Goal: Task Accomplishment & Management: Complete application form

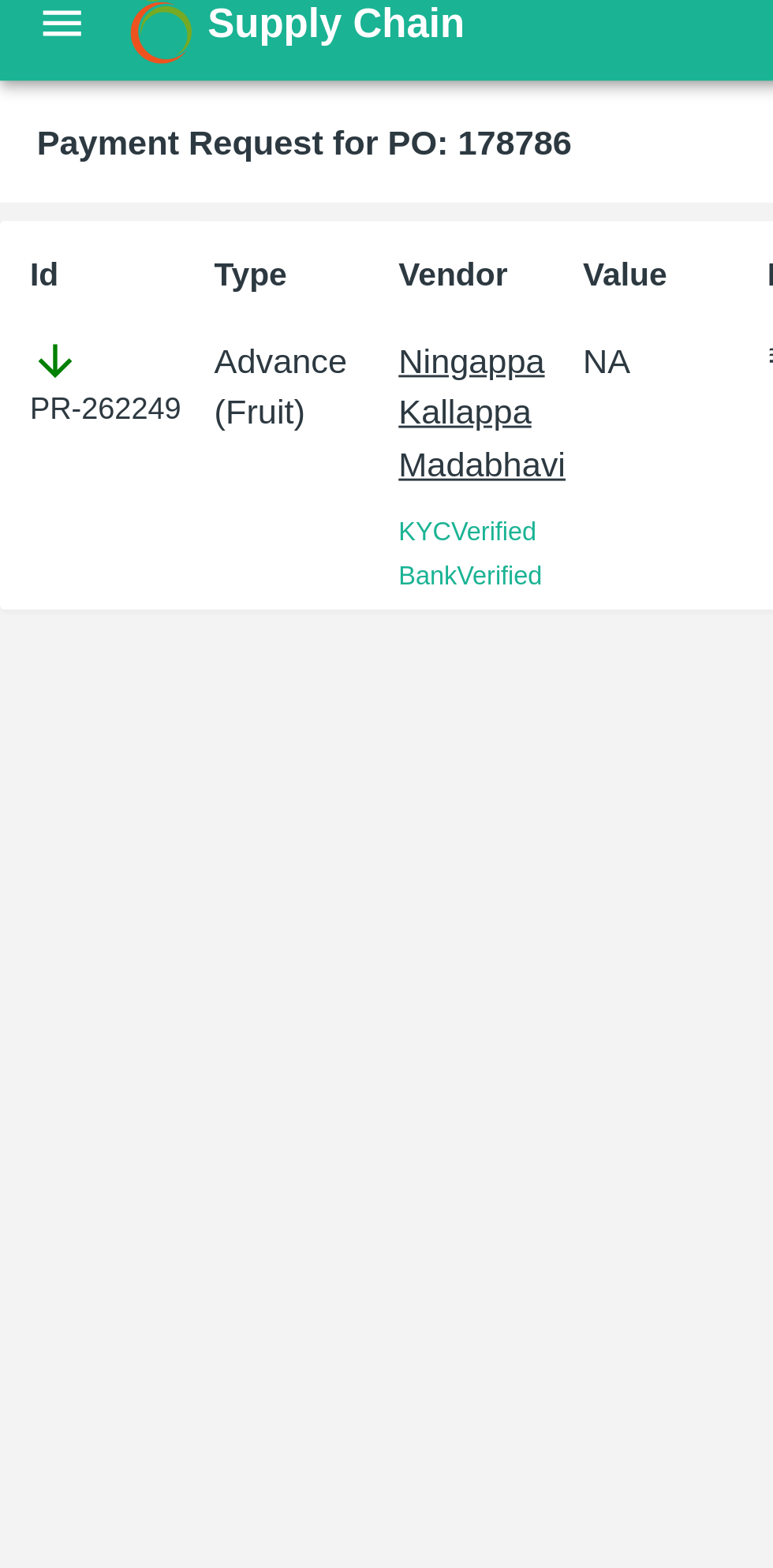
click at [21, 26] on icon "open drawer" at bounding box center [22, 20] width 18 height 18
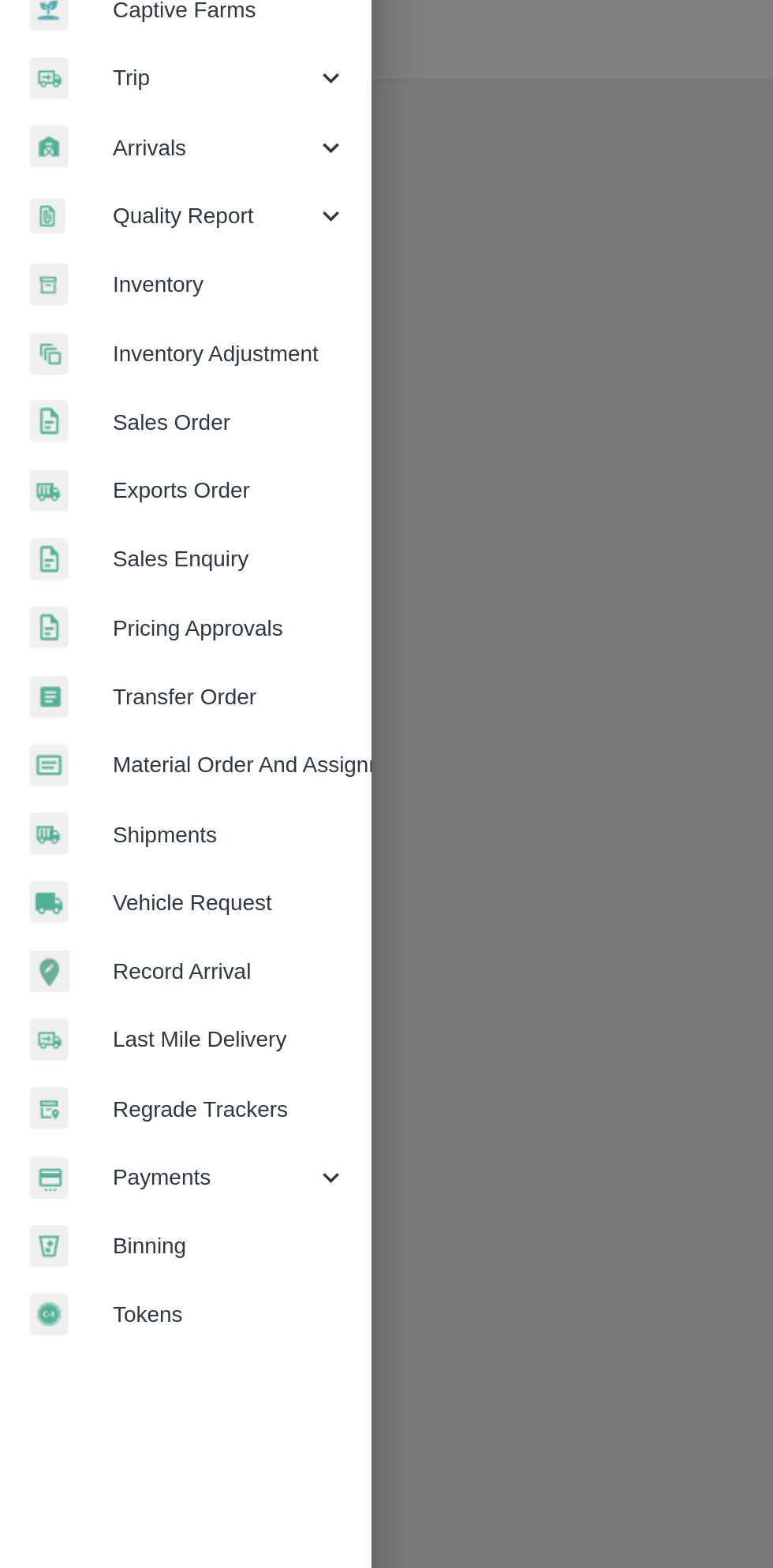
click at [112, 813] on span "Payments" at bounding box center [113, 805] width 107 height 18
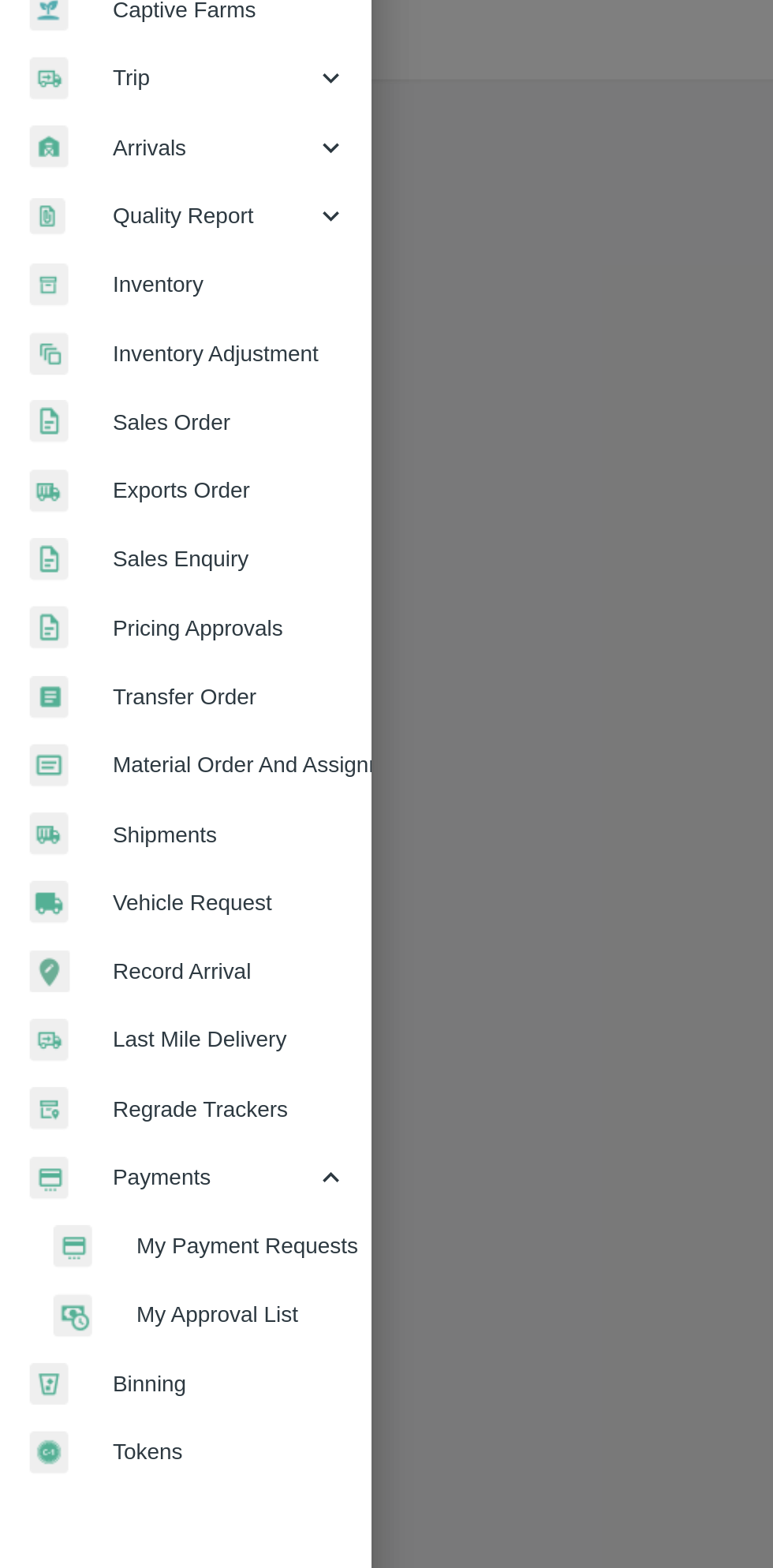
click at [143, 845] on span "My Payment Requests" at bounding box center [129, 841] width 112 height 18
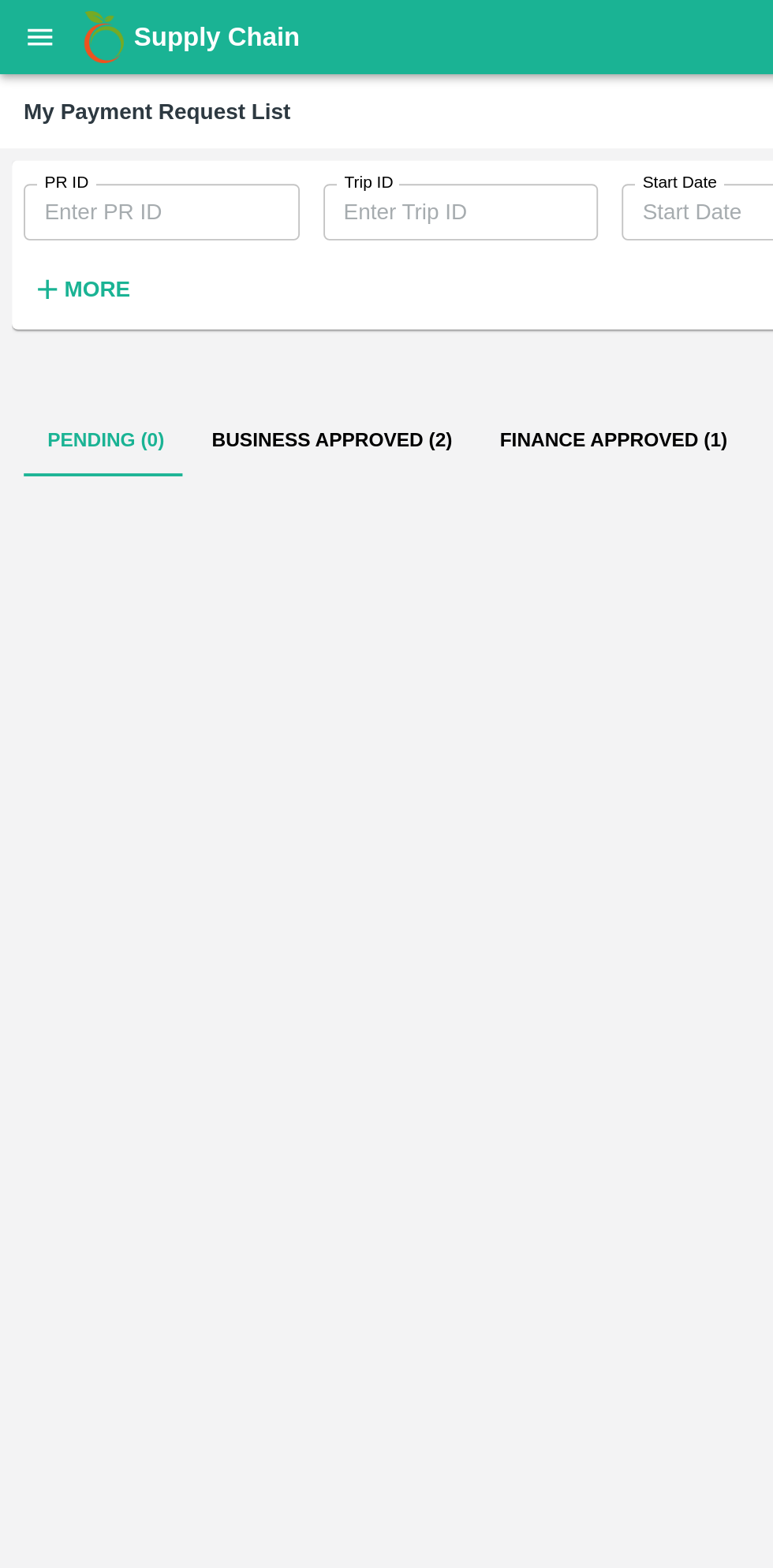
click at [196, 243] on button "Business Approved (2)" at bounding box center [176, 234] width 153 height 37
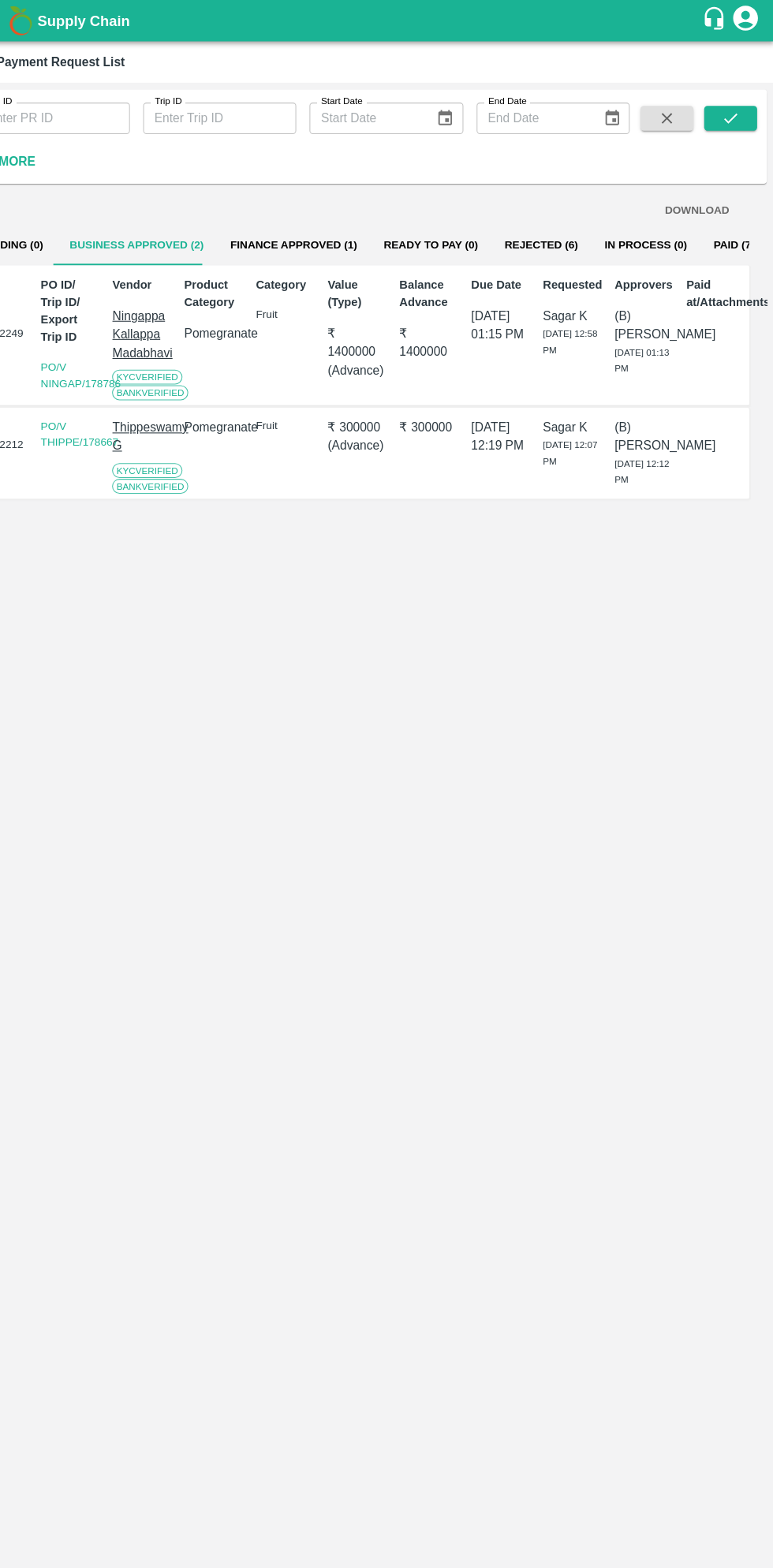
scroll to position [0, 6]
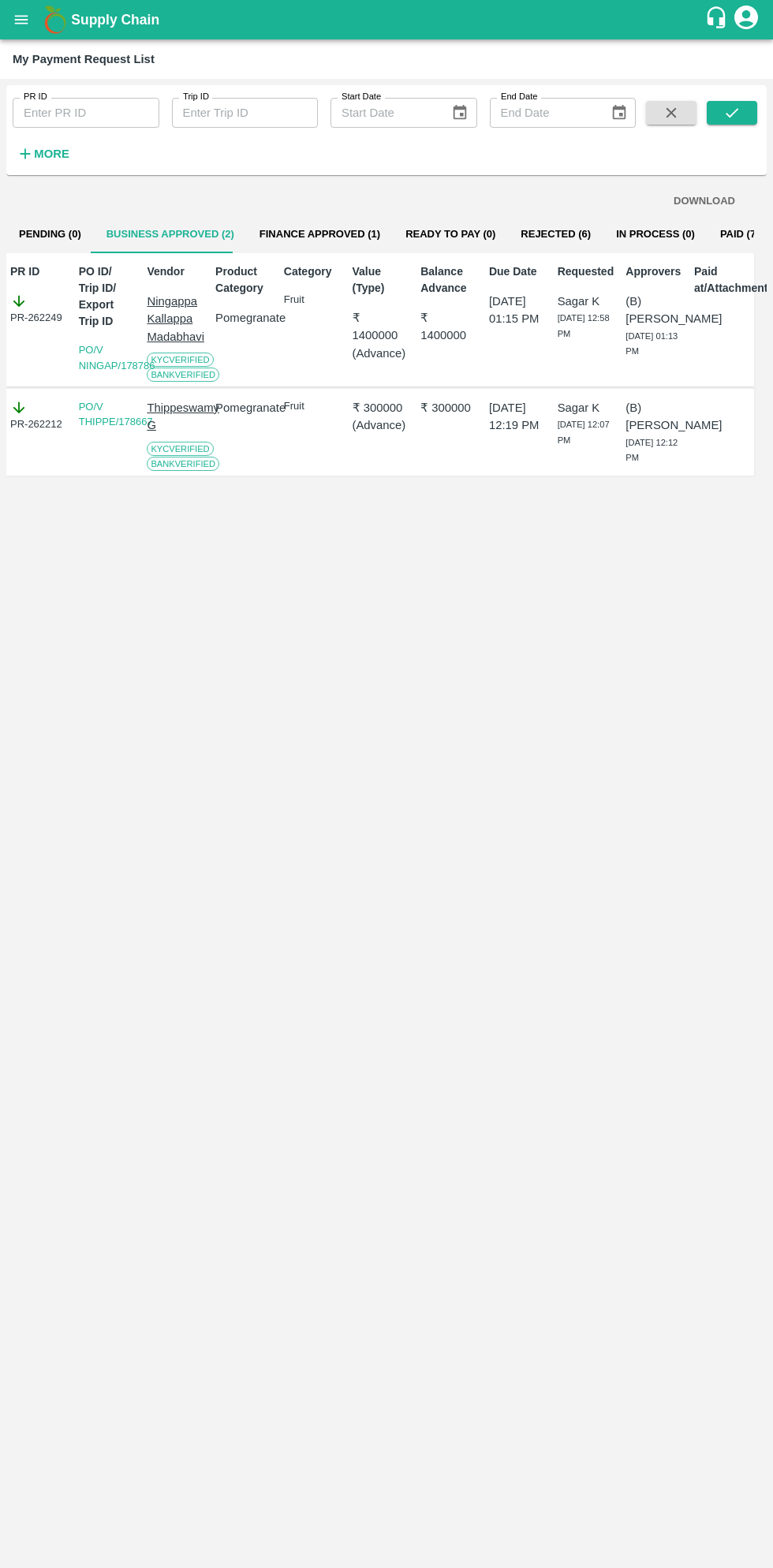
click at [22, 20] on icon "open drawer" at bounding box center [22, 19] width 14 height 9
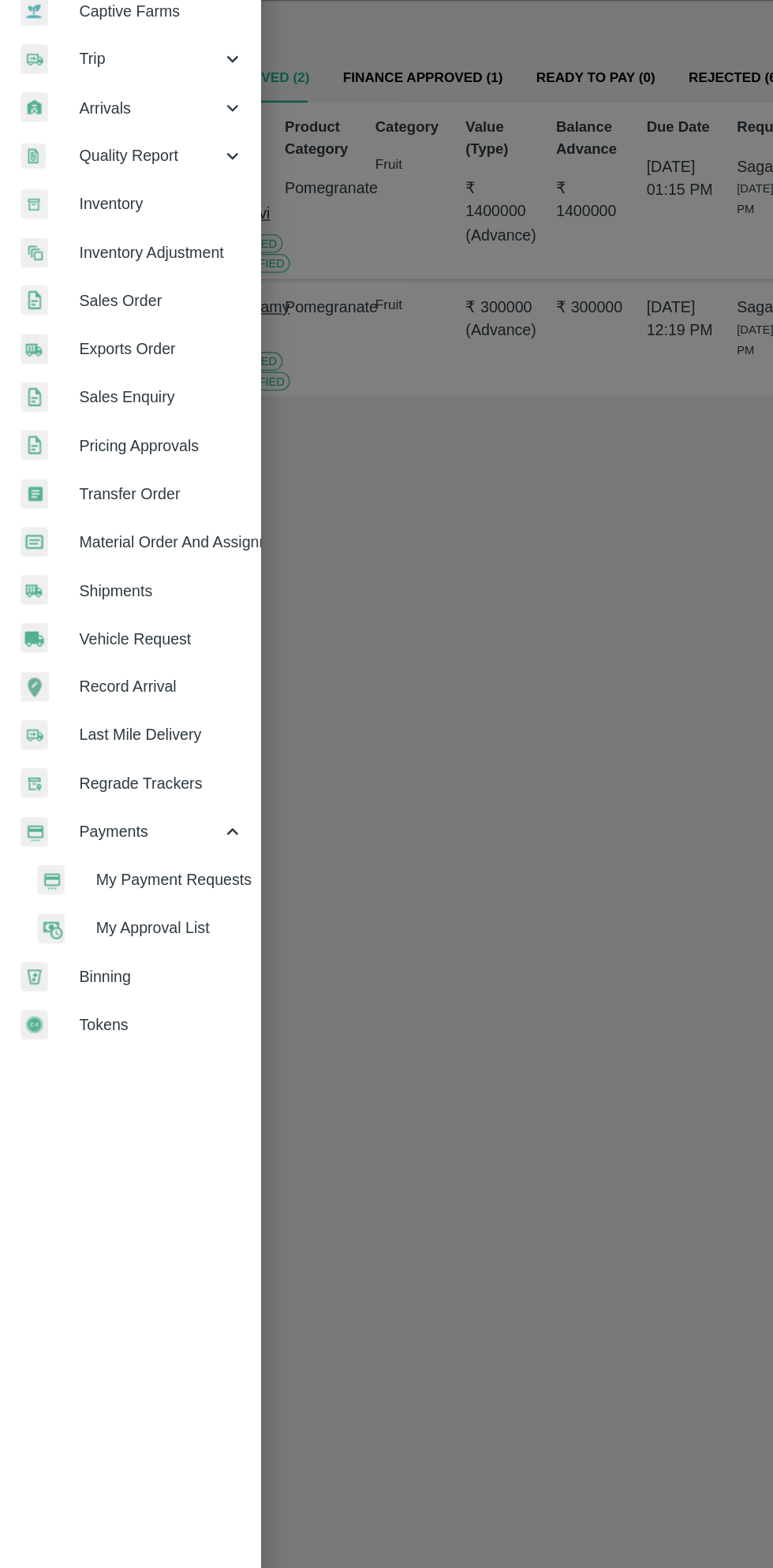
click at [159, 585] on span "Material Order And Assignment" at bounding box center [122, 585] width 125 height 18
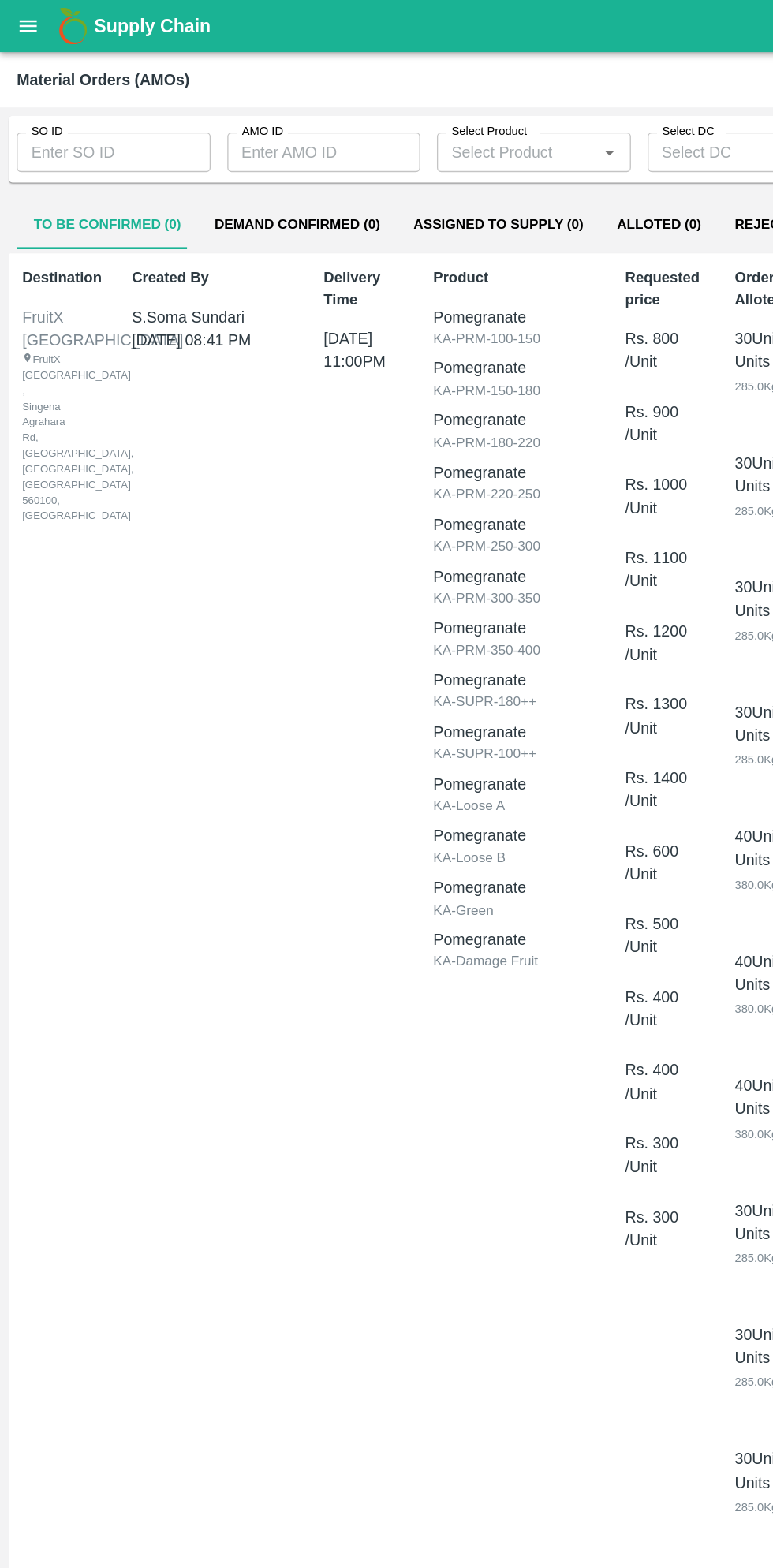
click at [105, 117] on input "SO ID" at bounding box center [86, 115] width 147 height 30
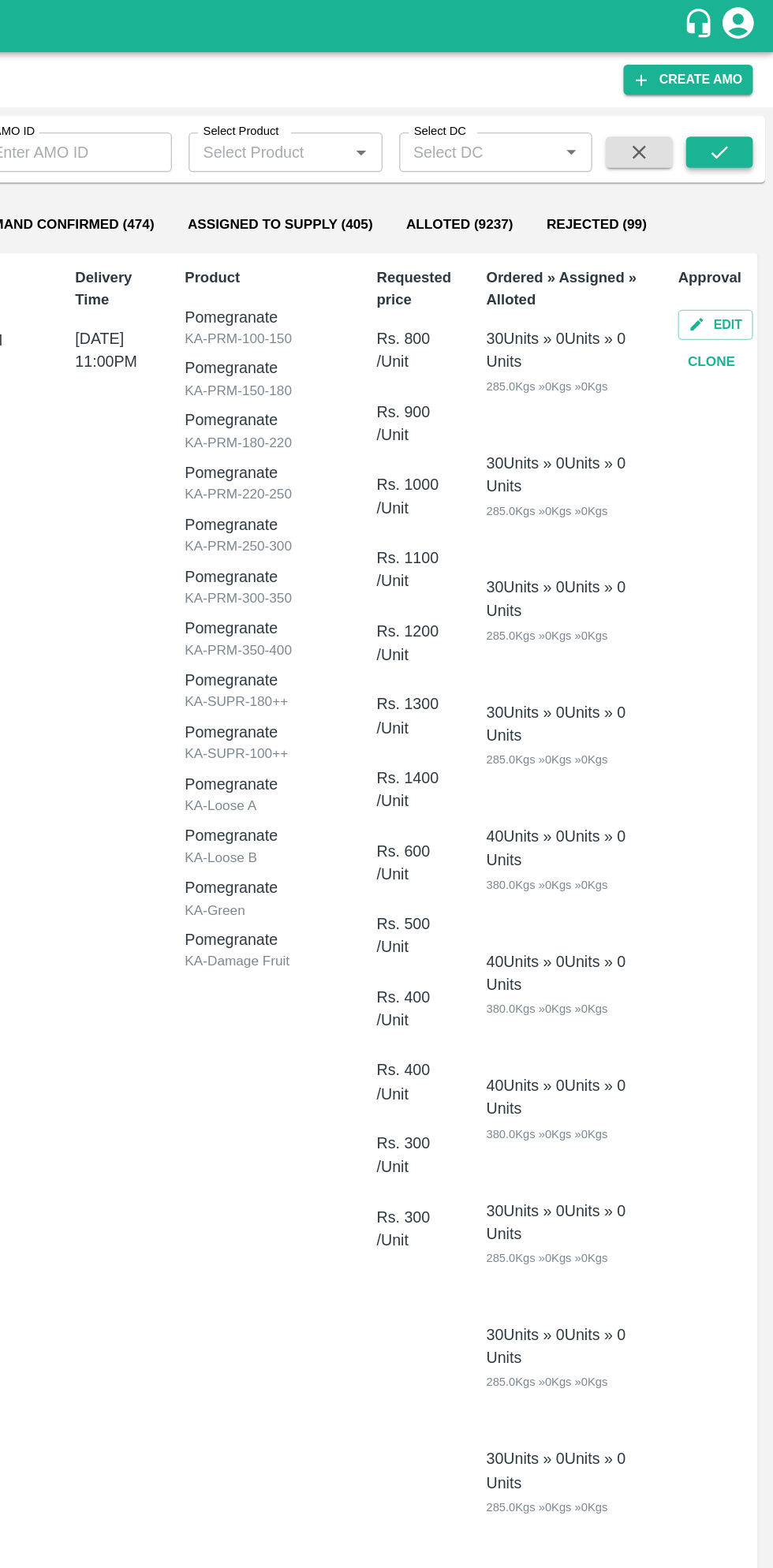
type input "605959"
click at [741, 117] on button "submit" at bounding box center [732, 115] width 50 height 24
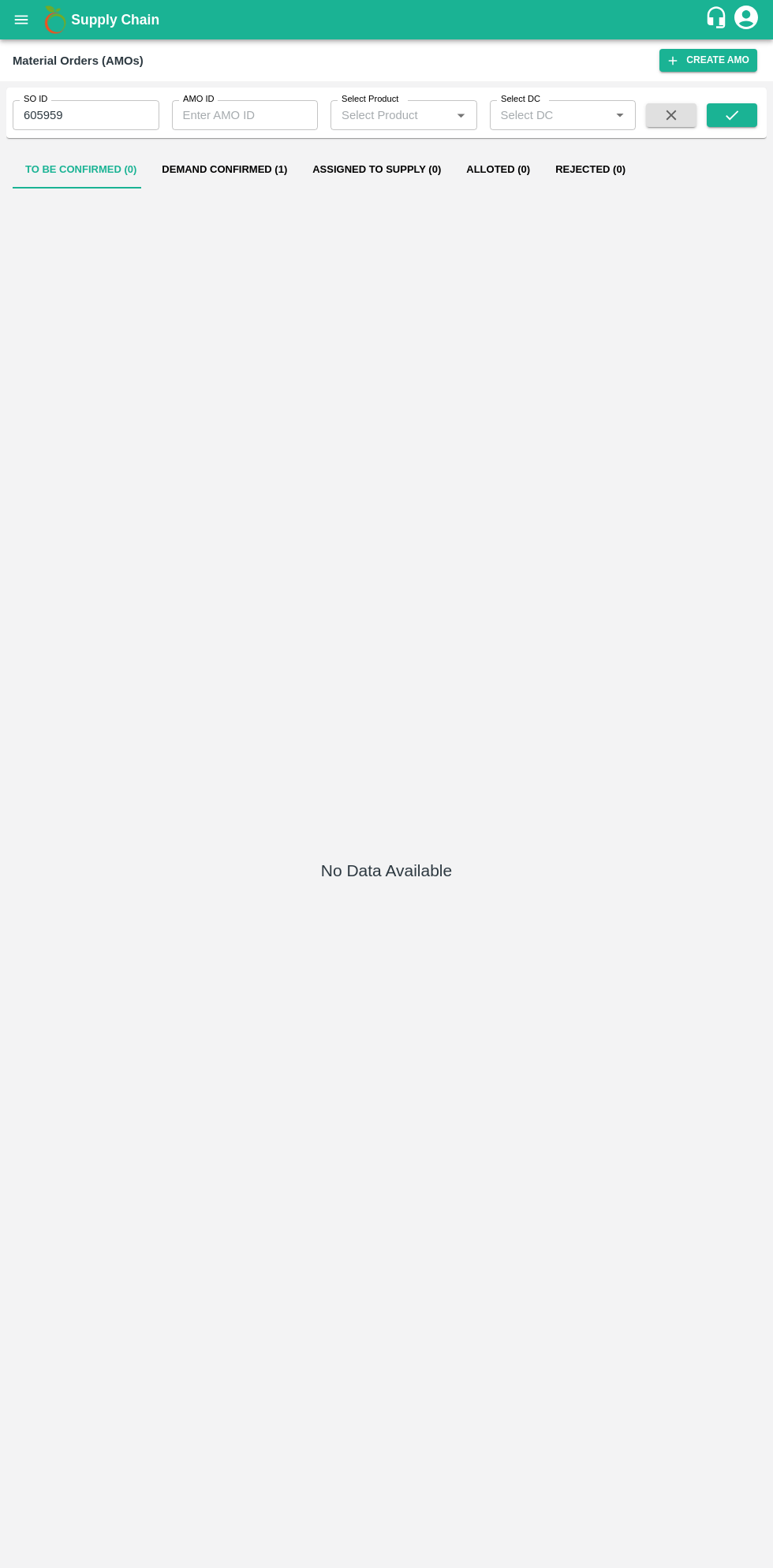
click at [227, 170] on button "Demand Confirmed (1)" at bounding box center [224, 169] width 151 height 37
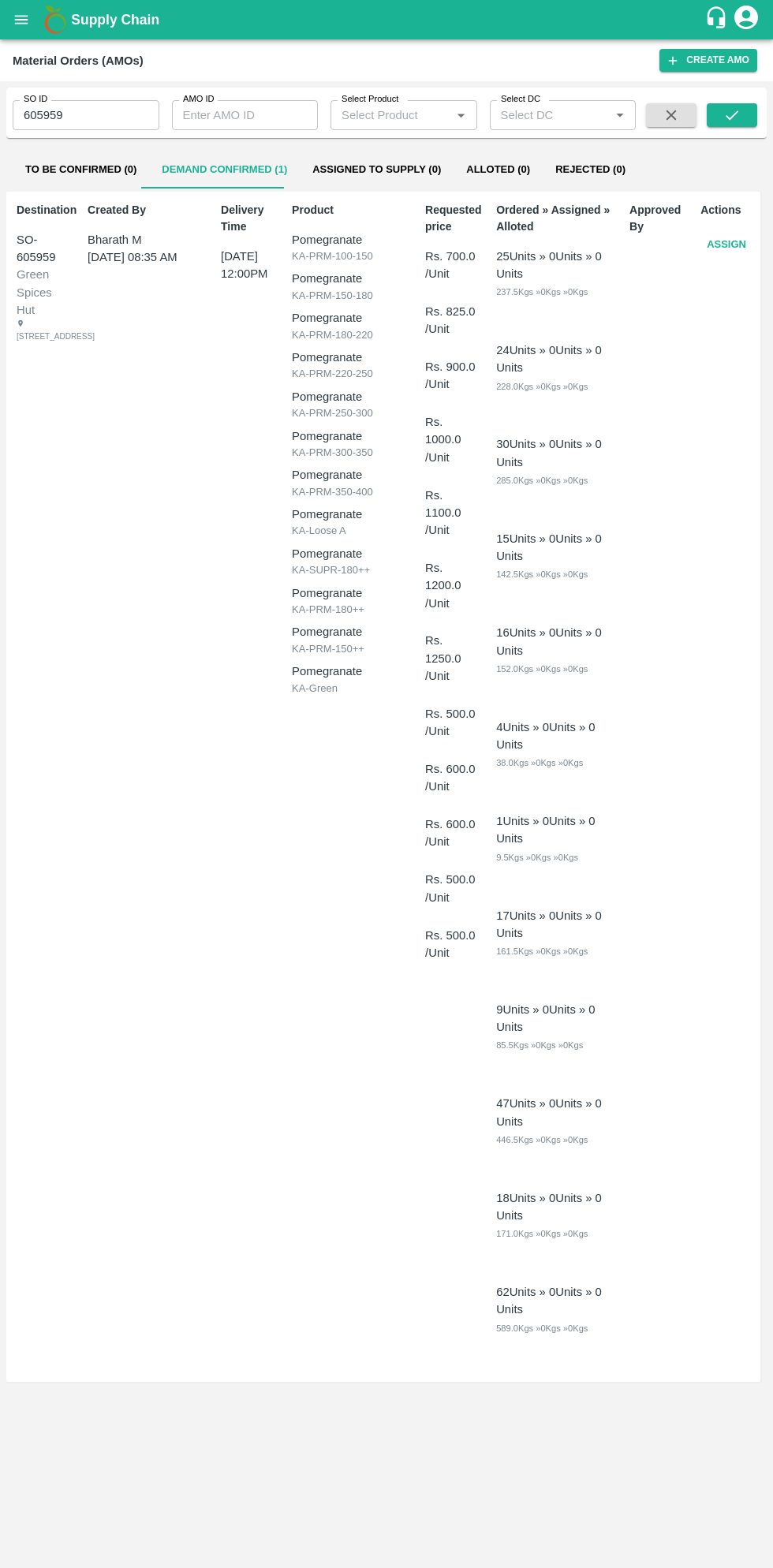
click at [729, 244] on button "Assign" at bounding box center [726, 245] width 52 height 28
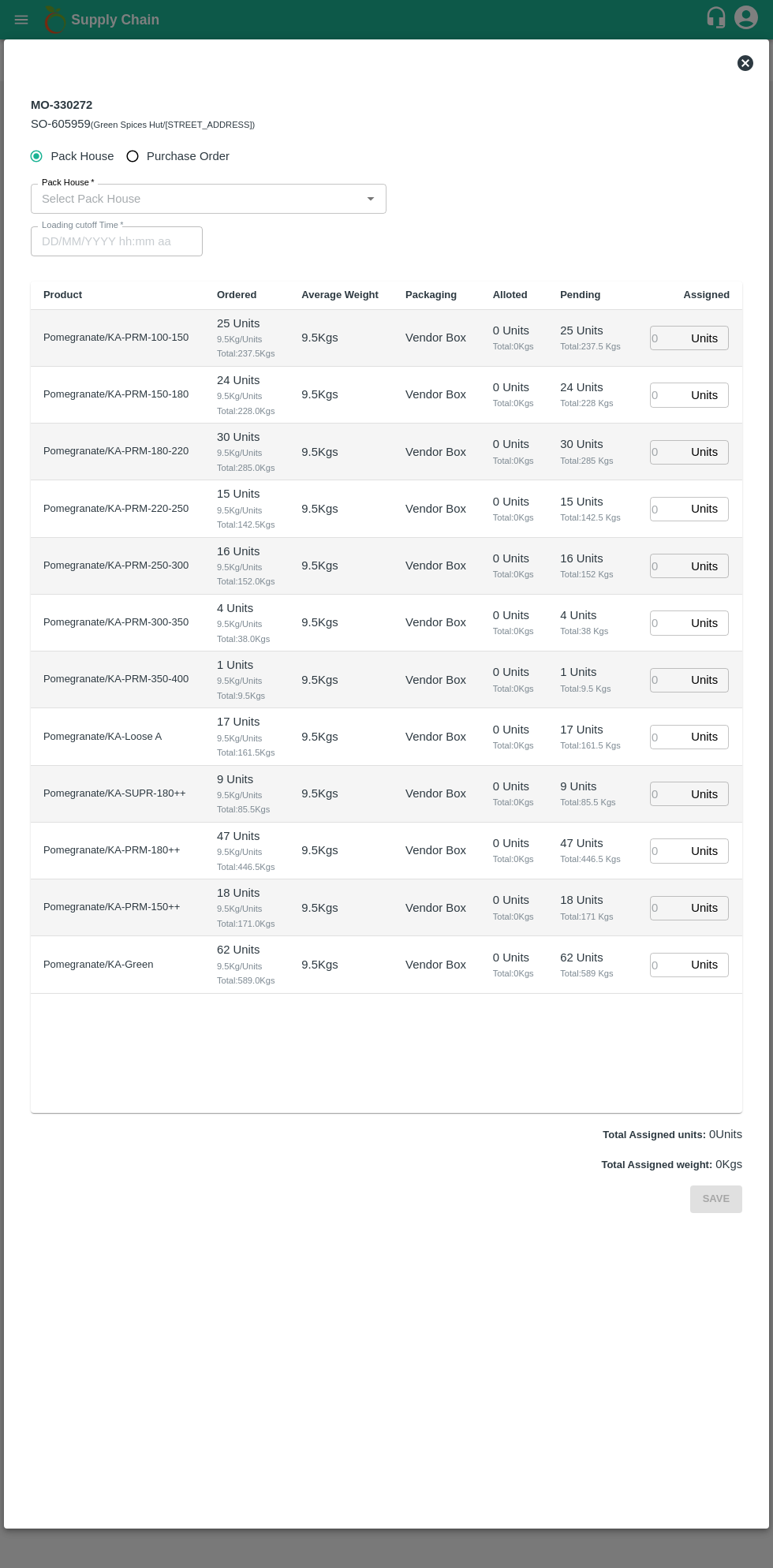
type input "01/10/2025 12:00 PM"
click at [139, 158] on input "Purchase Order" at bounding box center [133, 157] width 30 height 30
radio input "true"
click at [219, 198] on input "PO   *" at bounding box center [367, 198] width 664 height 21
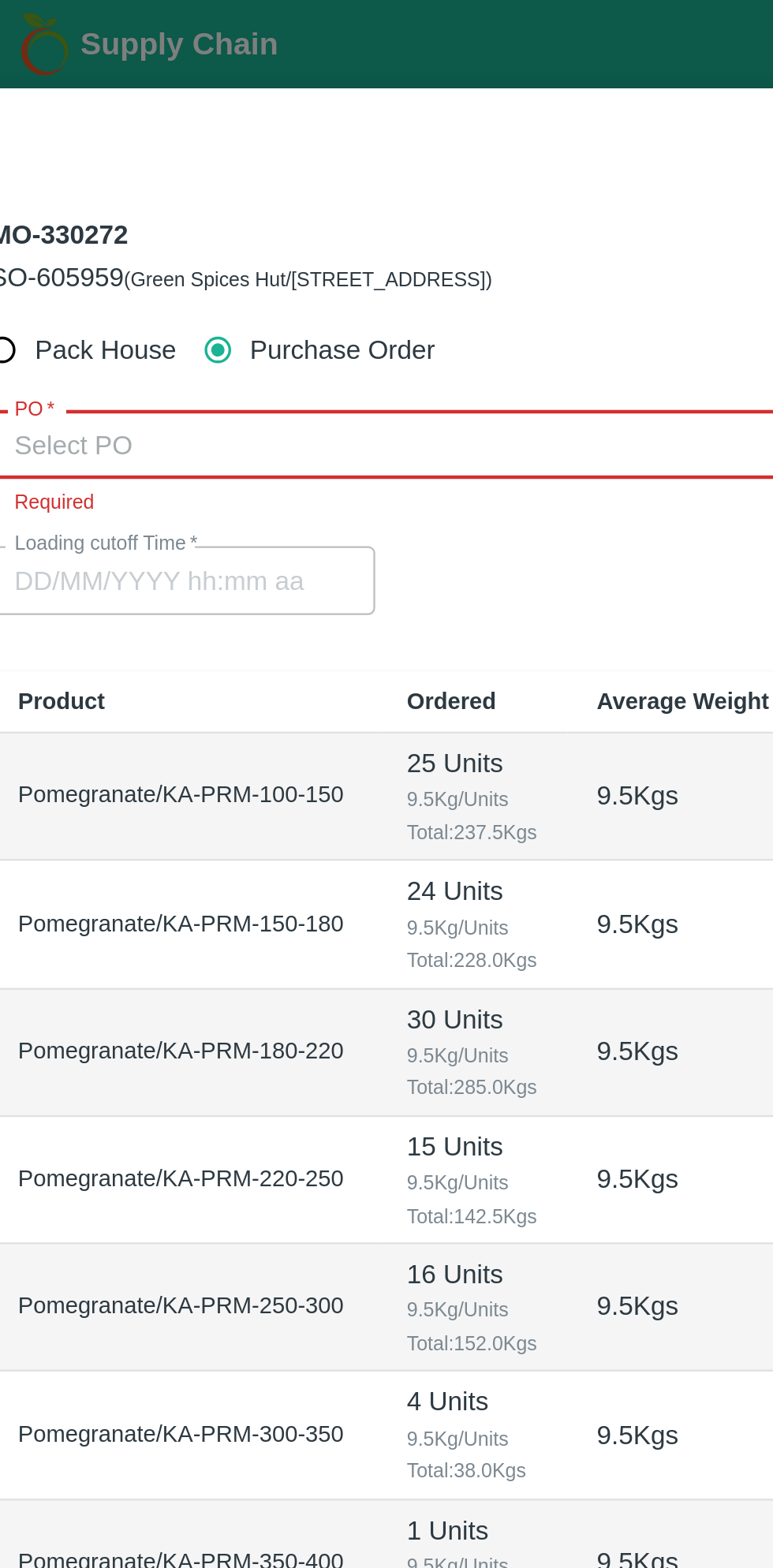
click at [219, 197] on input "PO   *" at bounding box center [367, 198] width 664 height 21
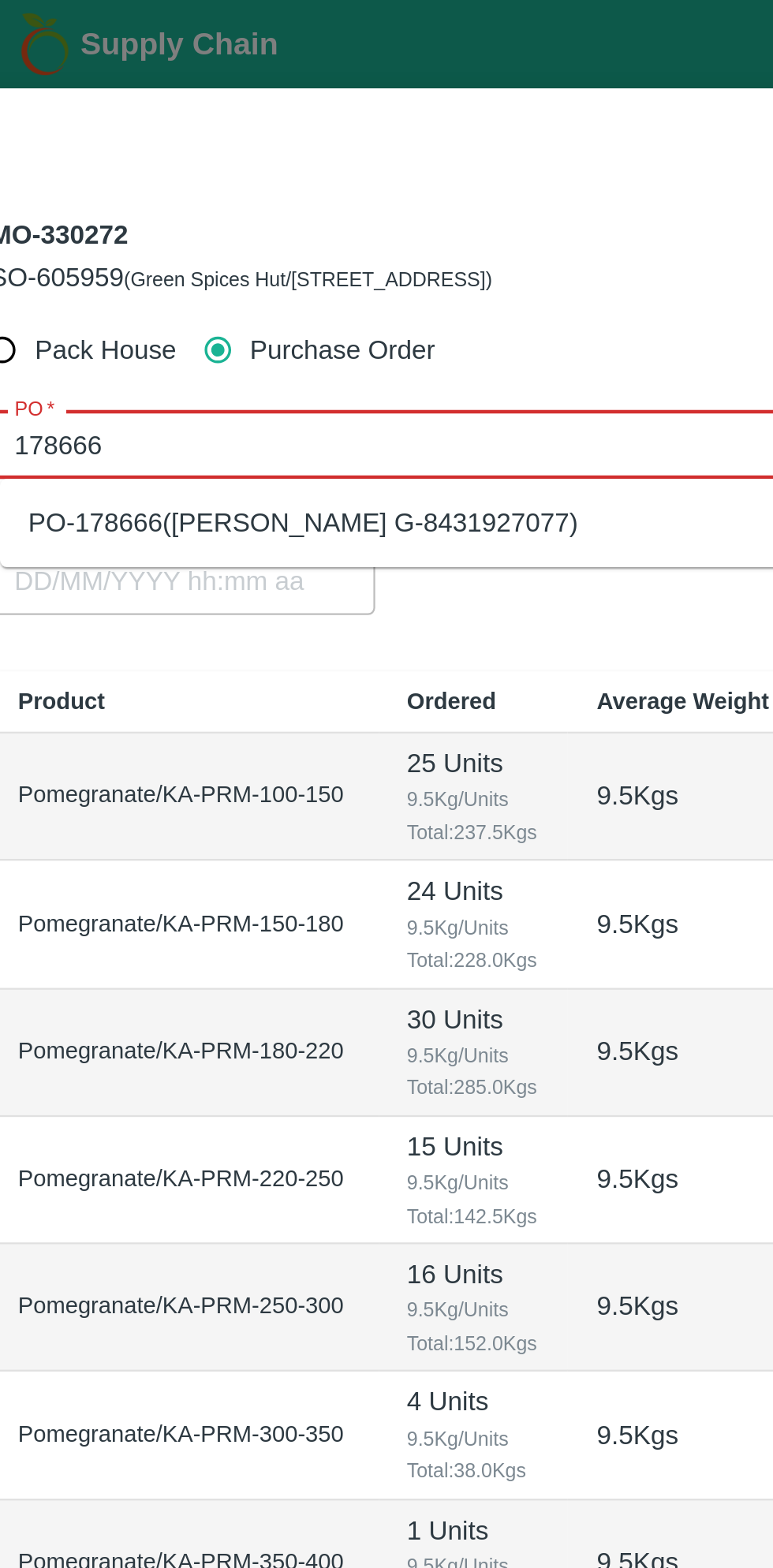
click at [264, 235] on div "PO-178666(Thippeswamy G-8431927077)" at bounding box center [170, 233] width 245 height 18
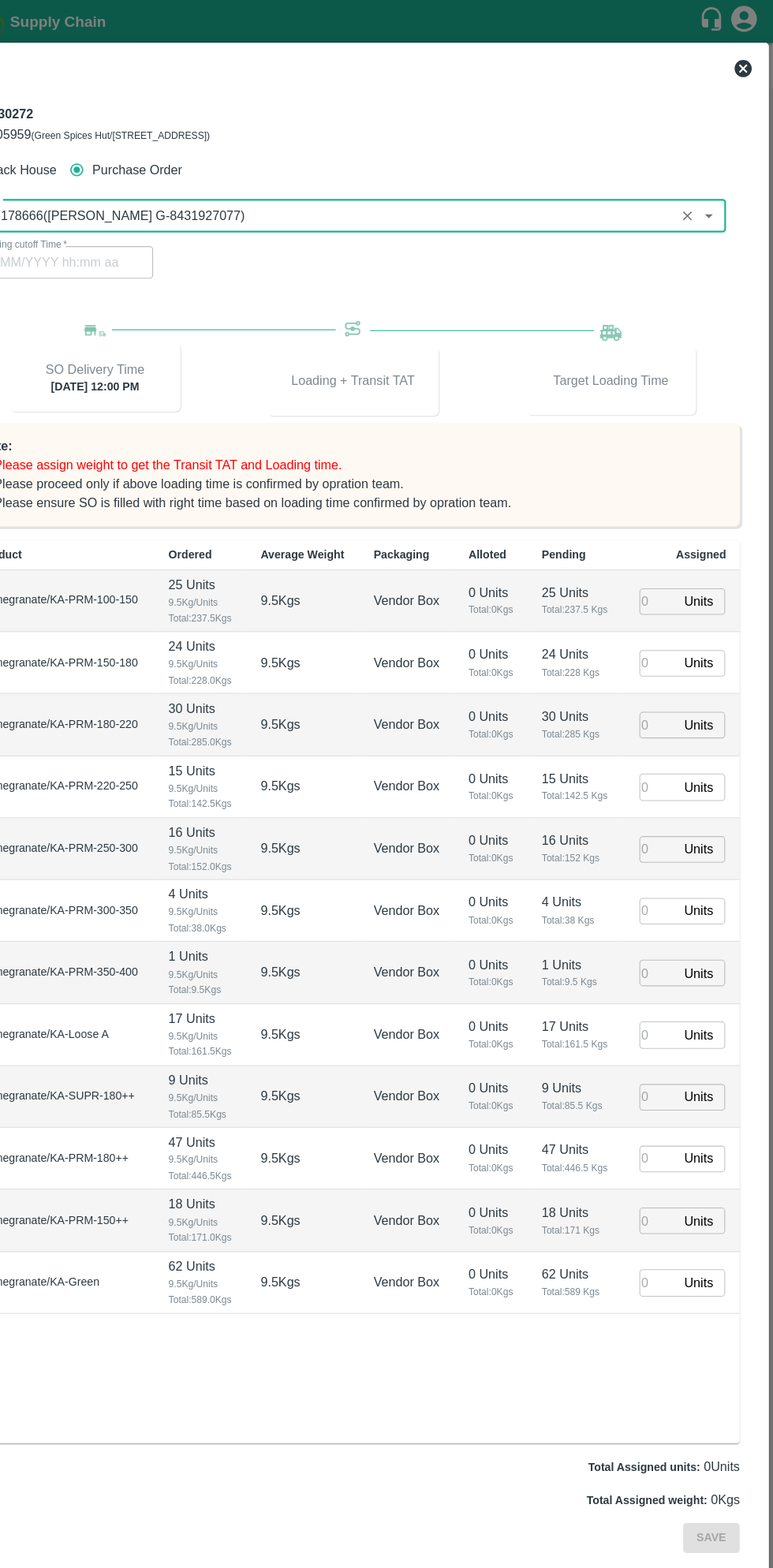
type input "PO-178666(Thippeswamy G-8431927077)"
click at [666, 553] on input "number" at bounding box center [667, 553] width 34 height 25
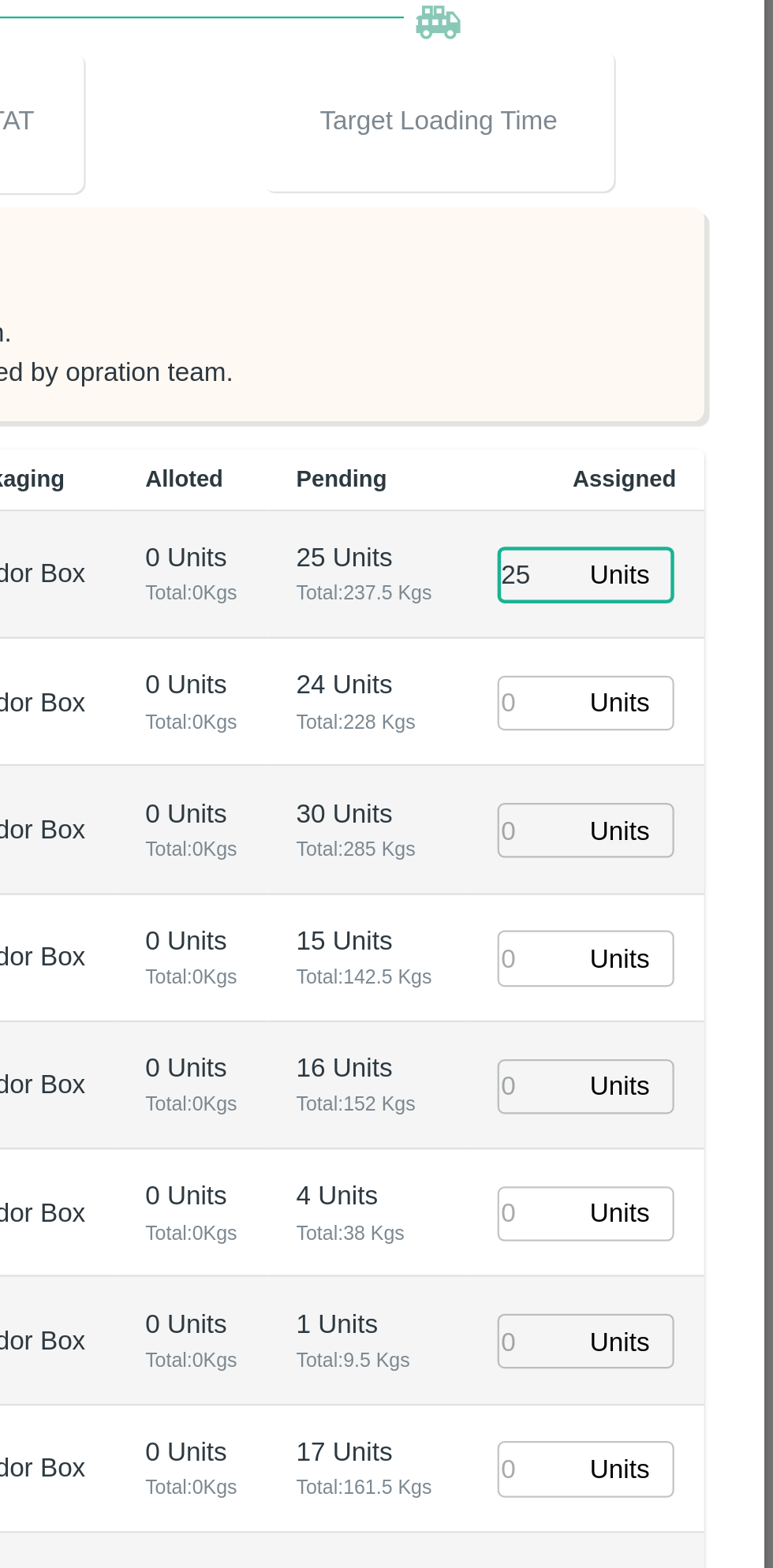
type input "25"
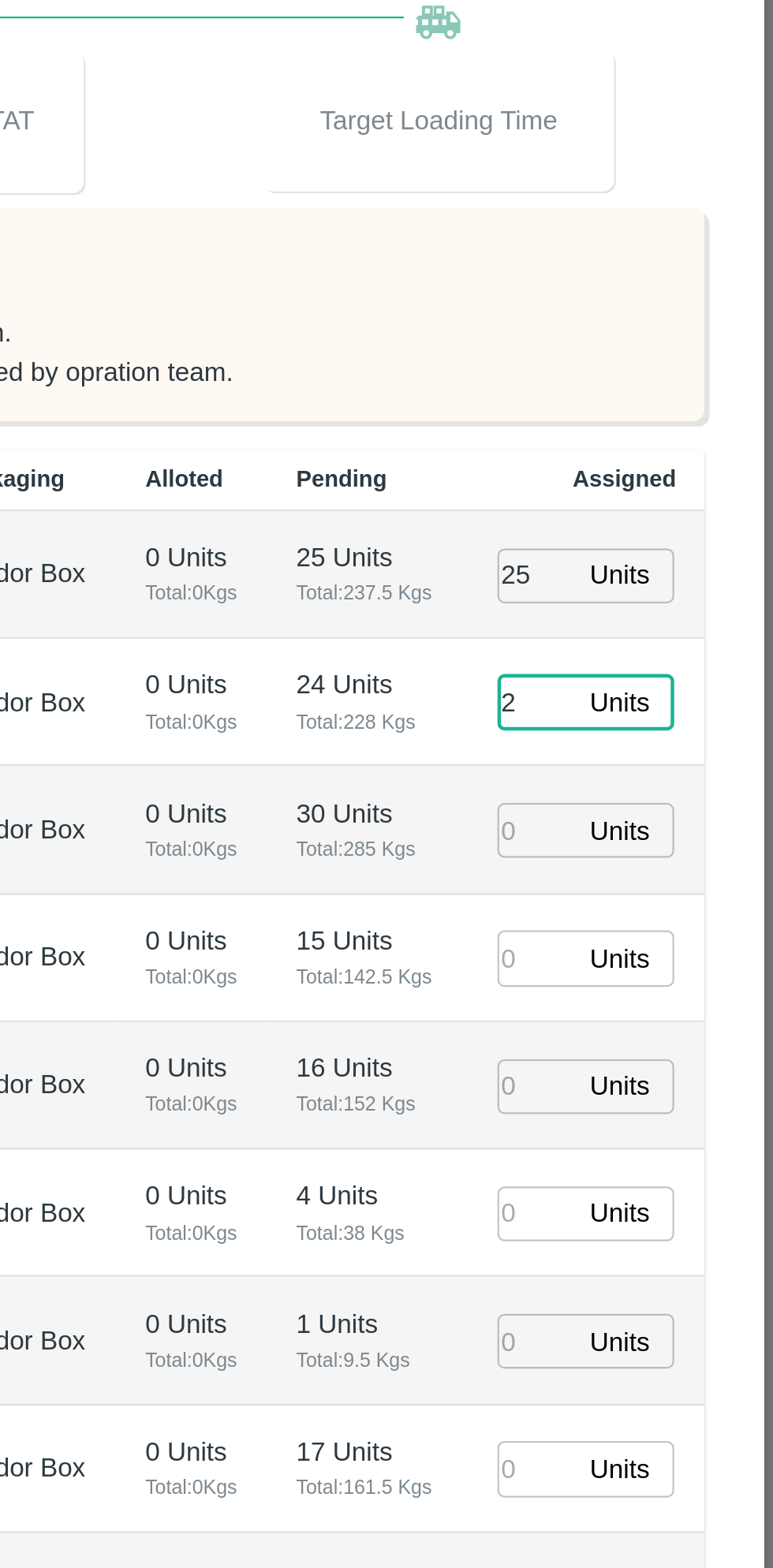
type input "24"
type input "30/09/2025 03:12 PM"
type input "24"
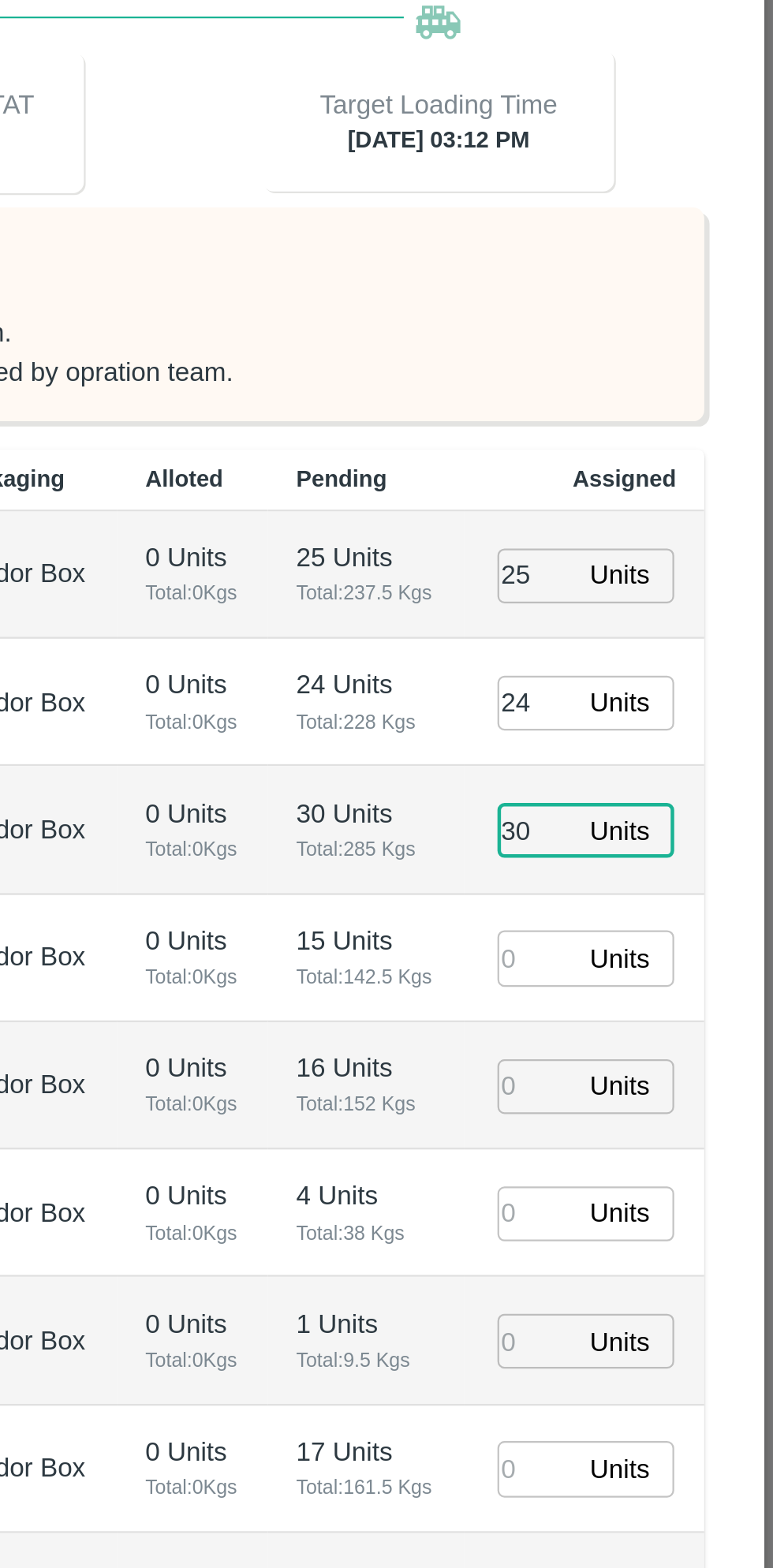
type input "30"
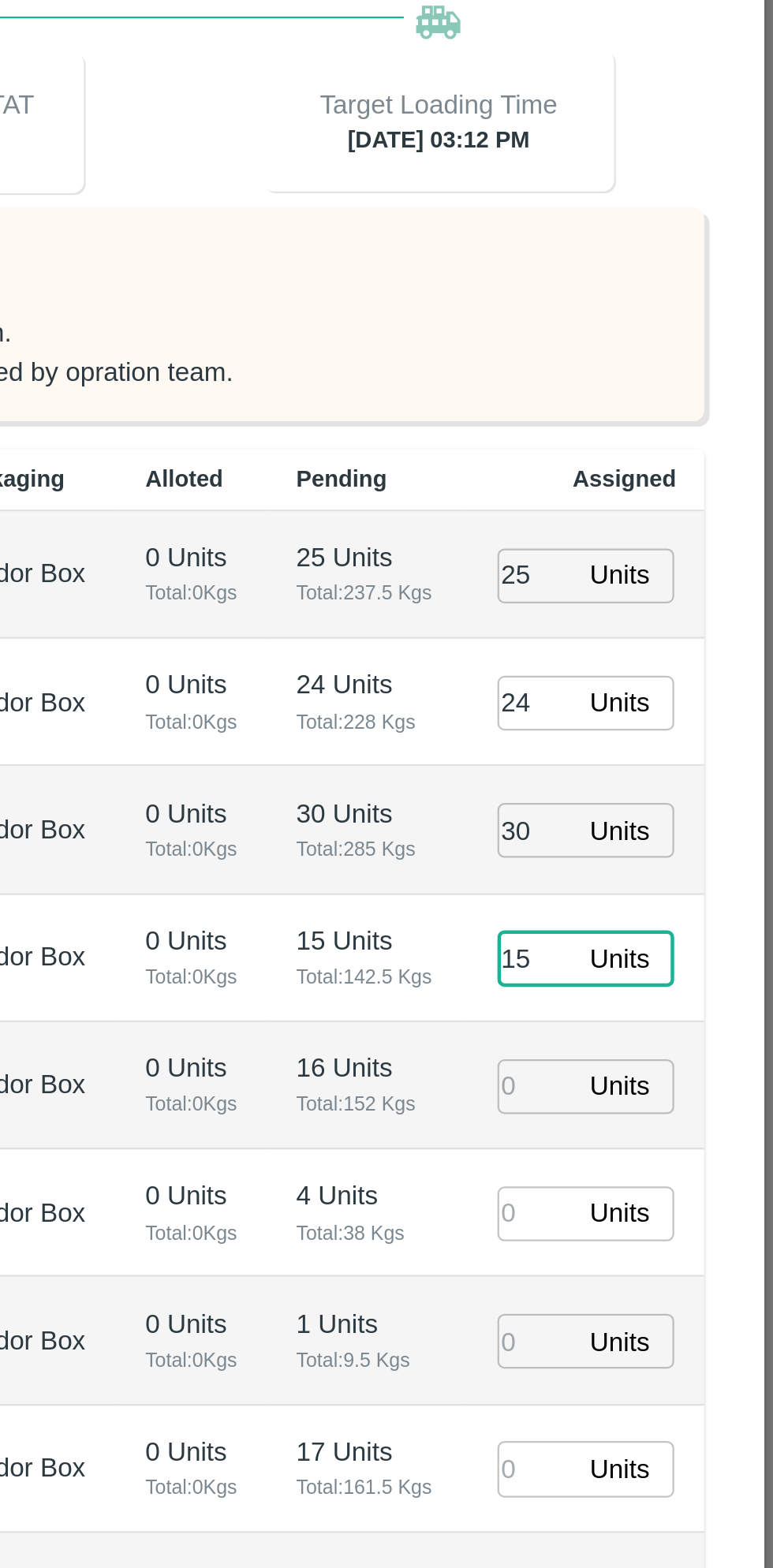
type input "15"
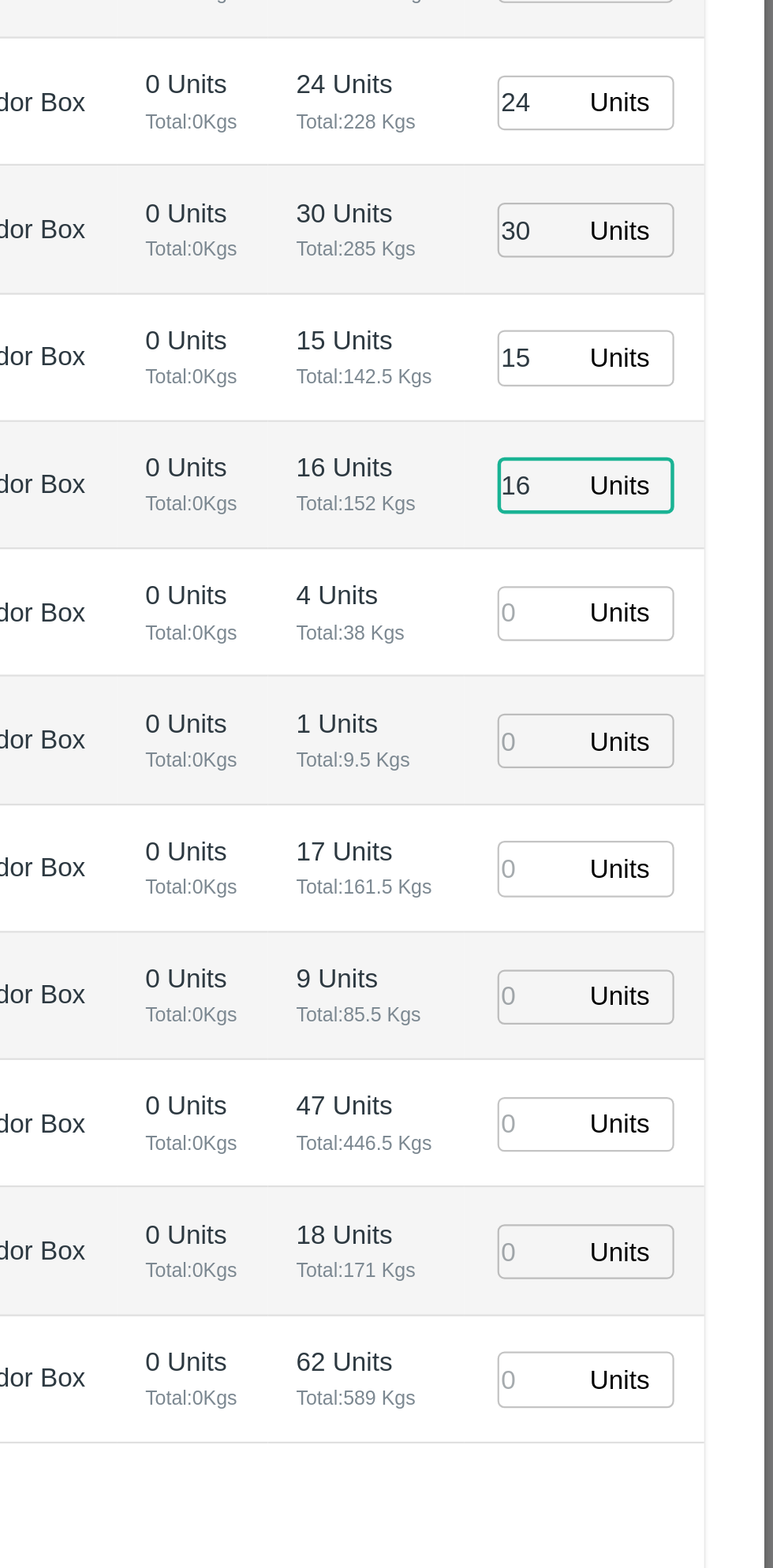
type input "16"
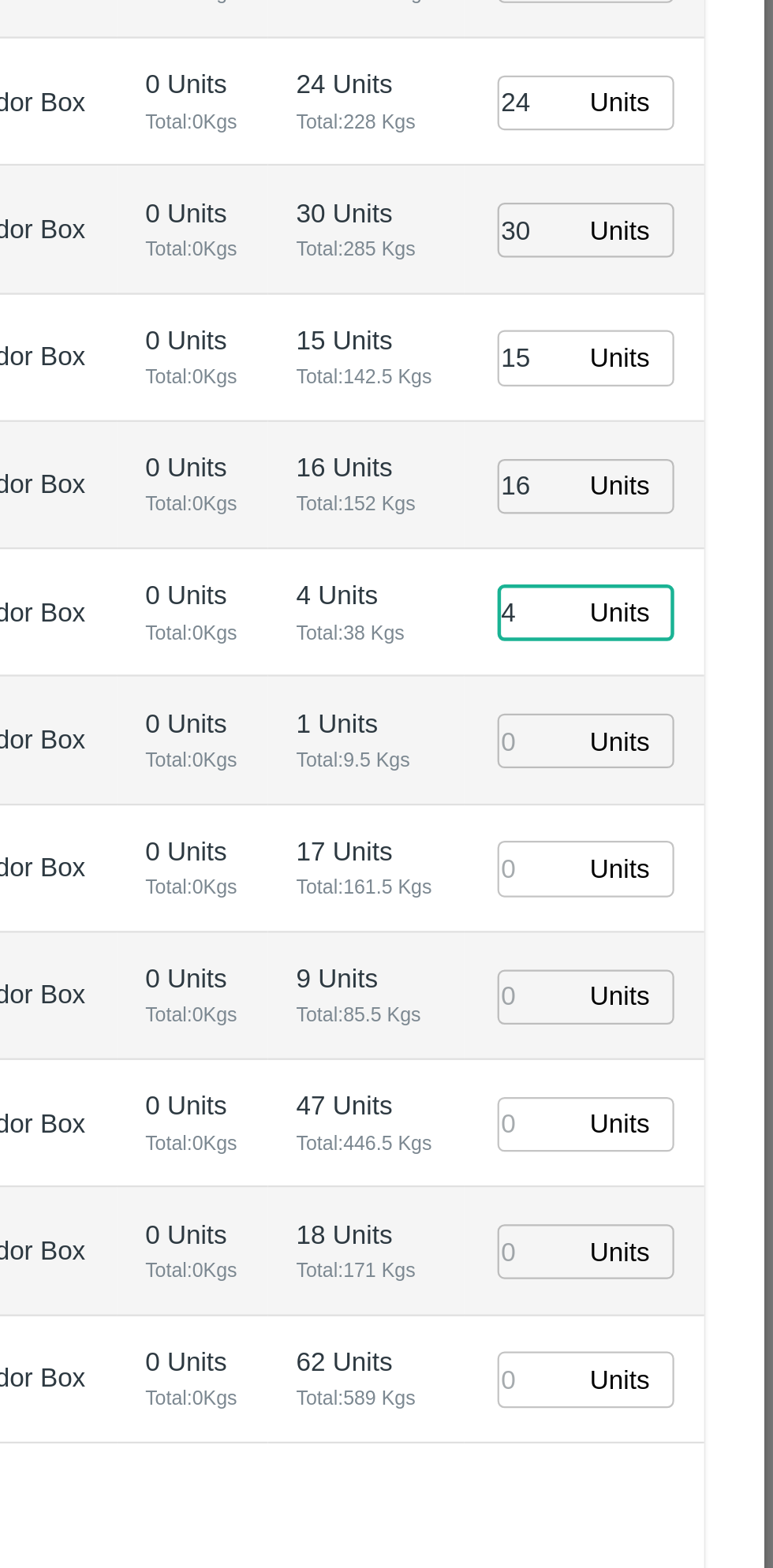
type input "4"
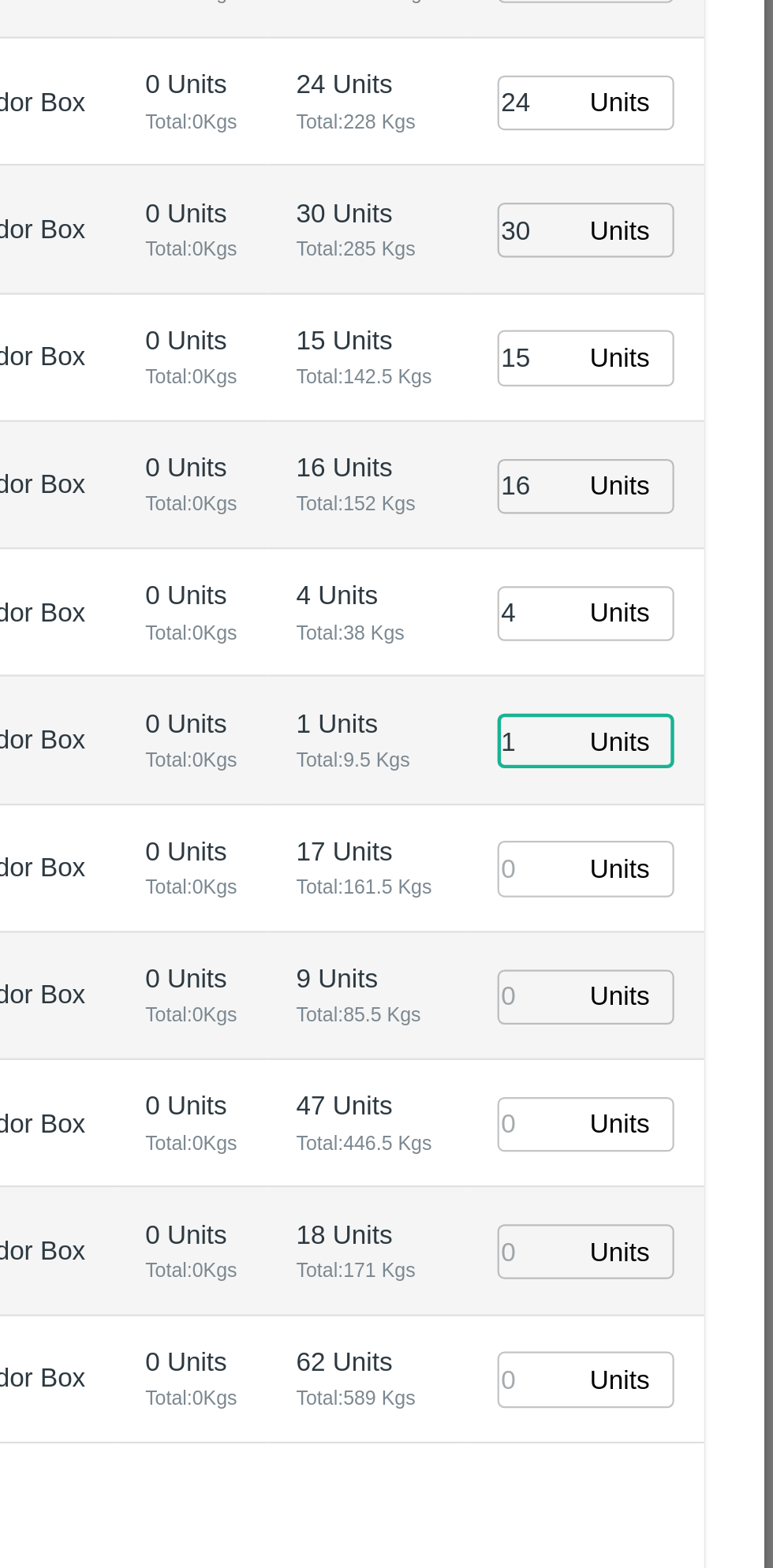
type input "1"
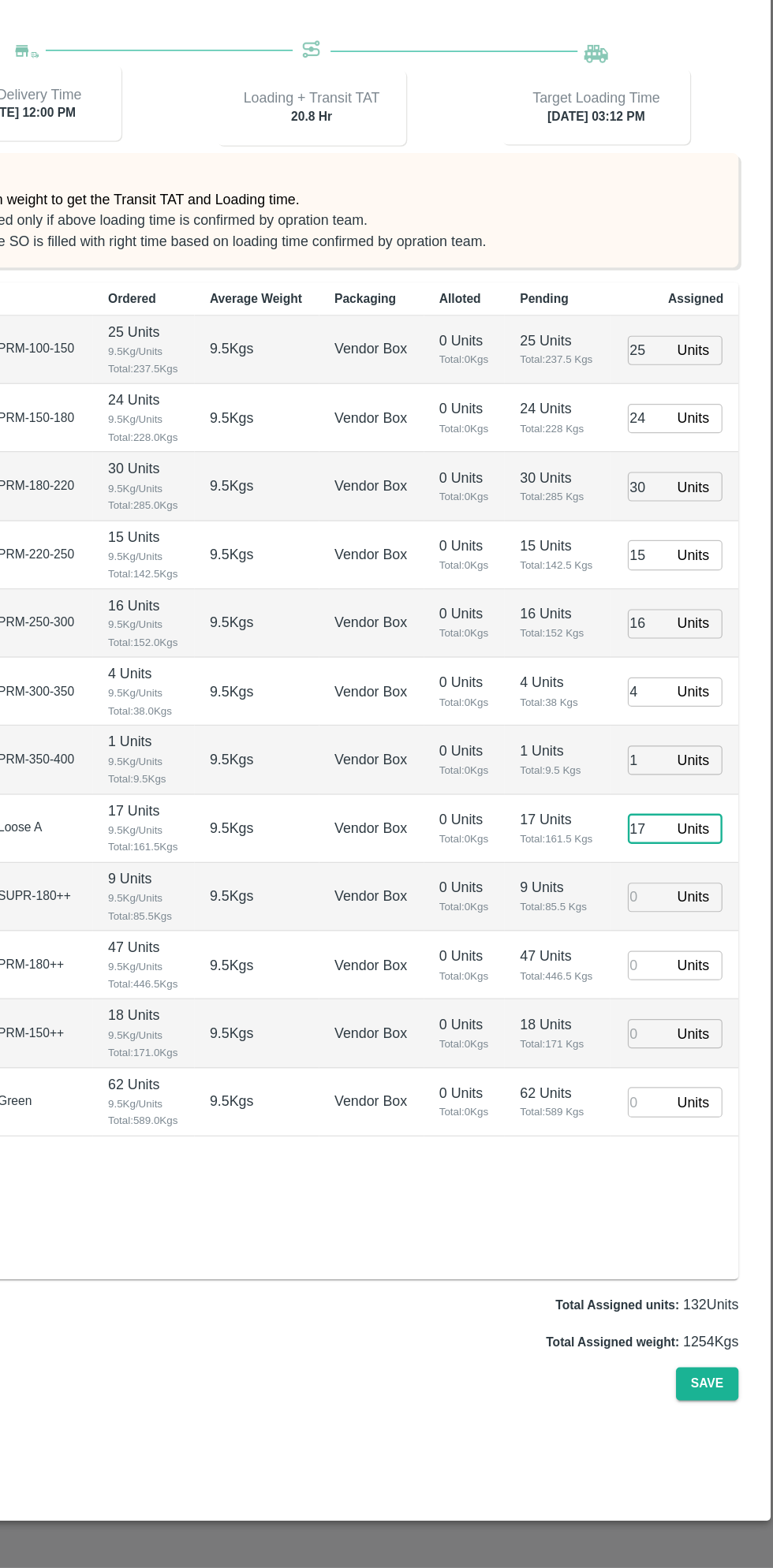
type input "17"
click at [668, 1010] on input "number" at bounding box center [667, 1009] width 34 height 25
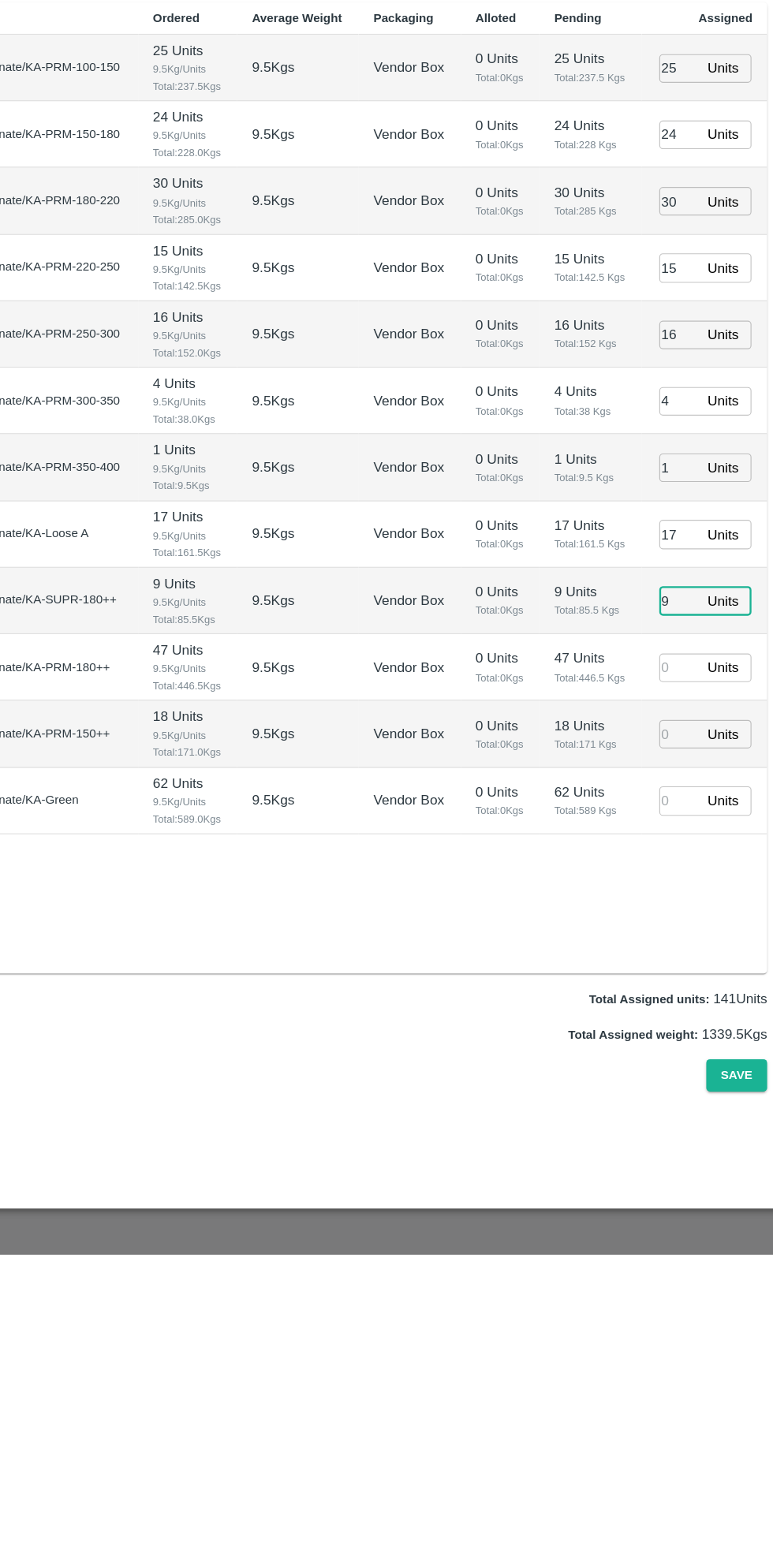
type input "9"
click at [664, 1068] on input "number" at bounding box center [667, 1066] width 34 height 25
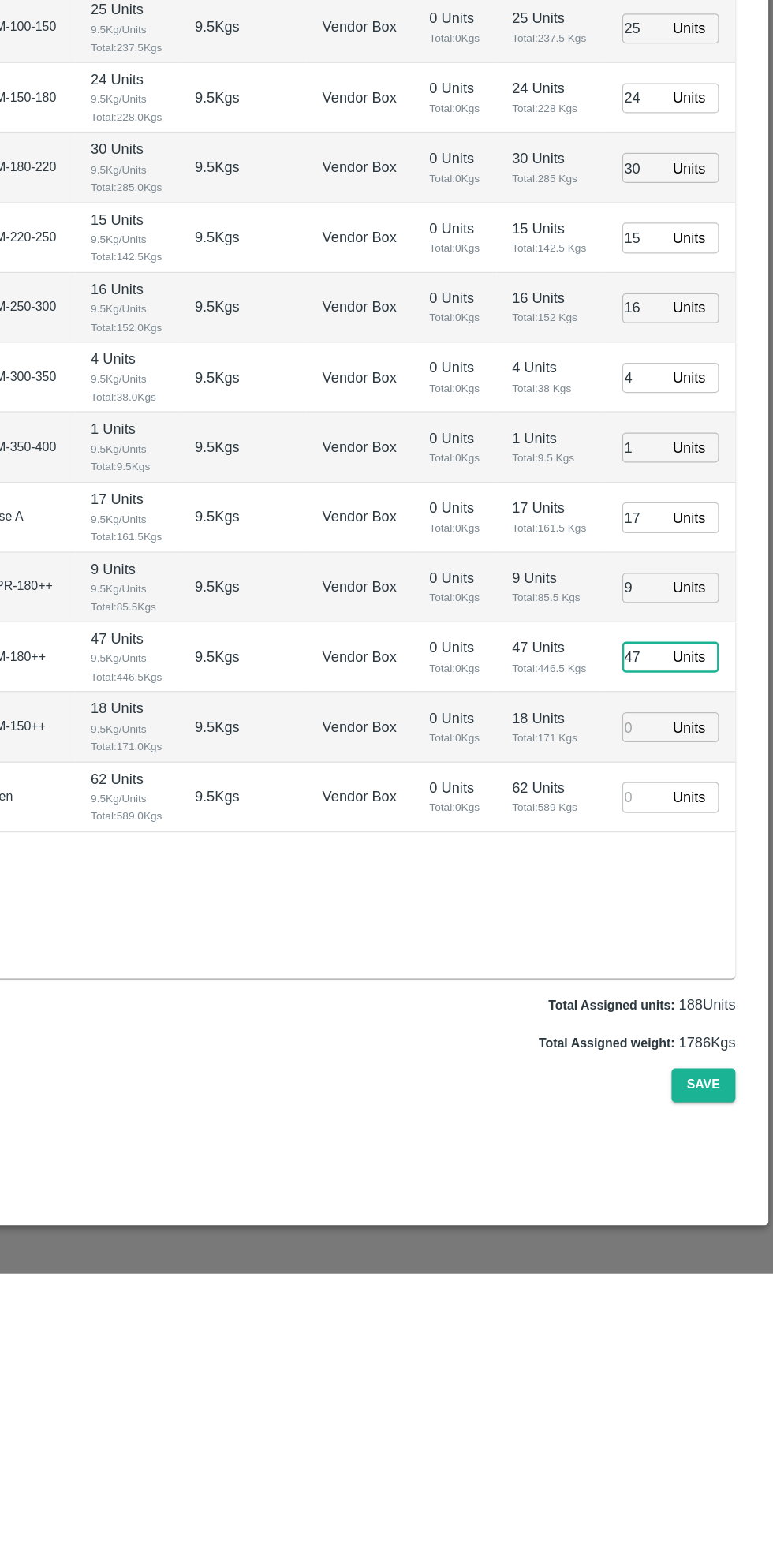
type input "47"
click at [660, 1117] on input "number" at bounding box center [667, 1123] width 34 height 25
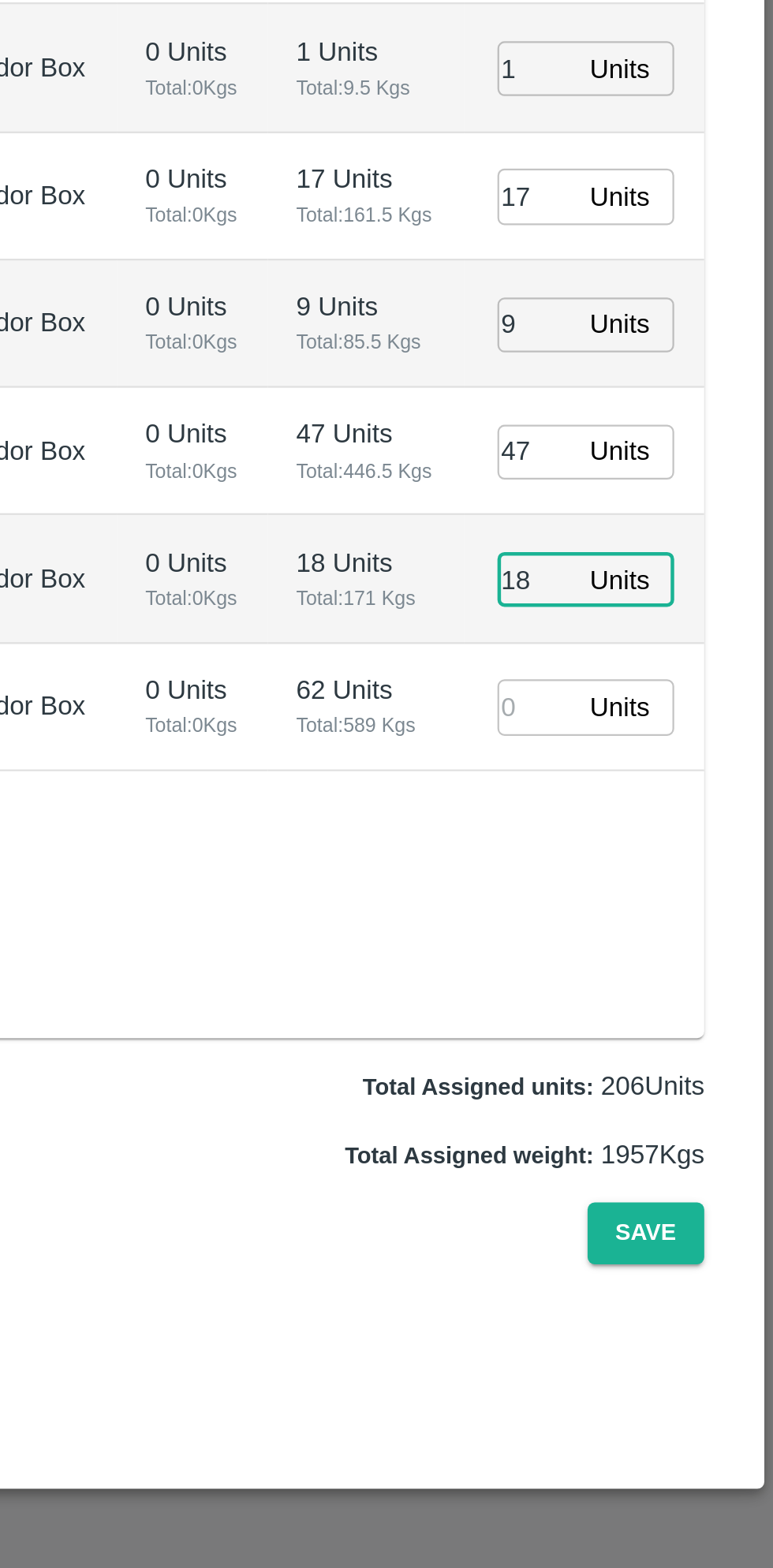
type input "18"
click at [666, 1171] on input "number" at bounding box center [667, 1179] width 34 height 25
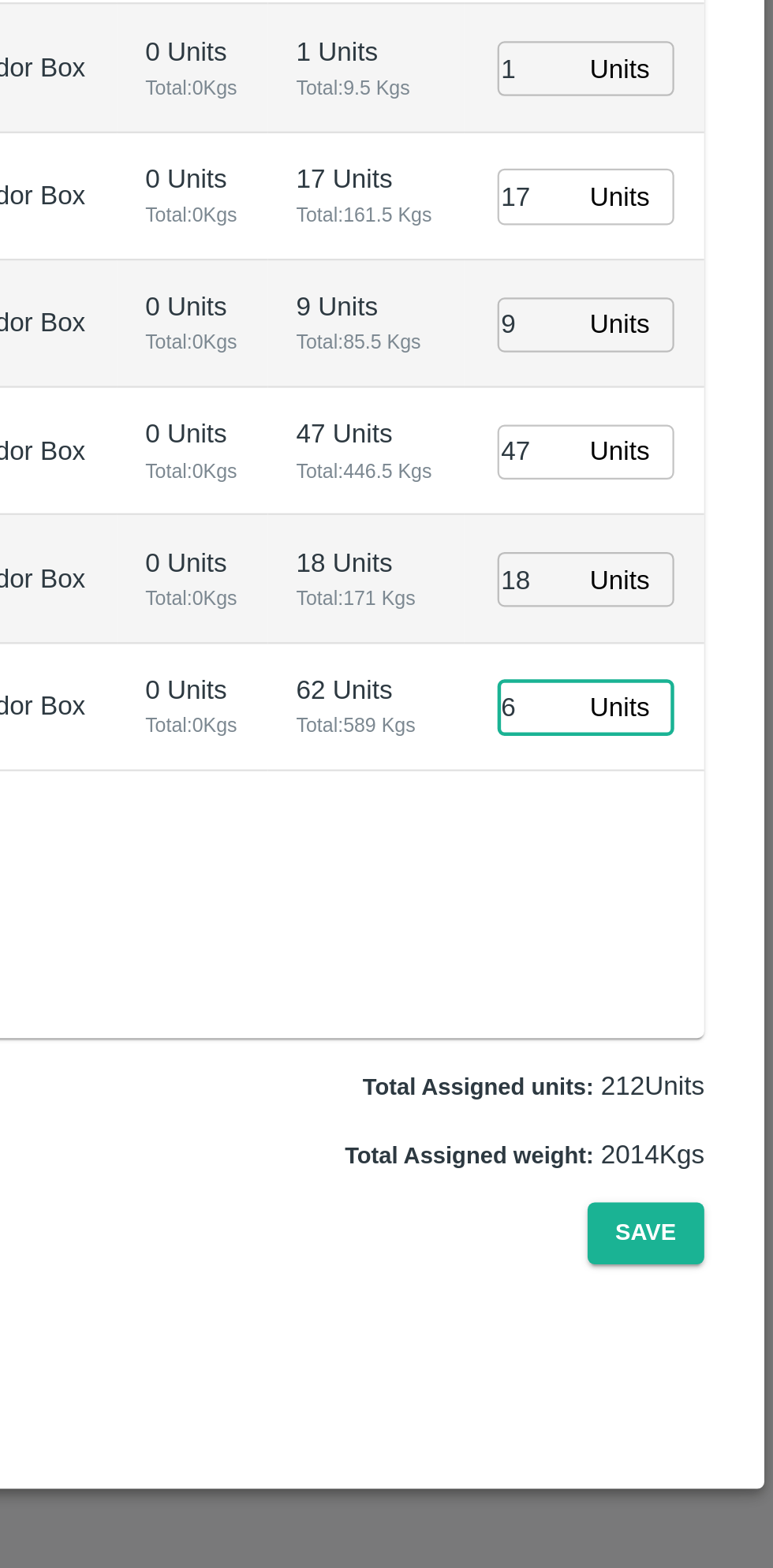
type input "62"
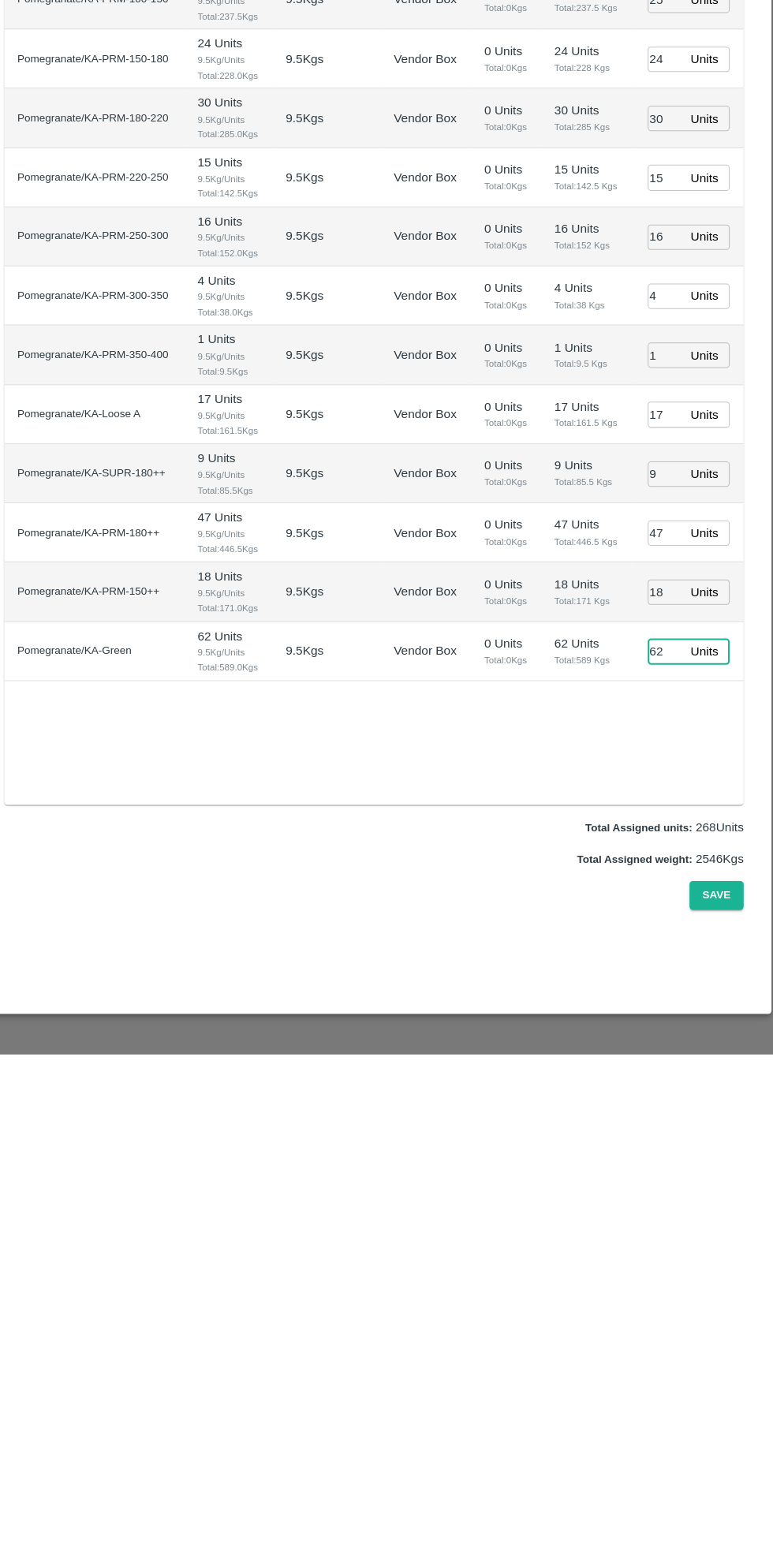
type input "30/09/2025 02:12 PM"
type input "62"
click at [717, 1414] on button "Save" at bounding box center [716, 1414] width 52 height 28
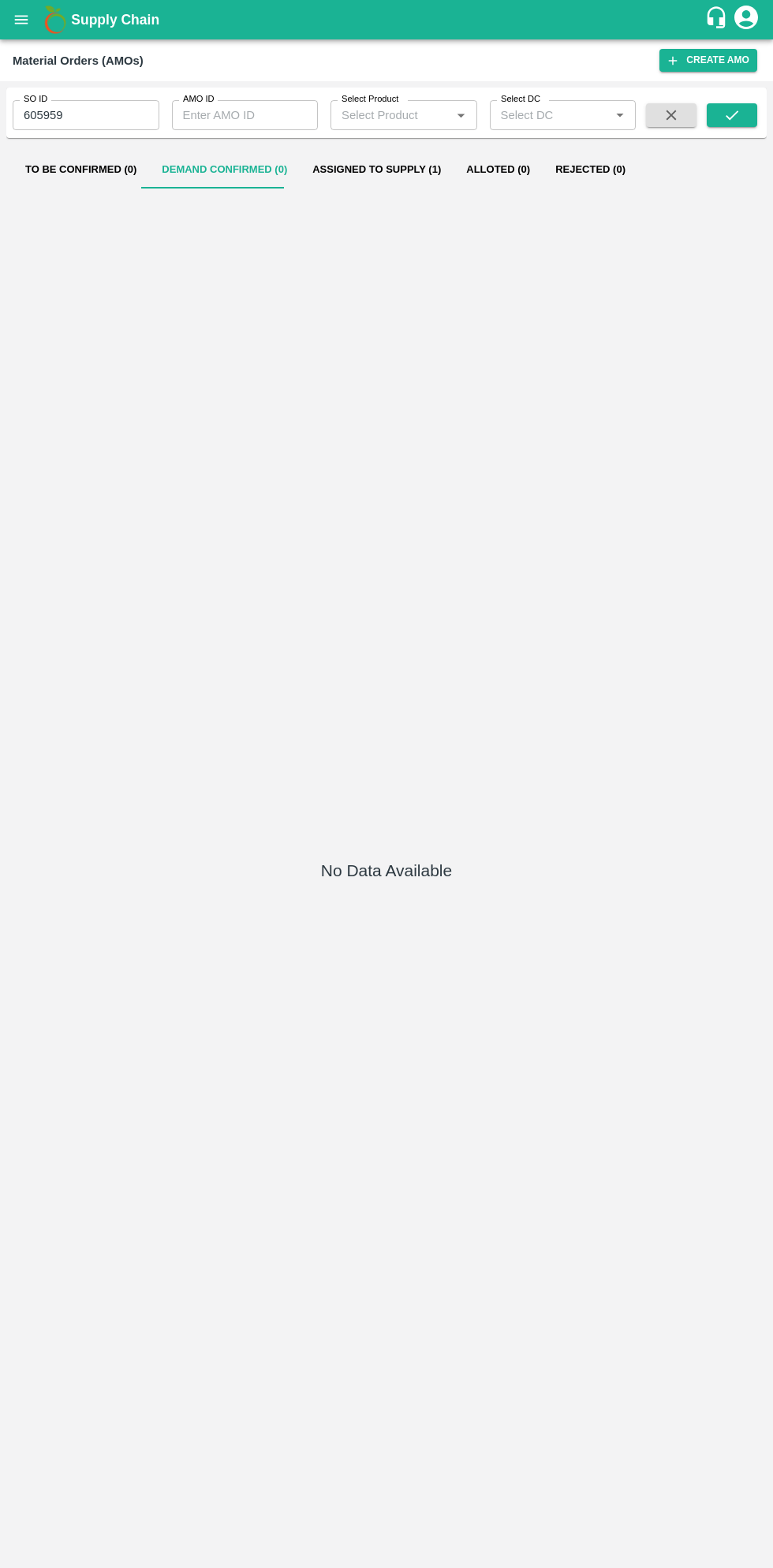
click at [367, 172] on button "Assigned to Supply (1)" at bounding box center [376, 169] width 154 height 37
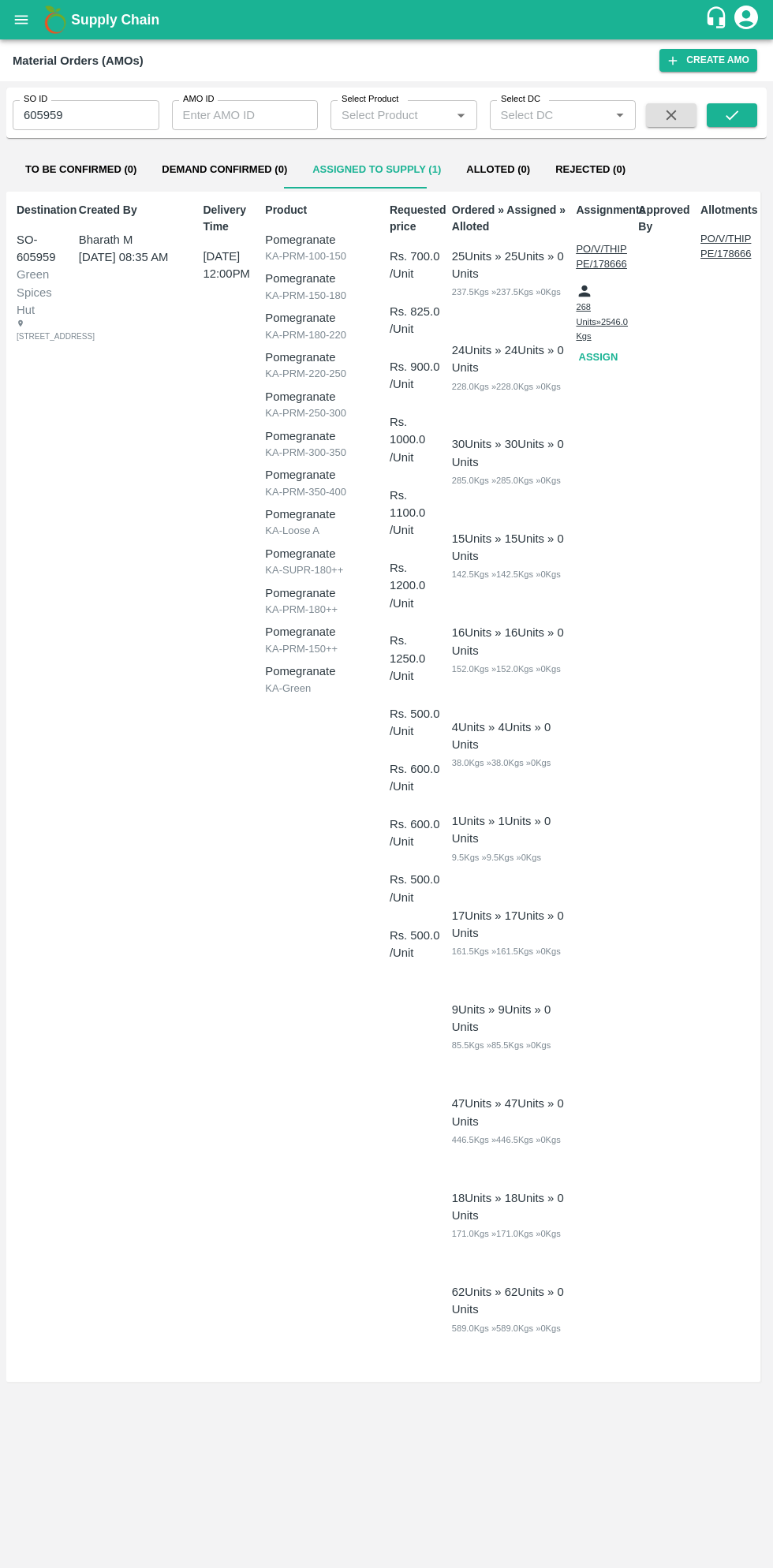
click at [33, 24] on button "open drawer" at bounding box center [21, 20] width 36 height 36
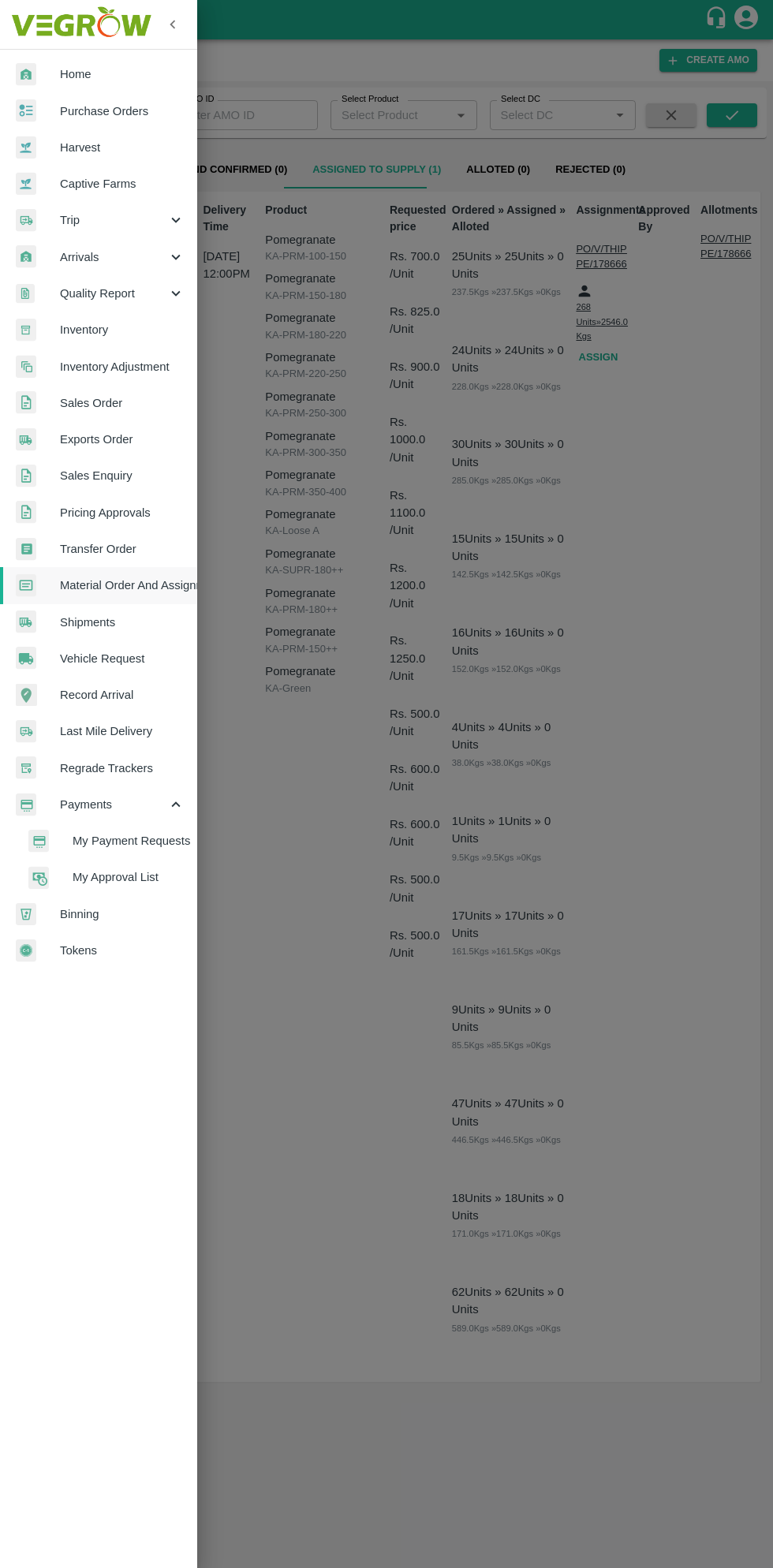
click at [121, 113] on span "Purchase Orders" at bounding box center [122, 111] width 125 height 18
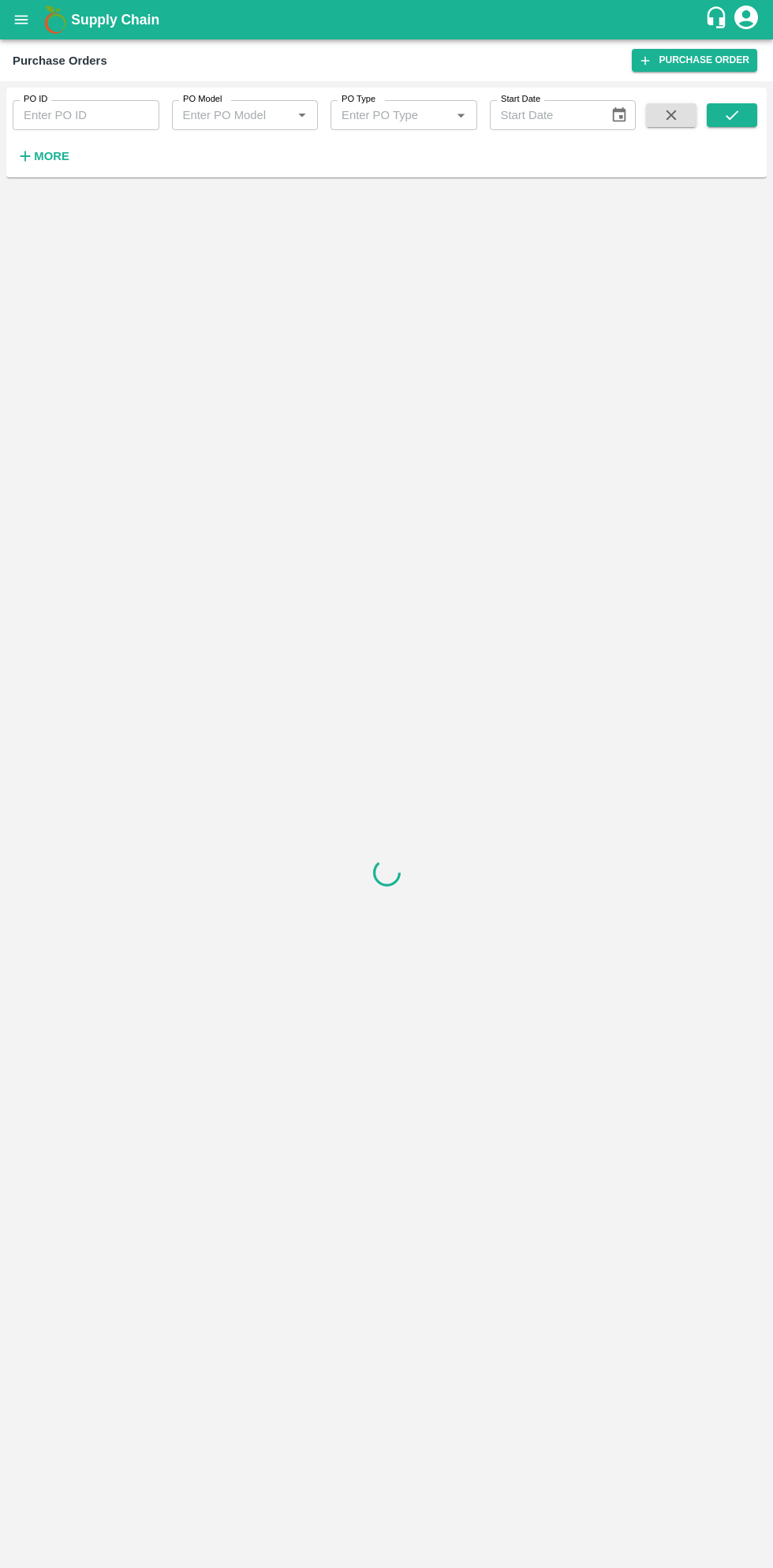
click at [49, 157] on strong "More" at bounding box center [51, 156] width 35 height 13
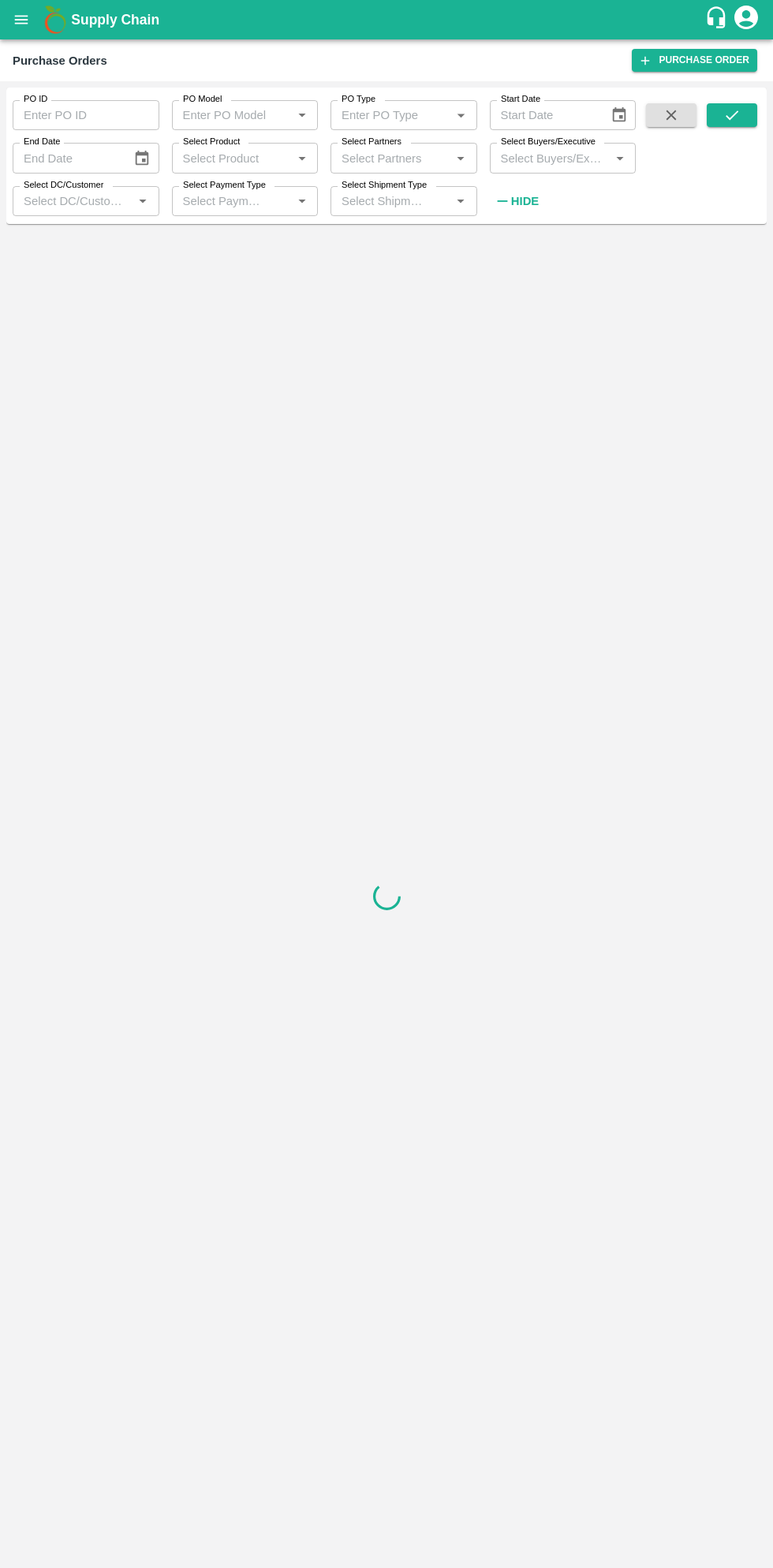
click at [558, 158] on input "Select Buyers/Executive" at bounding box center [549, 158] width 111 height 21
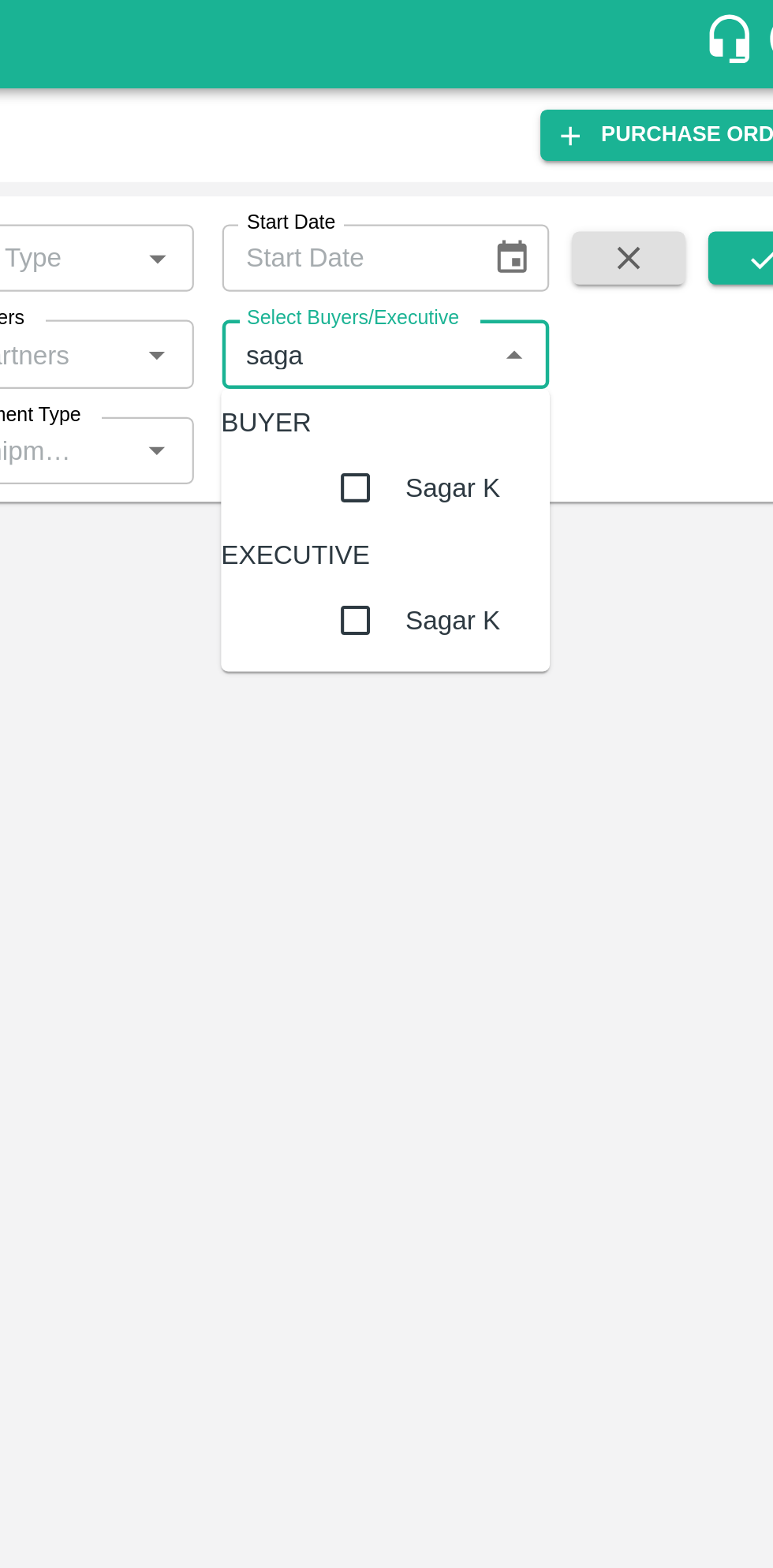
type input "sagar"
click at [533, 233] on input "checkbox" at bounding box center [548, 218] width 32 height 32
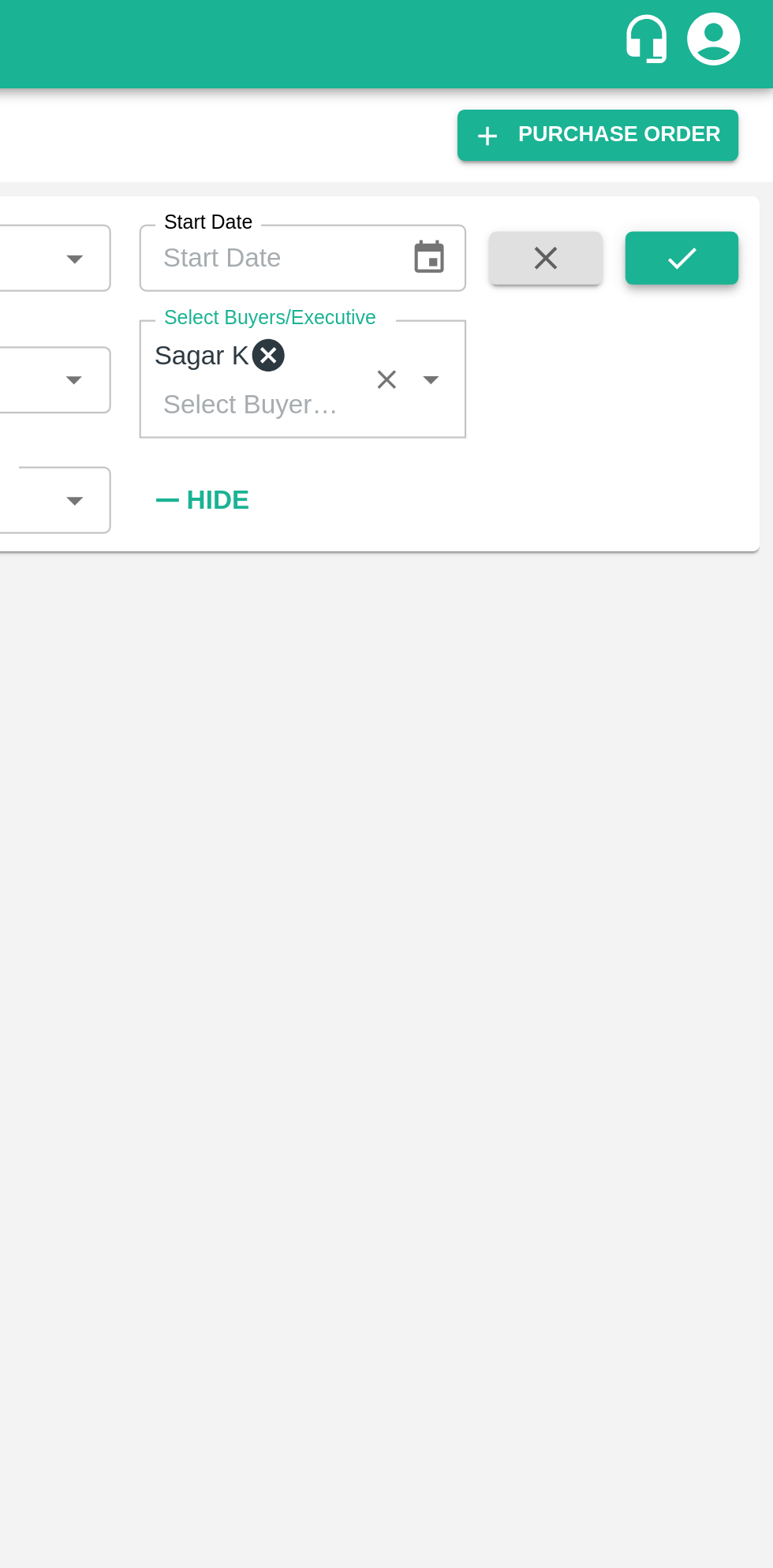
click at [737, 113] on icon "submit" at bounding box center [732, 115] width 18 height 18
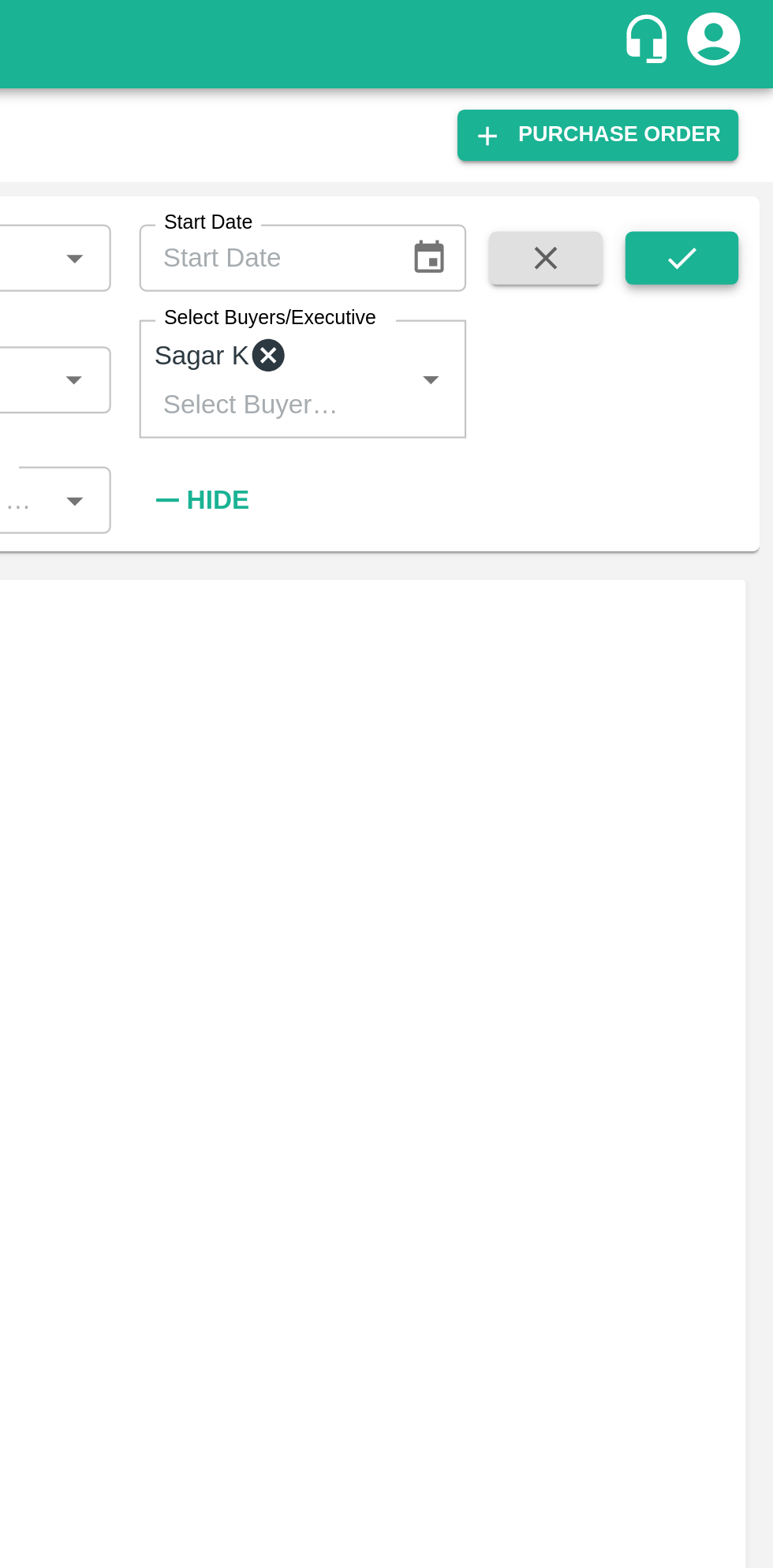
click at [728, 113] on icon "submit" at bounding box center [732, 115] width 18 height 18
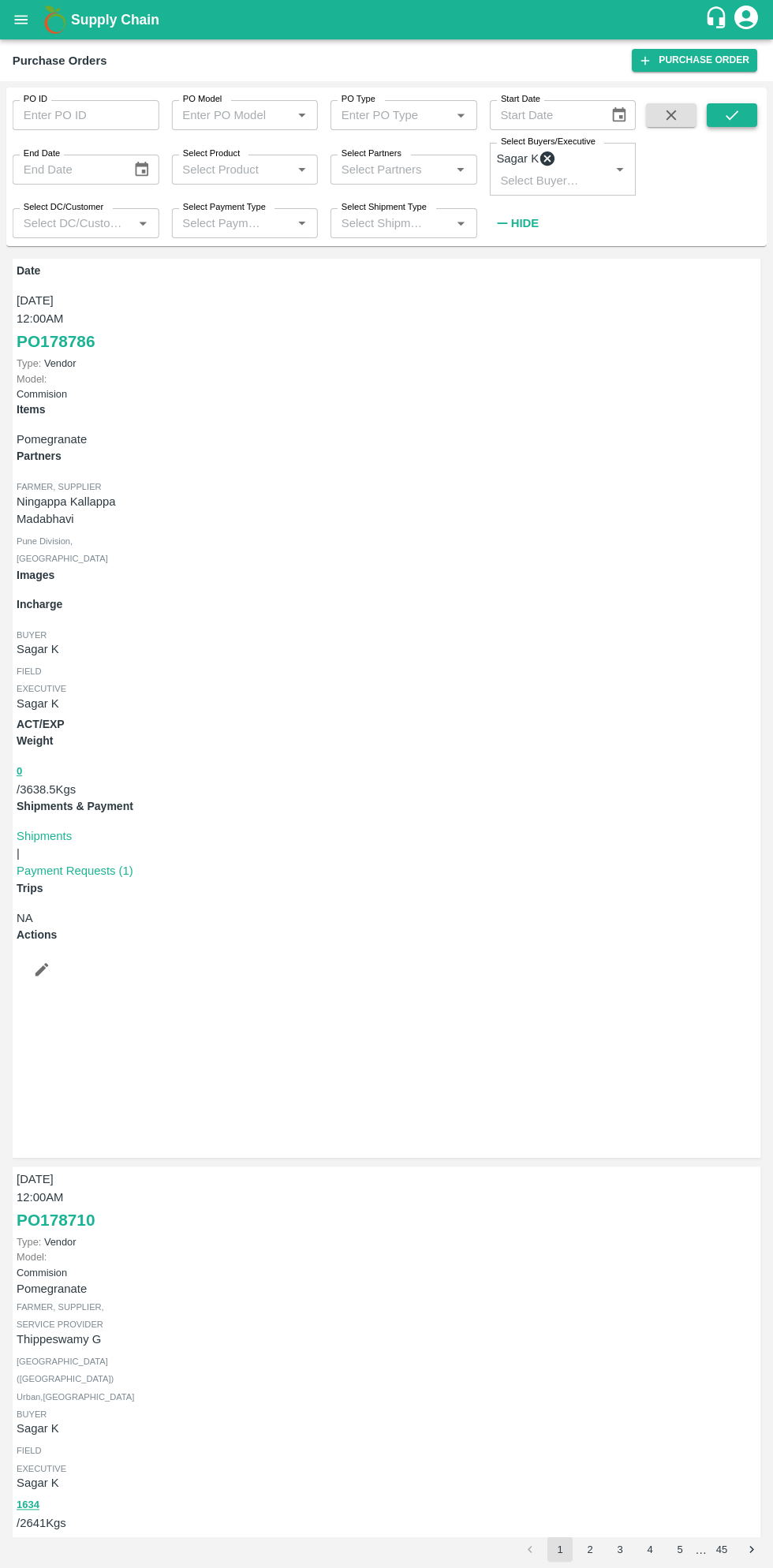
scroll to position [5, 0]
click at [26, 24] on icon "open drawer" at bounding box center [22, 19] width 14 height 9
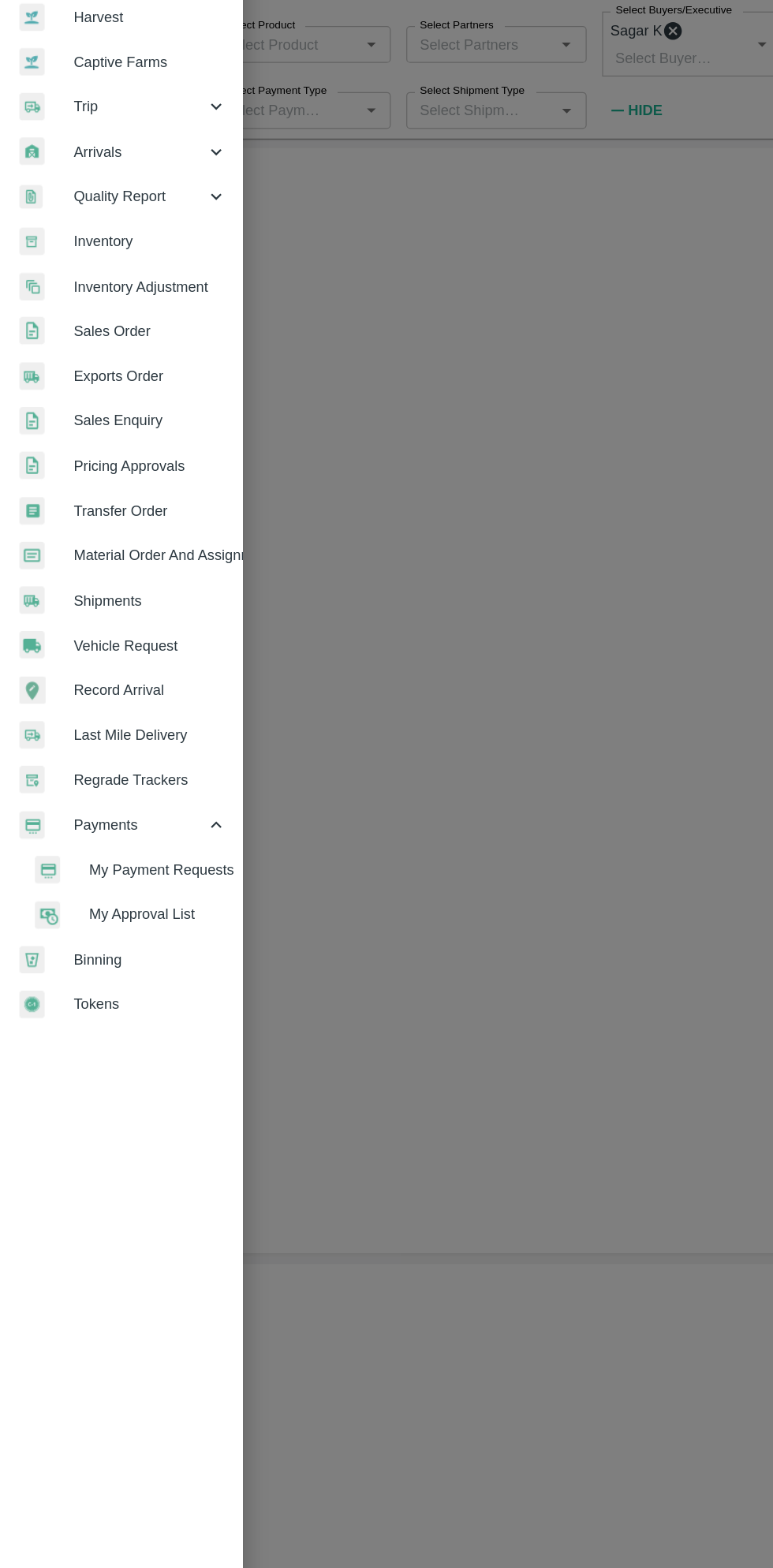
click at [158, 591] on span "Material Order And Assignment" at bounding box center [122, 585] width 125 height 18
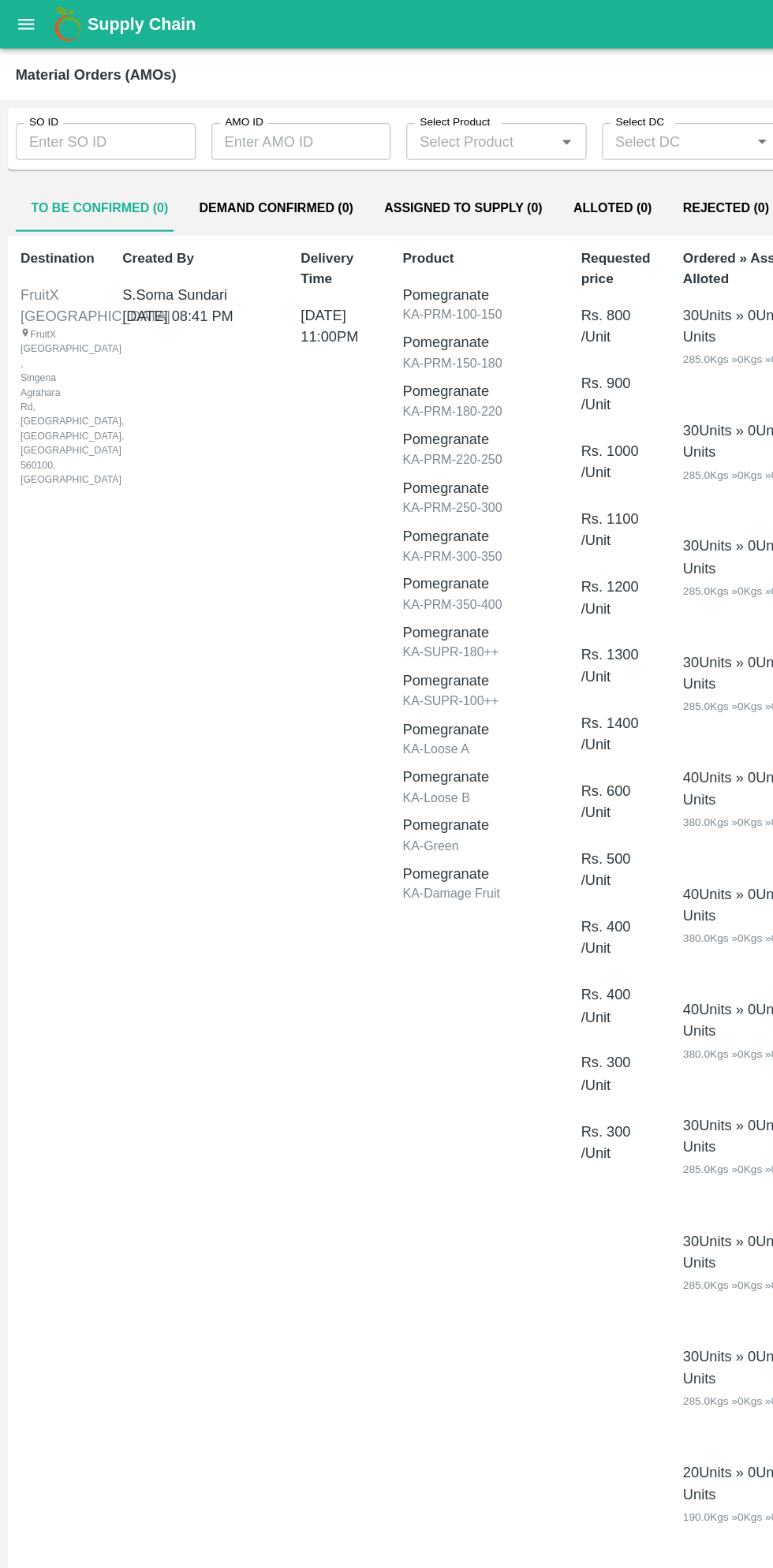
click at [94, 113] on input "SO ID" at bounding box center [86, 115] width 147 height 30
click at [105, 115] on input "SO ID" at bounding box center [86, 115] width 147 height 30
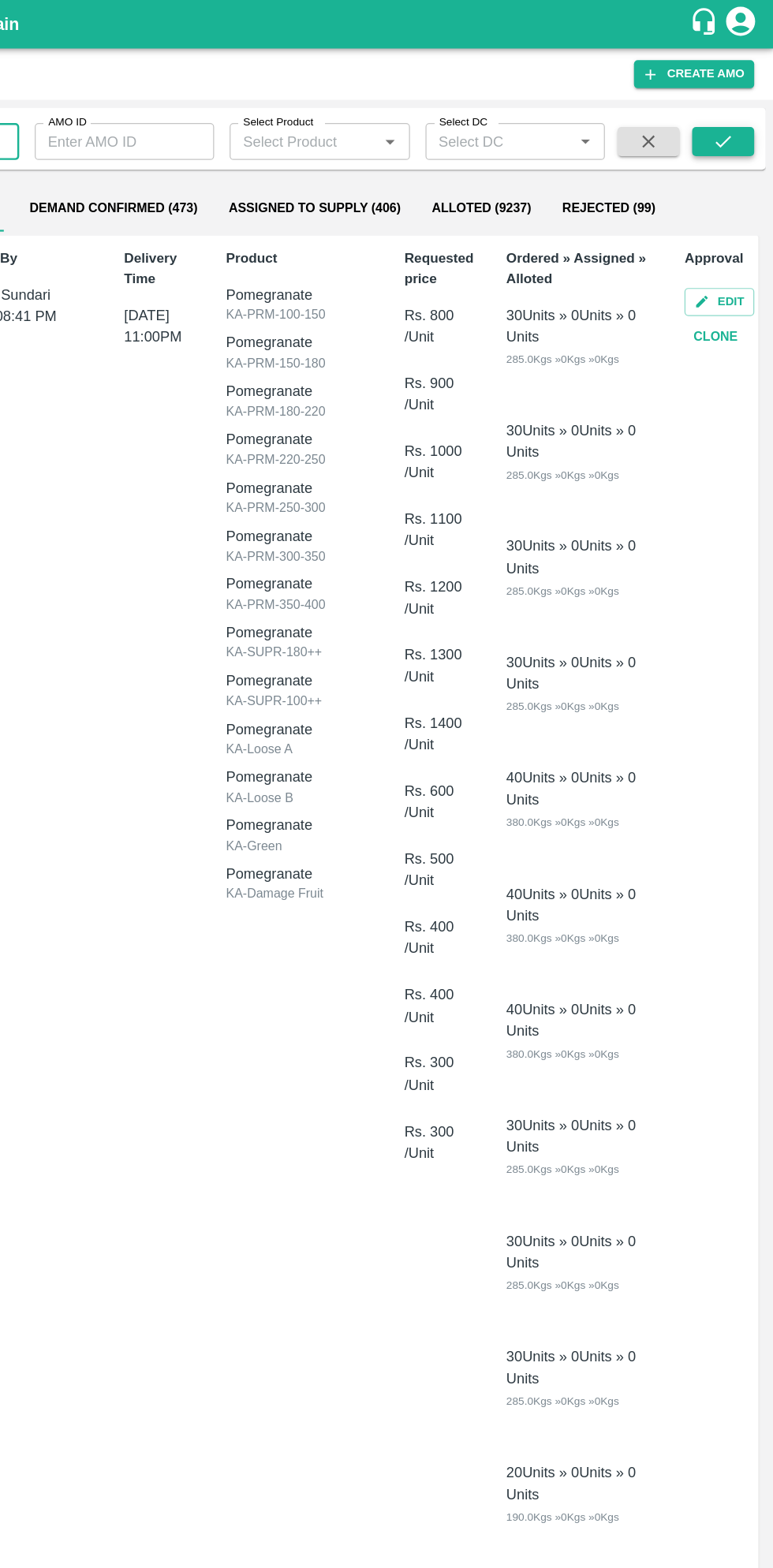
type input "605959"
click at [732, 115] on icon "submit" at bounding box center [732, 115] width 18 height 18
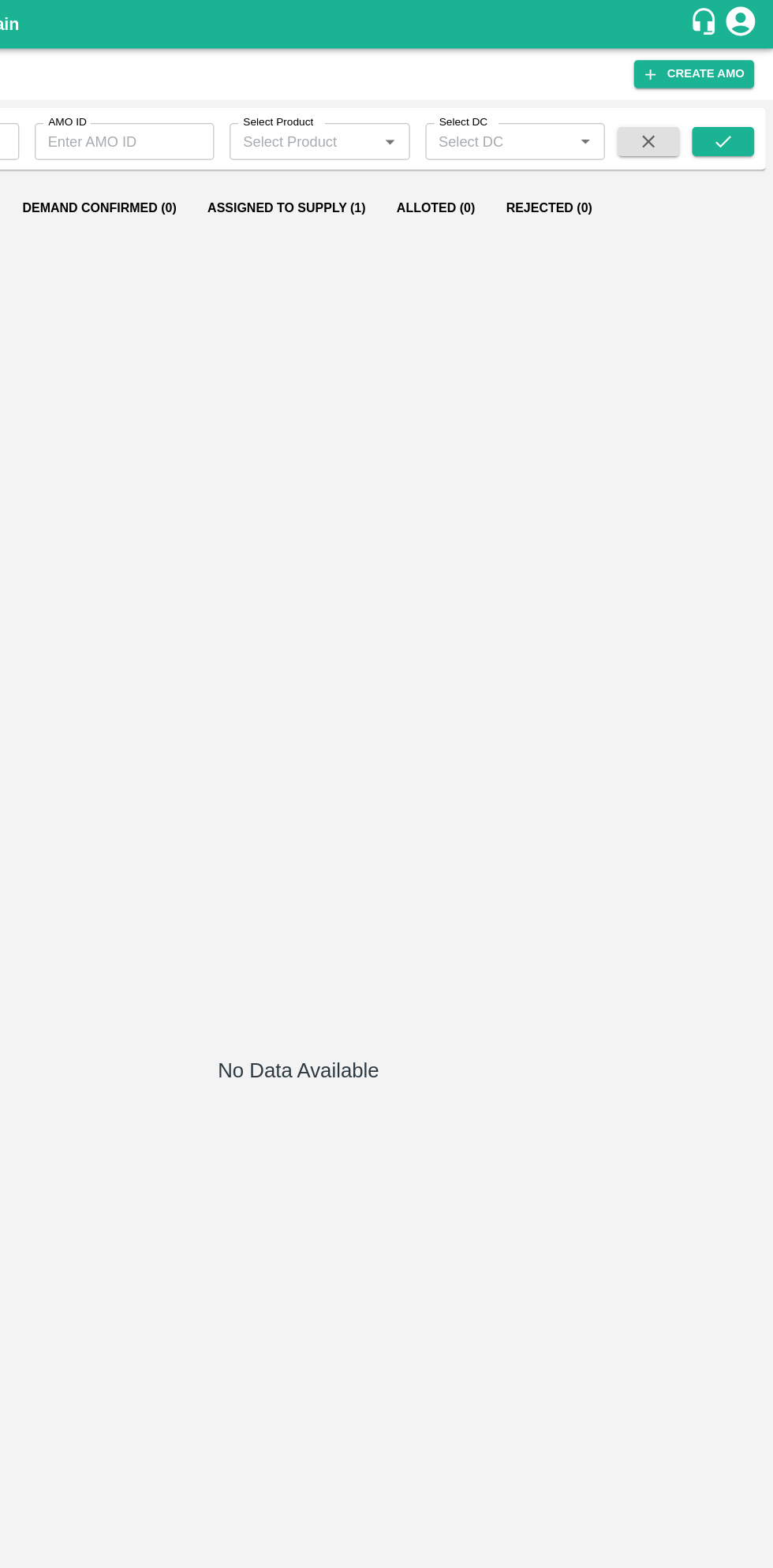
click at [380, 157] on button "Assigned to Supply (1)" at bounding box center [376, 169] width 154 height 37
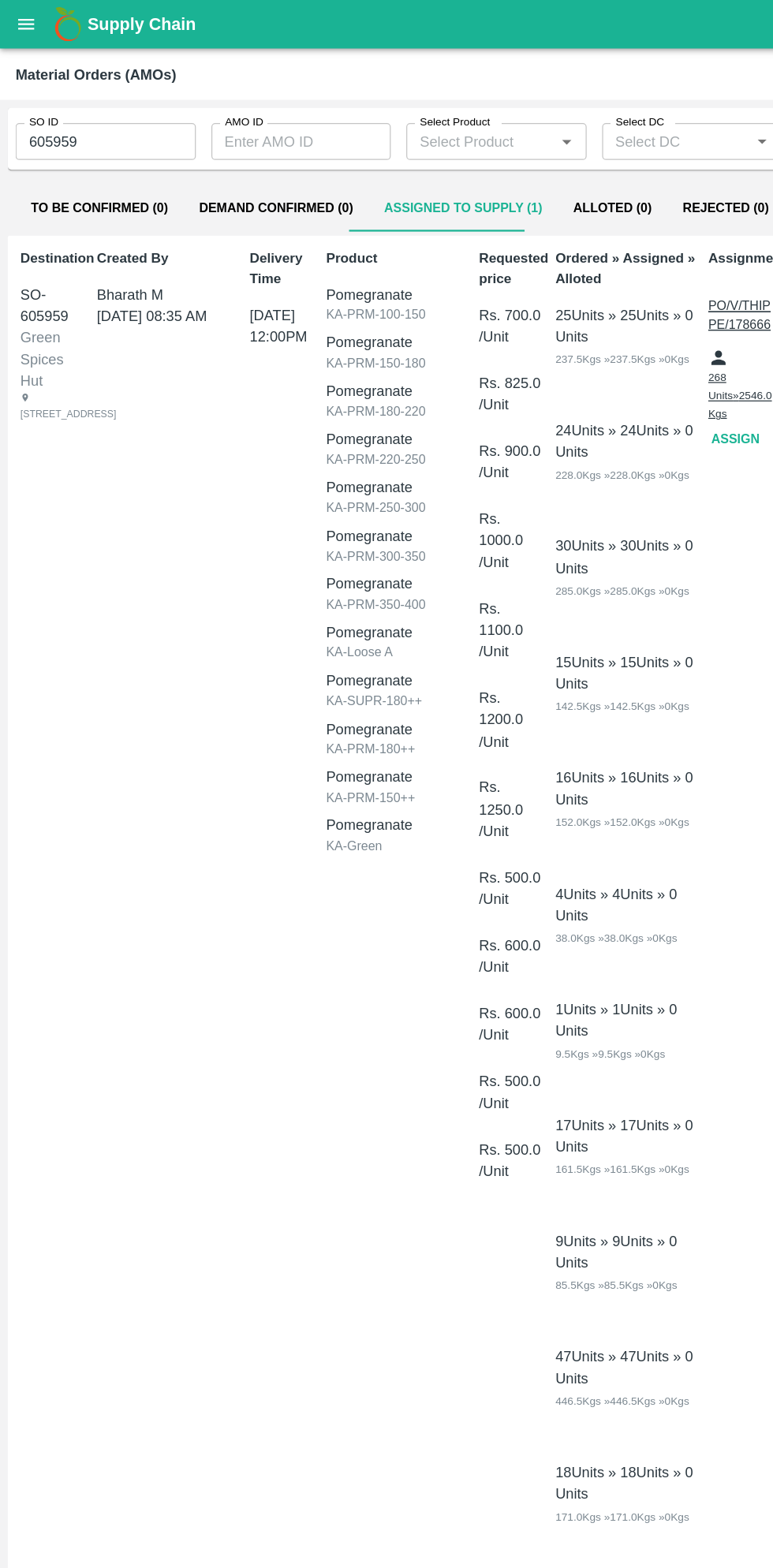
click at [22, 20] on icon "open drawer" at bounding box center [22, 19] width 14 height 9
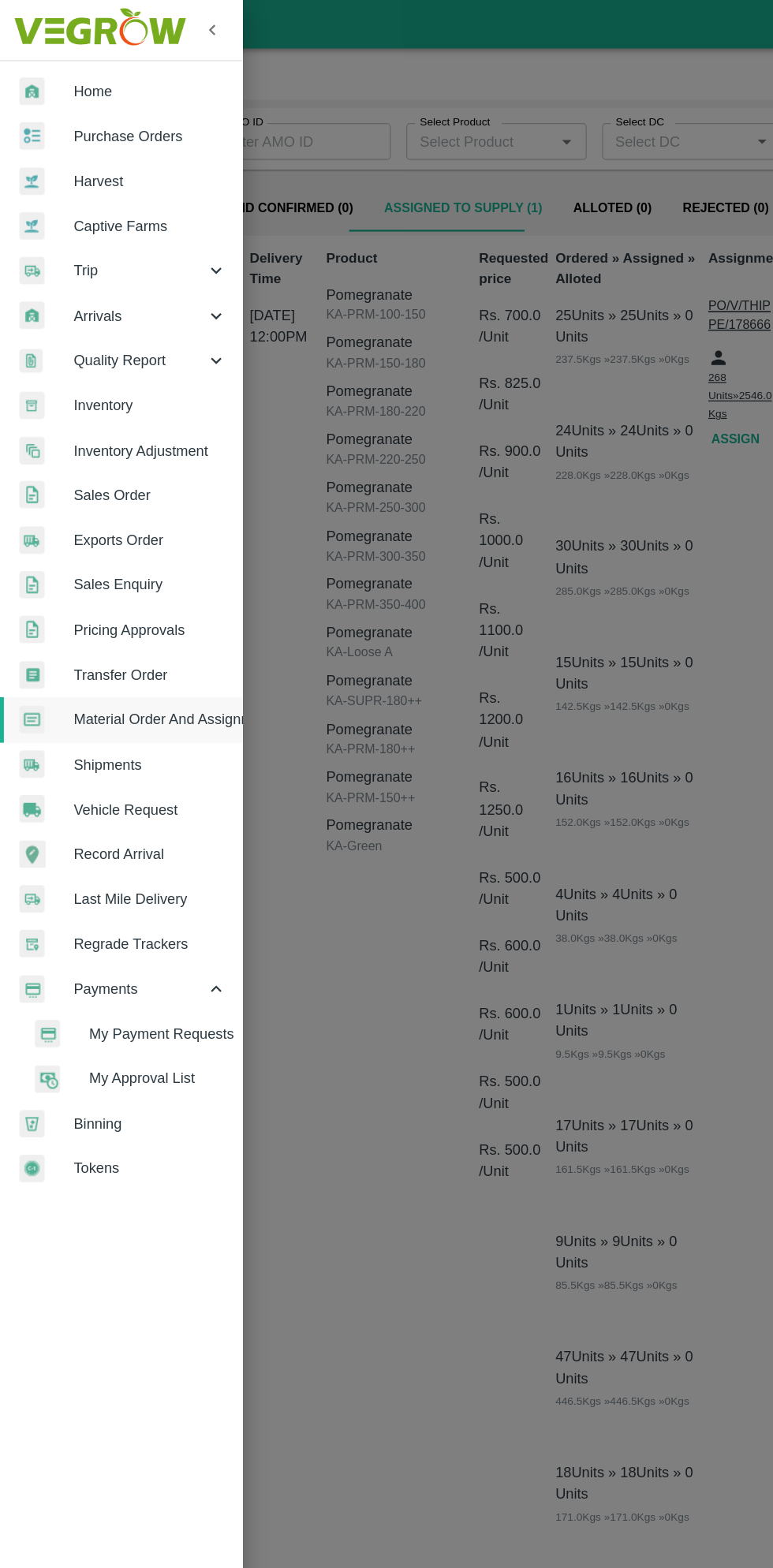
click at [135, 116] on span "Purchase Orders" at bounding box center [122, 111] width 125 height 18
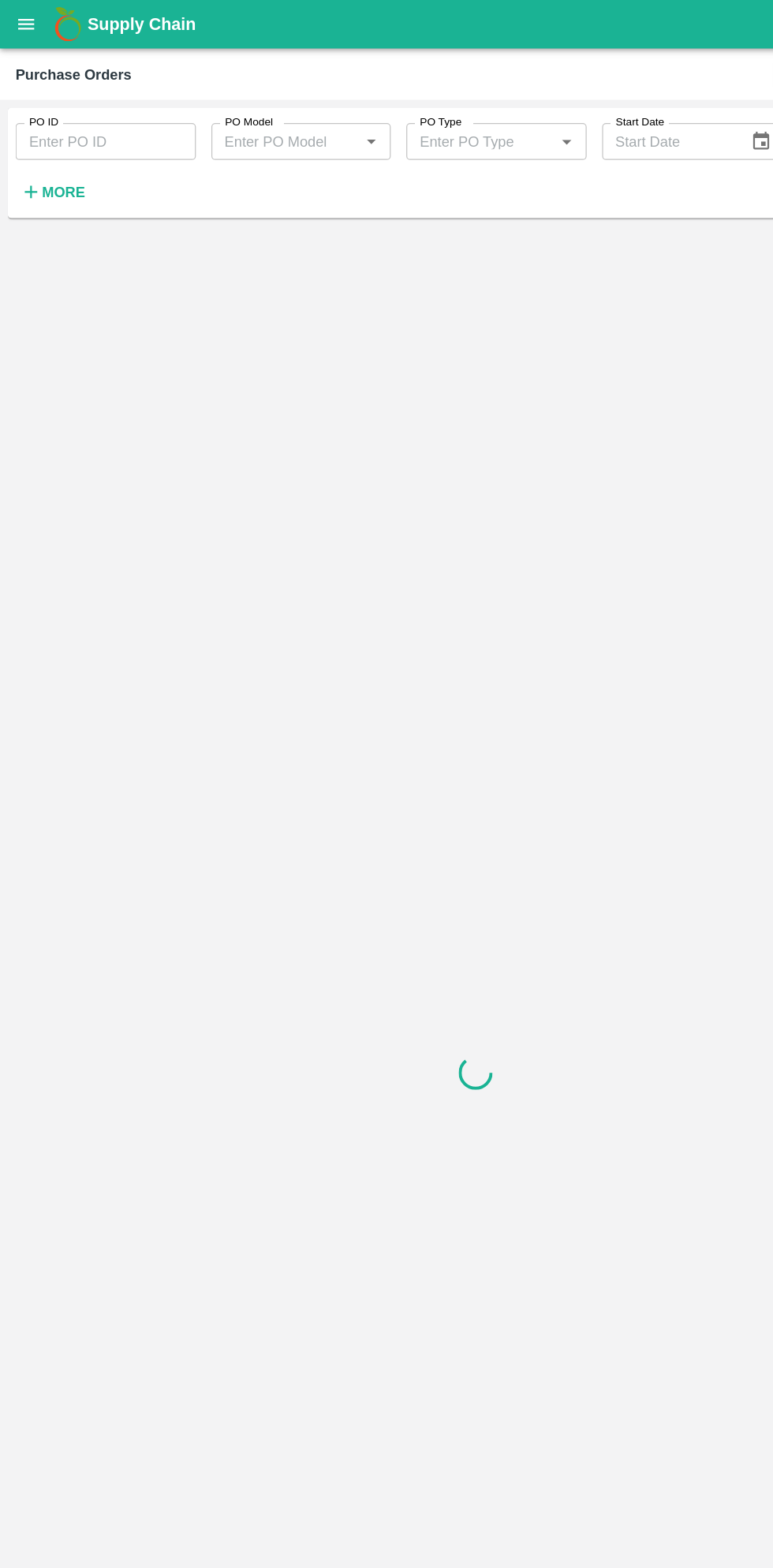
click at [54, 157] on strong "More" at bounding box center [51, 156] width 35 height 13
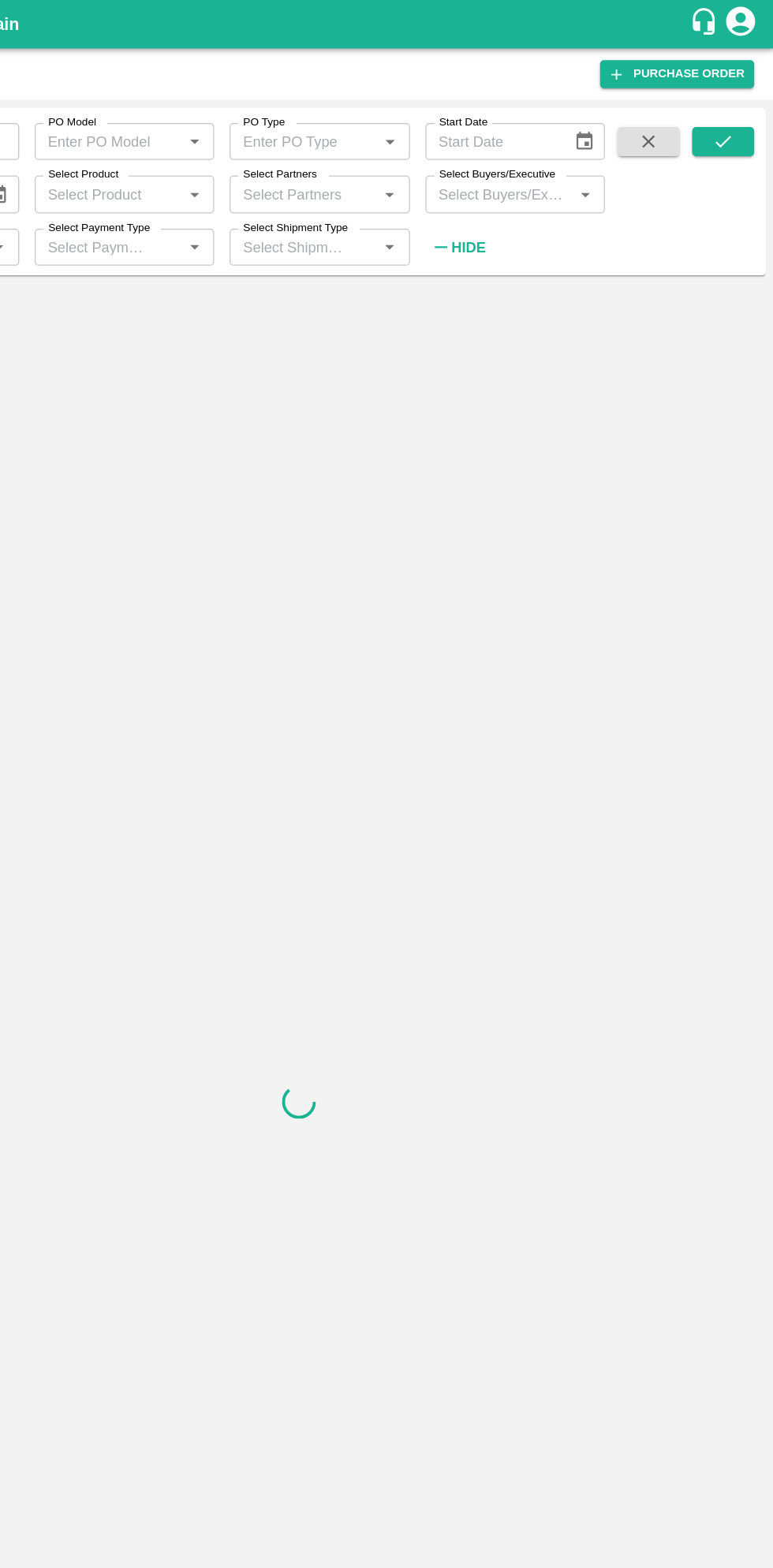
click at [569, 161] on input "Select Buyers/Executive" at bounding box center [549, 158] width 111 height 21
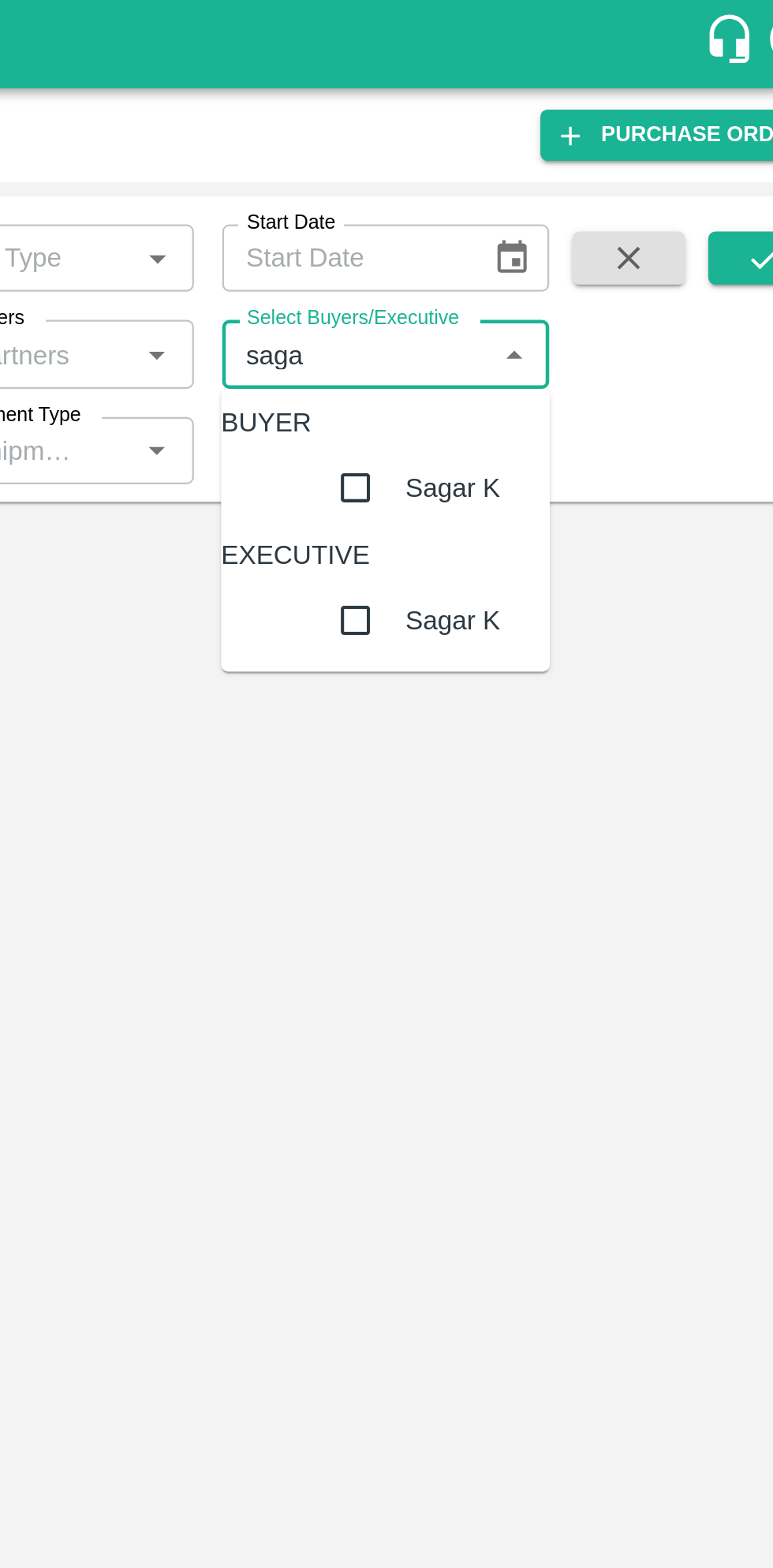
type input "sagar"
click at [533, 233] on input "checkbox" at bounding box center [548, 218] width 32 height 32
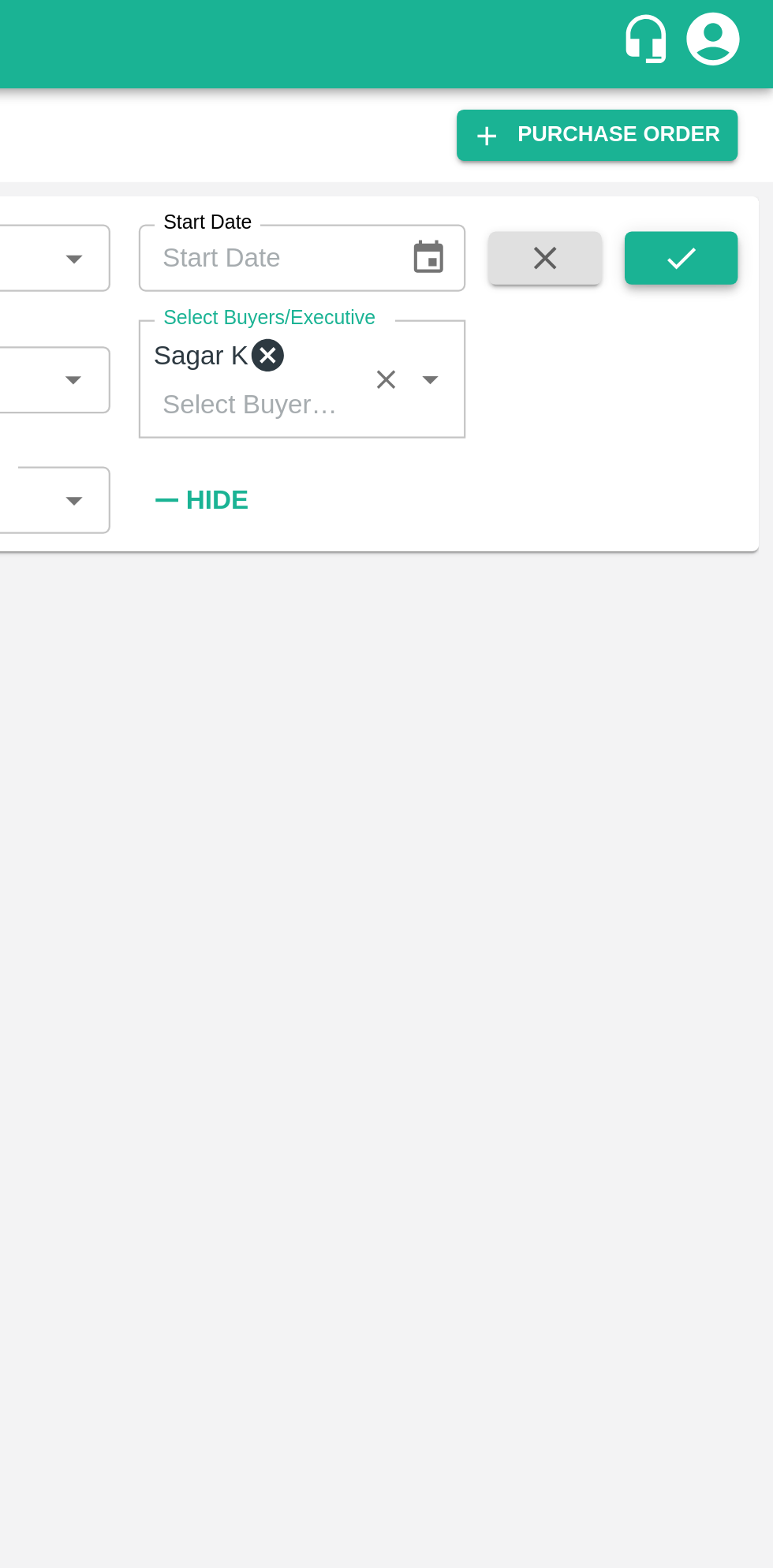
click at [739, 126] on button "submit" at bounding box center [732, 115] width 50 height 24
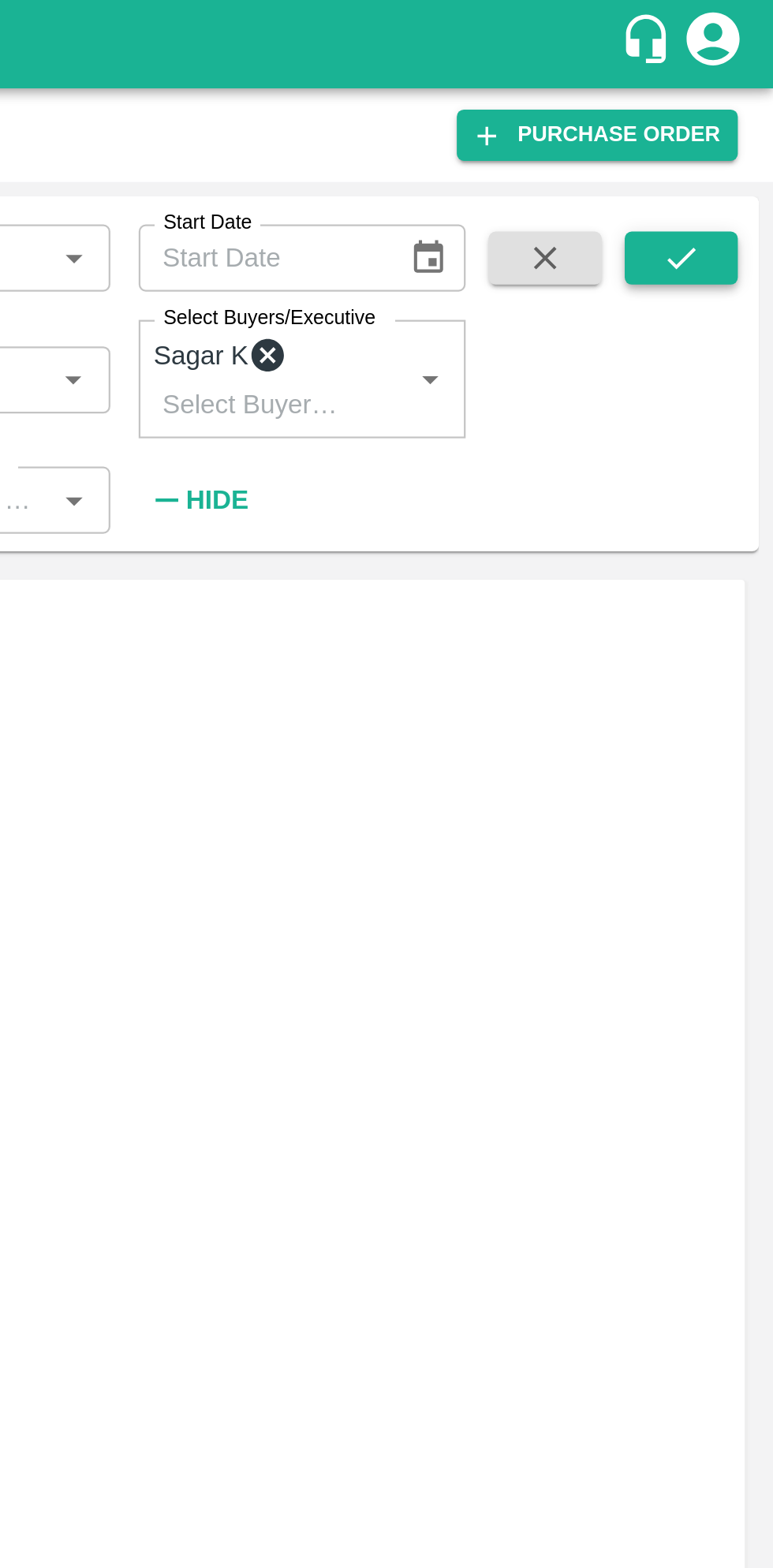
click at [741, 123] on button "submit" at bounding box center [732, 115] width 50 height 24
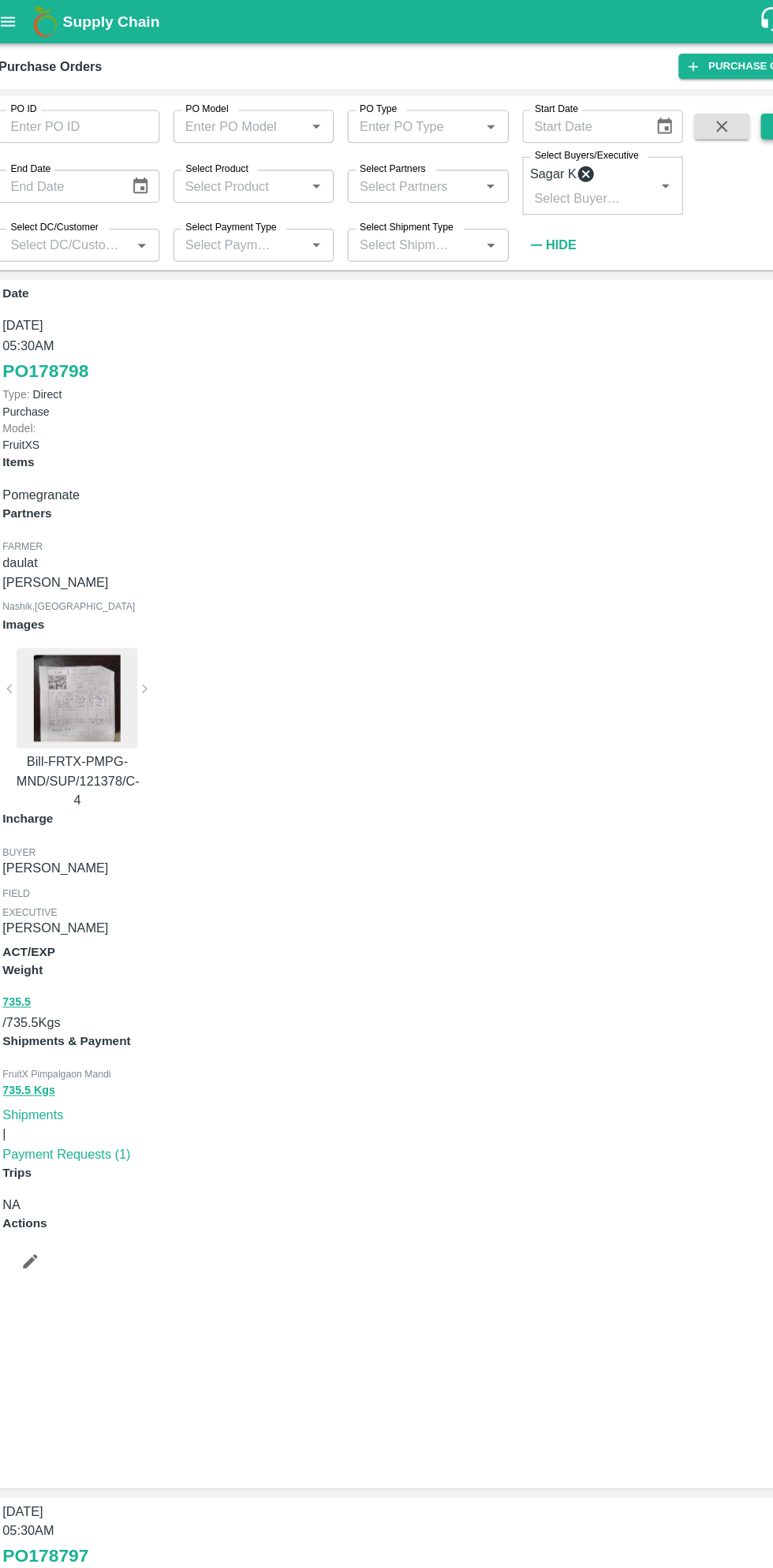
scroll to position [493, 0]
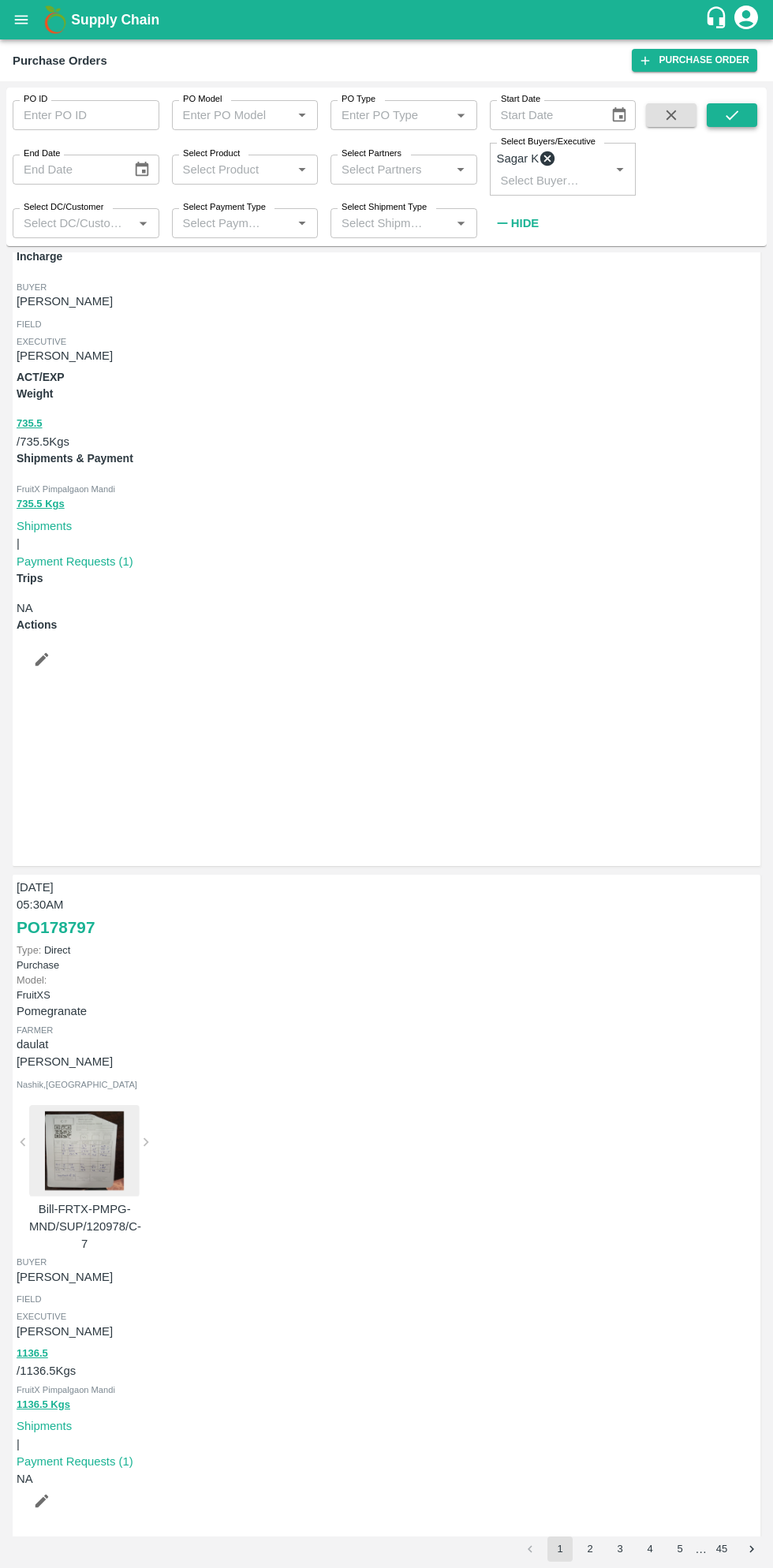
click at [732, 115] on icon "submit" at bounding box center [732, 115] width 18 height 18
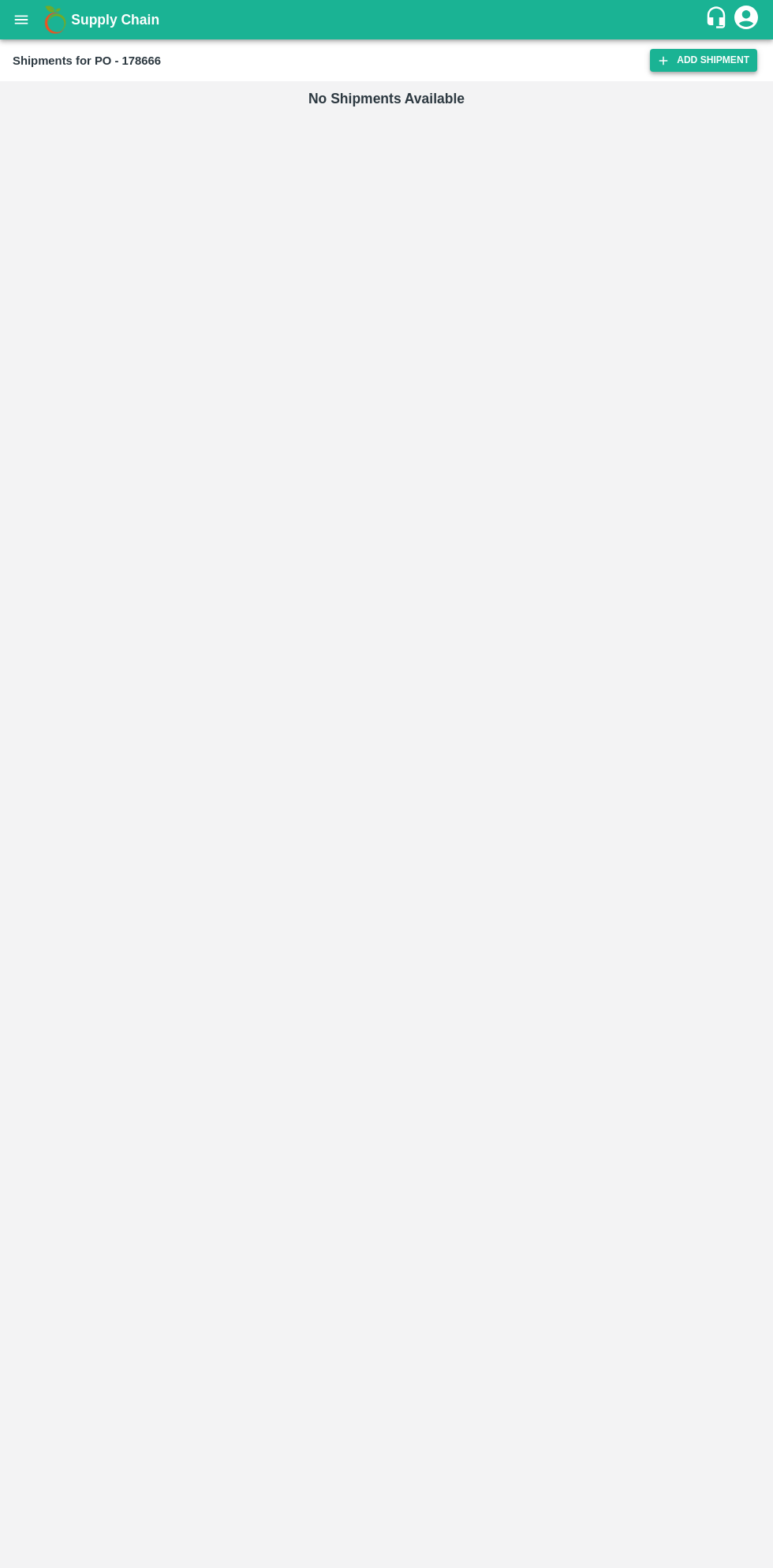
click at [706, 61] on link "Add Shipment" at bounding box center [703, 60] width 107 height 23
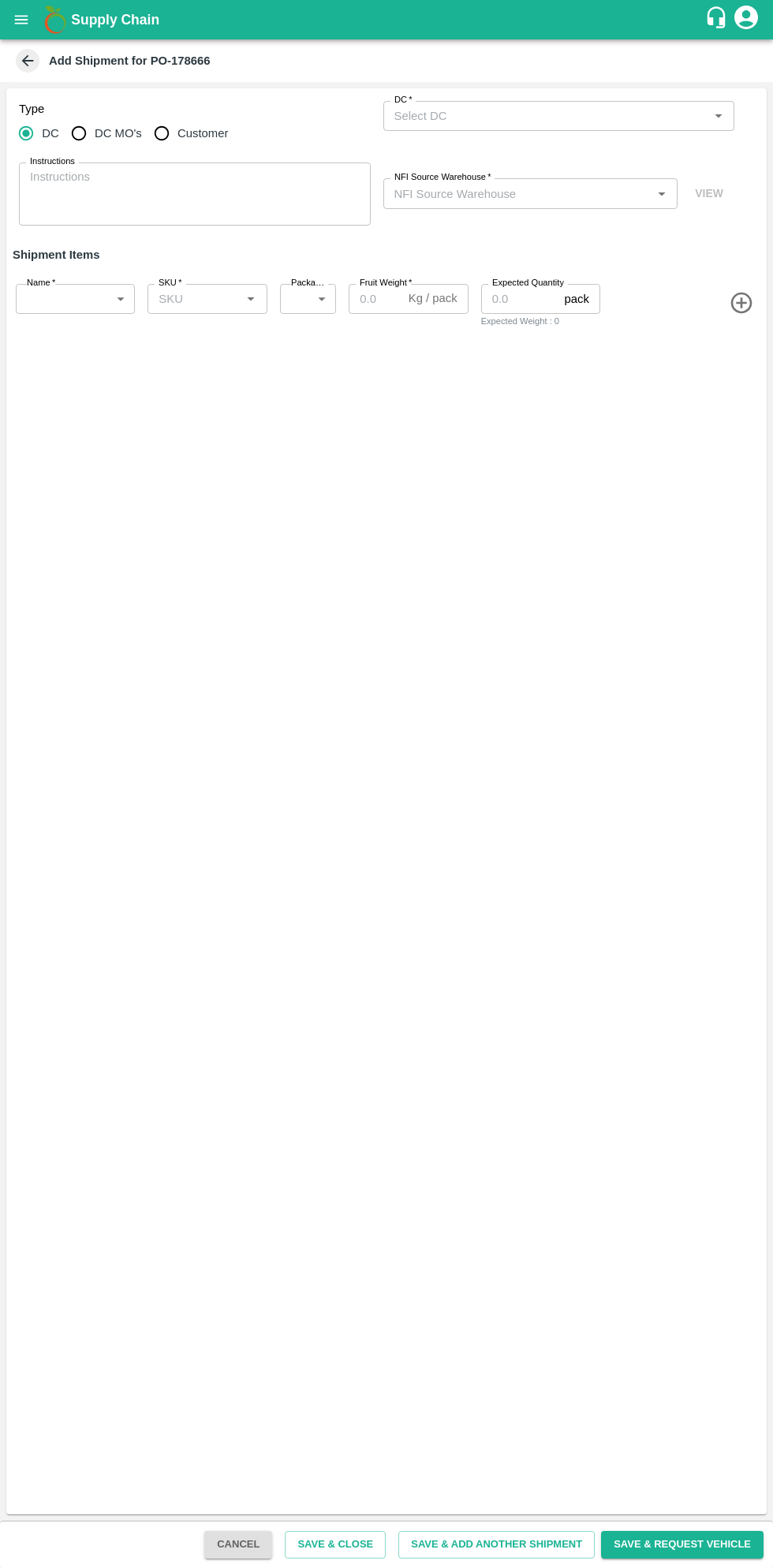
click at [170, 141] on input "Customer" at bounding box center [161, 133] width 32 height 32
radio input "true"
click at [550, 117] on input "Customer (Material Orders)   *" at bounding box center [546, 115] width 316 height 21
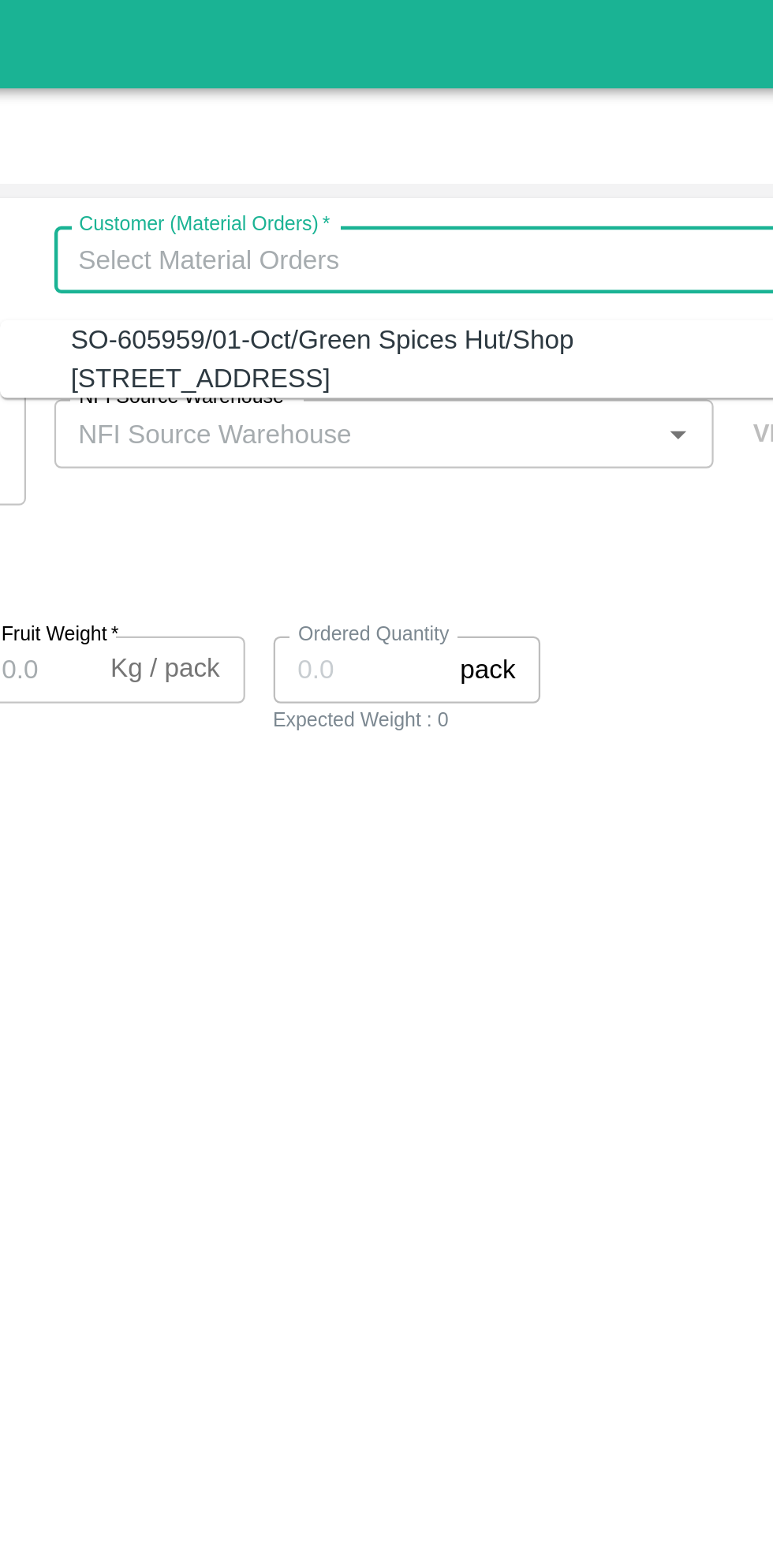
click at [566, 161] on div "SO-605959/01-Oct/Green Spices Hut/Shop no 74, MADURAI MATTUTHAVANI FRUIT MARKET…" at bounding box center [549, 161] width 320 height 35
type input "SO-605959/01-Oct/Green Spices Hut/Shop no 74, MADURAI MATTUTHAVANI FRUIT MARKET…"
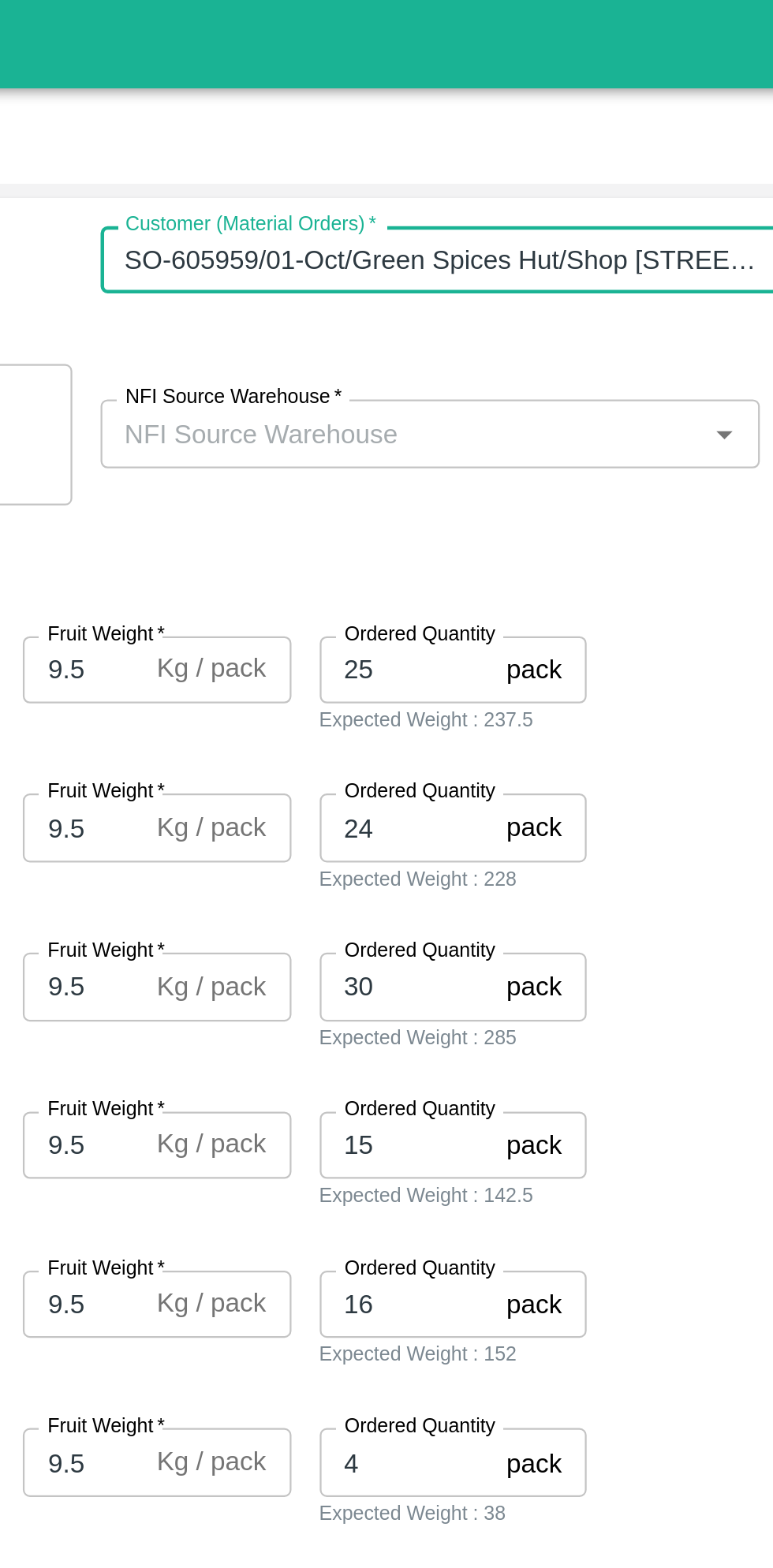
click at [591, 193] on input "NFI Source Warehouse   *" at bounding box center [518, 193] width 260 height 21
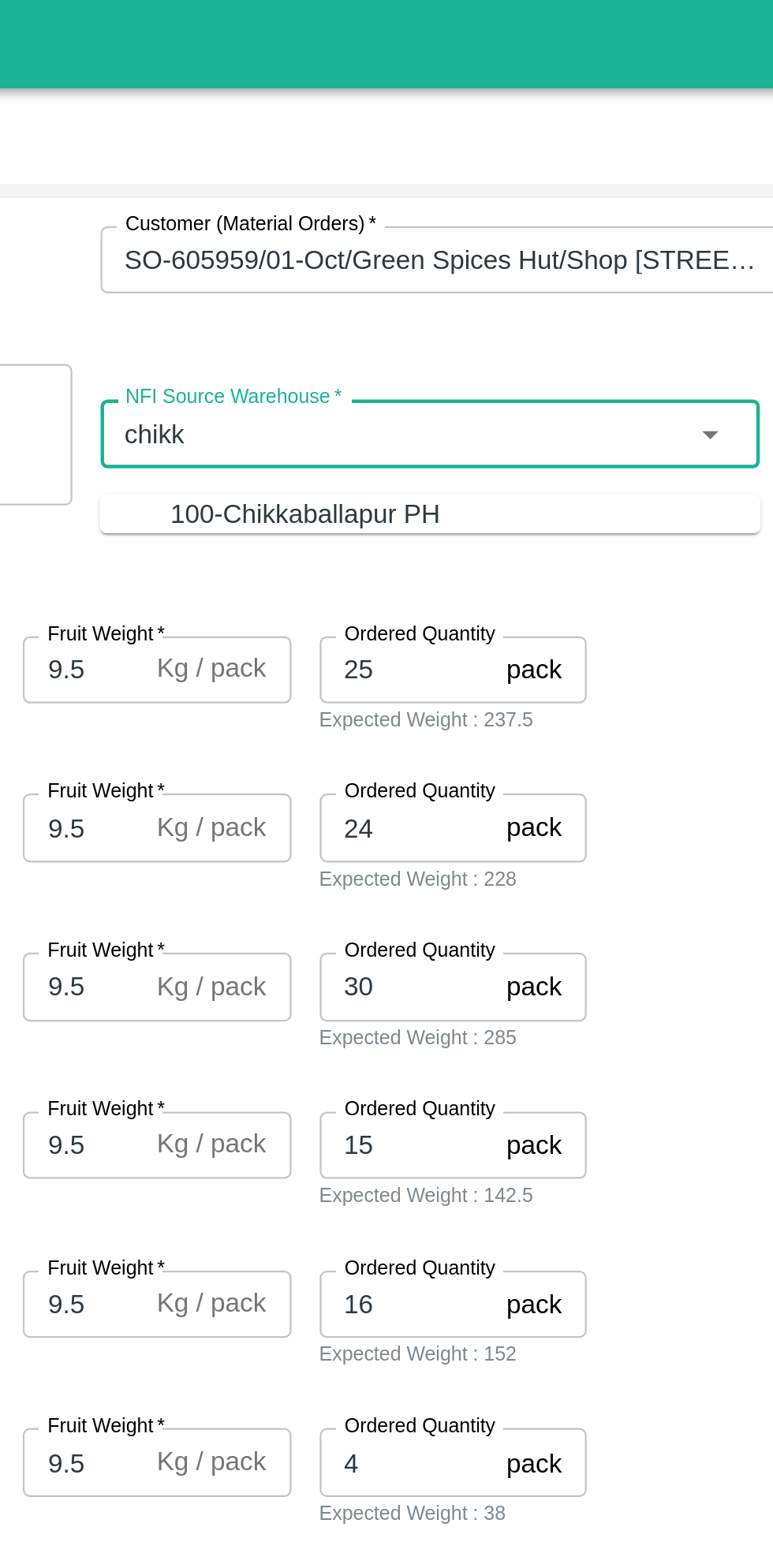
click at [572, 231] on div "100-Chikkaballapur PH" at bounding box center [547, 229] width 264 height 18
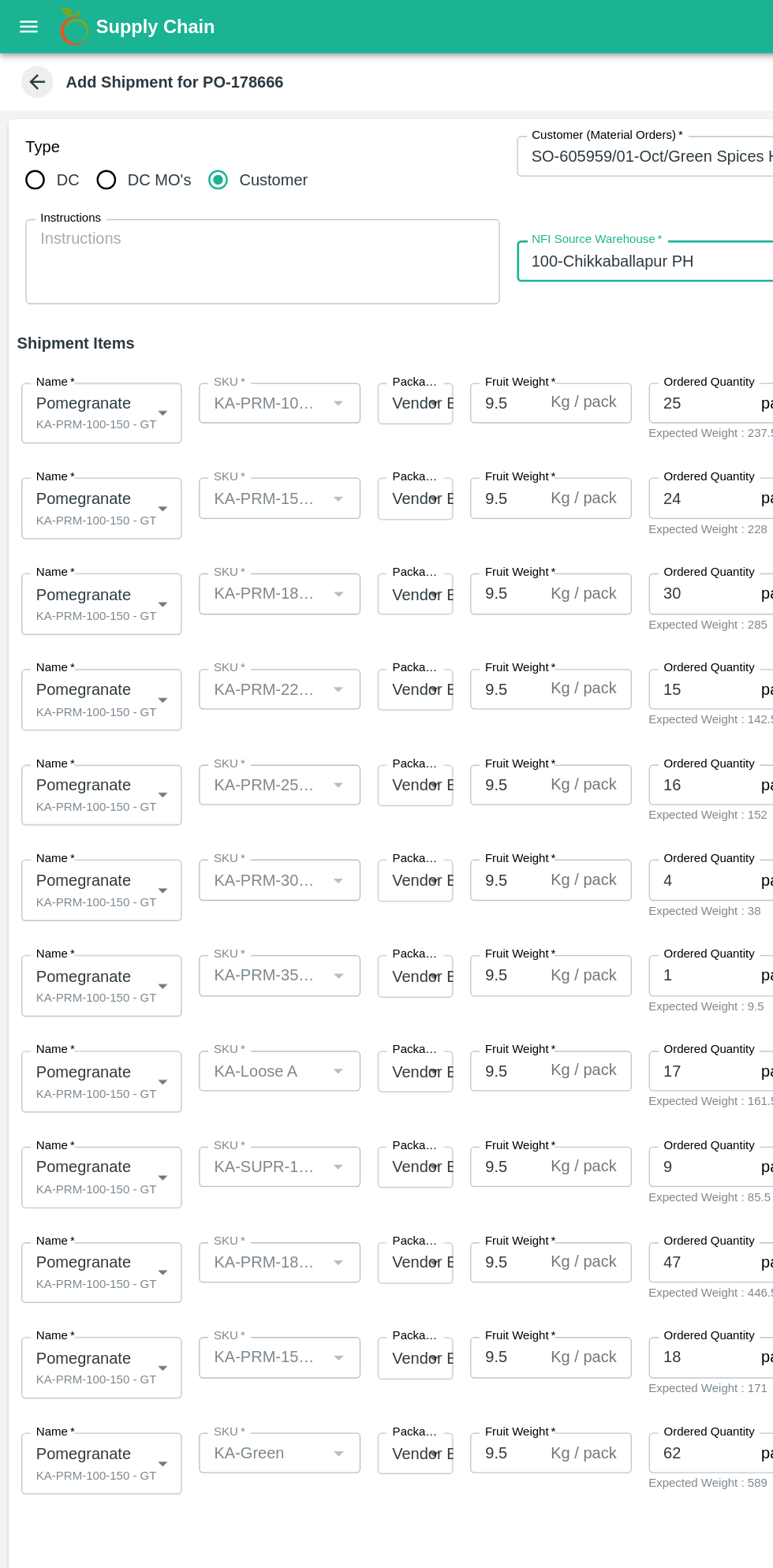
type input "100-Chikkaballapur PH"
click at [97, 315] on body "Supply Chain Add Shipment for PO-178666 Type DC DC MO's Customer Customer (Mate…" at bounding box center [386, 784] width 773 height 1568
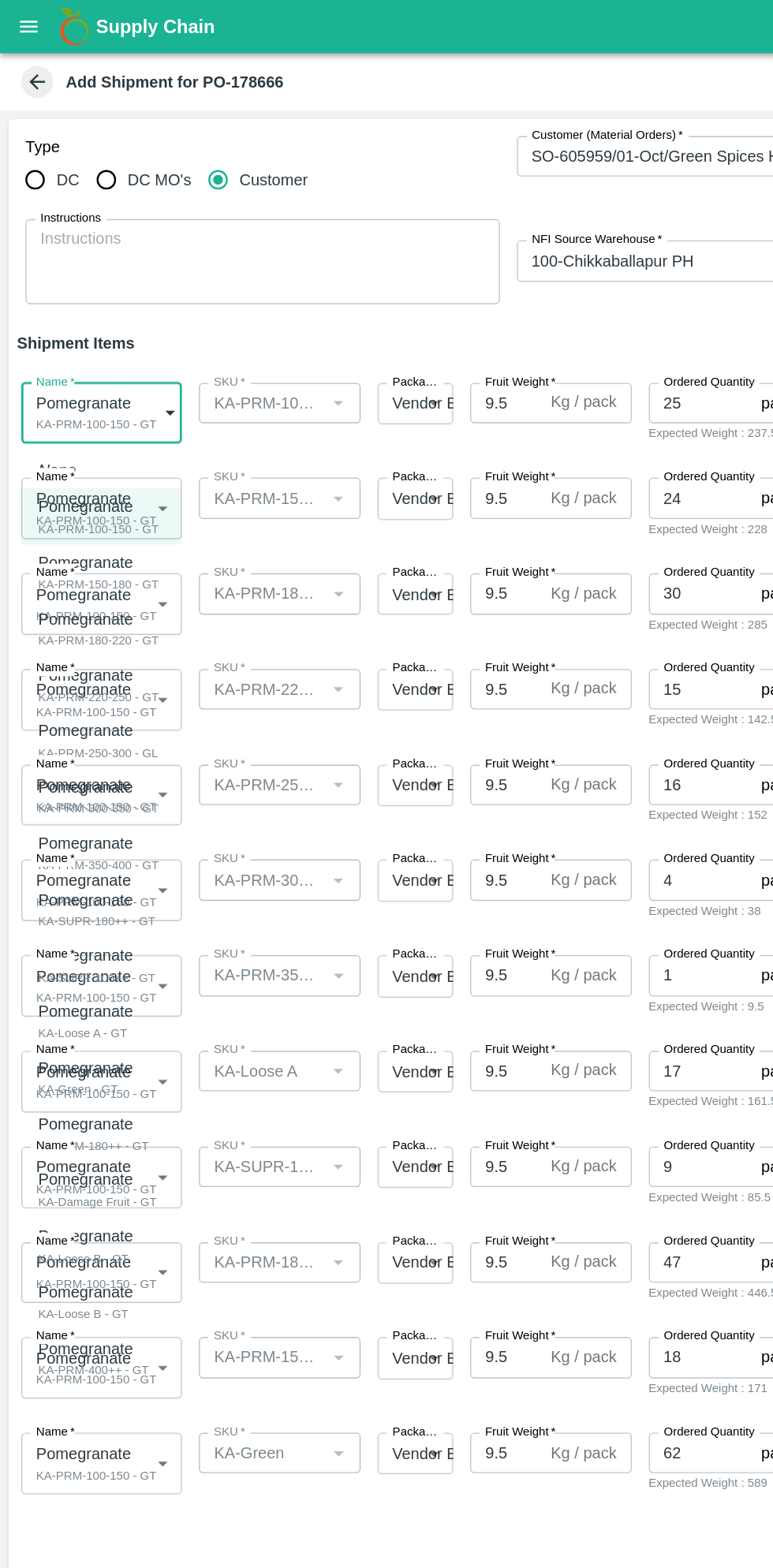
click at [106, 382] on div "Pomegranate KA-PRM-100-150 - GT" at bounding box center [73, 382] width 90 height 33
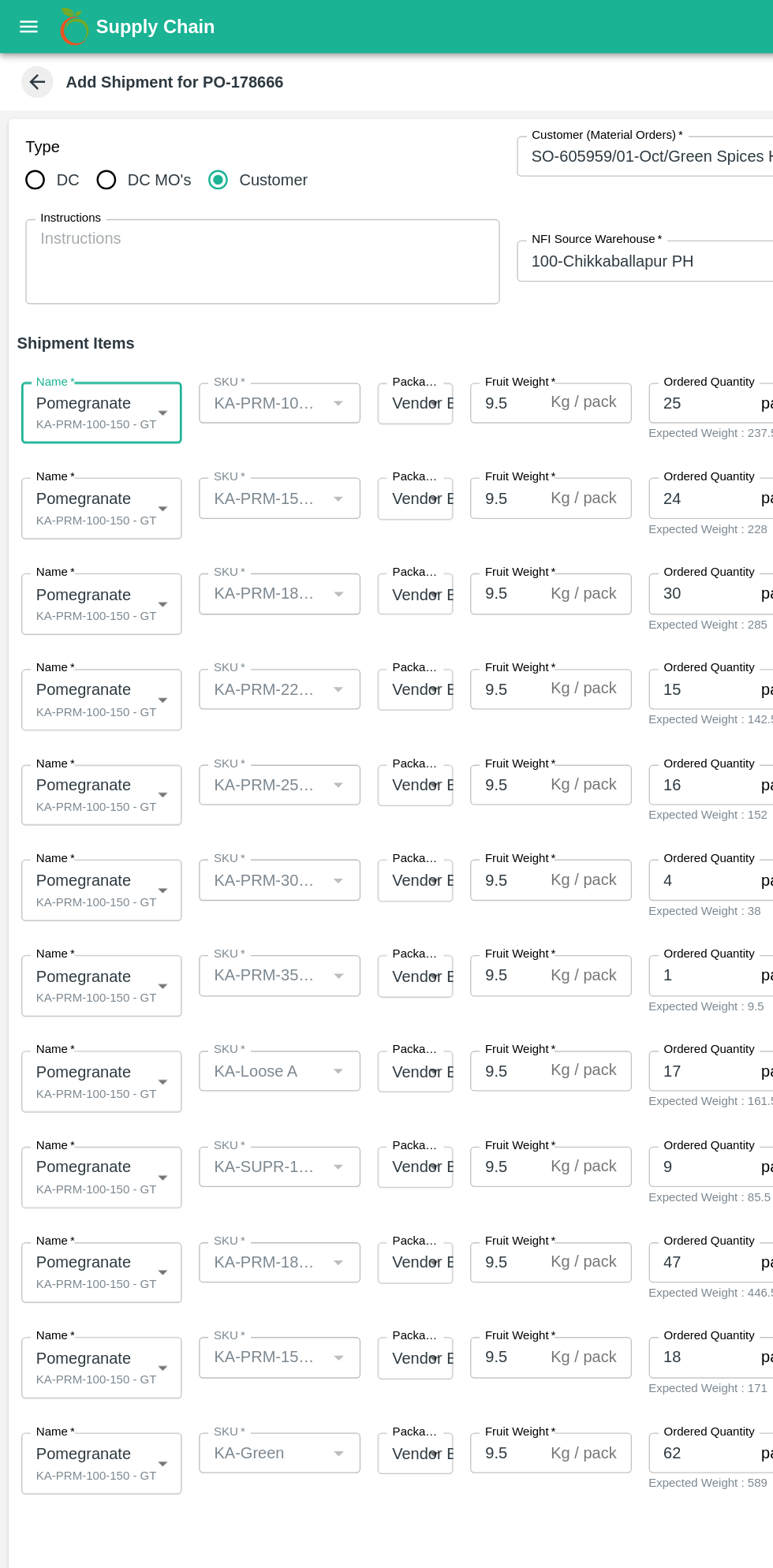
click at [111, 373] on body "Supply Chain Add Shipment for PO-178666 Type DC DC MO's Customer Customer (Mate…" at bounding box center [386, 784] width 773 height 1568
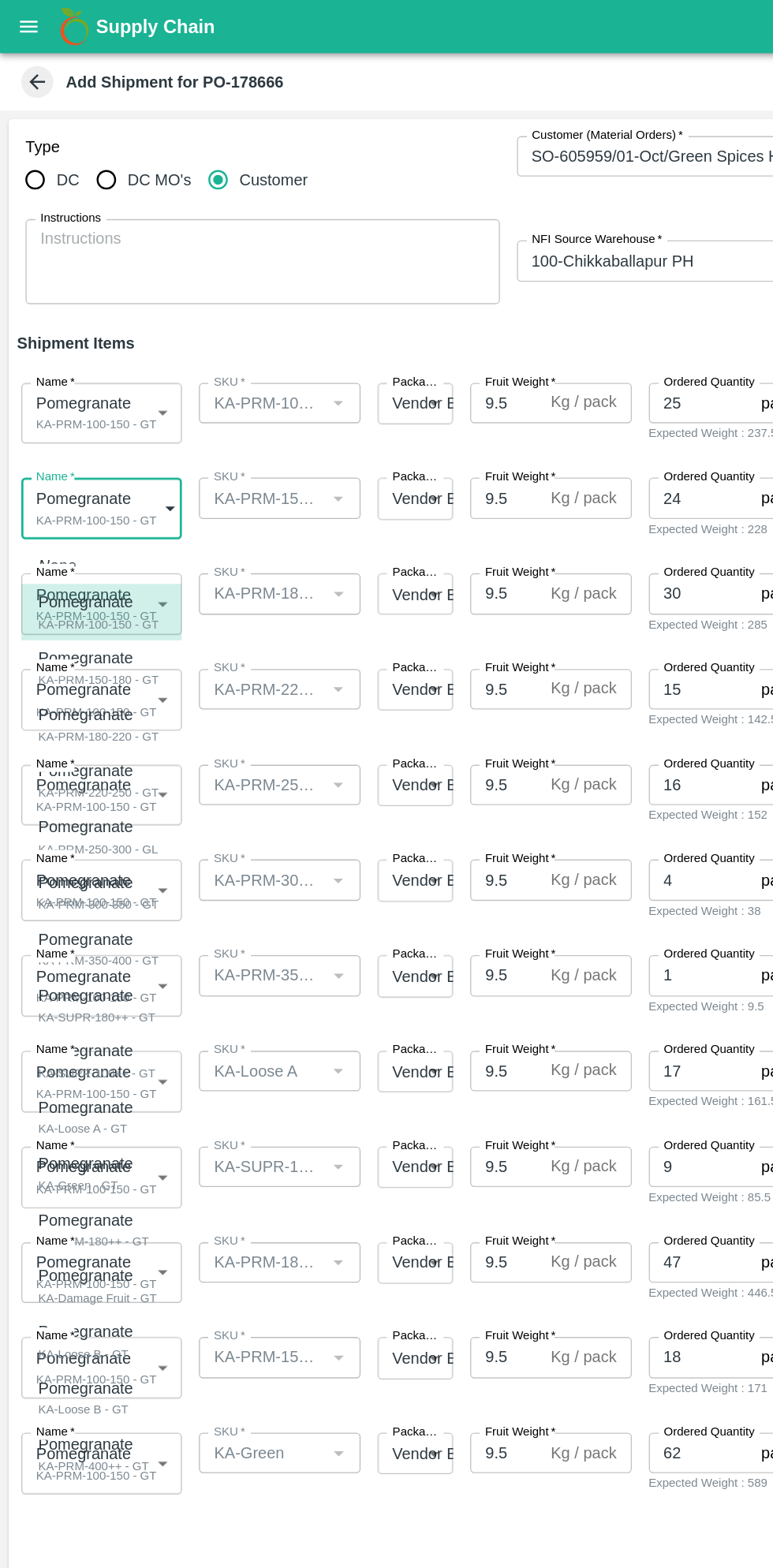
click at [109, 492] on div "Pomegranate KA-PRM-150-180 - GT" at bounding box center [73, 495] width 90 height 33
type input "2080874"
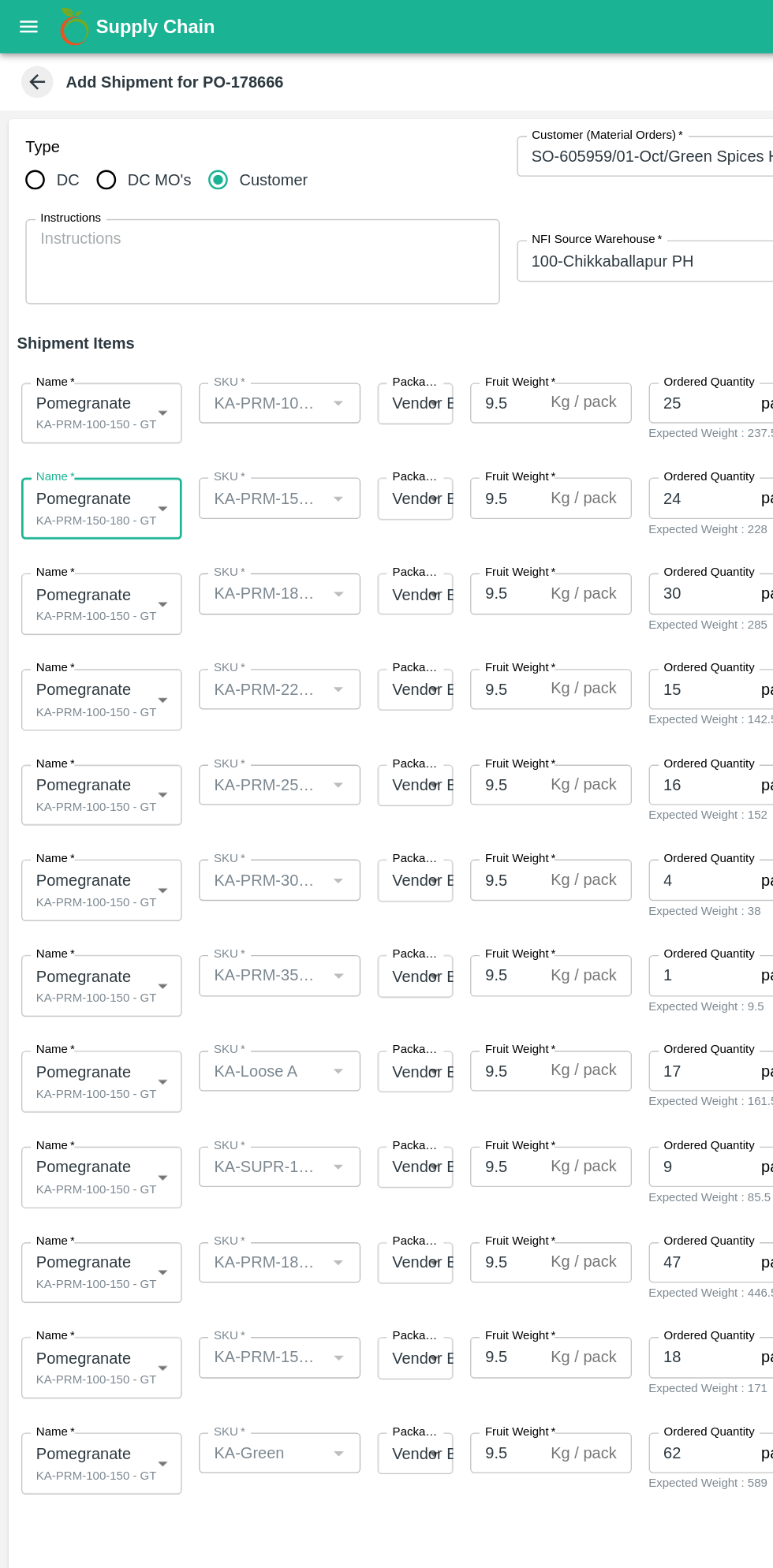
click at [100, 455] on body "Supply Chain Add Shipment for PO-178666 Type DC DC MO's Customer Customer (Mate…" at bounding box center [386, 784] width 773 height 1568
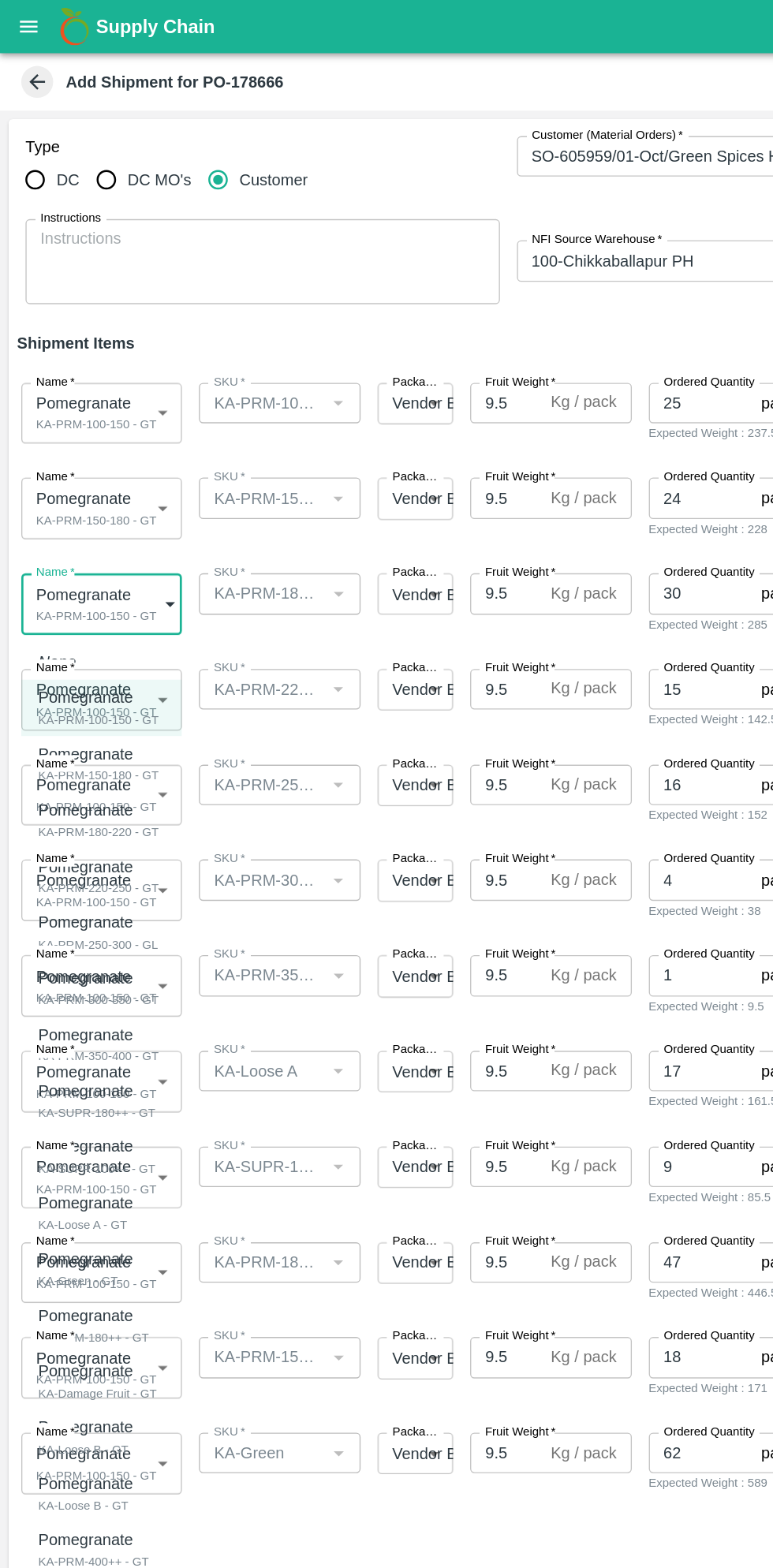
click at [98, 605] on div "Pomegranate" at bounding box center [73, 602] width 90 height 18
type input "2080875"
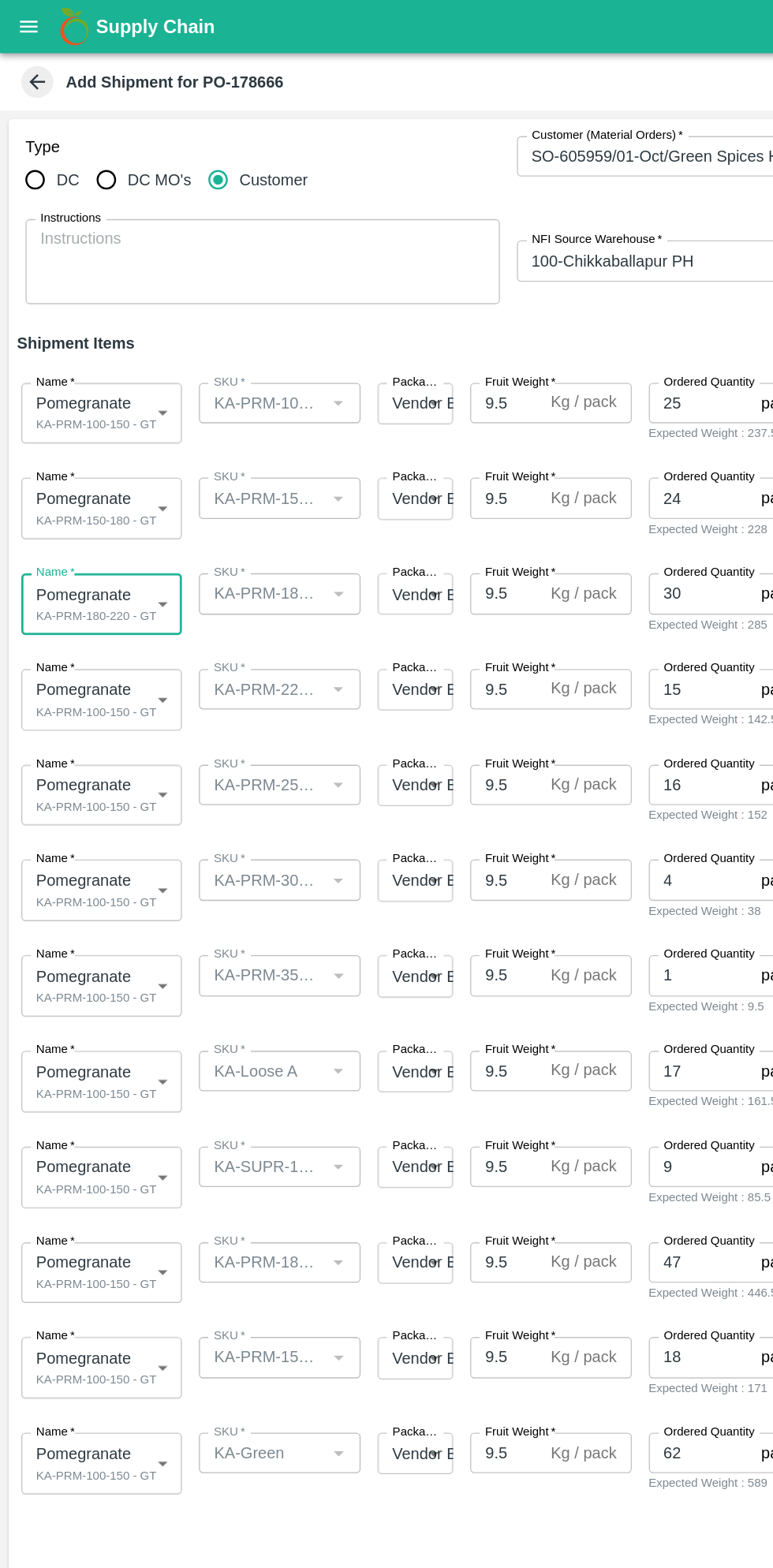
click at [102, 523] on body "Supply Chain Add Shipment for PO-178666 Type DC DC MO's Customer Customer (Mate…" at bounding box center [386, 784] width 773 height 1568
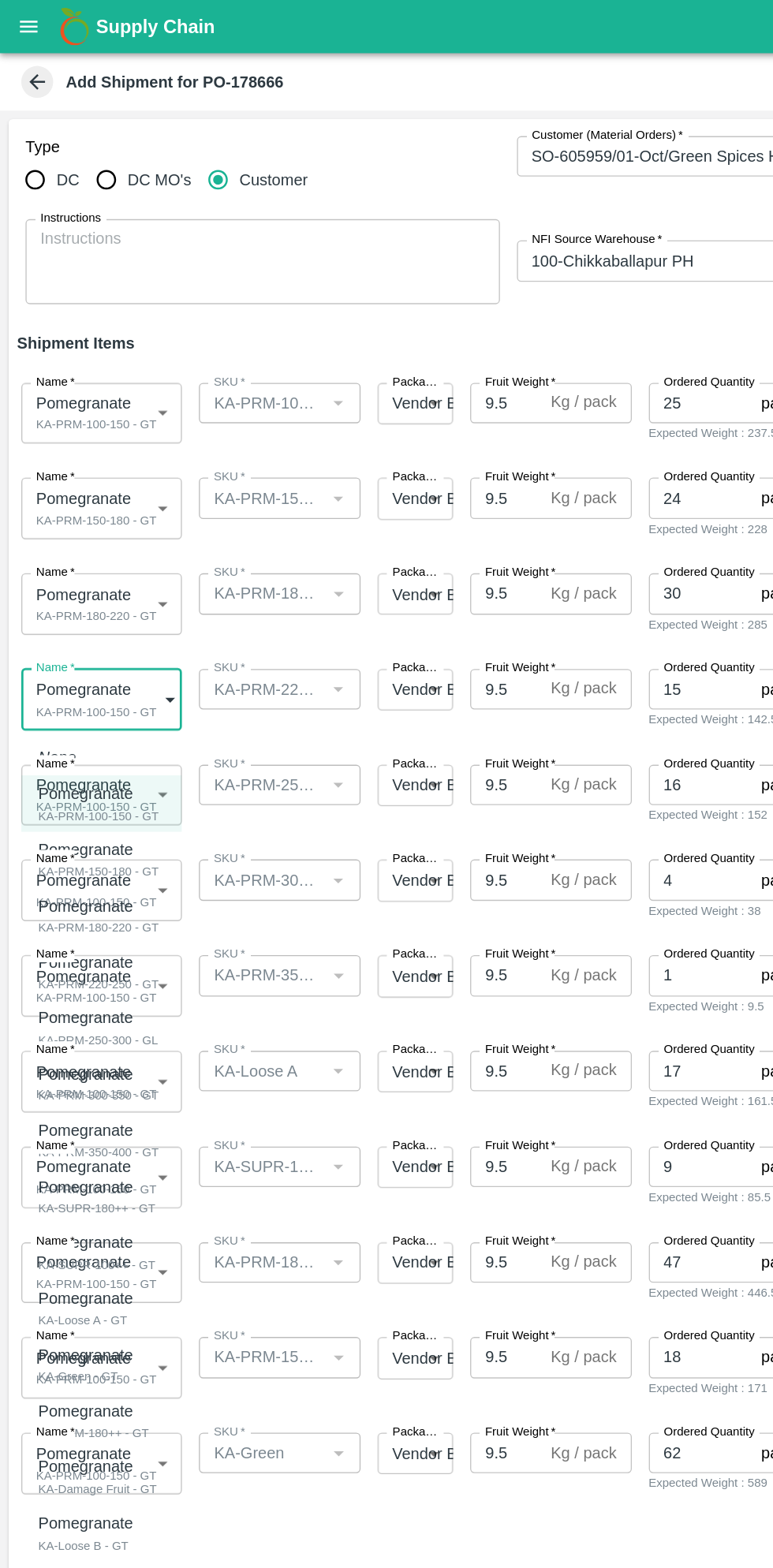
click at [94, 723] on div "KA-PRM-220-250 - GT" at bounding box center [73, 730] width 90 height 14
type input "2080876"
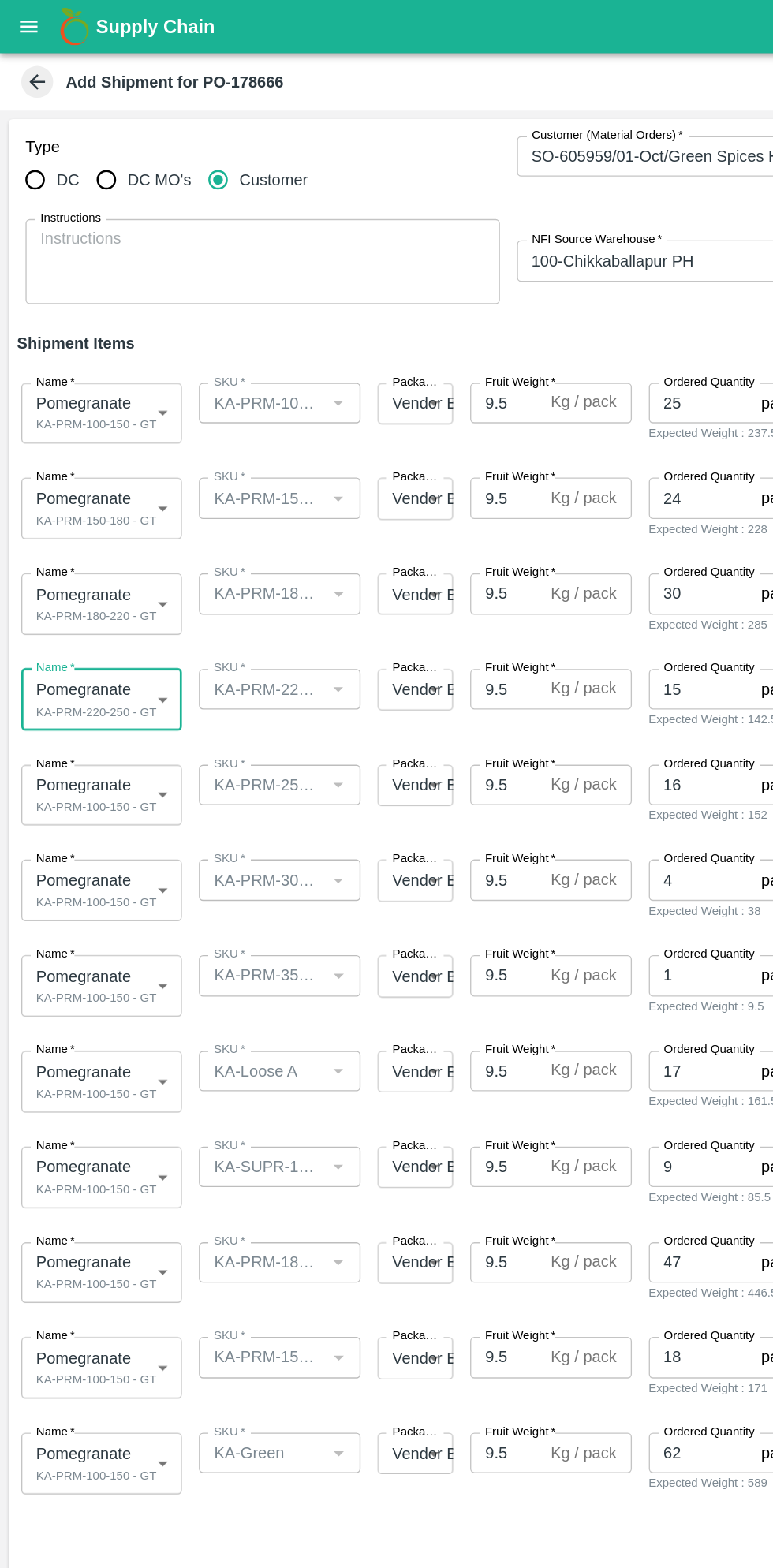
click at [110, 573] on body "Supply Chain Add Shipment for PO-178666 Type DC DC MO's Customer Customer (Mate…" at bounding box center [386, 784] width 773 height 1568
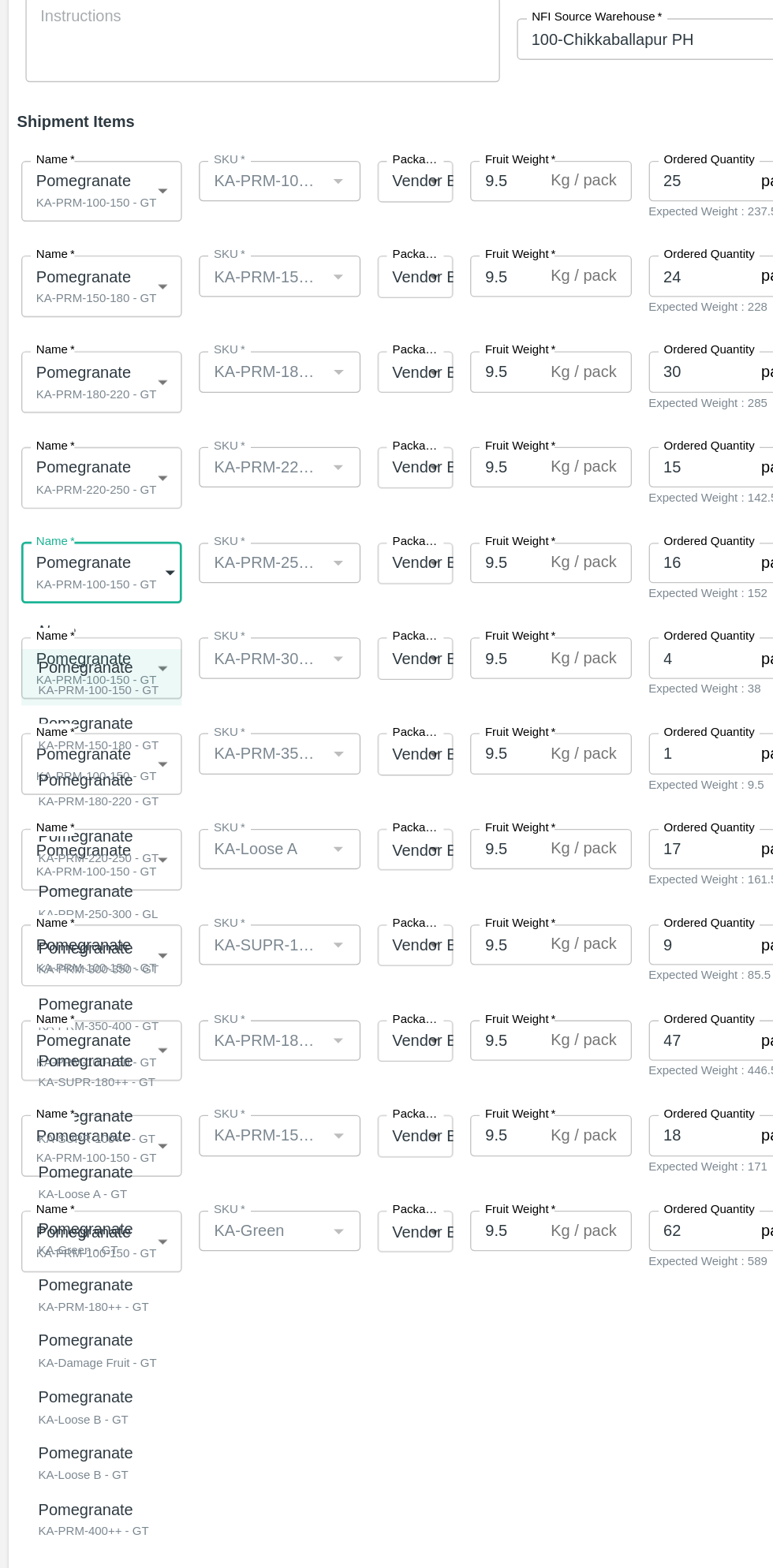
click at [97, 832] on p "Pomegranate" at bounding box center [69, 826] width 81 height 18
type input "2080877"
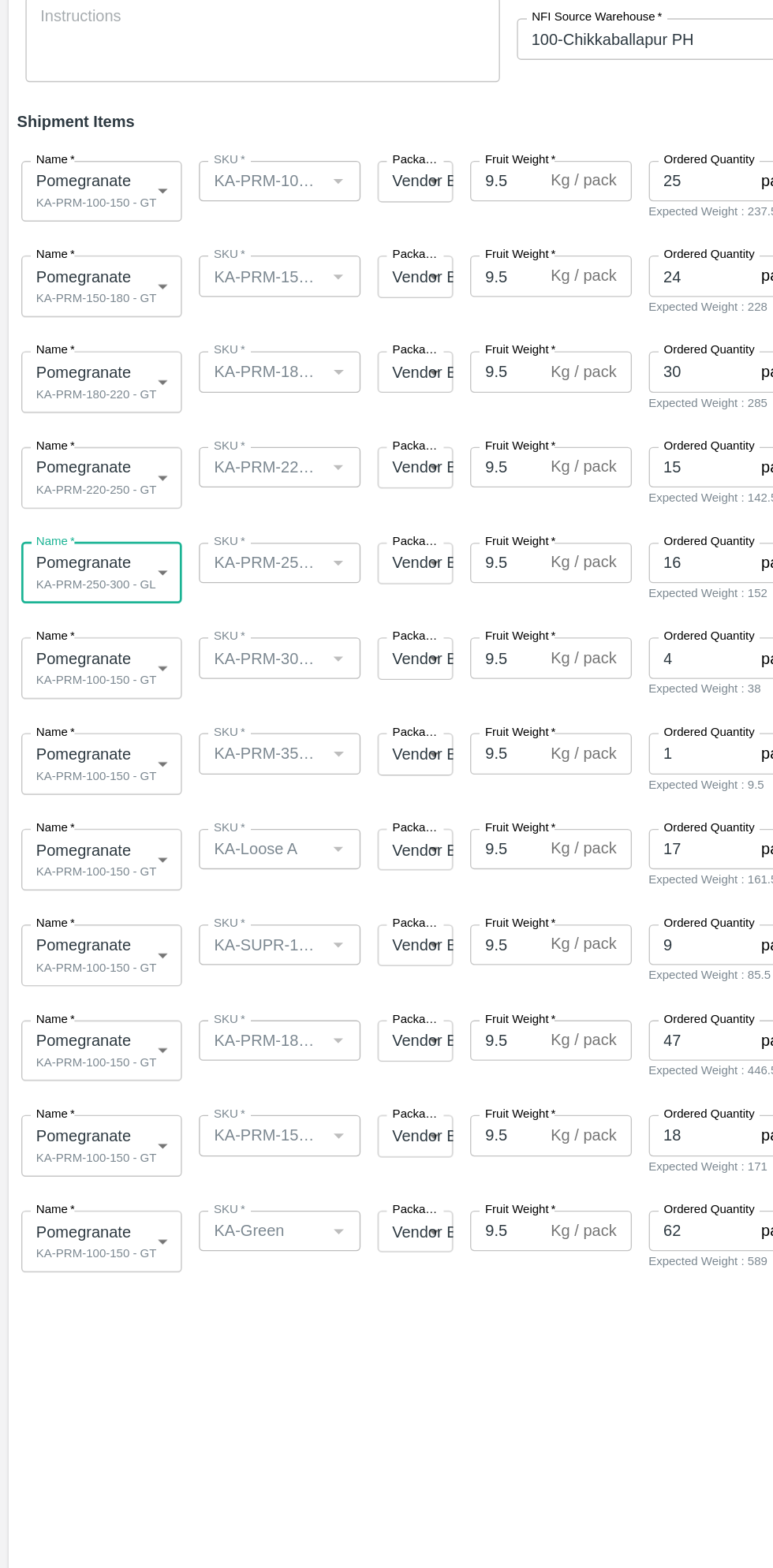
click at [100, 660] on body "Supply Chain Add Shipment for PO-178666 Type DC DC MO's Customer Customer (Mate…" at bounding box center [386, 784] width 773 height 1568
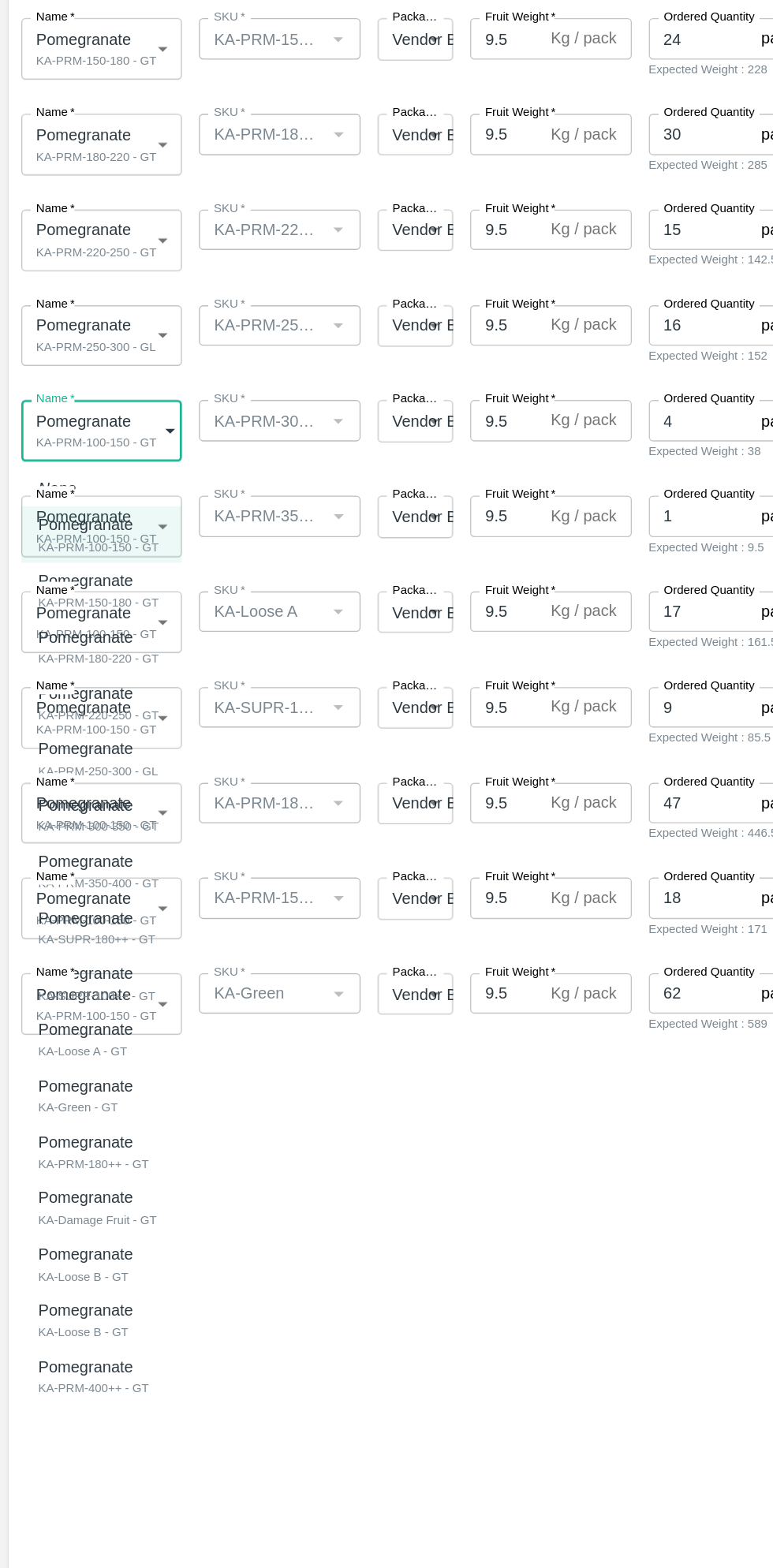
click at [100, 945] on div "Pomegranate" at bounding box center [73, 939] width 90 height 18
type input "2080878"
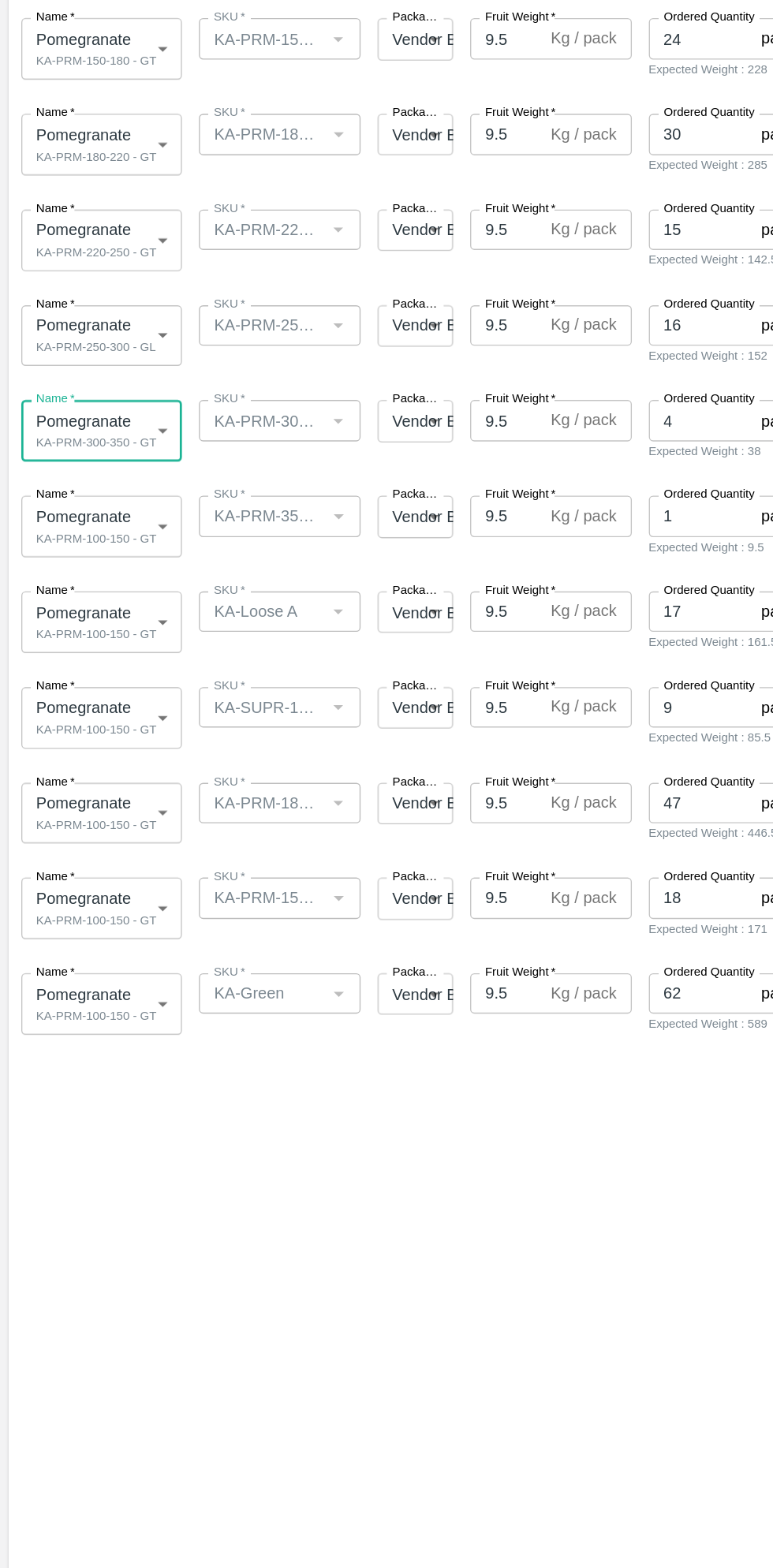
click at [112, 729] on body "Supply Chain Add Shipment for PO-178666 Type DC DC MO's Customer Customer (Mate…" at bounding box center [386, 784] width 773 height 1568
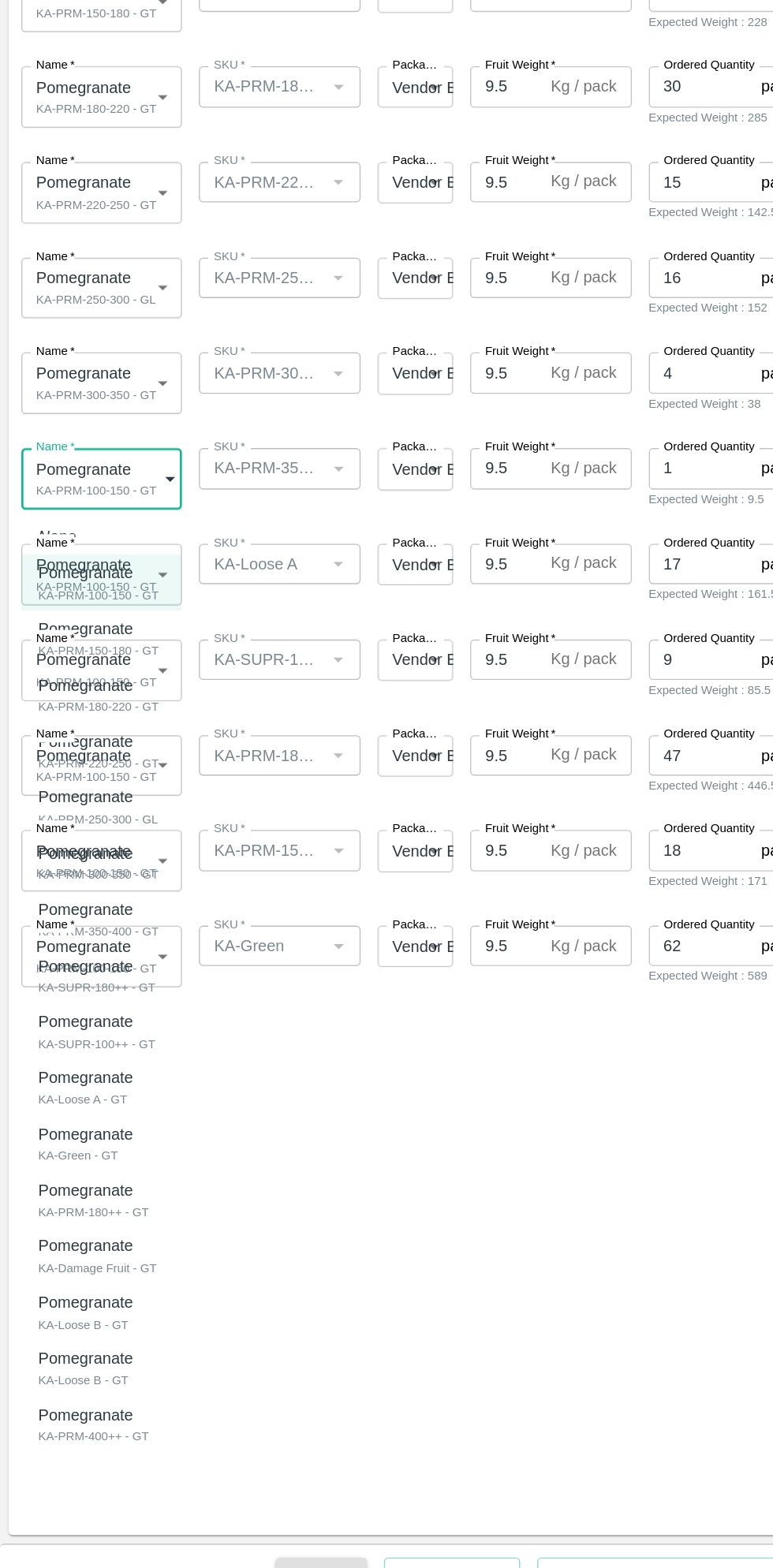
click at [102, 1056] on div "Pomegranate" at bounding box center [73, 1051] width 90 height 18
type input "2080879"
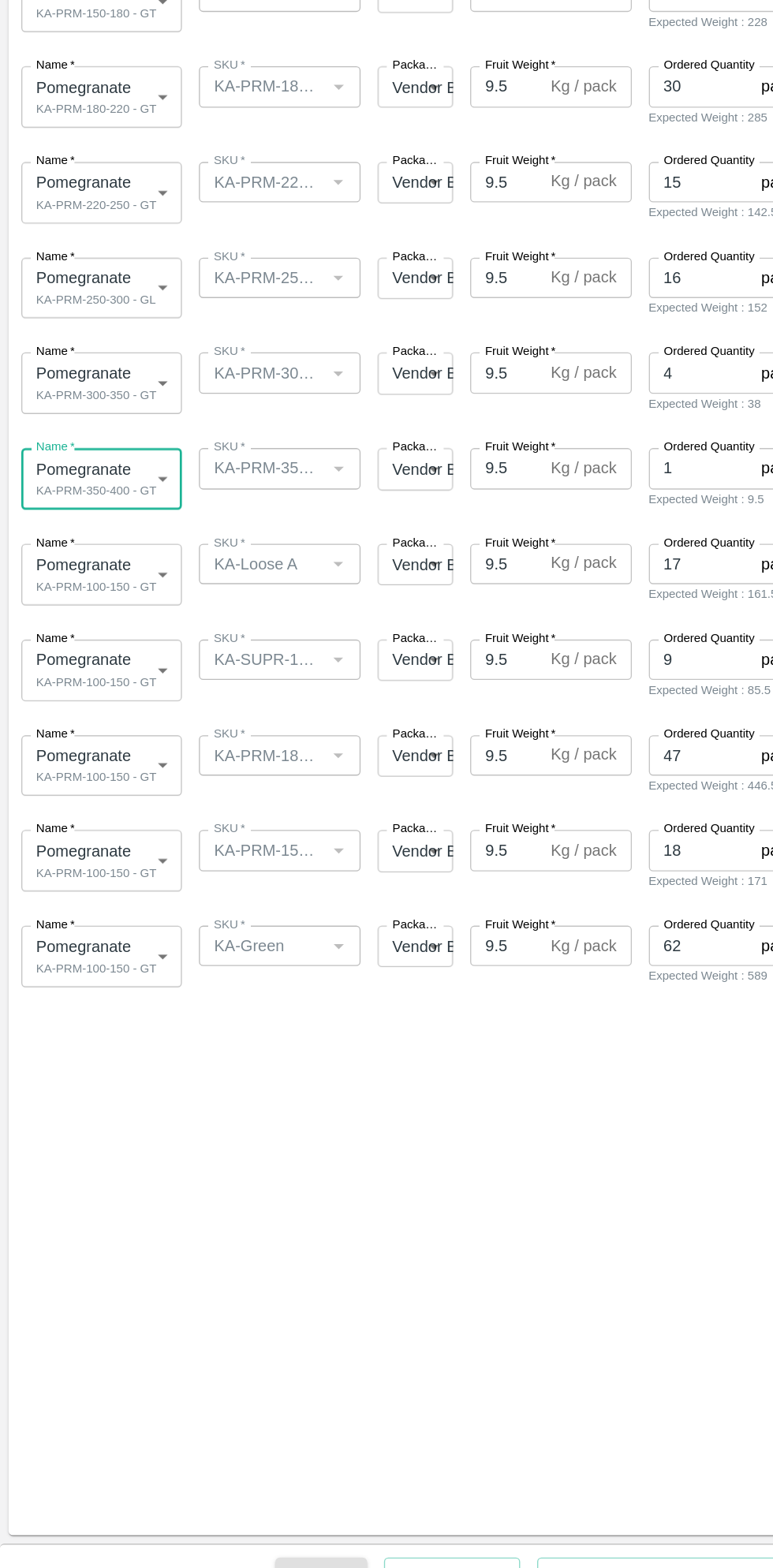
click at [112, 807] on body "Supply Chain Add Shipment for PO-178666 Type DC DC MO's Customer Customer (Mate…" at bounding box center [386, 784] width 773 height 1568
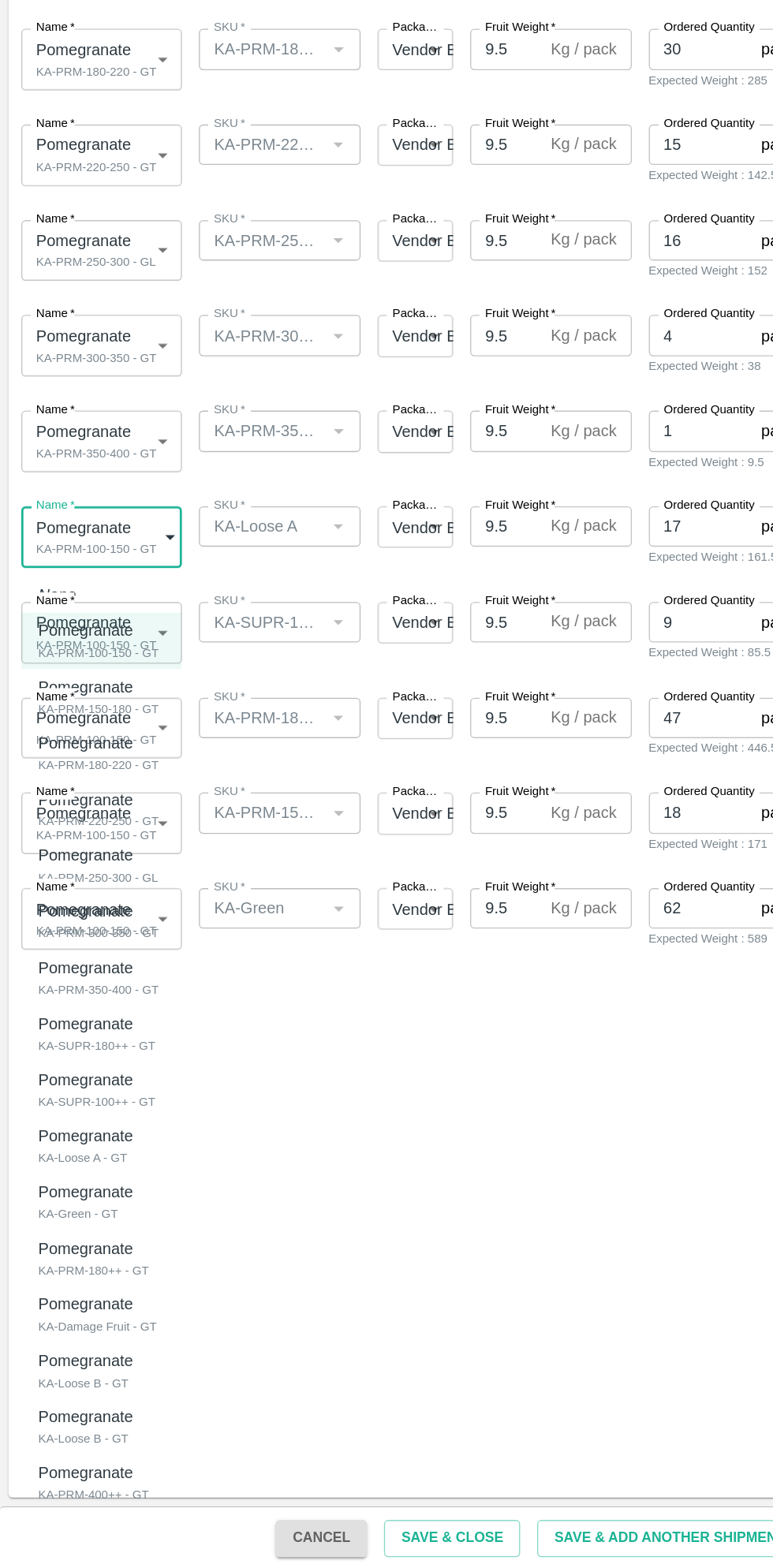
click at [93, 1247] on p "Pomegranate" at bounding box center [63, 1247] width 70 height 18
type input "2080882"
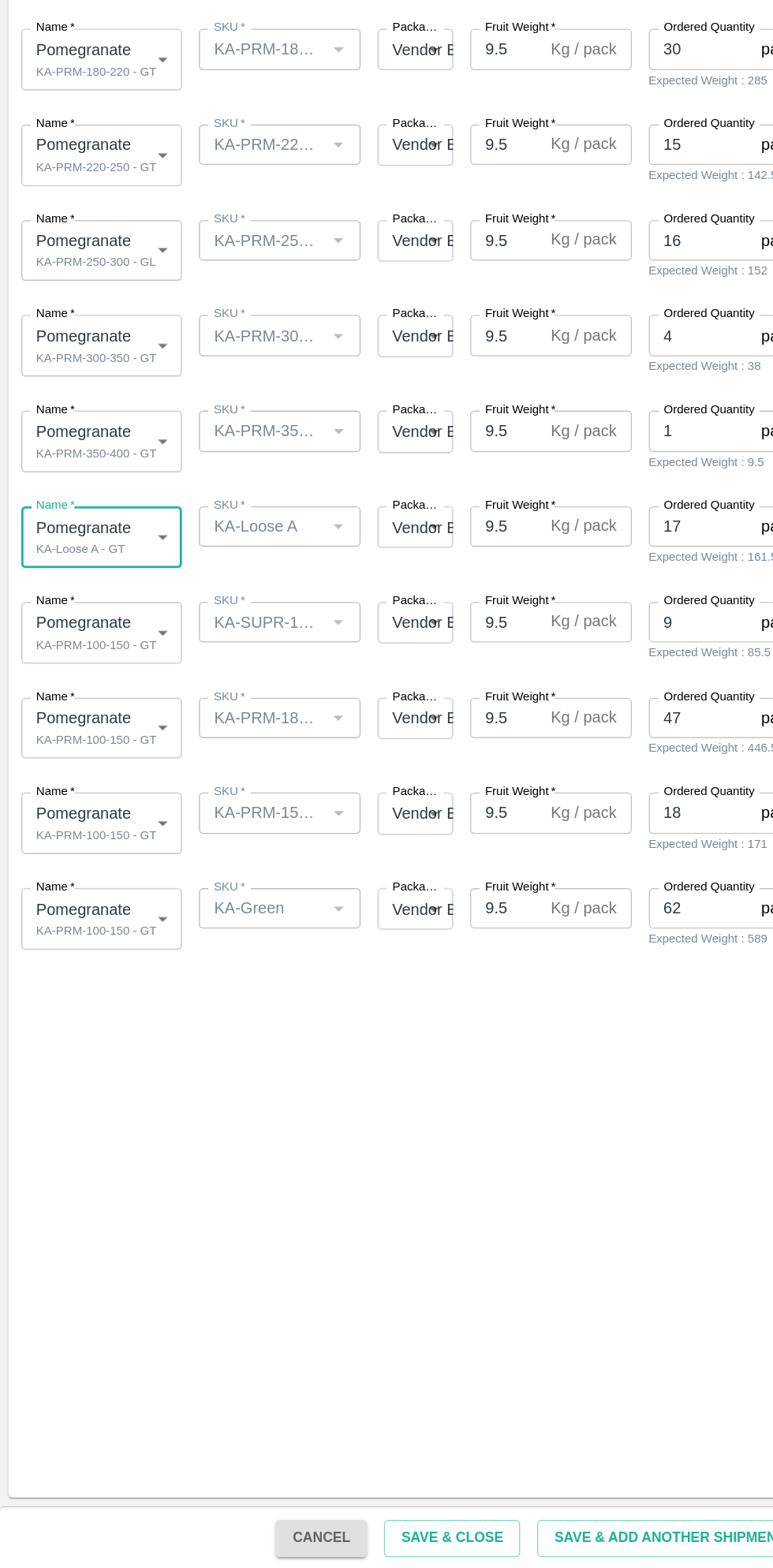
click at [115, 863] on body "Supply Chain Add Shipment for PO-178666 Type DC DC MO's Customer Customer (Mate…" at bounding box center [386, 784] width 773 height 1568
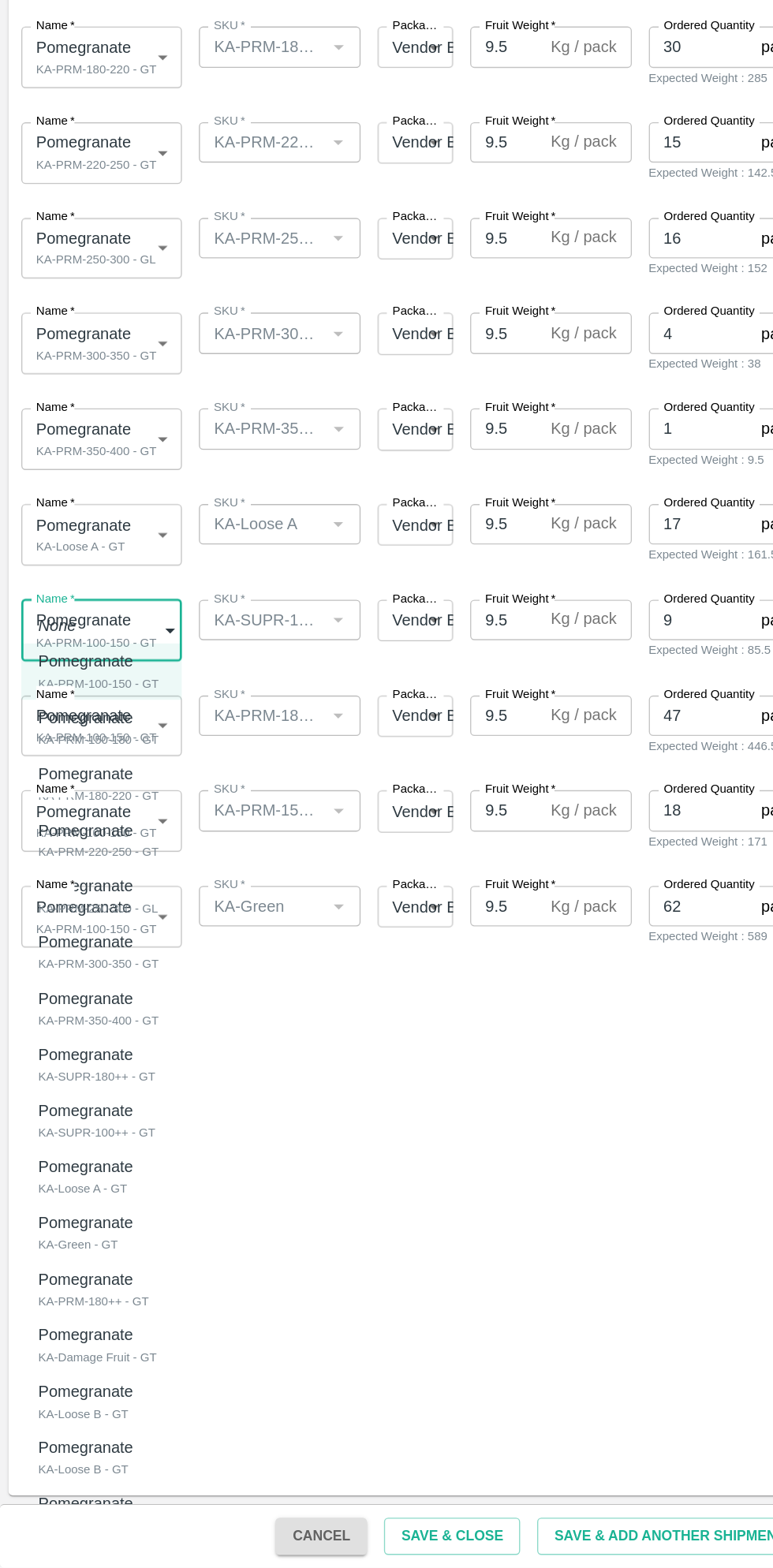
click at [92, 1203] on div "KA-SUPR-180++ - GT" at bounding box center [72, 1204] width 87 height 14
type input "2080880"
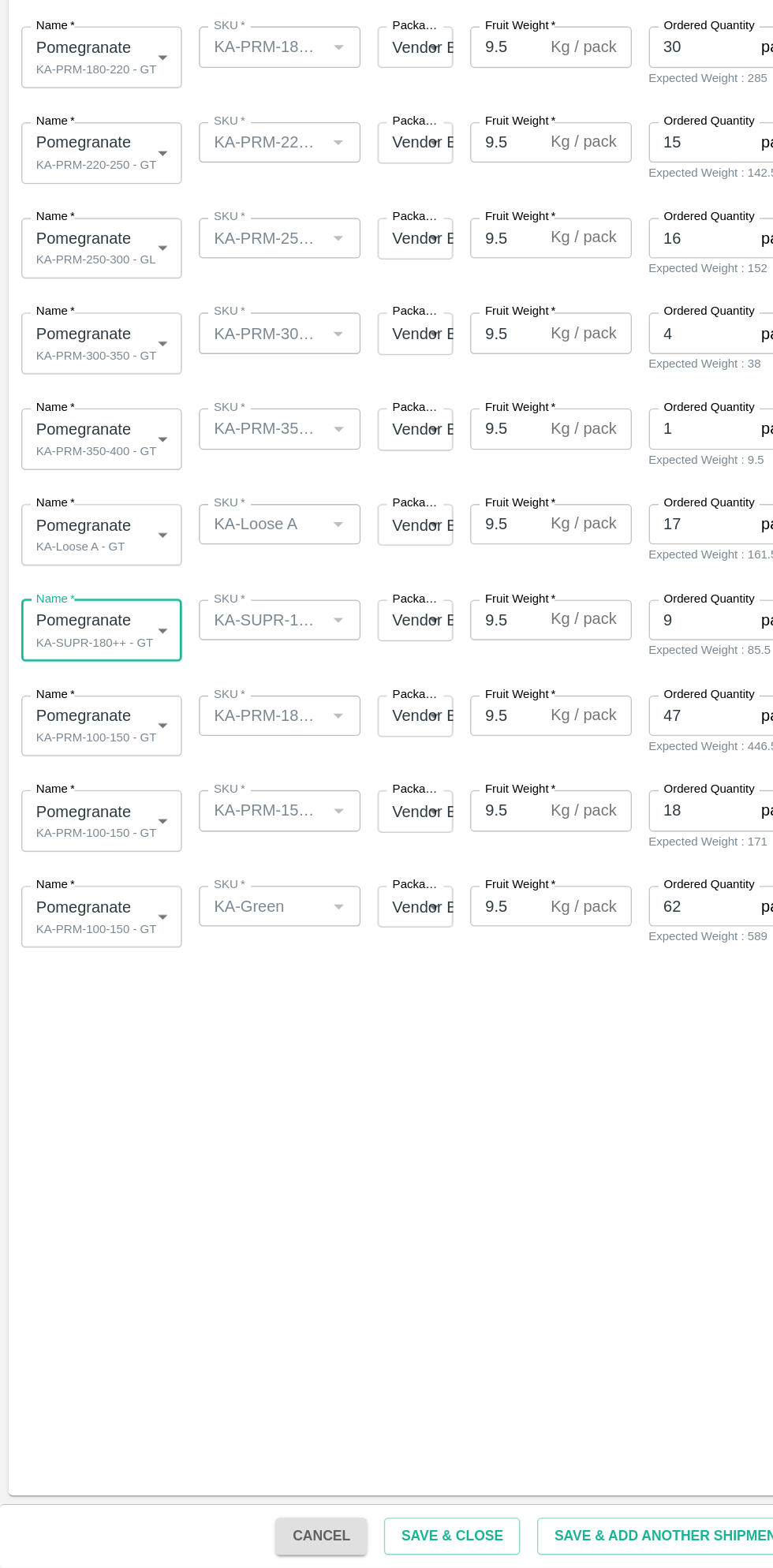
click at [100, 948] on body "Supply Chain Add Shipment for PO-178666 Type DC DC MO's Customer Customer (Mate…" at bounding box center [386, 784] width 773 height 1568
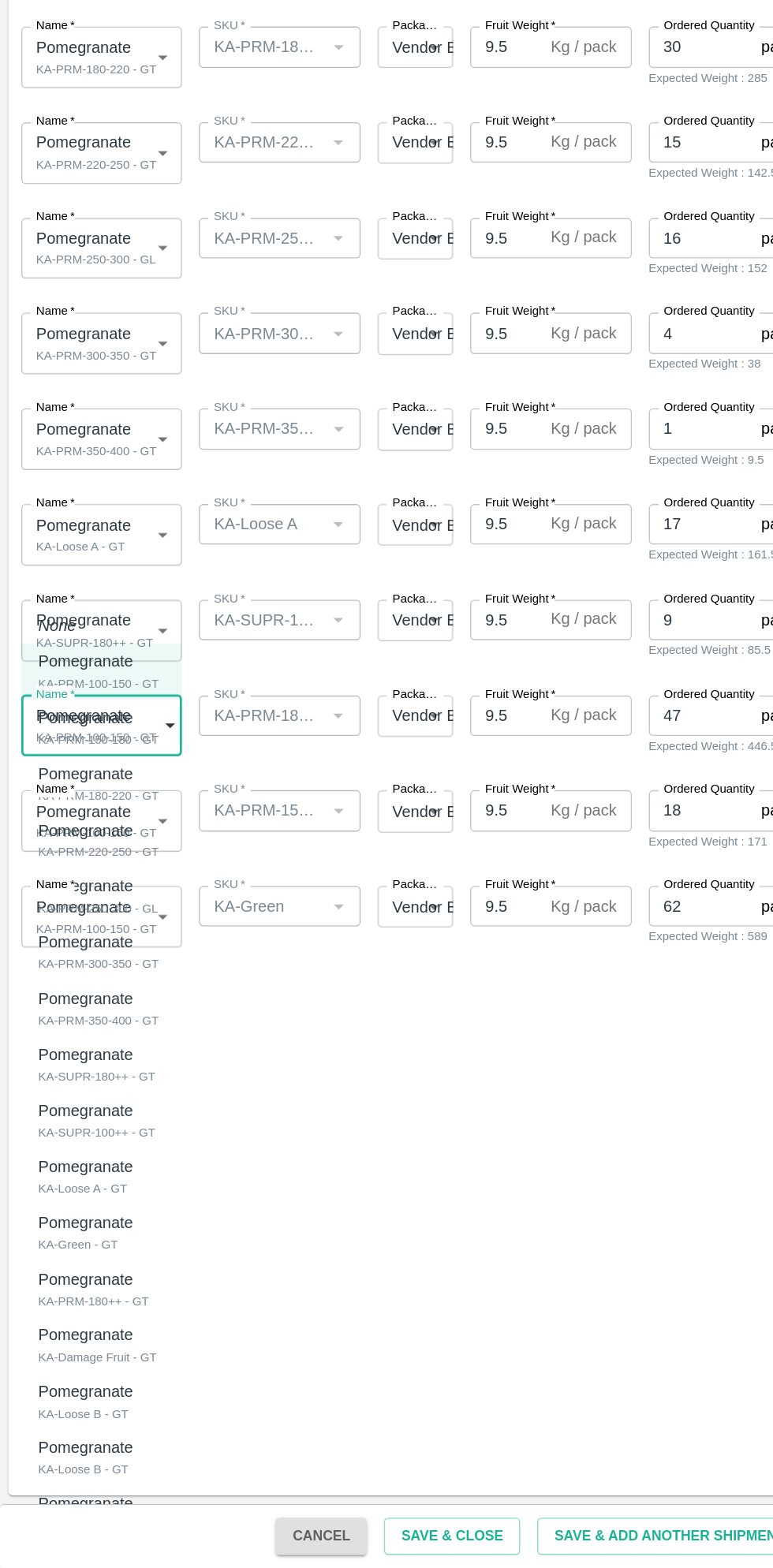
click at [95, 1371] on div "KA-PRM-180++ - GT" at bounding box center [69, 1370] width 82 height 14
type input "2080884"
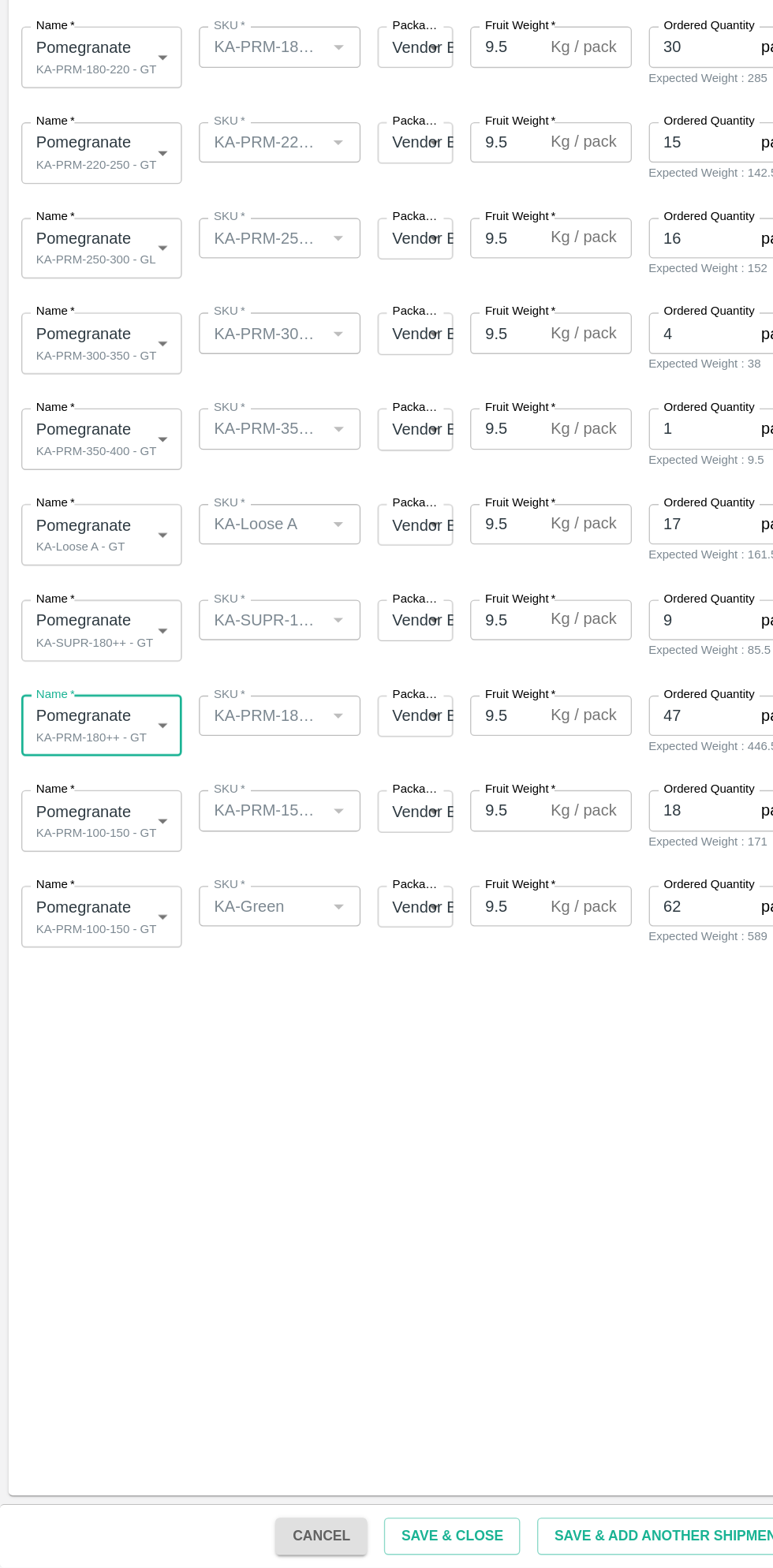
click at [101, 1003] on body "Supply Chain Add Shipment for PO-178666 Type DC DC MO's Customer Customer (Mate…" at bounding box center [386, 784] width 773 height 1568
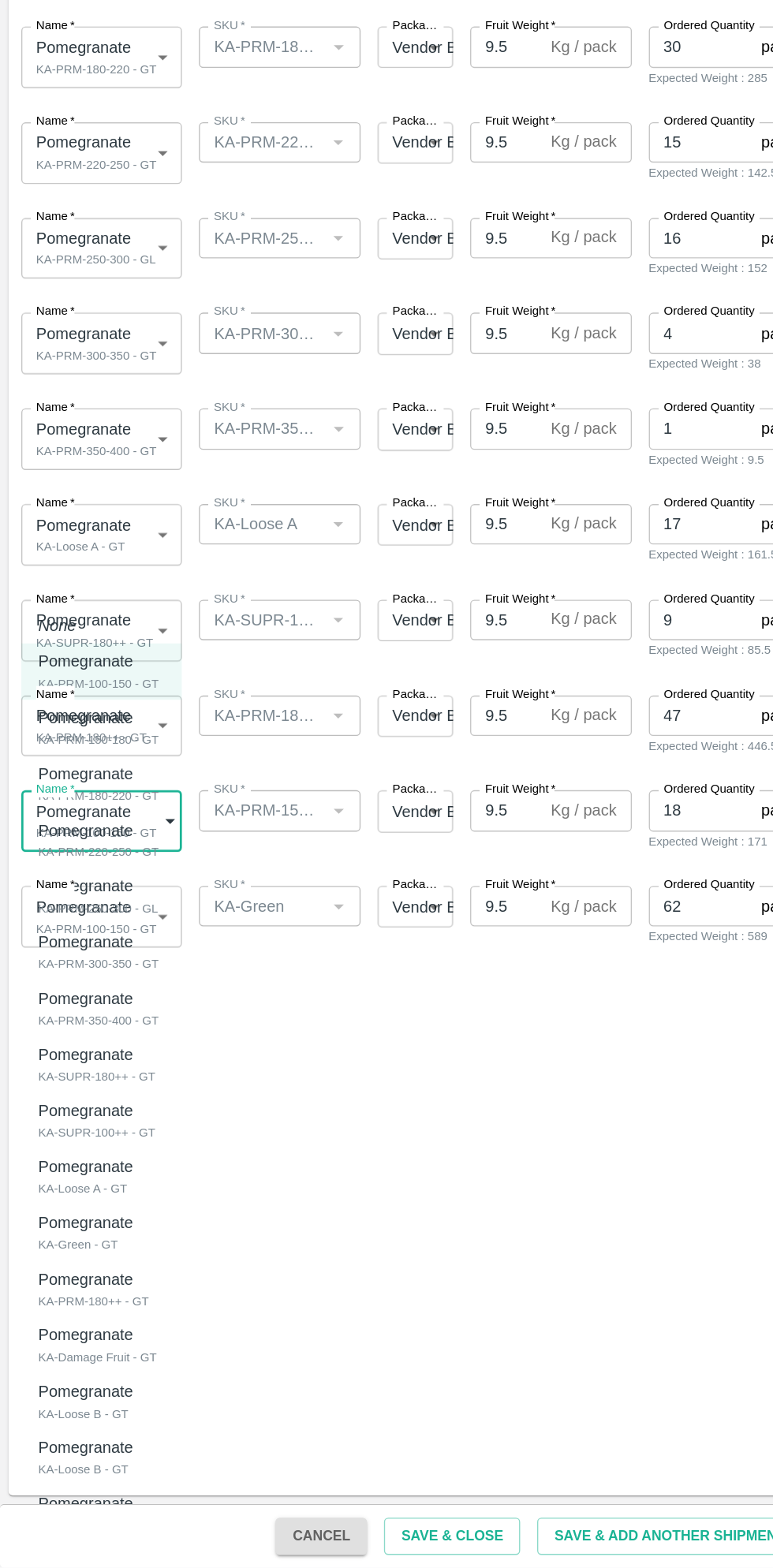
click at [387, 1306] on div at bounding box center [386, 784] width 773 height 1568
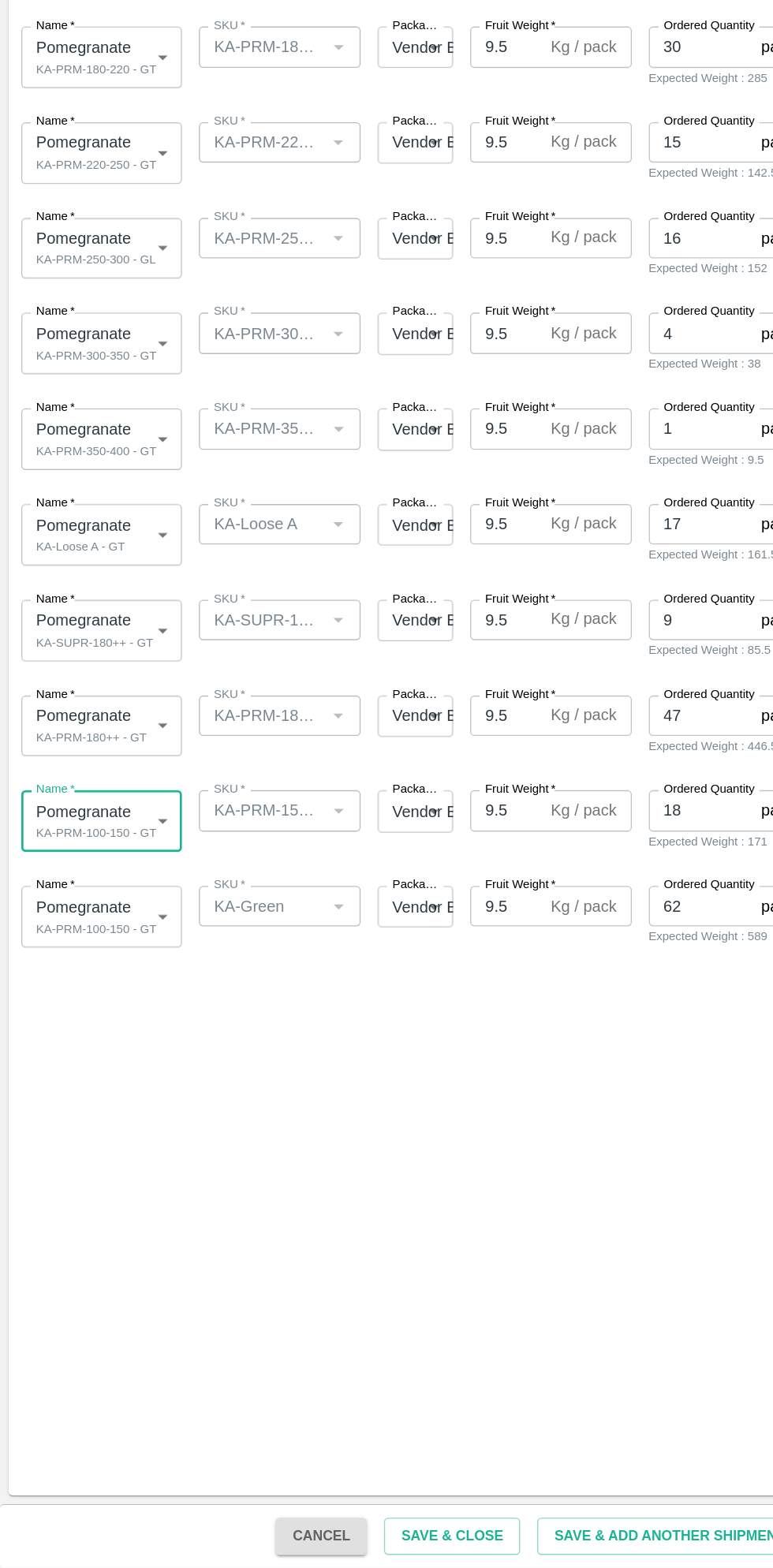
click at [114, 1021] on body "Supply Chain Add Shipment for PO-178666 Type DC DC MO's Customer Customer (Mate…" at bounding box center [386, 784] width 773 height 1568
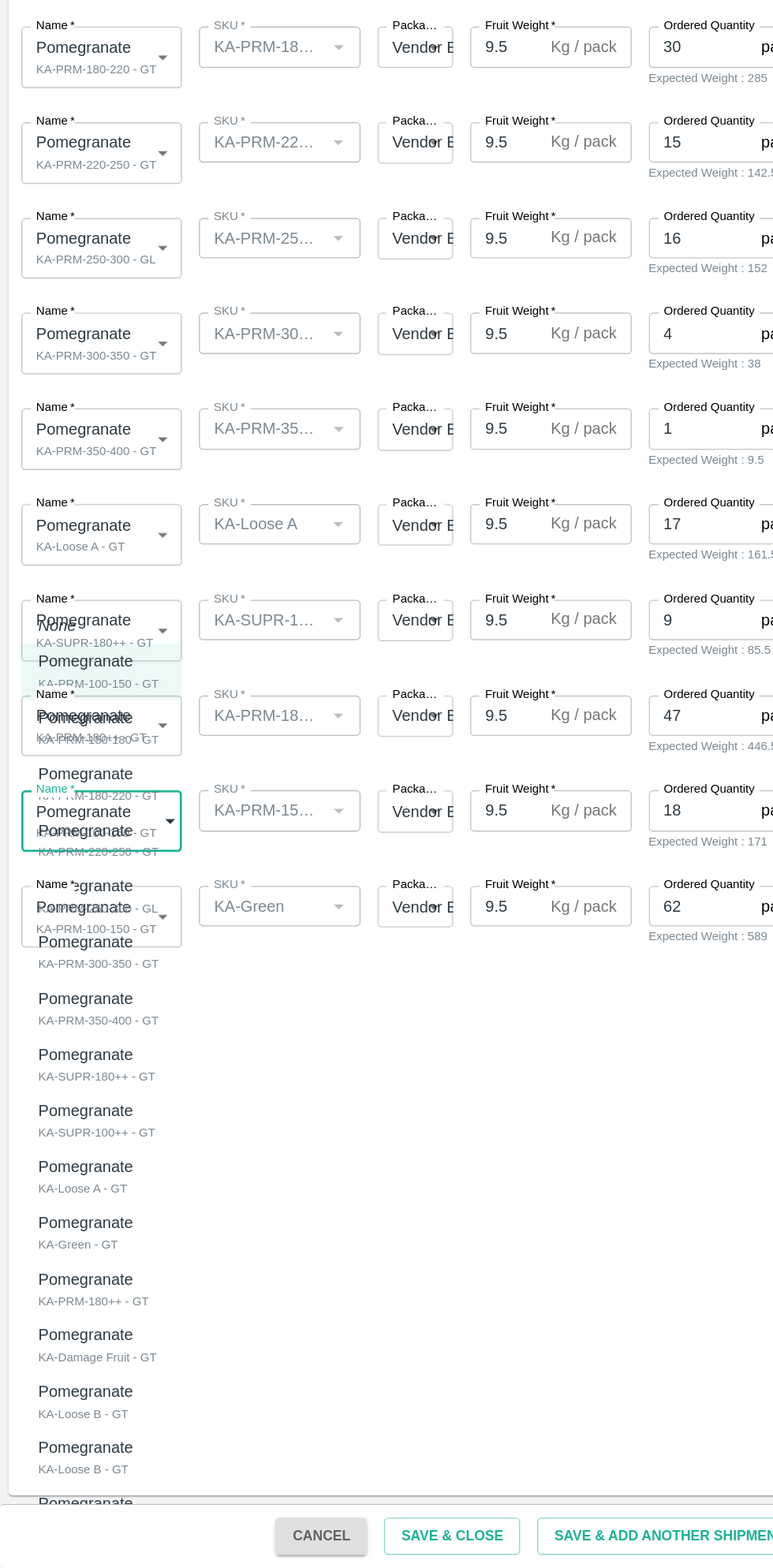
click at [110, 1241] on div "Pomegranate KA-SUPR-100++ - GT" at bounding box center [72, 1236] width 87 height 33
type input "2080881"
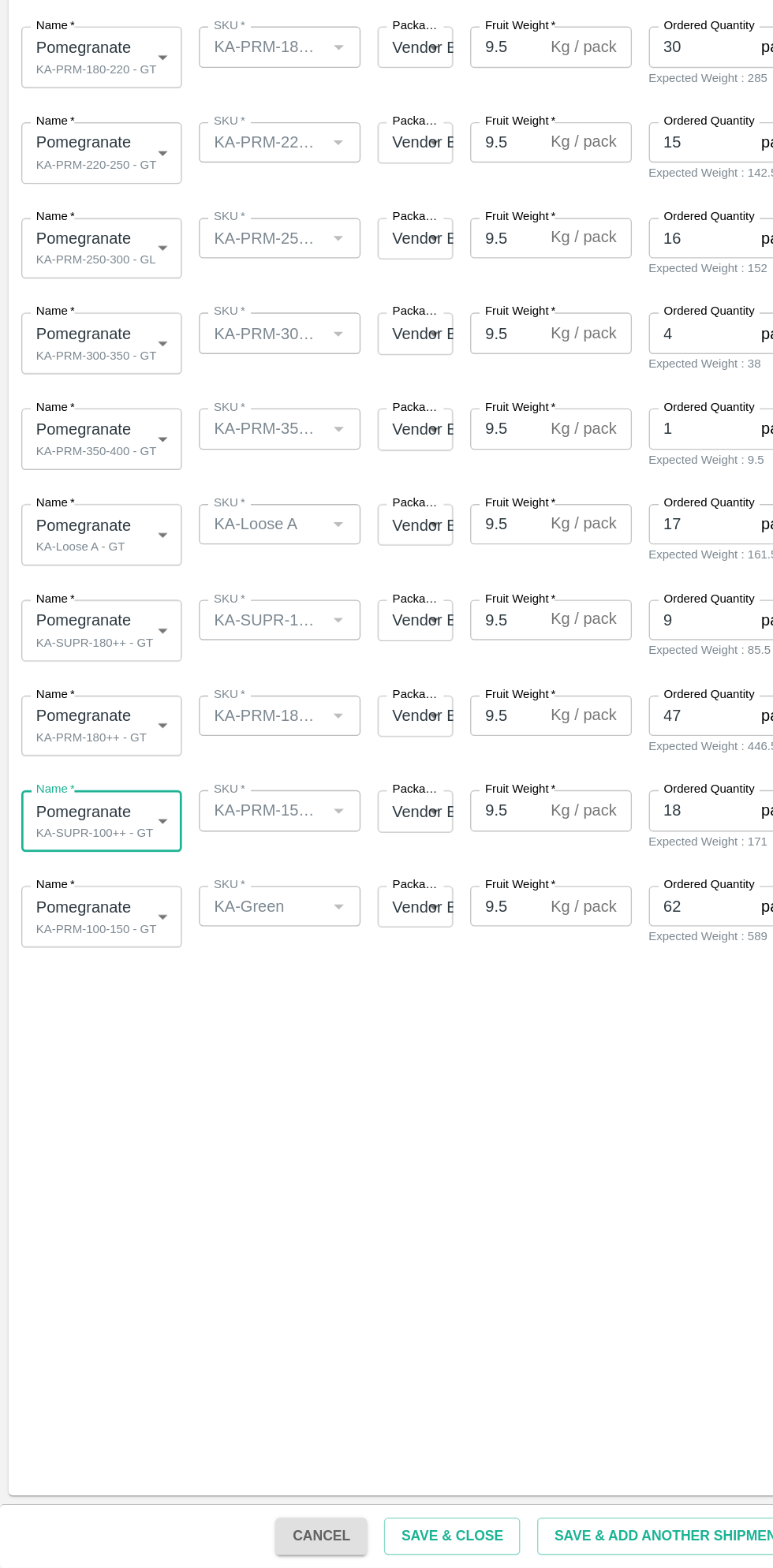
click at [98, 1084] on body "Supply Chain Add Shipment for PO-178666 Type DC DC MO's Customer Customer (Mate…" at bounding box center [386, 784] width 773 height 1568
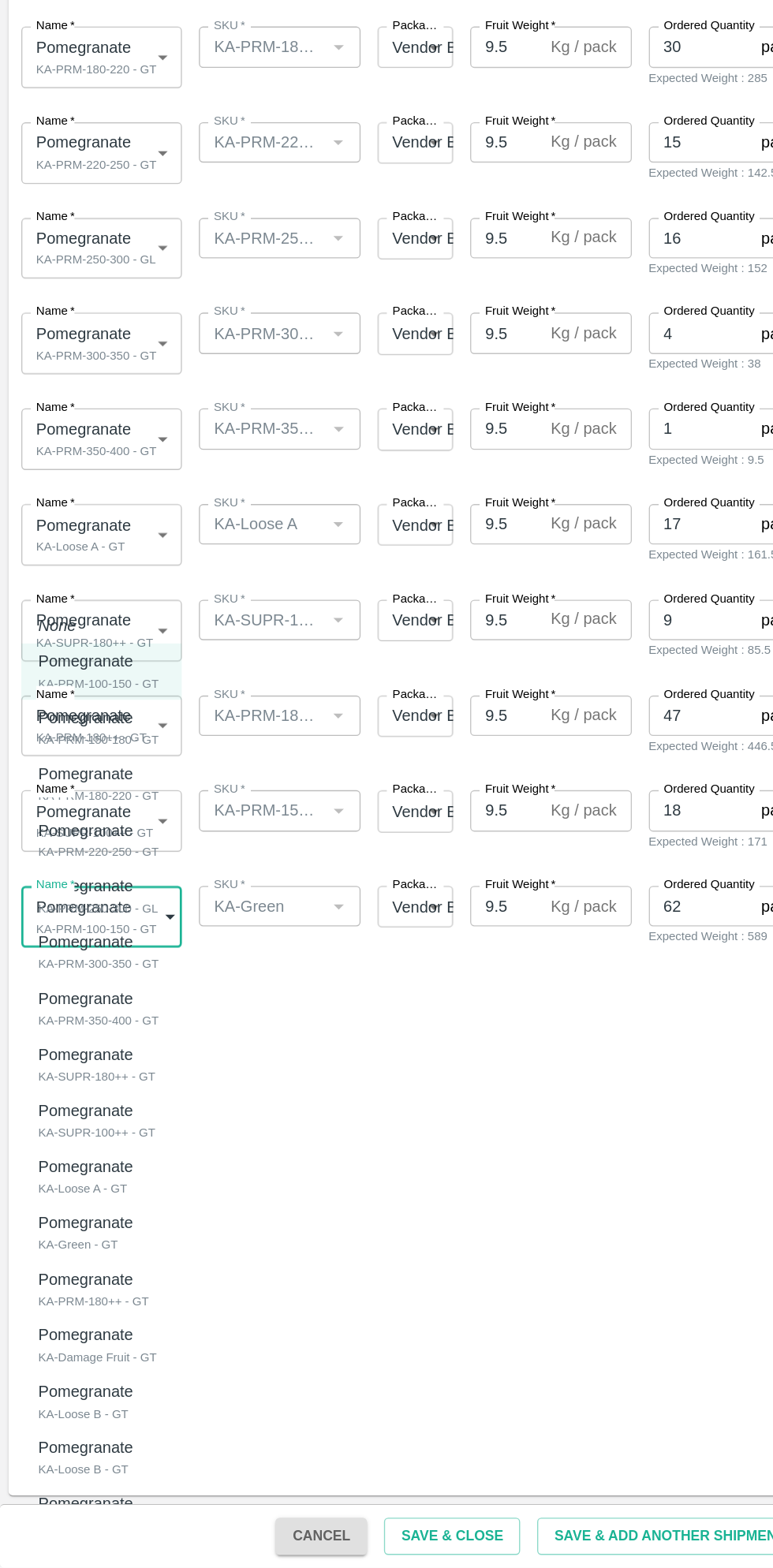
click at [74, 1314] on p "Pomegranate" at bounding box center [63, 1313] width 70 height 18
type input "2080883"
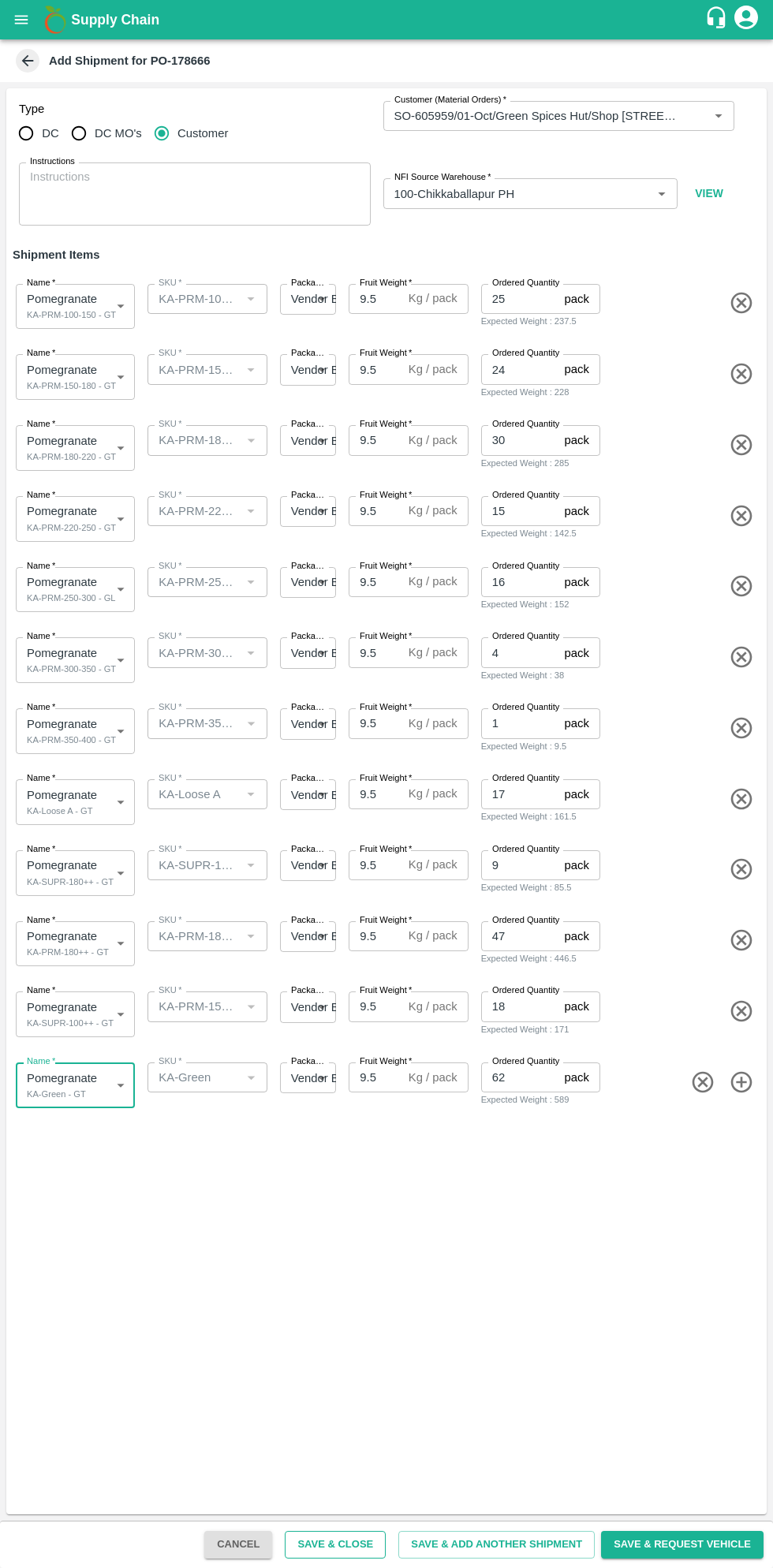
click at [362, 1539] on button "Save & Close" at bounding box center [335, 1545] width 101 height 28
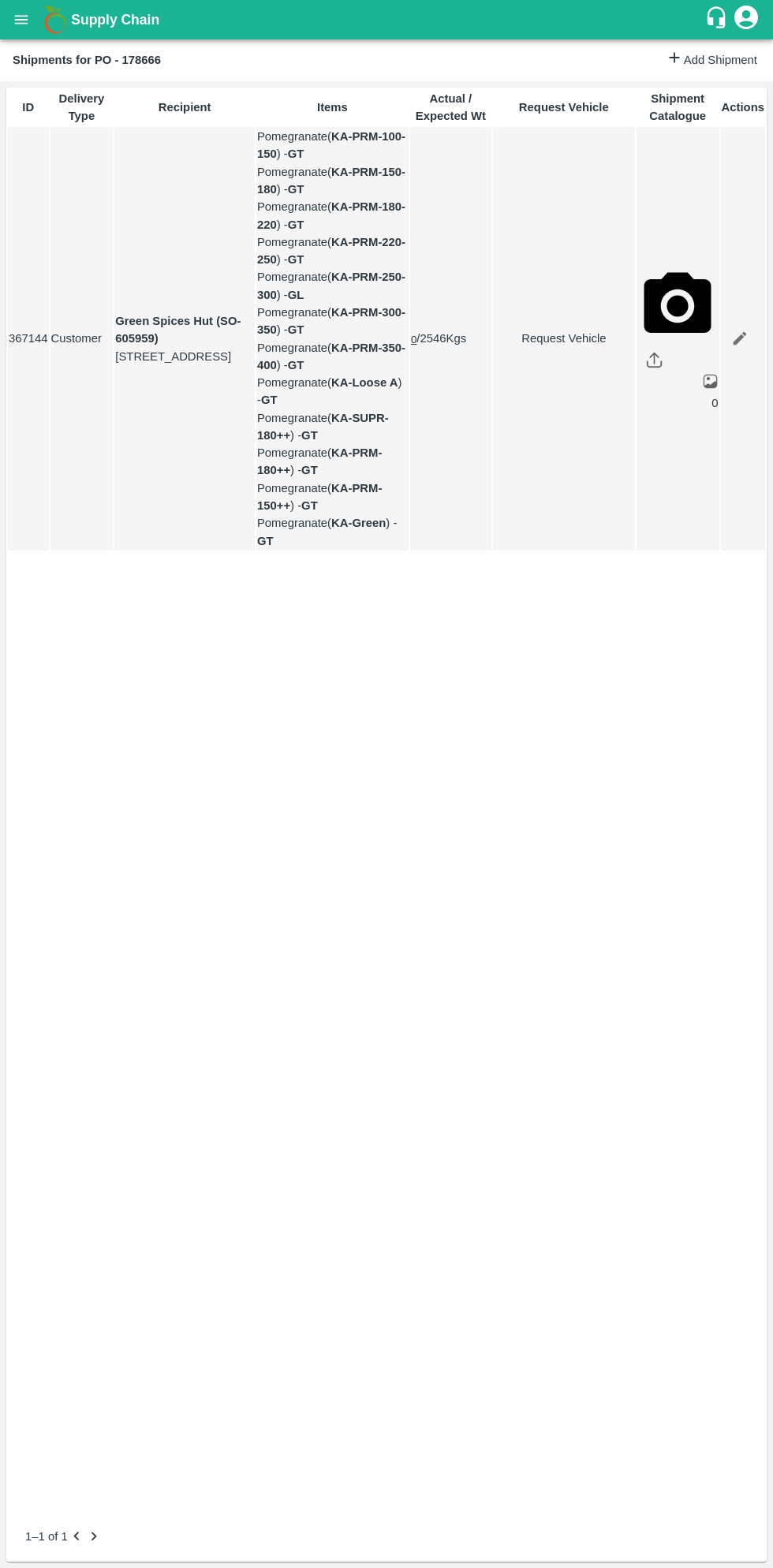
click at [30, 27] on button "open drawer" at bounding box center [21, 20] width 36 height 36
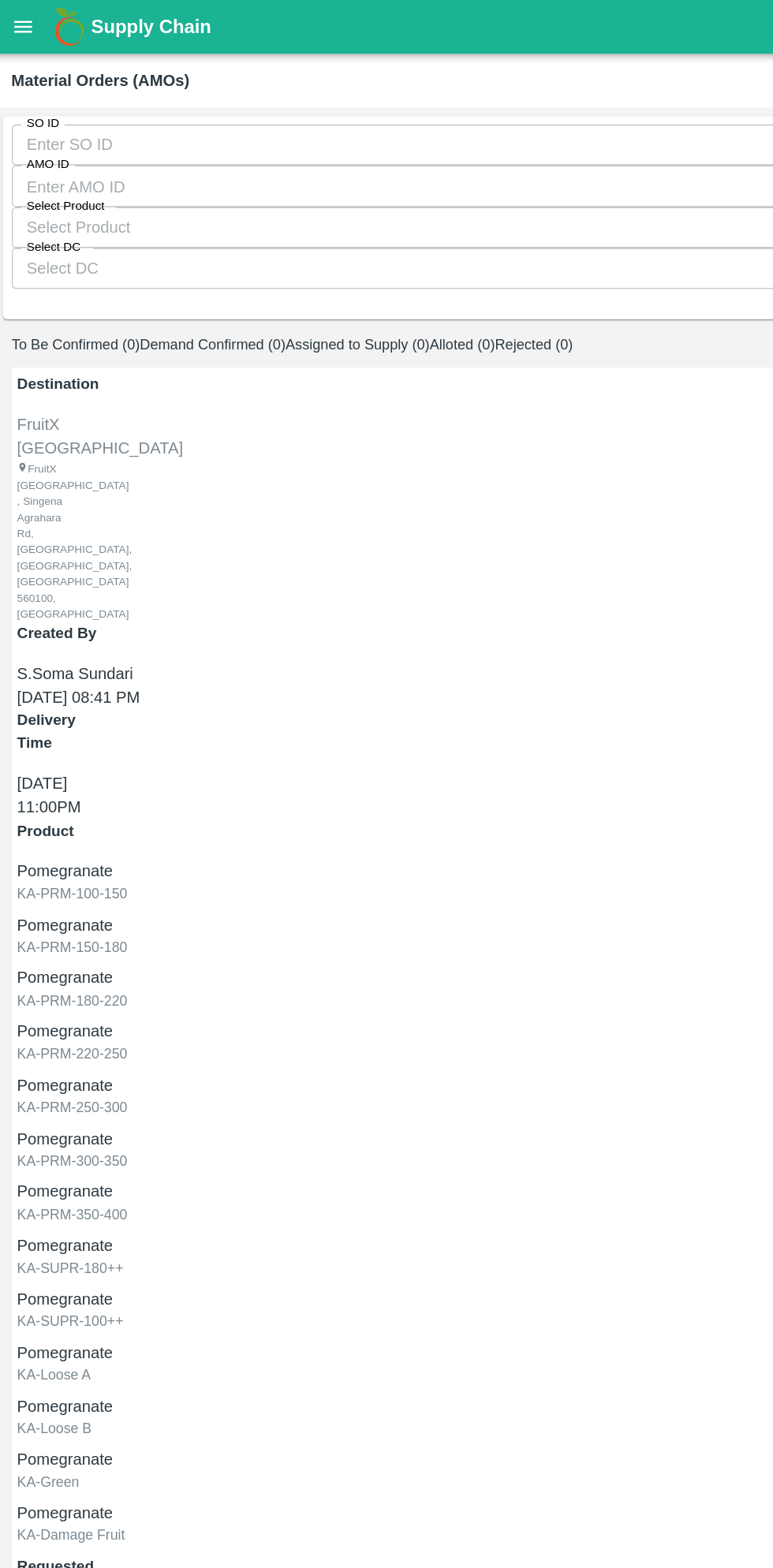
click at [94, 117] on input "SO ID" at bounding box center [386, 106] width 747 height 30
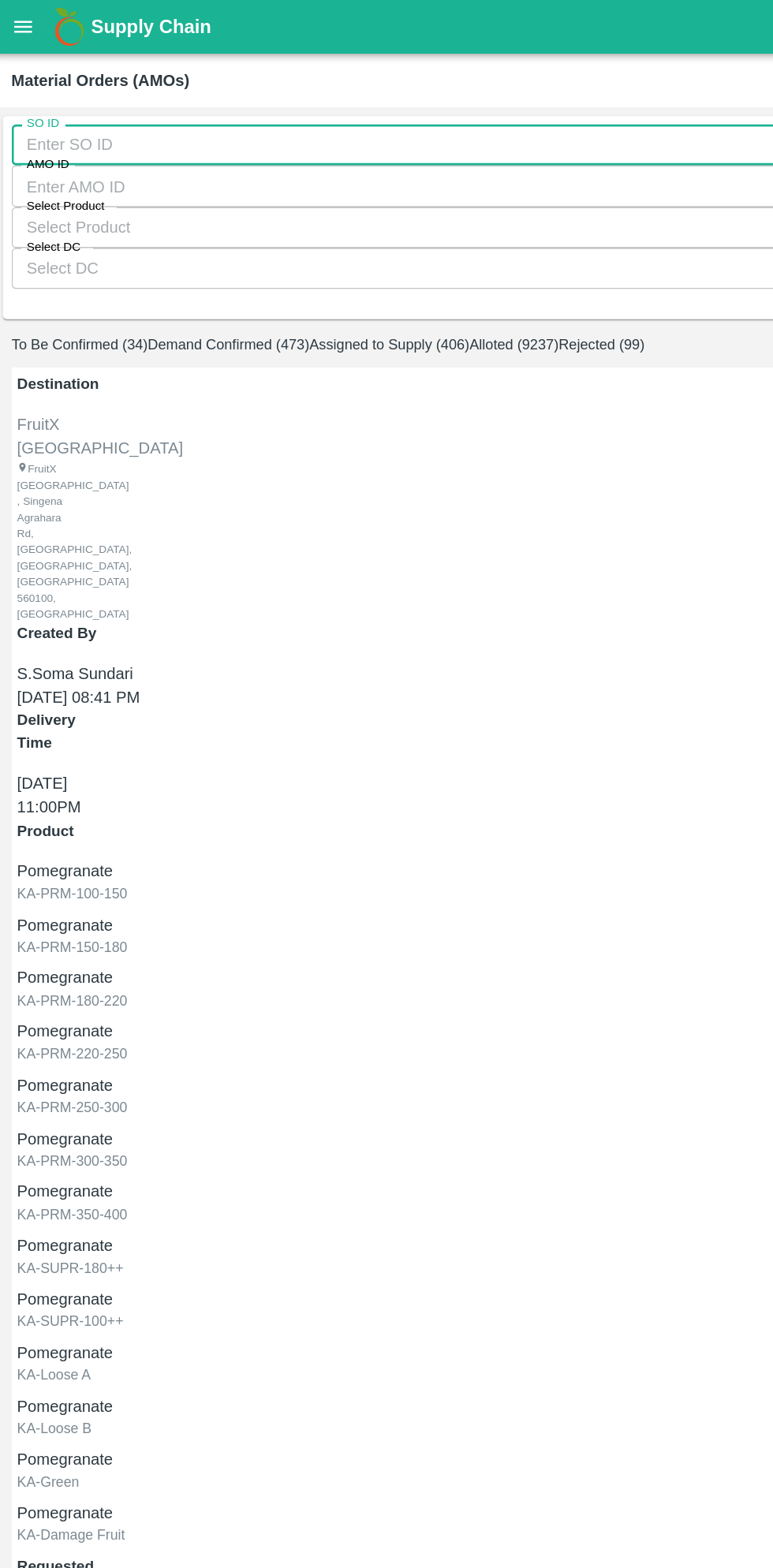
click at [101, 114] on input "SO ID" at bounding box center [386, 106] width 747 height 30
type input "1"
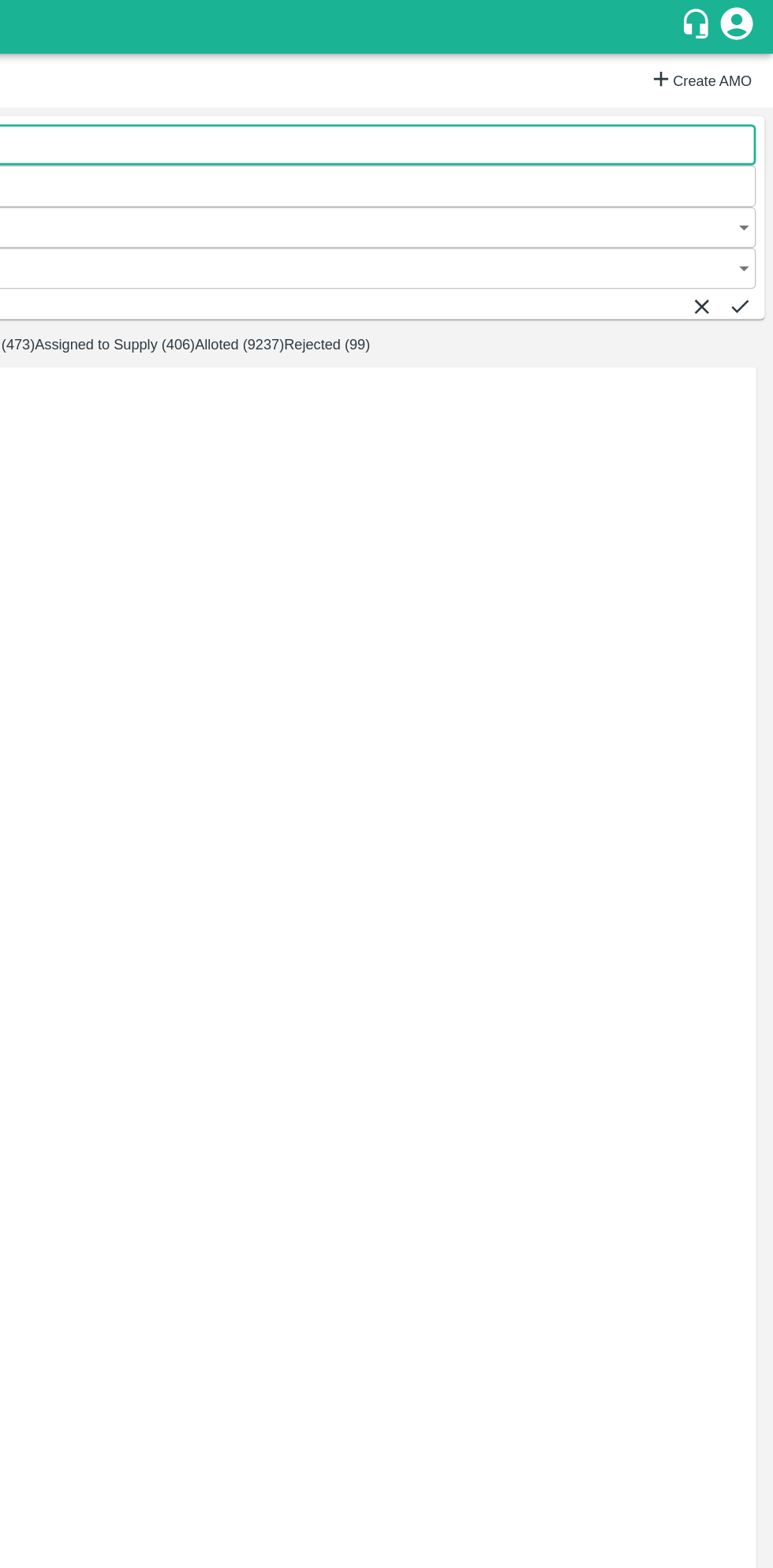
type input "605960"
click at [741, 216] on button "submit" at bounding box center [748, 225] width 18 height 18
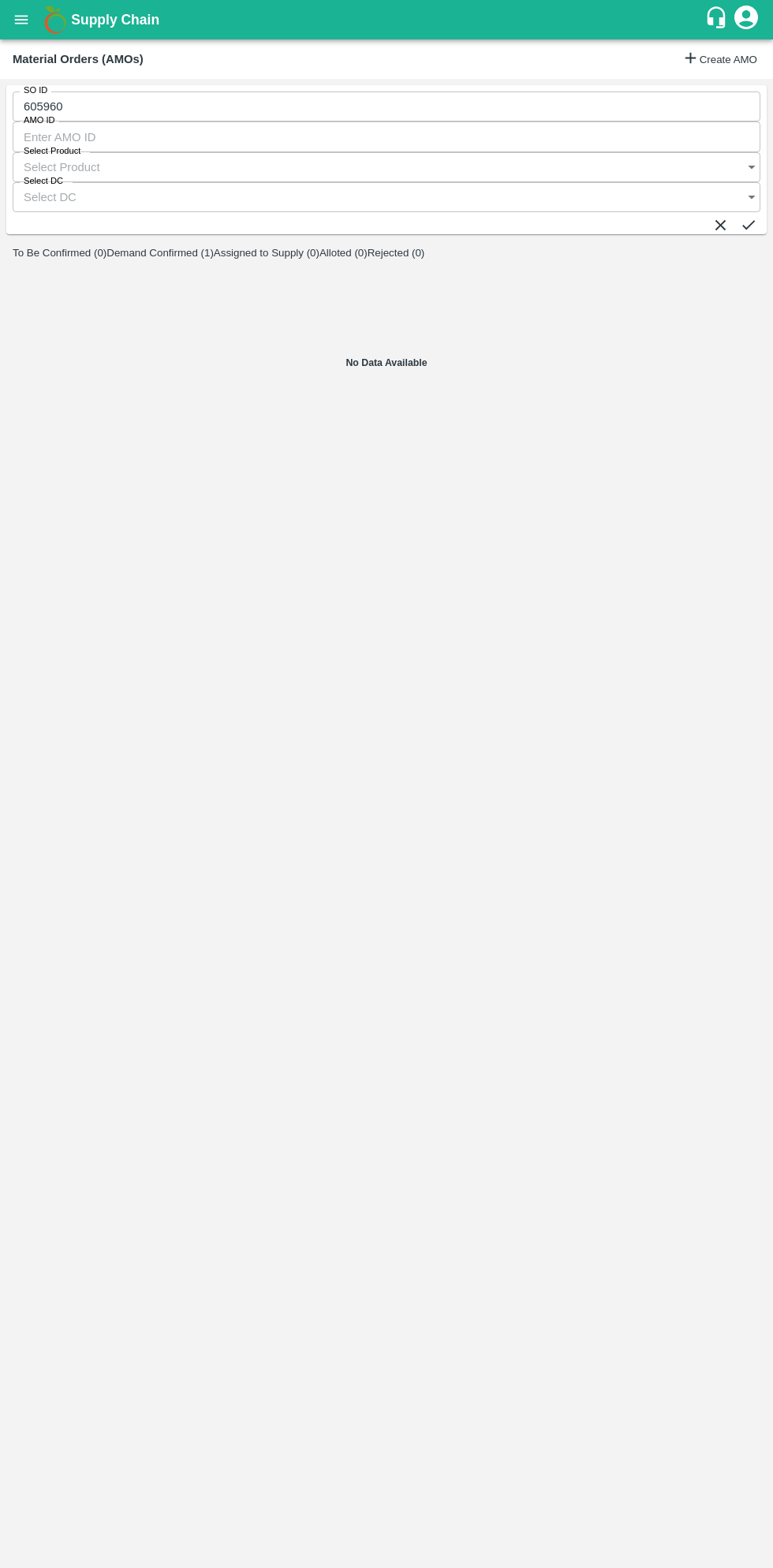
click at [214, 247] on button "Demand Confirmed (1)" at bounding box center [160, 253] width 107 height 12
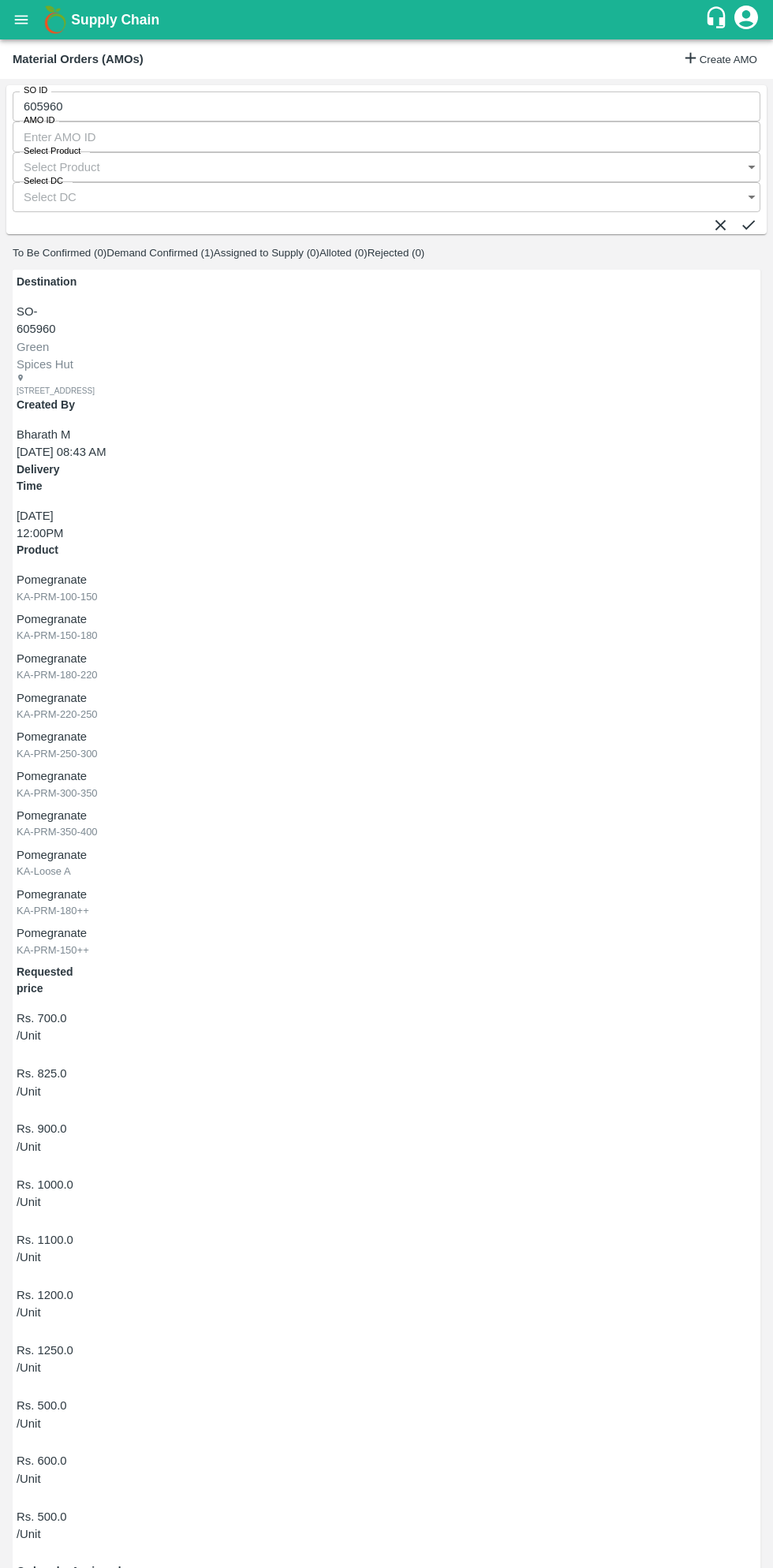
radio input "true"
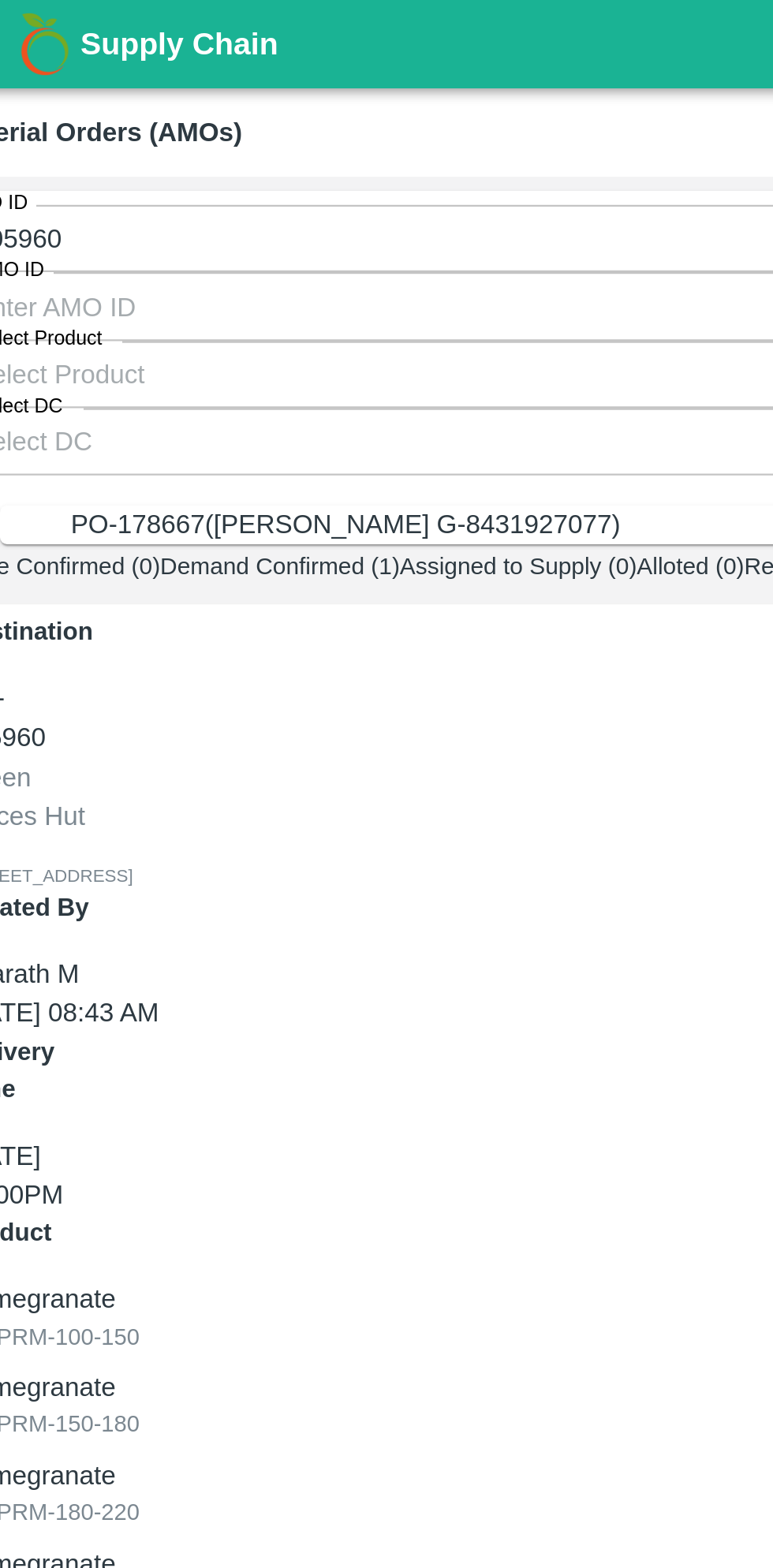
click at [268, 236] on div "PO-178667(Thippeswamy G-8431927077)" at bounding box center [401, 234] width 668 height 18
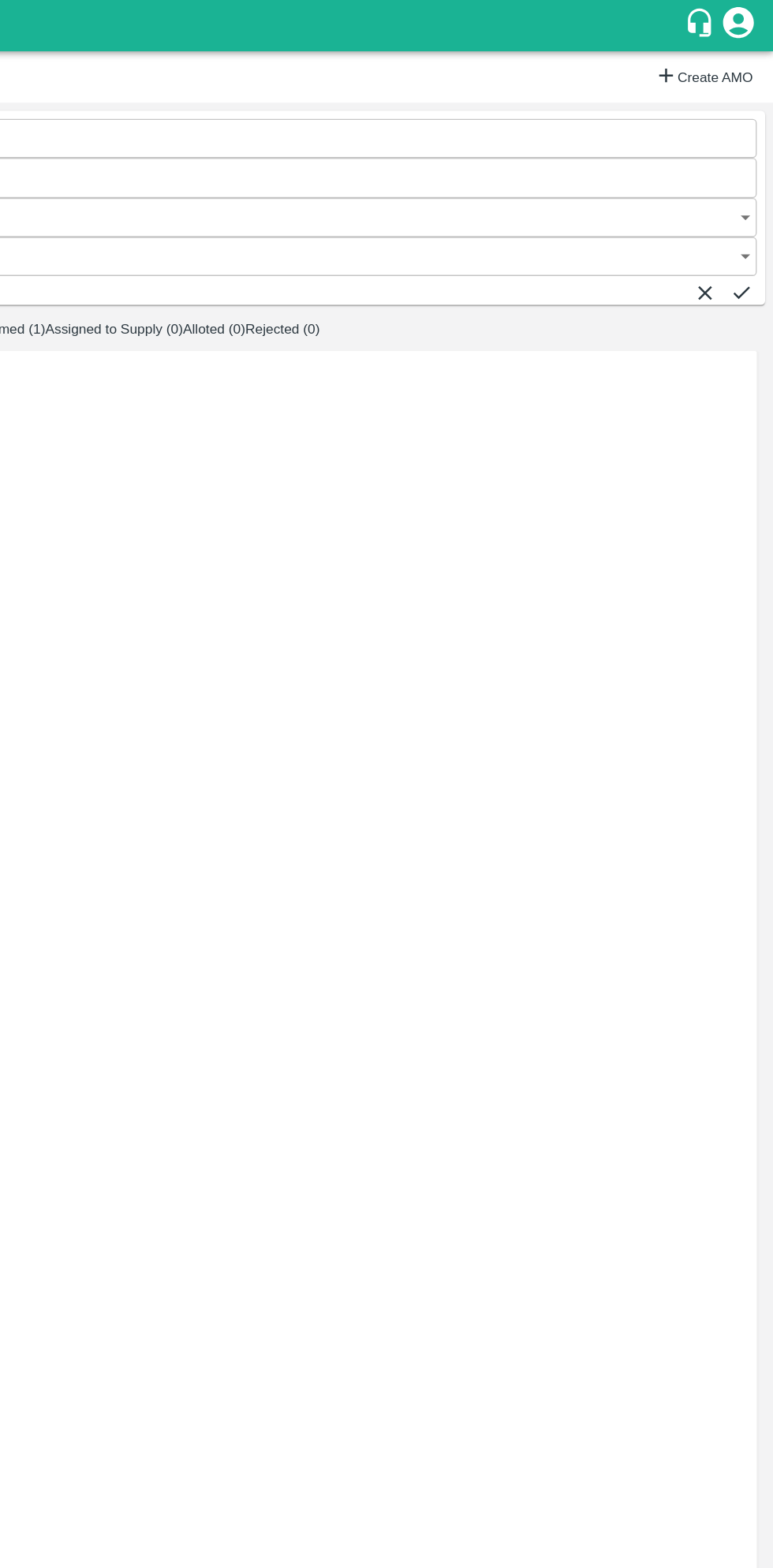
type input "PO-178667(Thippeswamy G-8431927077)"
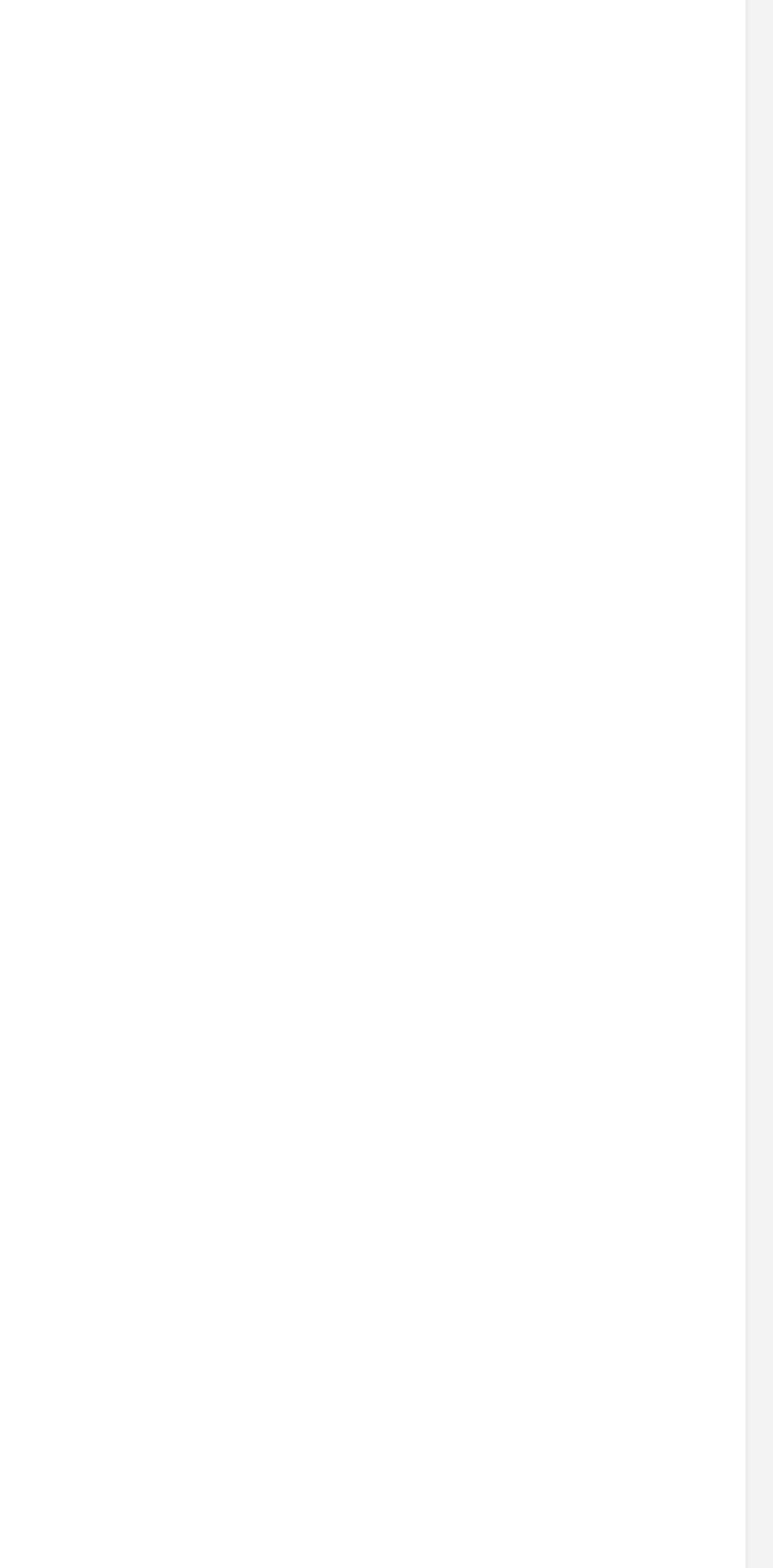
type input "8"
type input "1"
type input "30/09/2025 03:12 PM"
type input "13"
type input "14"
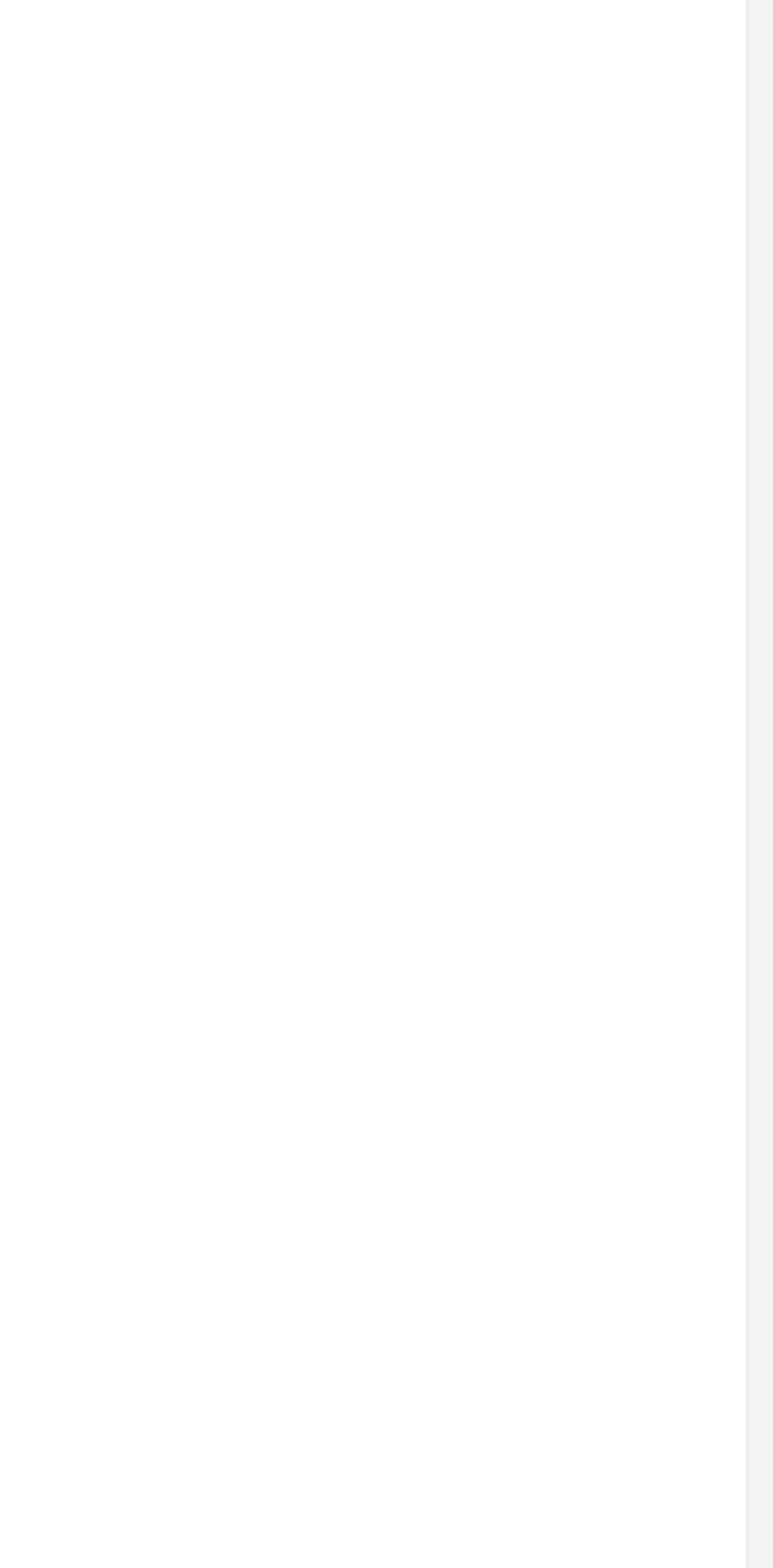
type input "16"
type input "14"
type input "10"
type input "1"
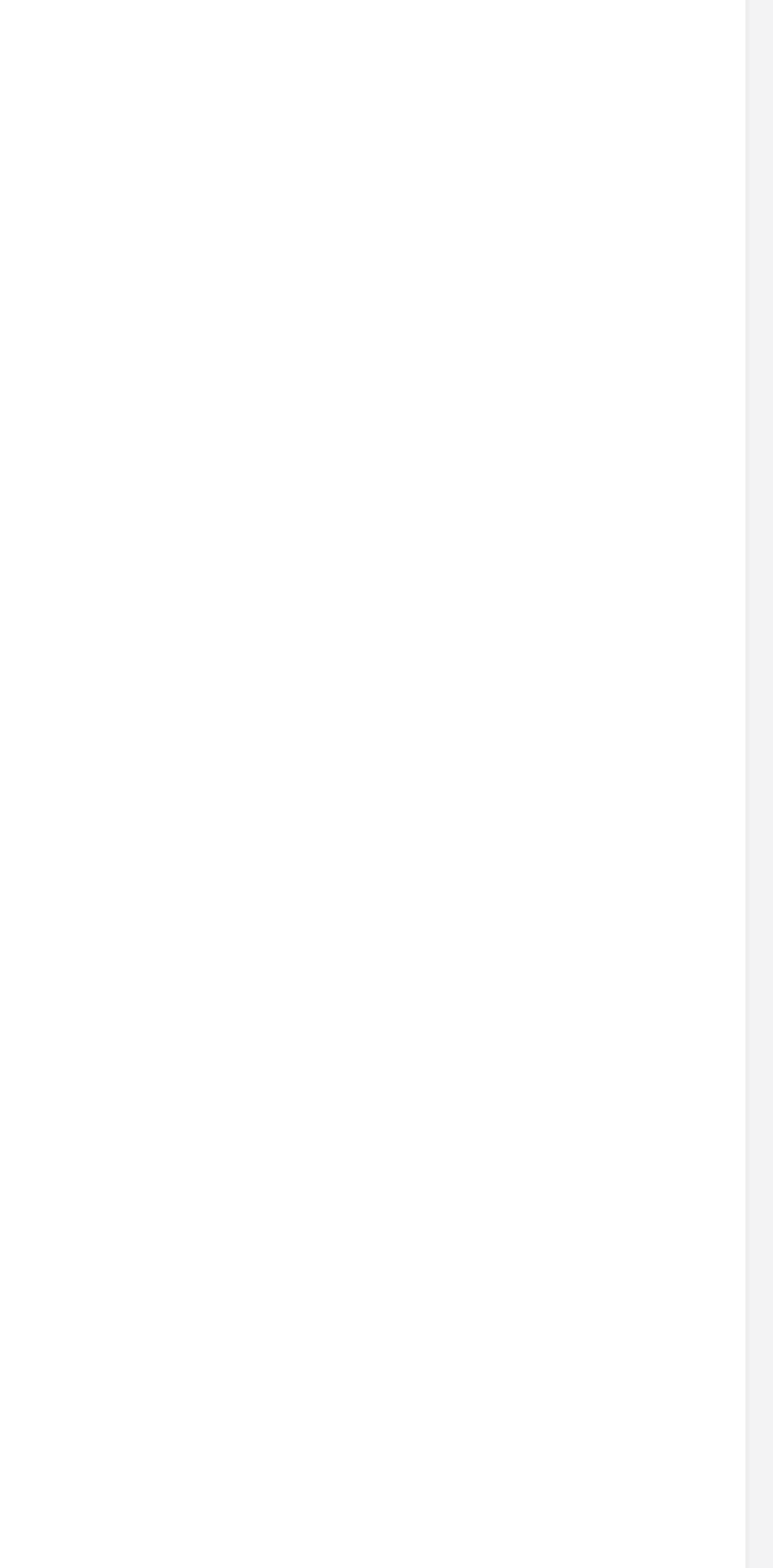
type input "1"
type input "13"
type input "2"
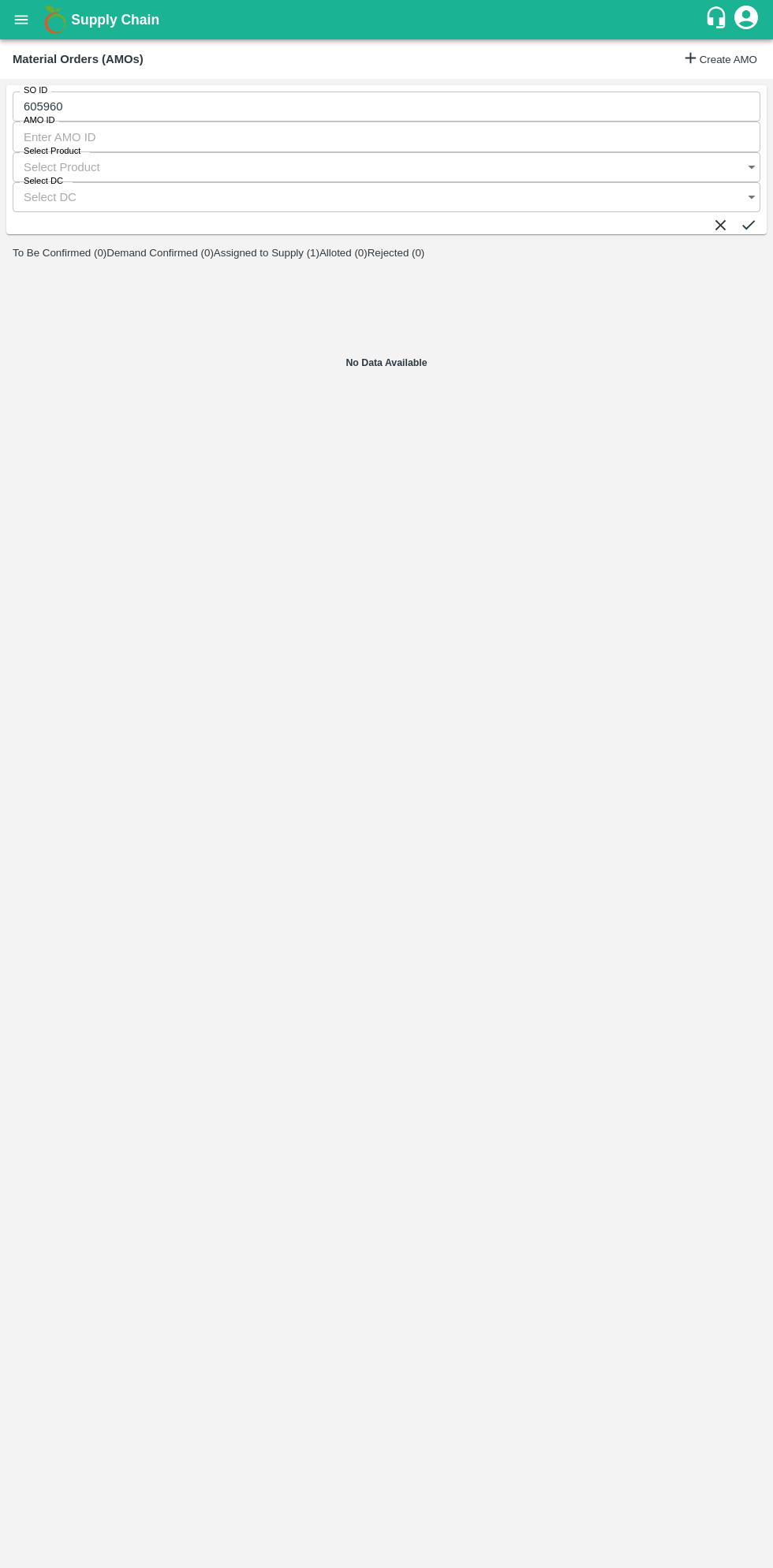
click at [33, 18] on button "open drawer" at bounding box center [21, 20] width 36 height 36
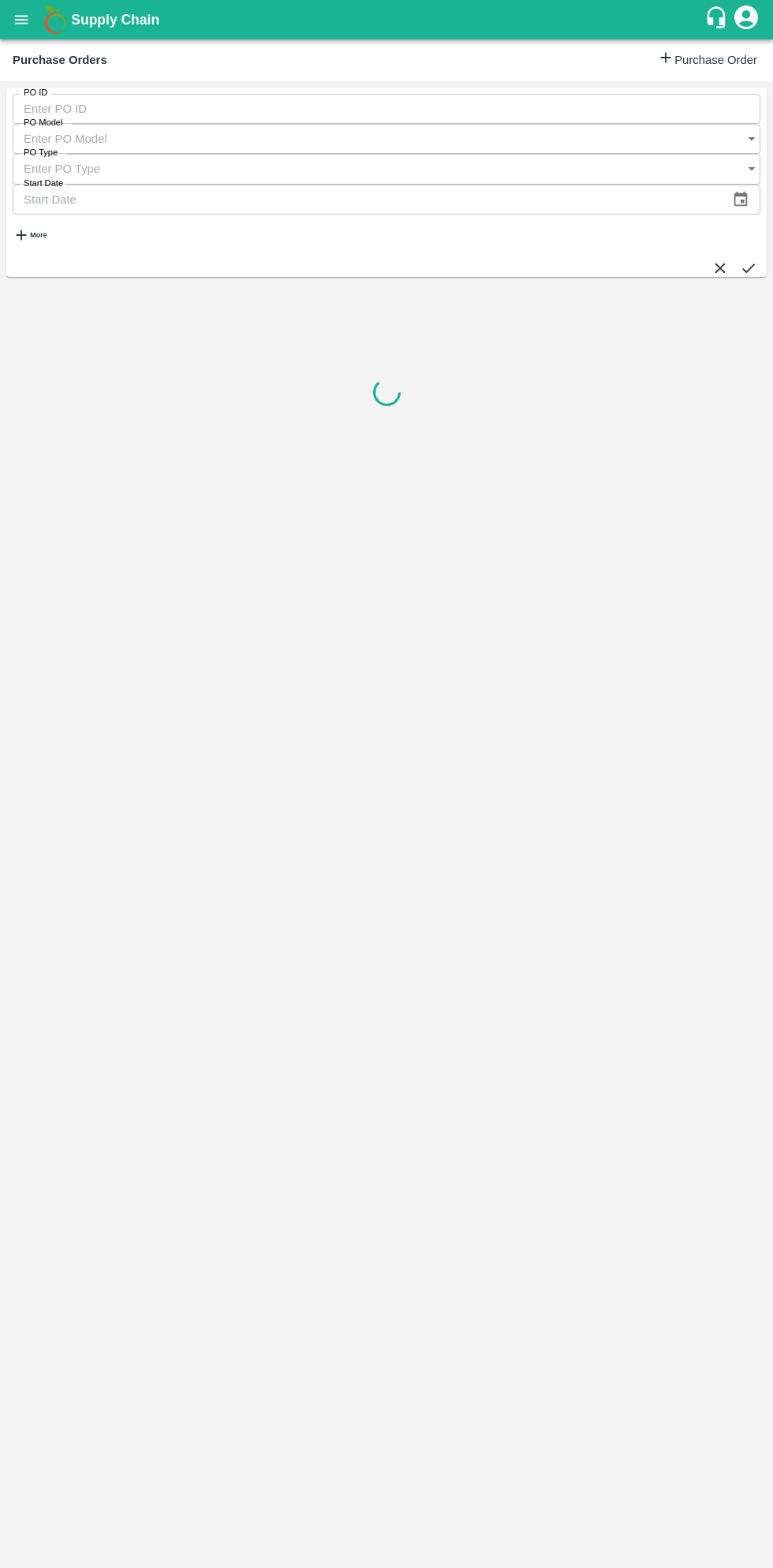
click at [46, 231] on strong "More" at bounding box center [37, 235] width 17 height 8
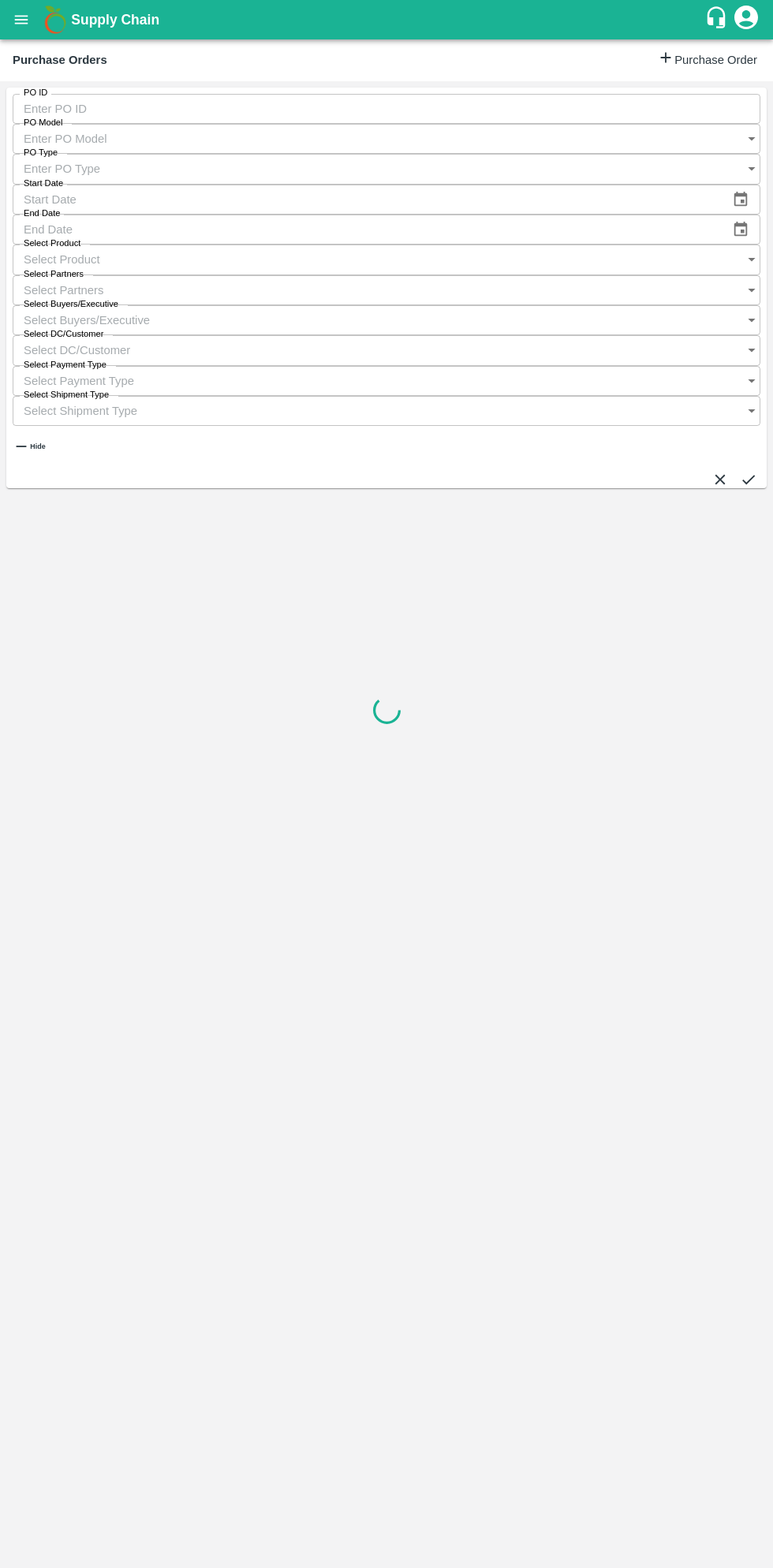
click at [565, 305] on input "Select Buyers/Executive" at bounding box center [371, 320] width 717 height 30
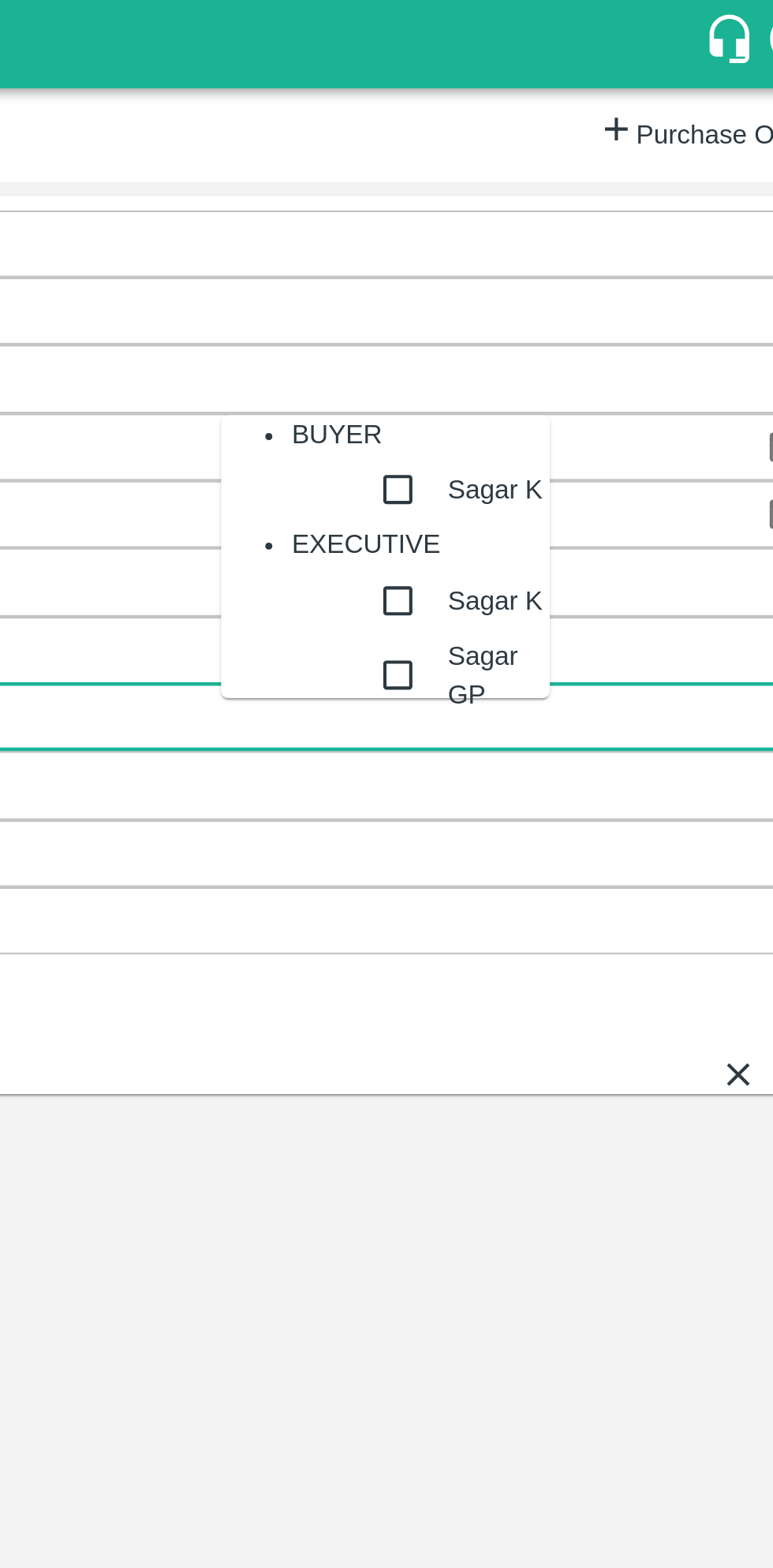
type input "sagar"
click at [552, 234] on input "checkbox" at bounding box center [568, 219] width 32 height 32
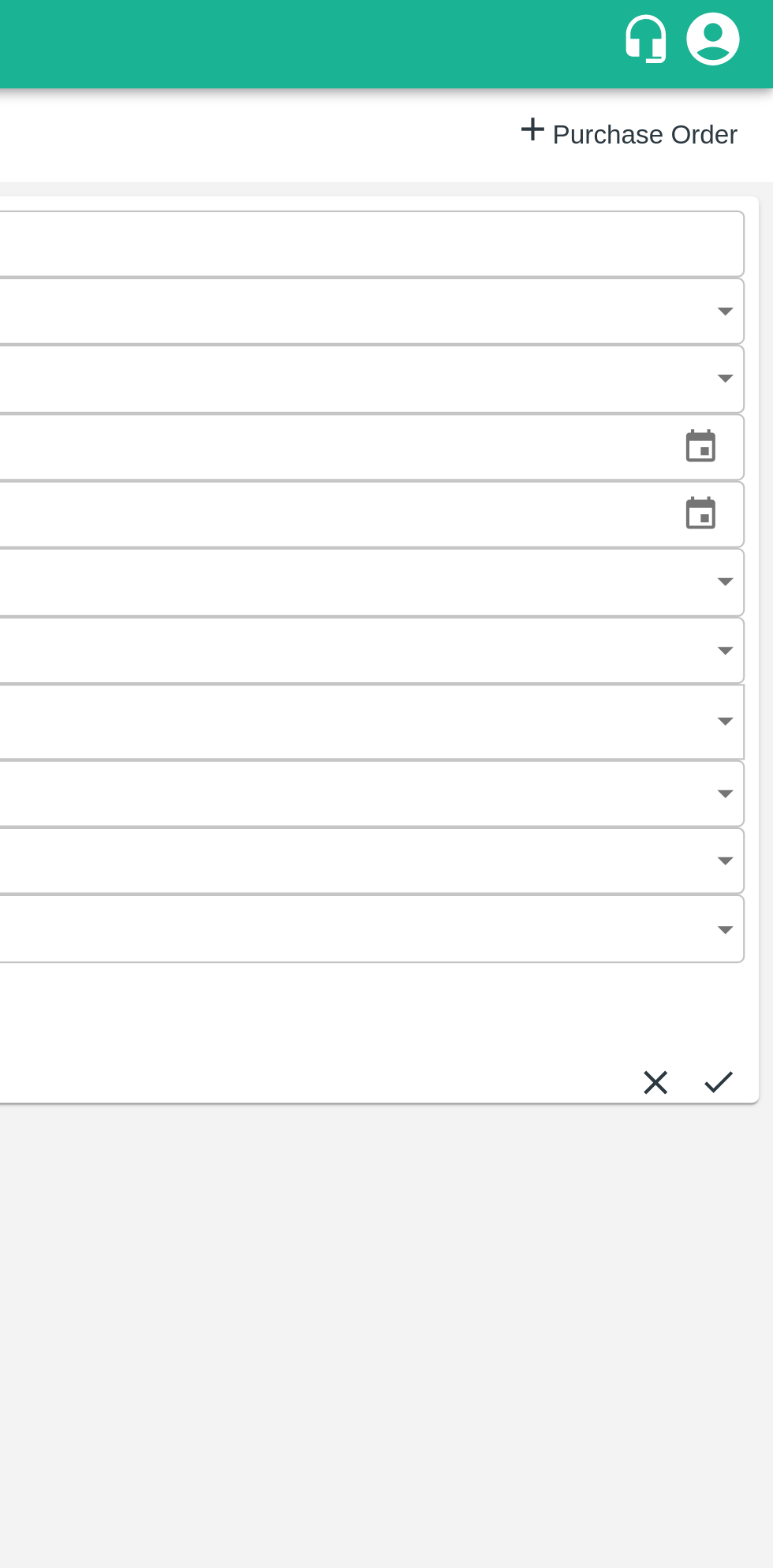
click at [740, 474] on icon "submit" at bounding box center [748, 483] width 18 height 18
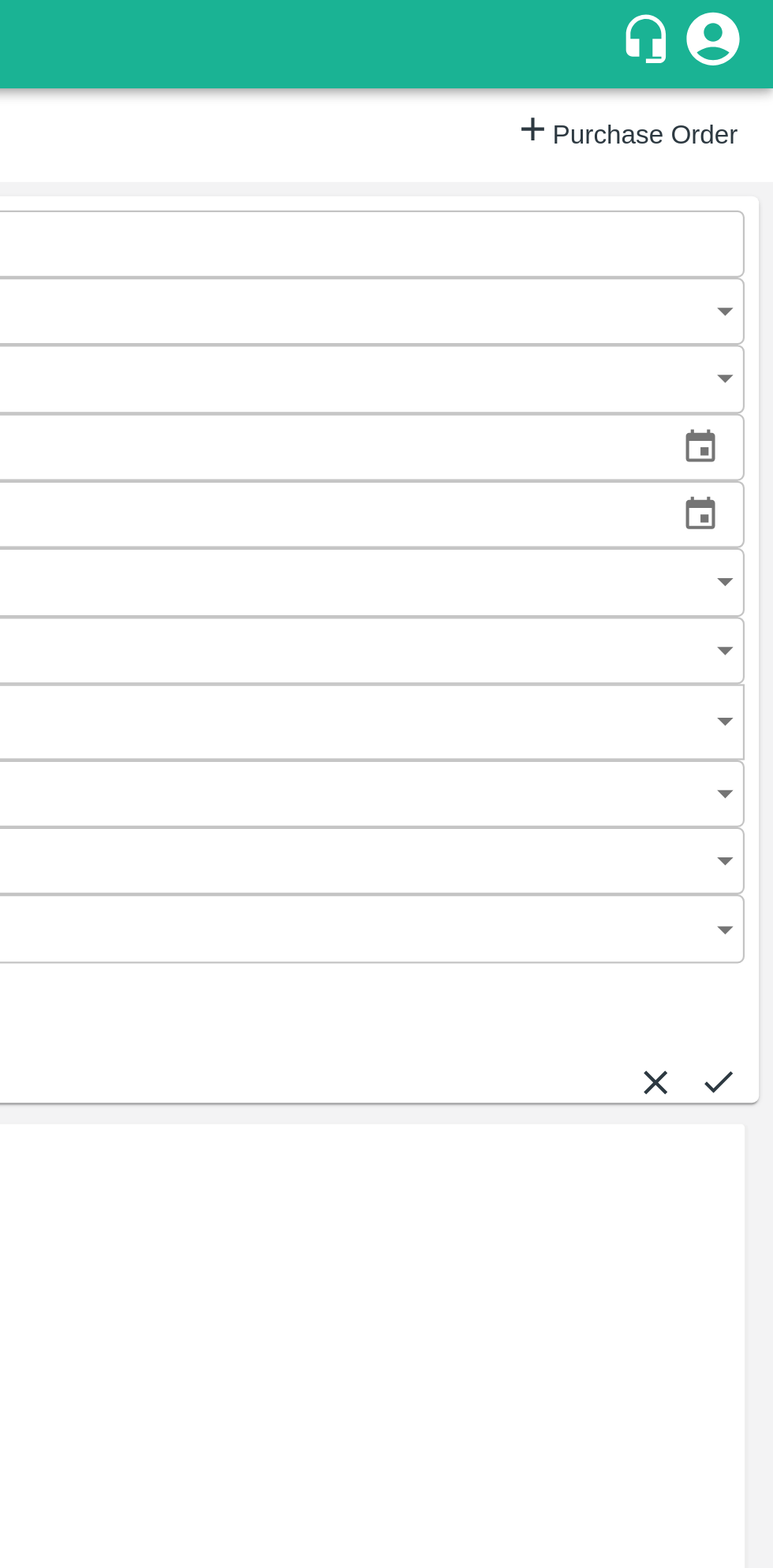
click at [740, 474] on icon "submit" at bounding box center [748, 483] width 18 height 18
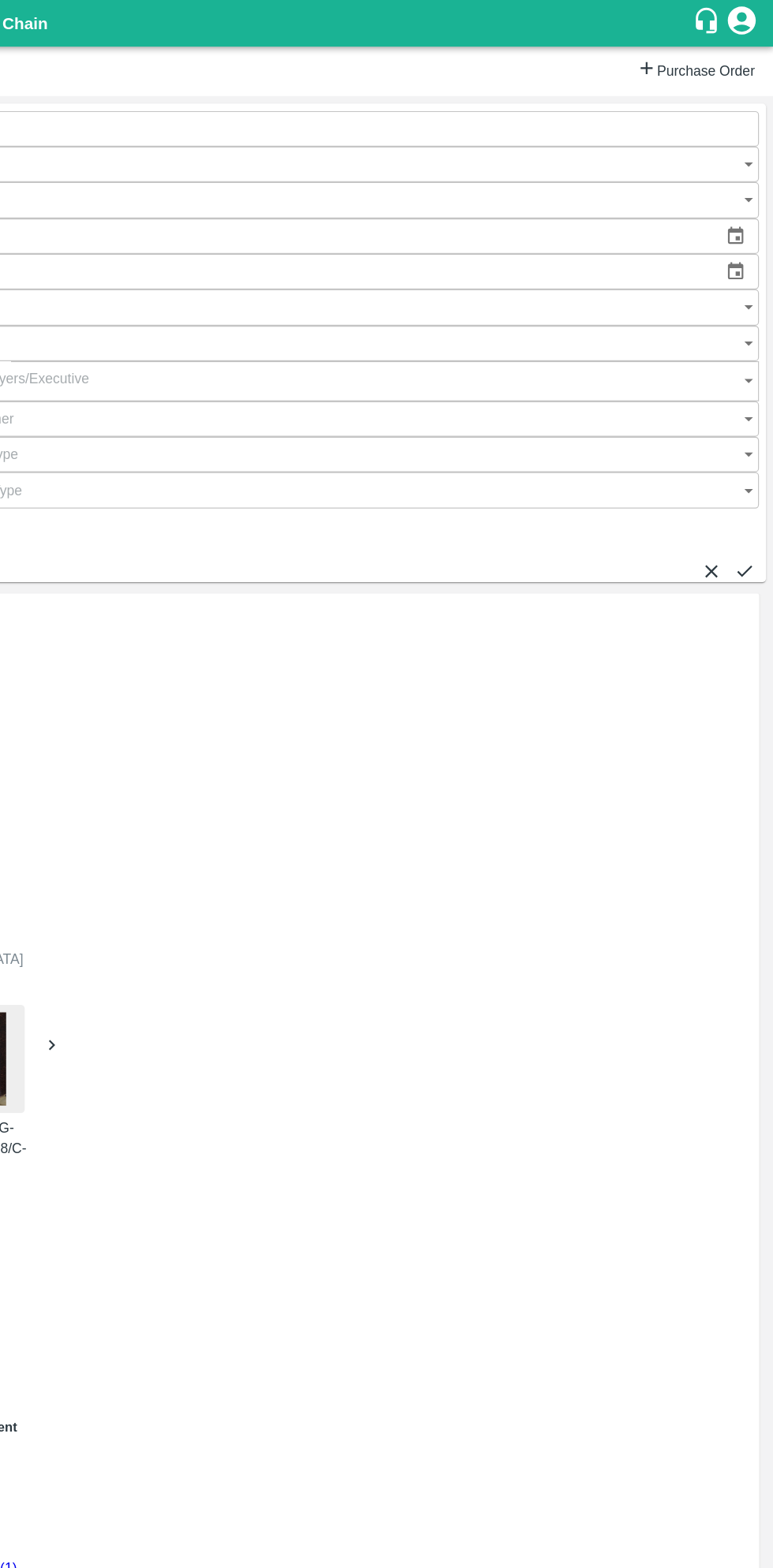
click at [740, 474] on icon "submit" at bounding box center [748, 483] width 18 height 18
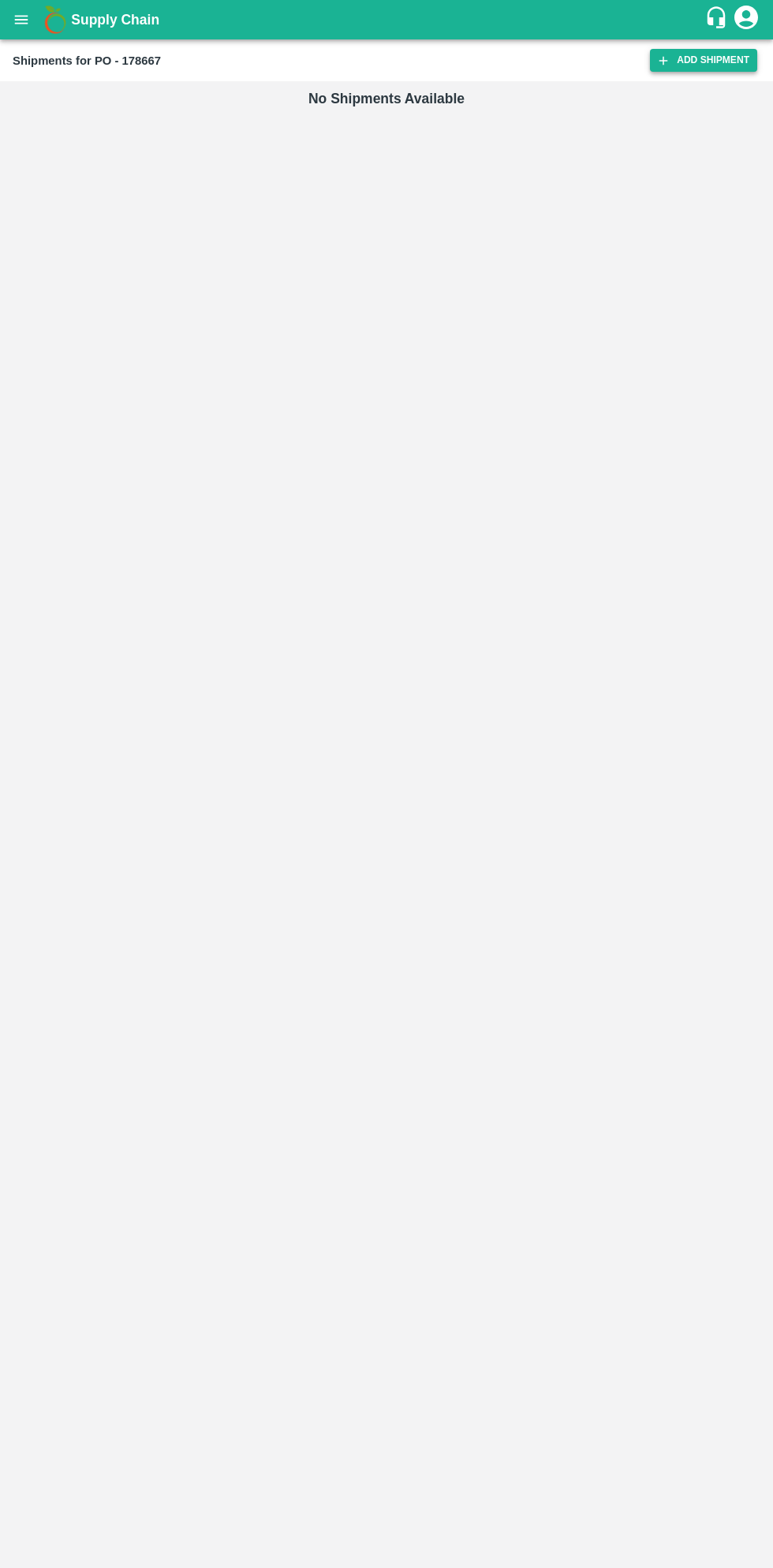
click at [715, 57] on link "Add Shipment" at bounding box center [703, 60] width 107 height 23
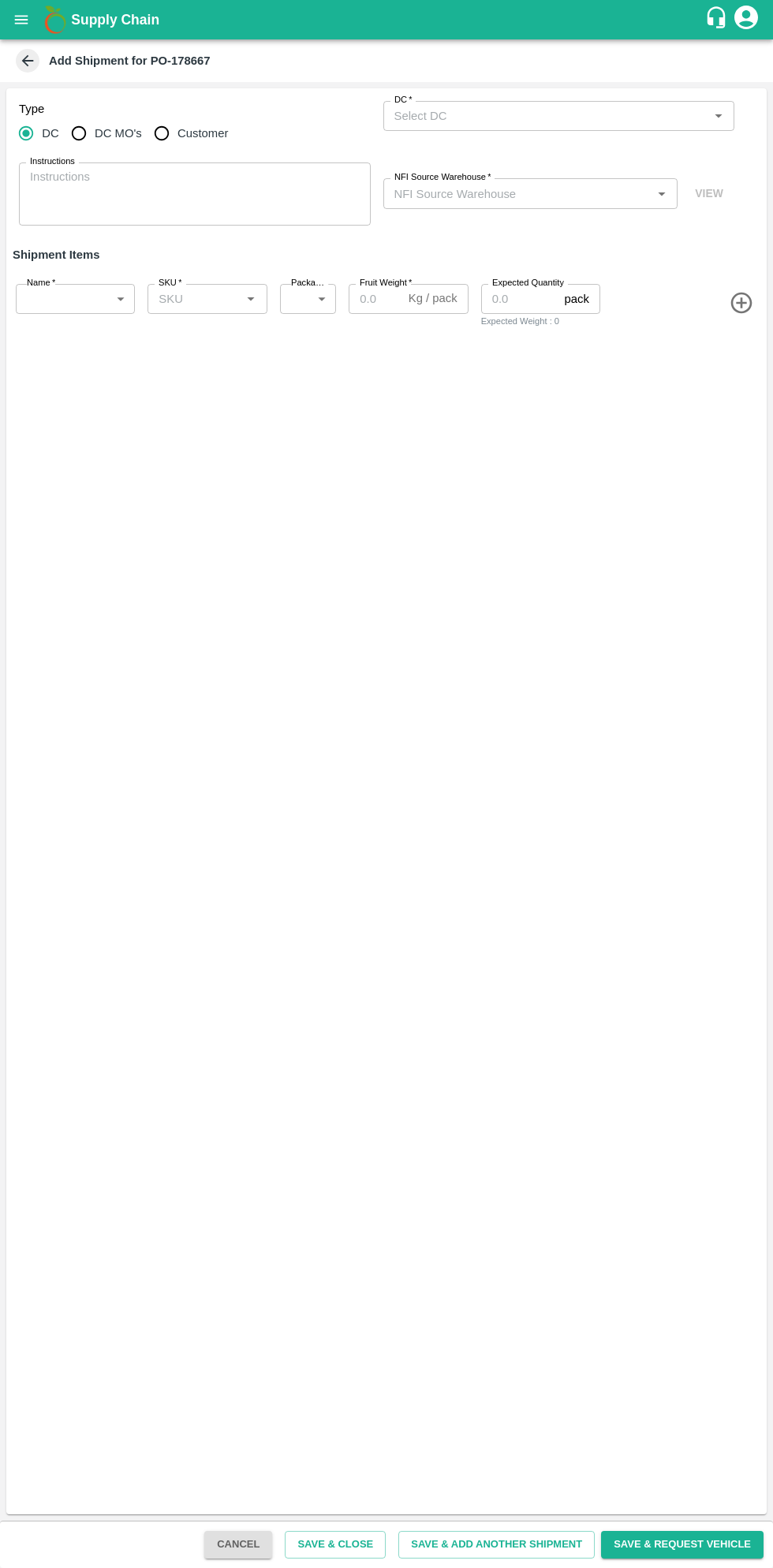
click at [163, 133] on input "Customer" at bounding box center [161, 133] width 32 height 32
radio input "true"
click at [532, 115] on input "Customer (Material Orders)   *" at bounding box center [546, 115] width 316 height 21
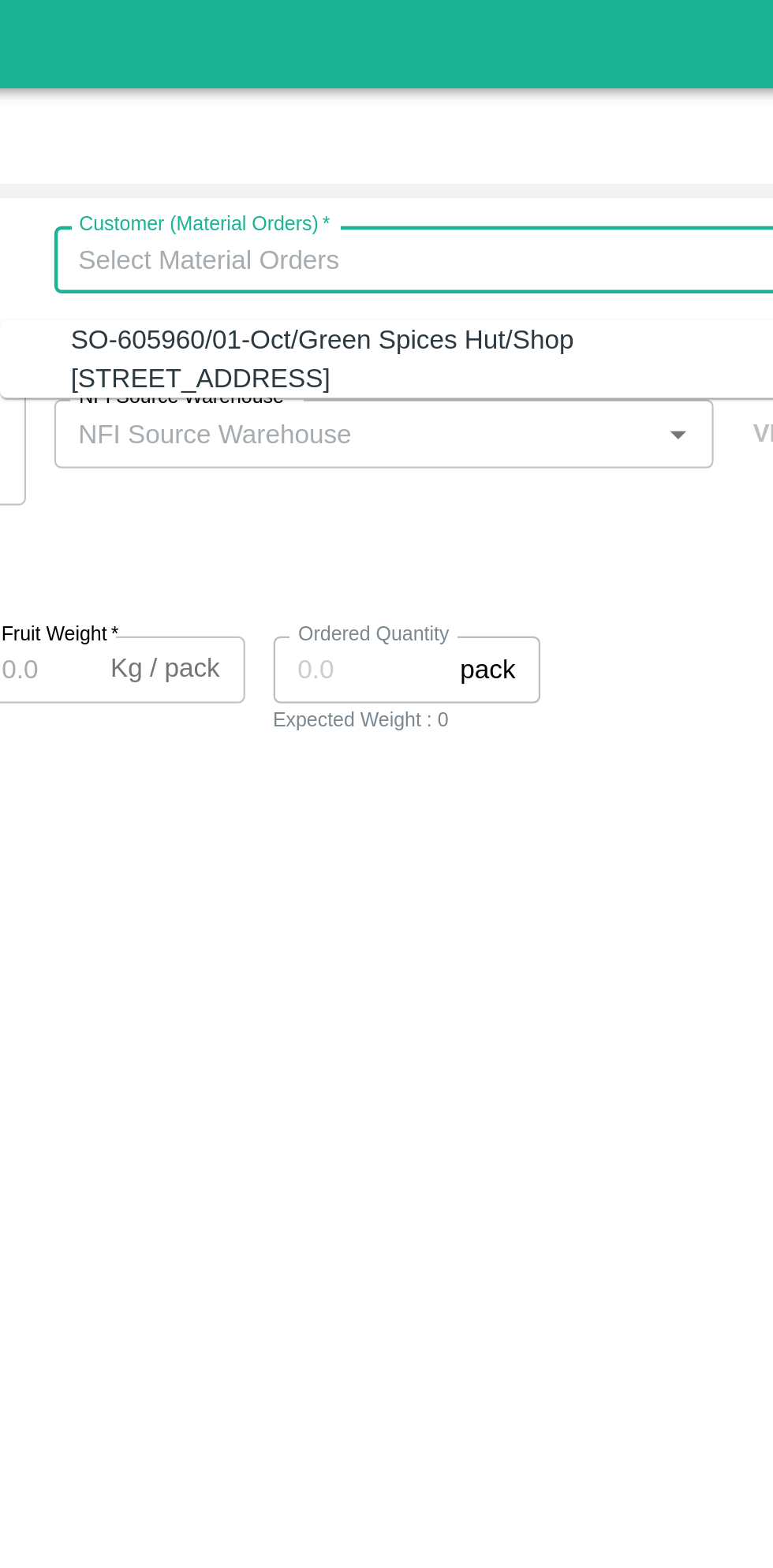
click at [521, 171] on div "SO-605960/01-Oct/Green Spices Hut/Shop no 74, MADURAI MATTUTHAVANI FRUIT MARKET…" at bounding box center [549, 161] width 320 height 35
type input "SO-605960/01-Oct/Green Spices Hut/Shop no 74, MADURAI MATTUTHAVANI FRUIT MARKET…"
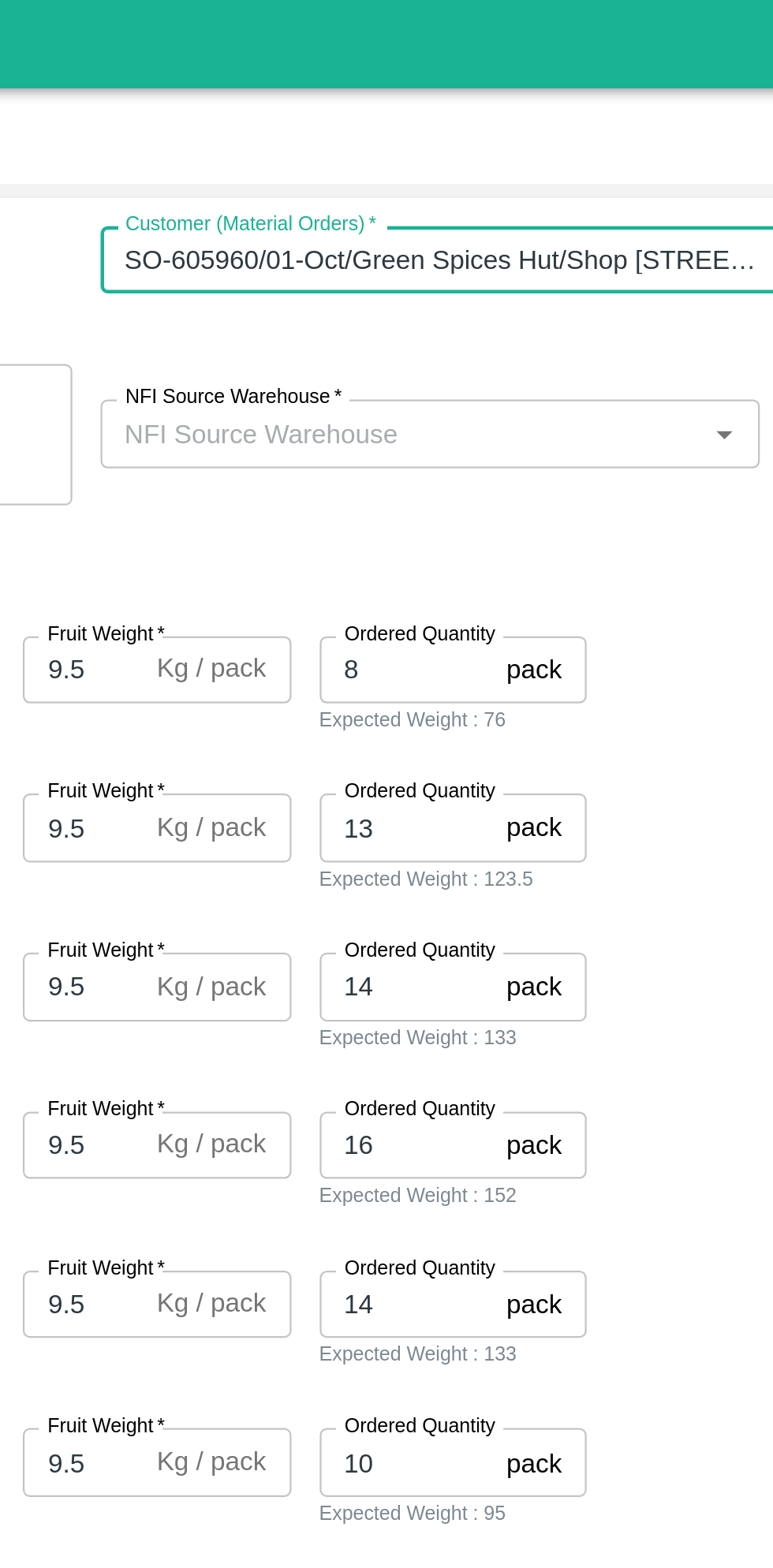
click at [557, 191] on input "NFI Source Warehouse   *" at bounding box center [518, 193] width 260 height 21
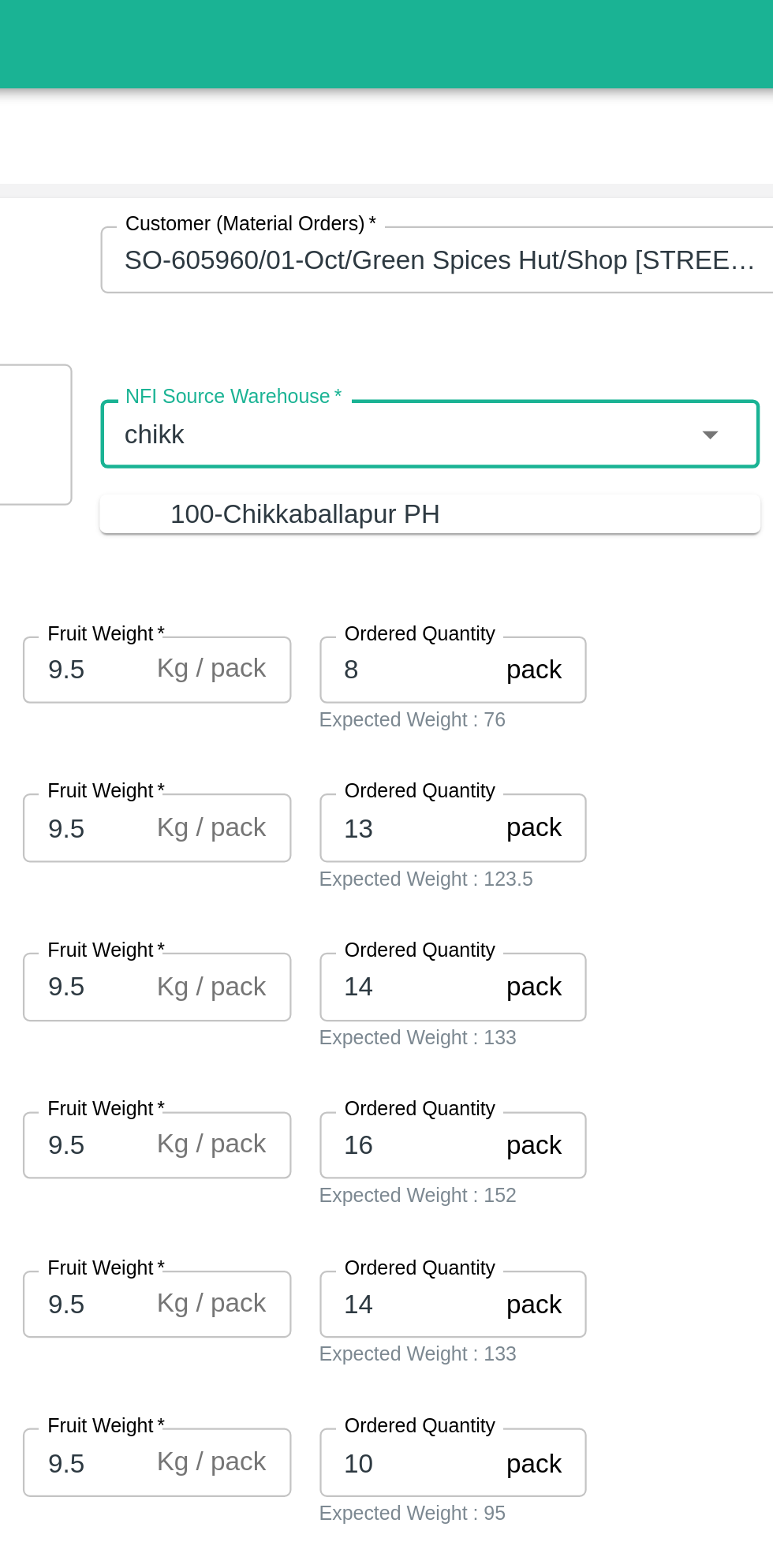
click at [592, 234] on div "100-Chikkaballapur PH" at bounding box center [547, 229] width 264 height 18
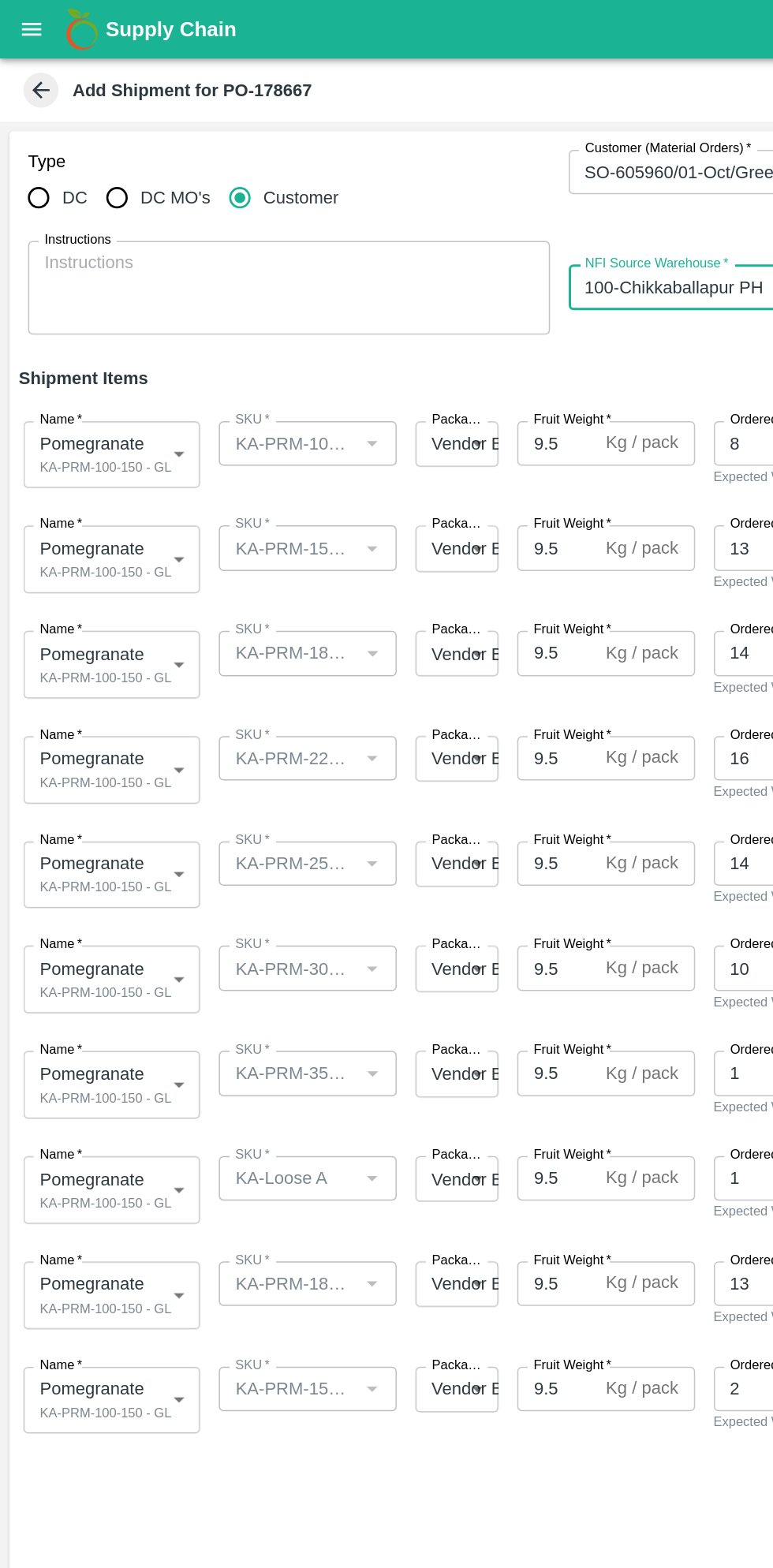
type input "100-Chikkaballapur PH"
click at [117, 296] on body "Supply Chain Add Shipment for PO-178667 Type DC DC MO's Customer Customer (Mate…" at bounding box center [386, 784] width 773 height 1568
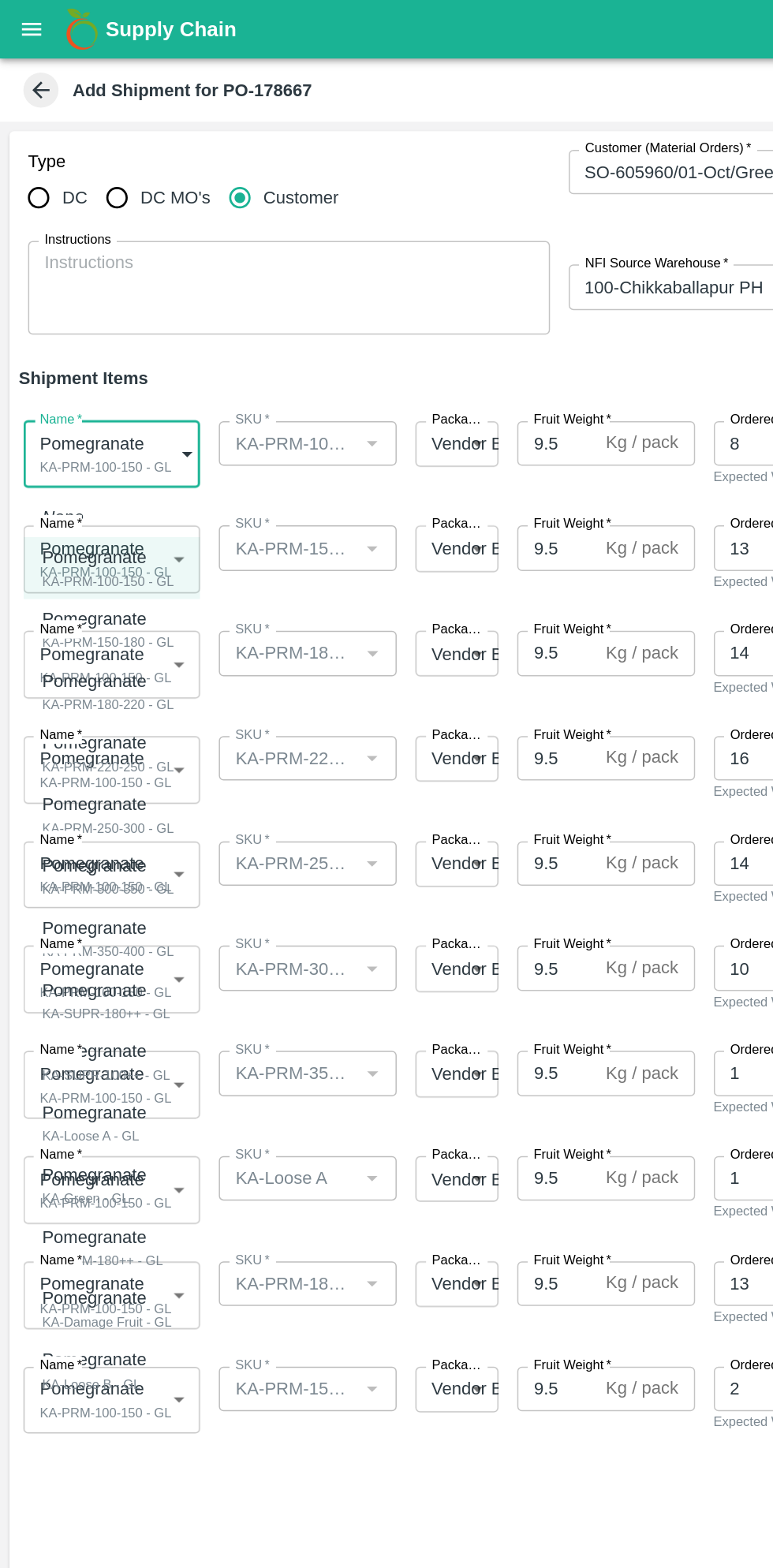
click at [101, 380] on div "Pomegranate" at bounding box center [73, 375] width 90 height 18
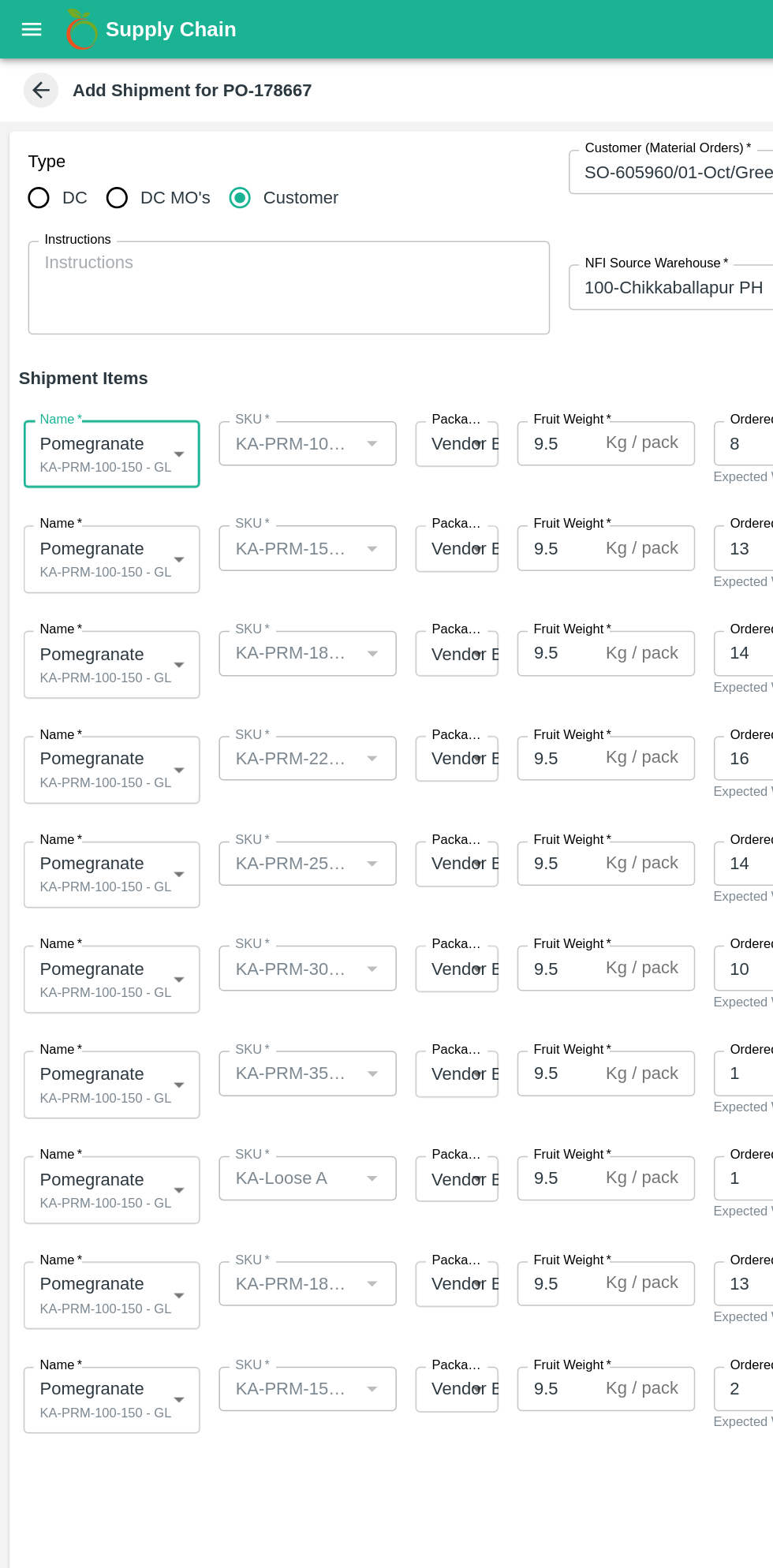
click at [97, 384] on body "Supply Chain Add Shipment for PO-178667 Type DC DC MO's Customer Customer (Mate…" at bounding box center [386, 784] width 773 height 1568
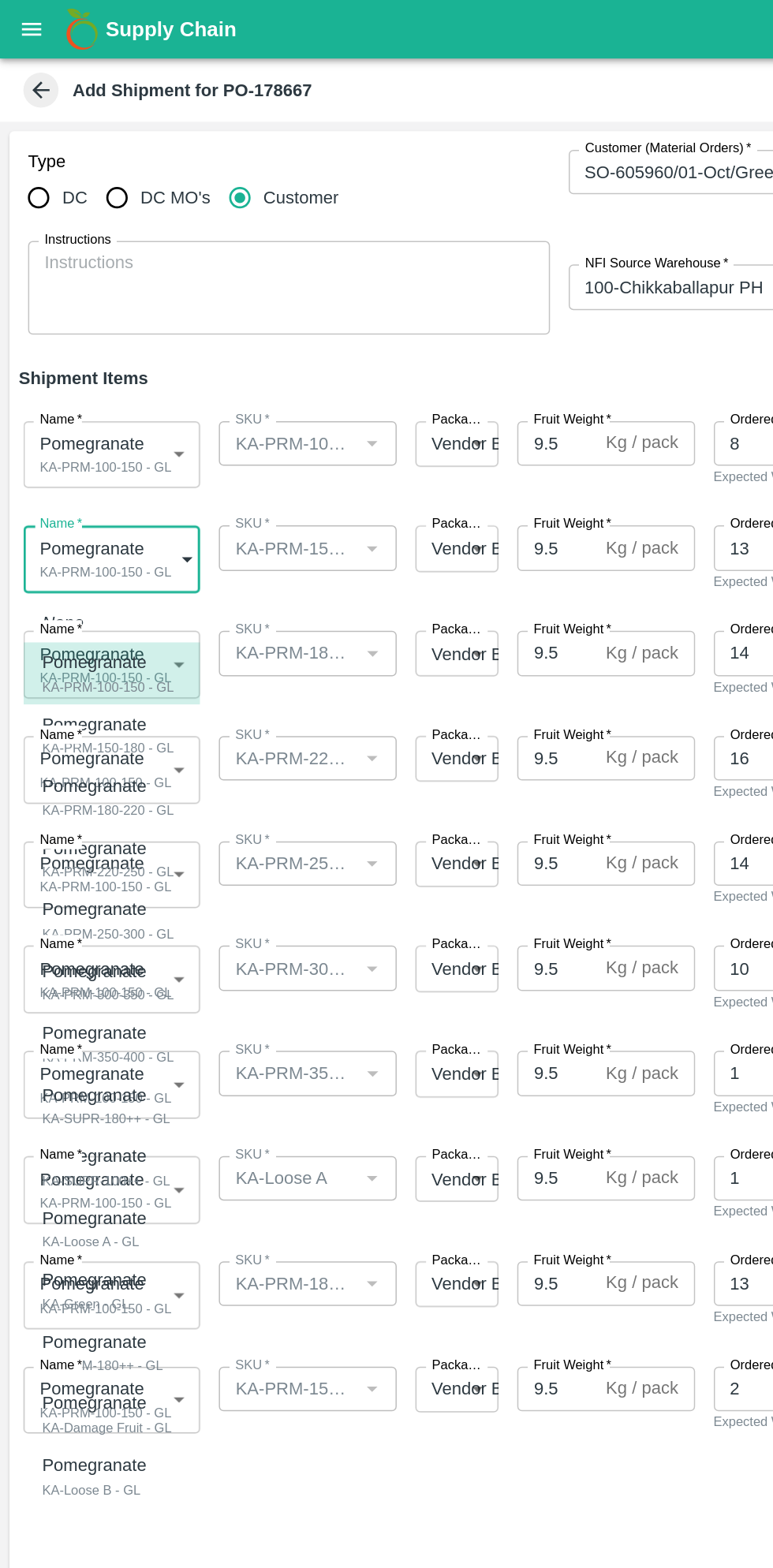
click at [95, 502] on div "KA-PRM-150-180 - GL" at bounding box center [73, 504] width 90 height 14
type input "2080890"
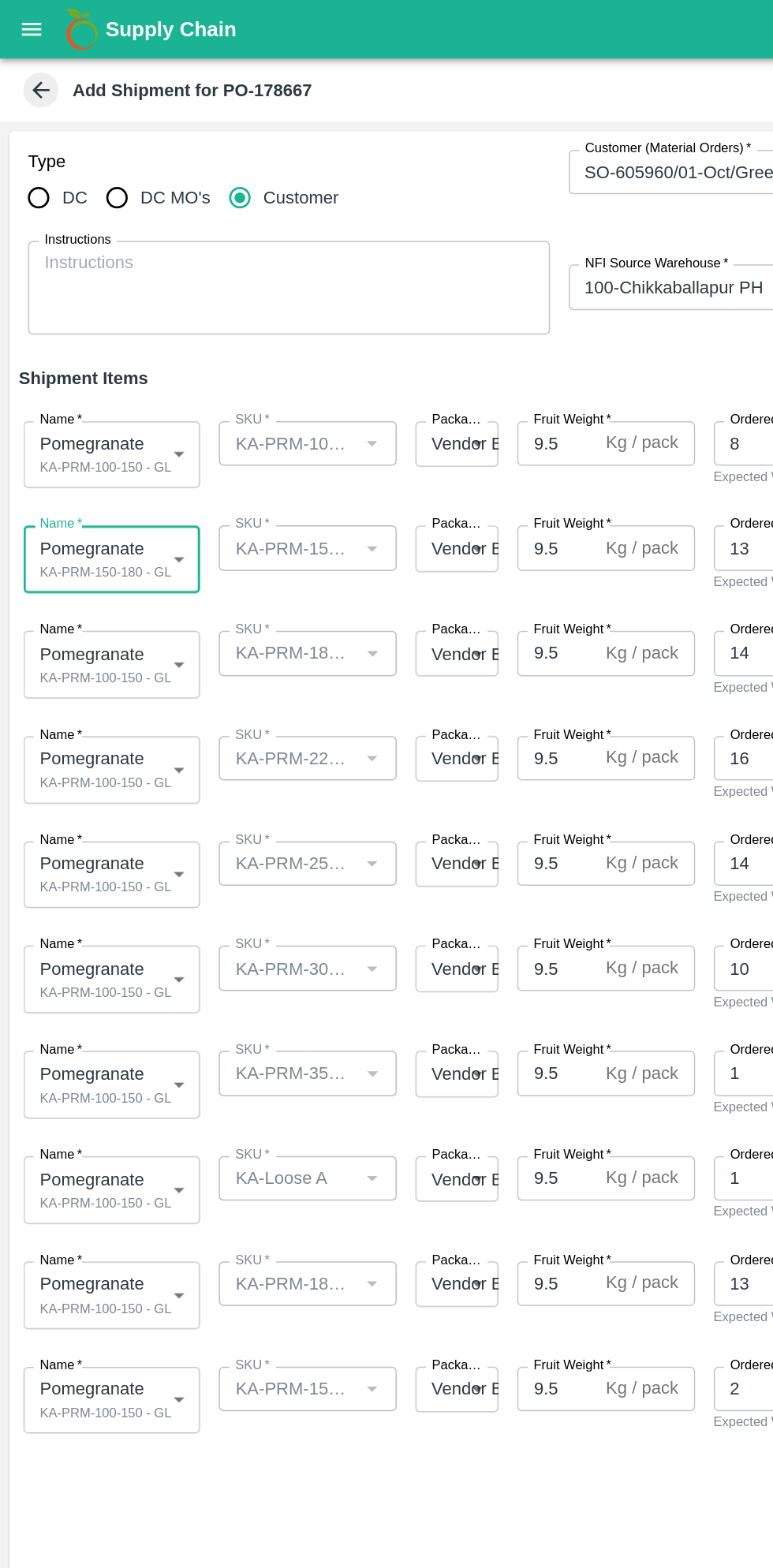
click at [108, 454] on body "Supply Chain Add Shipment for PO-178667 Type DC DC MO's Customer Customer (Mate…" at bounding box center [386, 784] width 773 height 1568
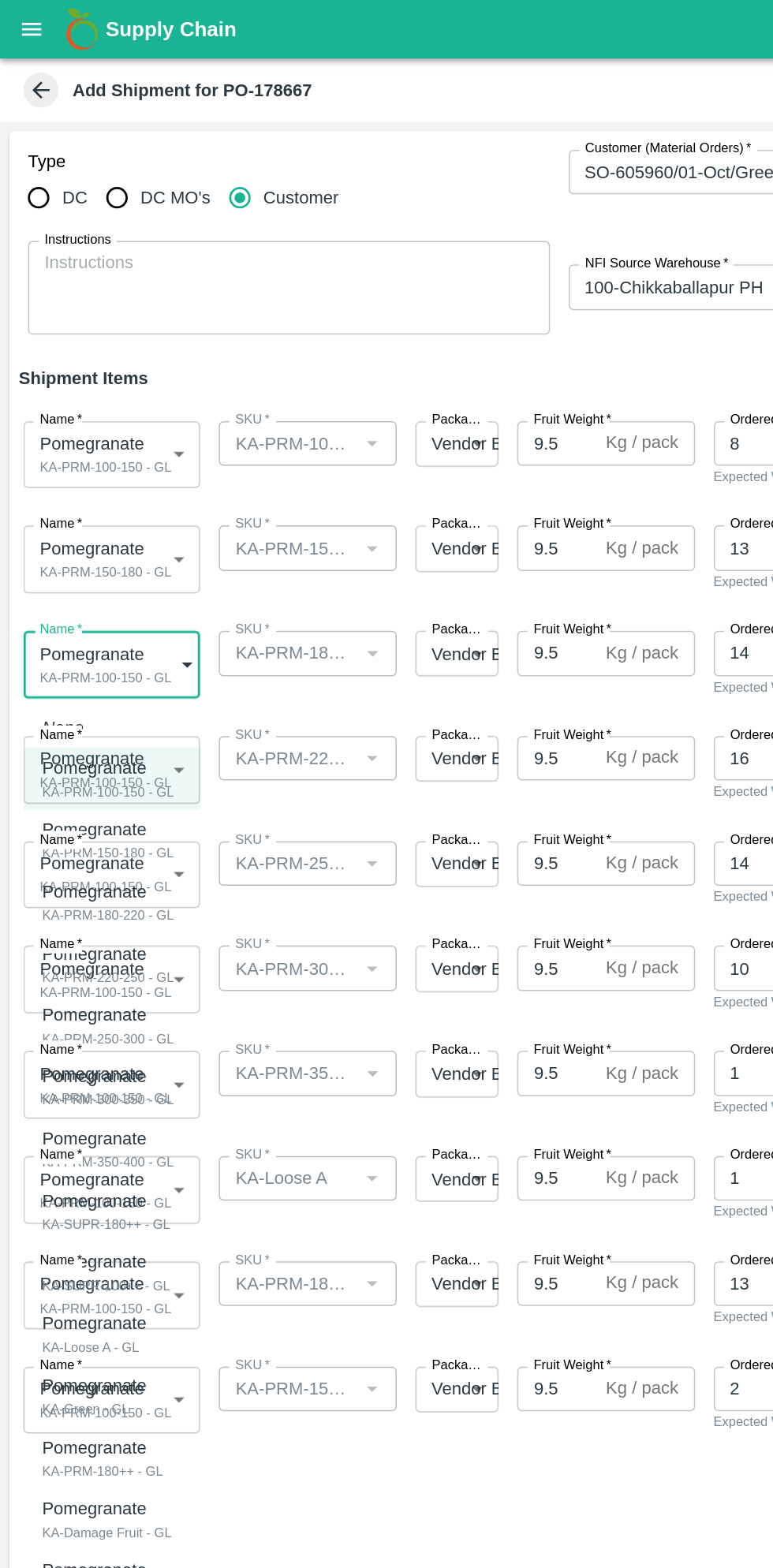
click at [93, 606] on p "Pomegranate" at bounding box center [69, 602] width 81 height 18
type input "2080891"
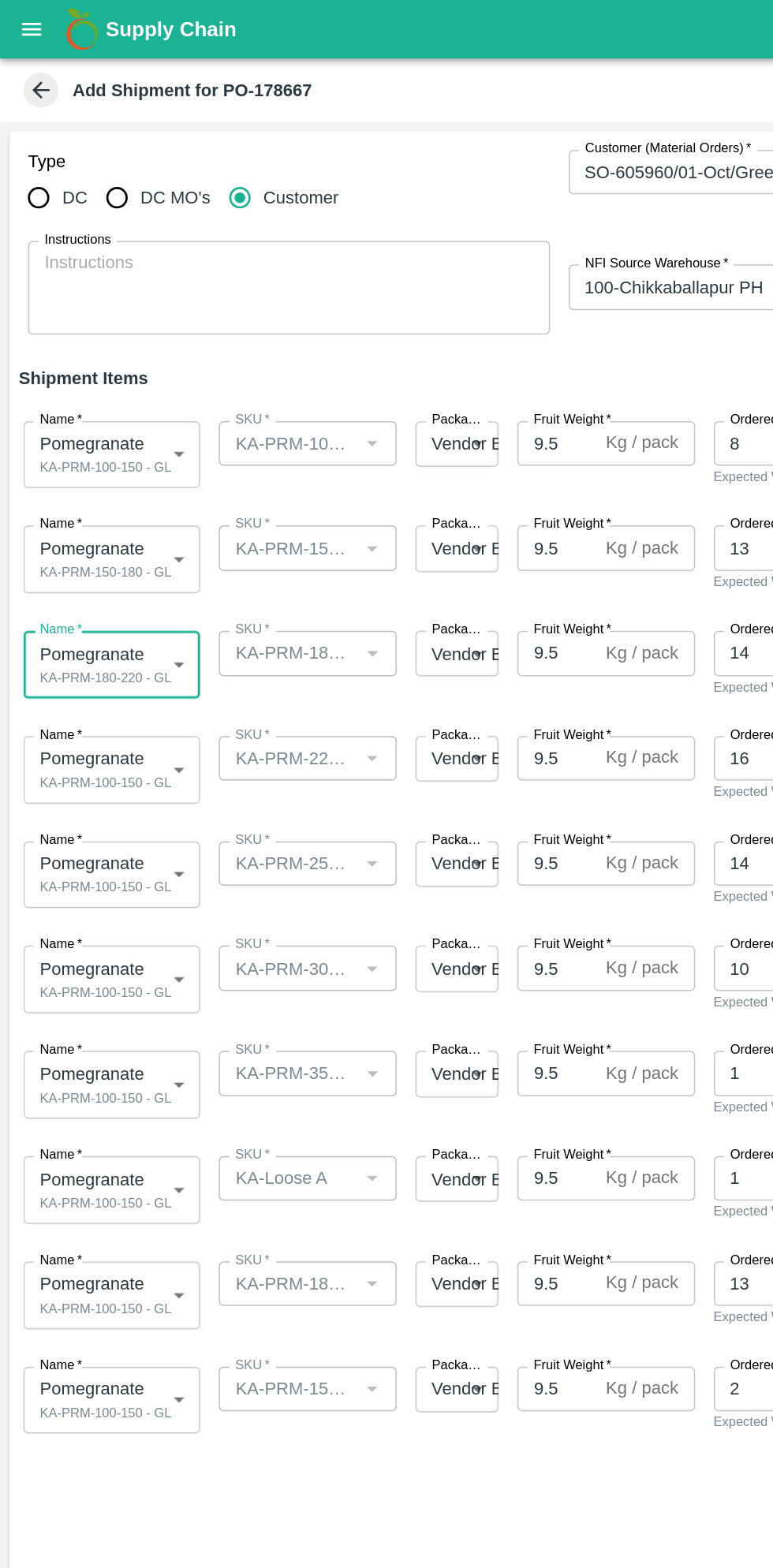
click at [97, 531] on body "Supply Chain Add Shipment for PO-178667 Type DC DC MO's Customer Customer (Mate…" at bounding box center [386, 784] width 773 height 1568
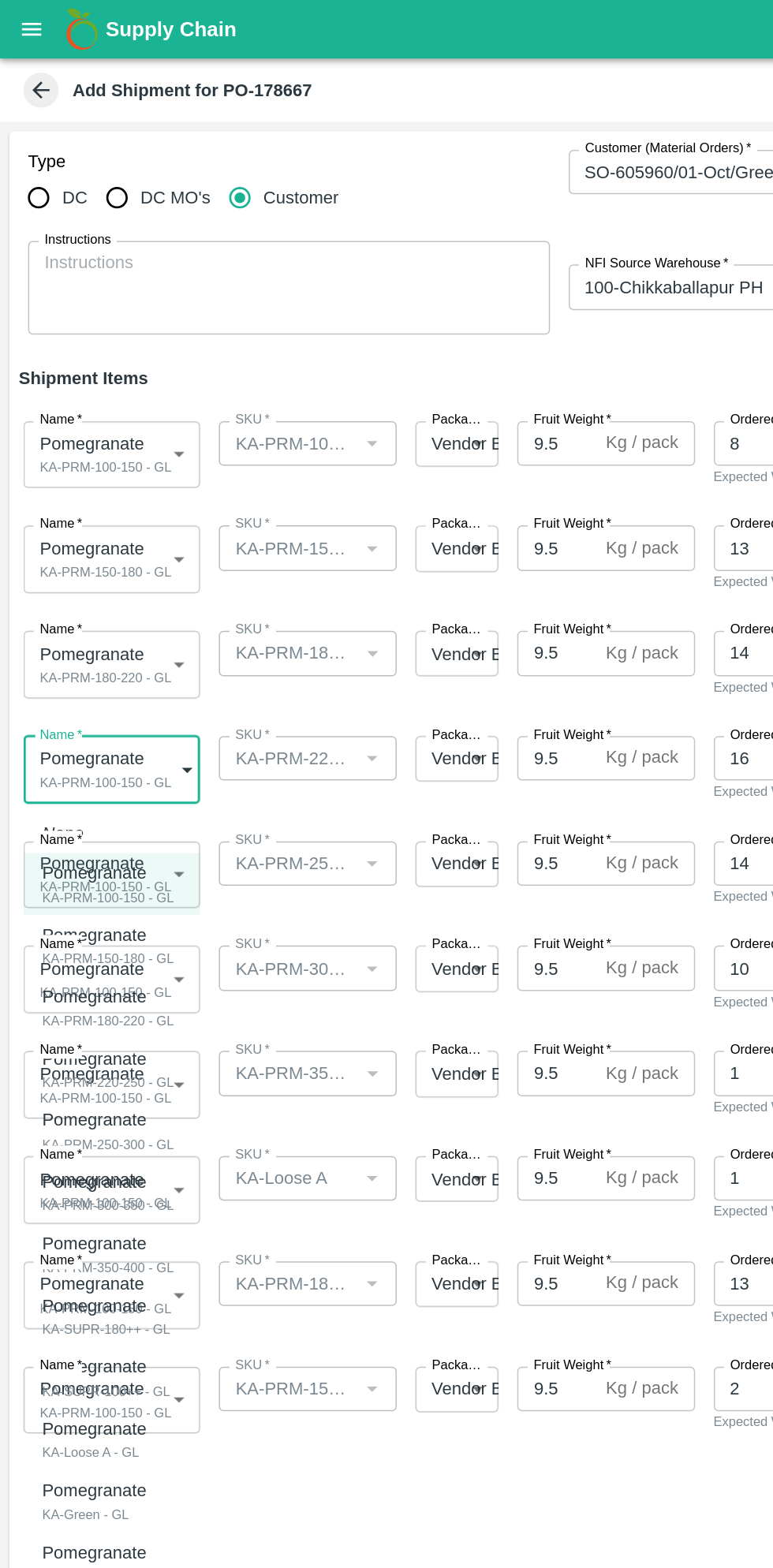
click at [97, 729] on div "KA-PRM-220-250 - GL" at bounding box center [73, 730] width 90 height 14
type input "2080892"
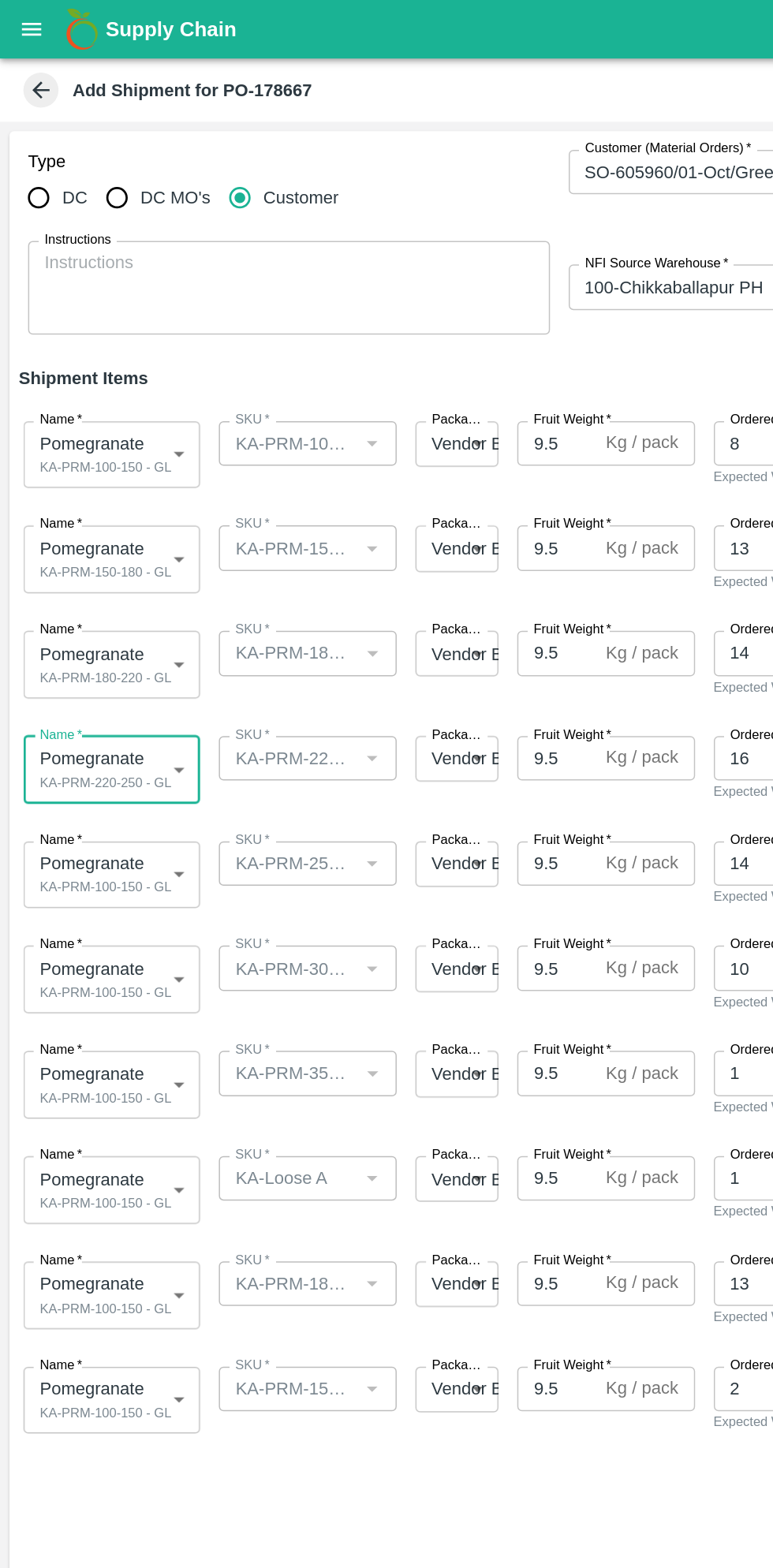
click at [101, 589] on body "Supply Chain Add Shipment for PO-178667 Type DC DC MO's Customer Customer (Mate…" at bounding box center [386, 784] width 773 height 1568
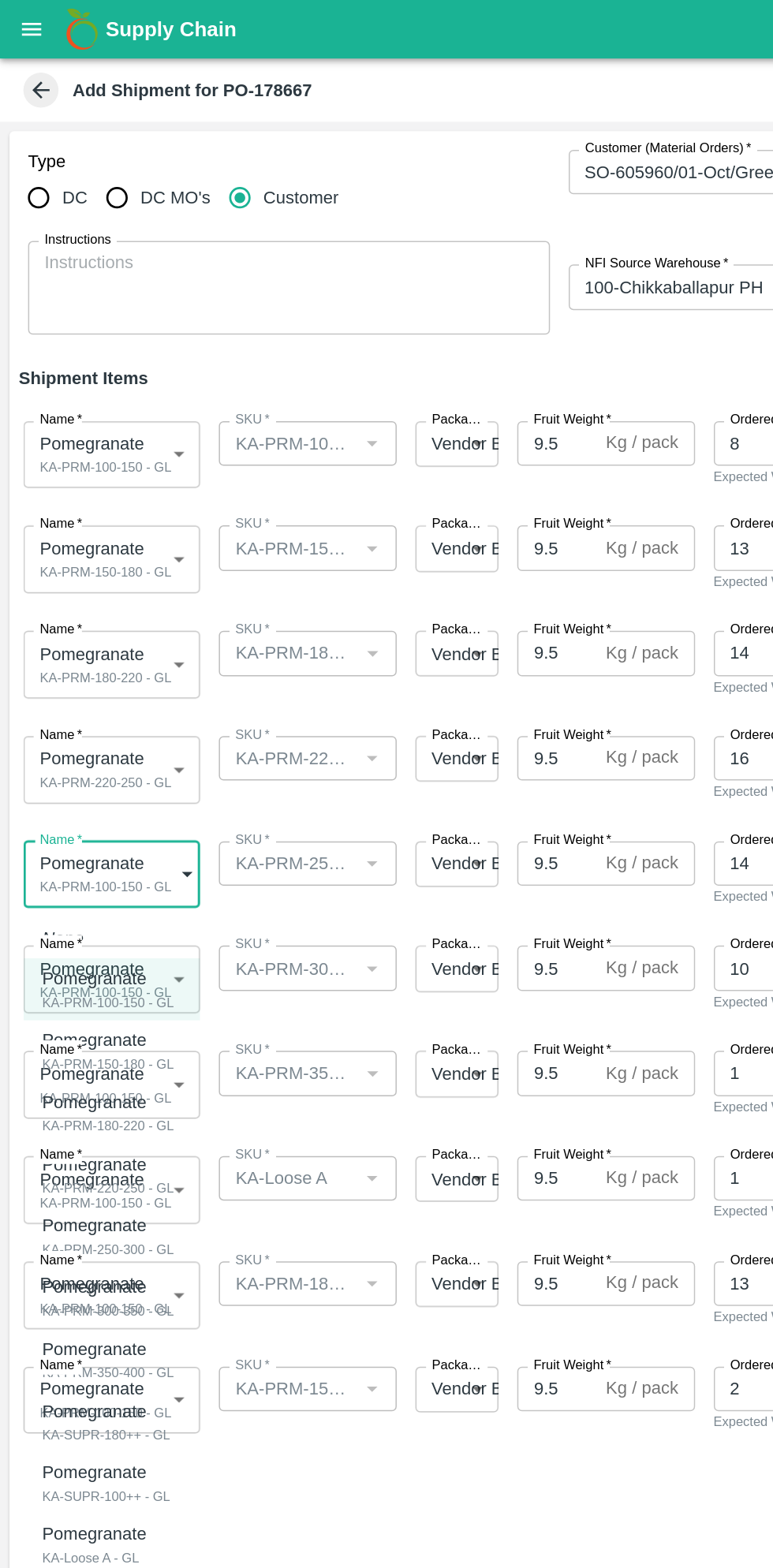
click at [100, 840] on div "KA-PRM-250-300 - GL" at bounding box center [73, 842] width 90 height 14
type input "2080893"
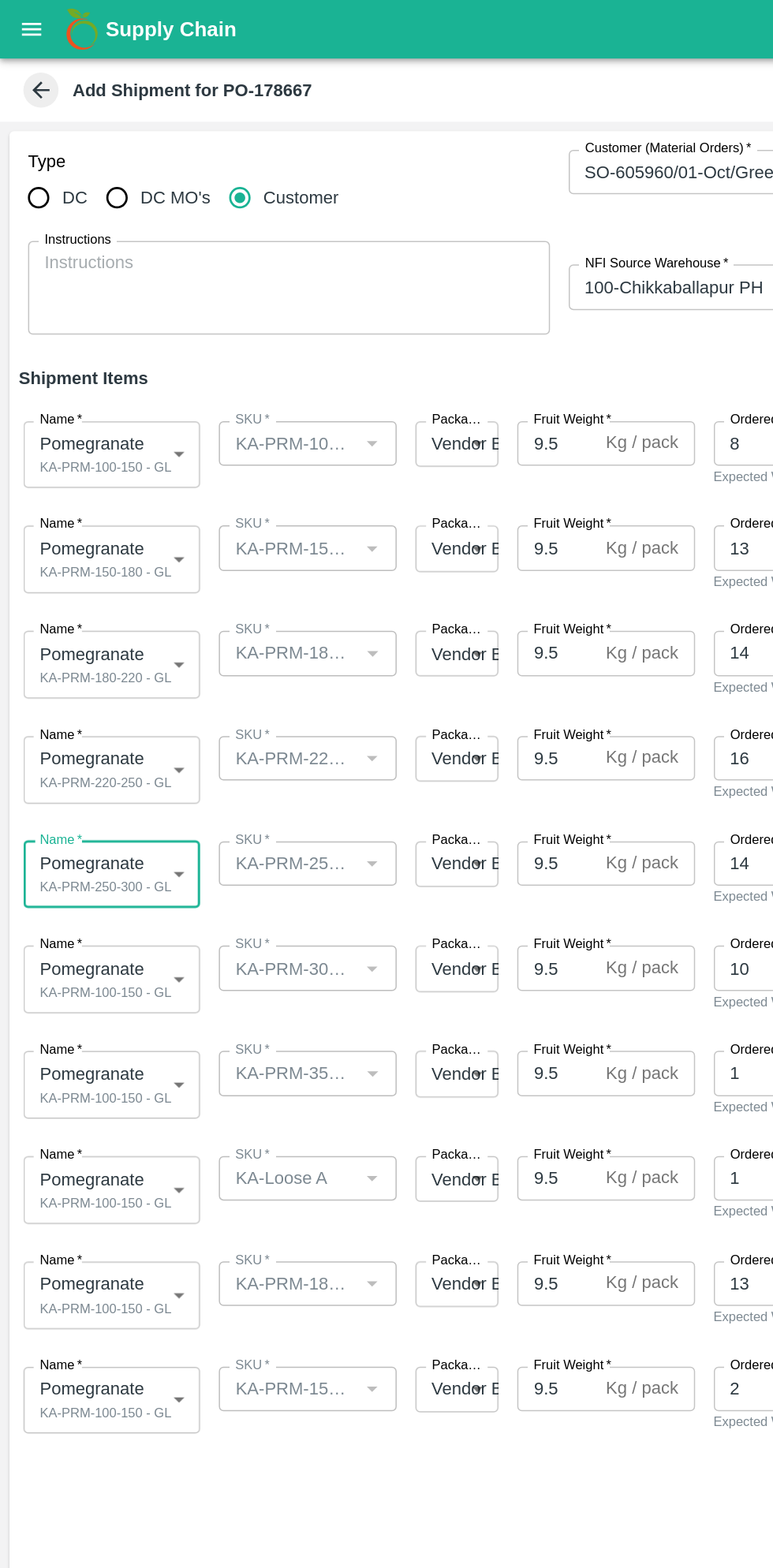
click at [99, 663] on body "Supply Chain Add Shipment for PO-178667 Type DC DC MO's Customer Customer (Mate…" at bounding box center [386, 784] width 773 height 1568
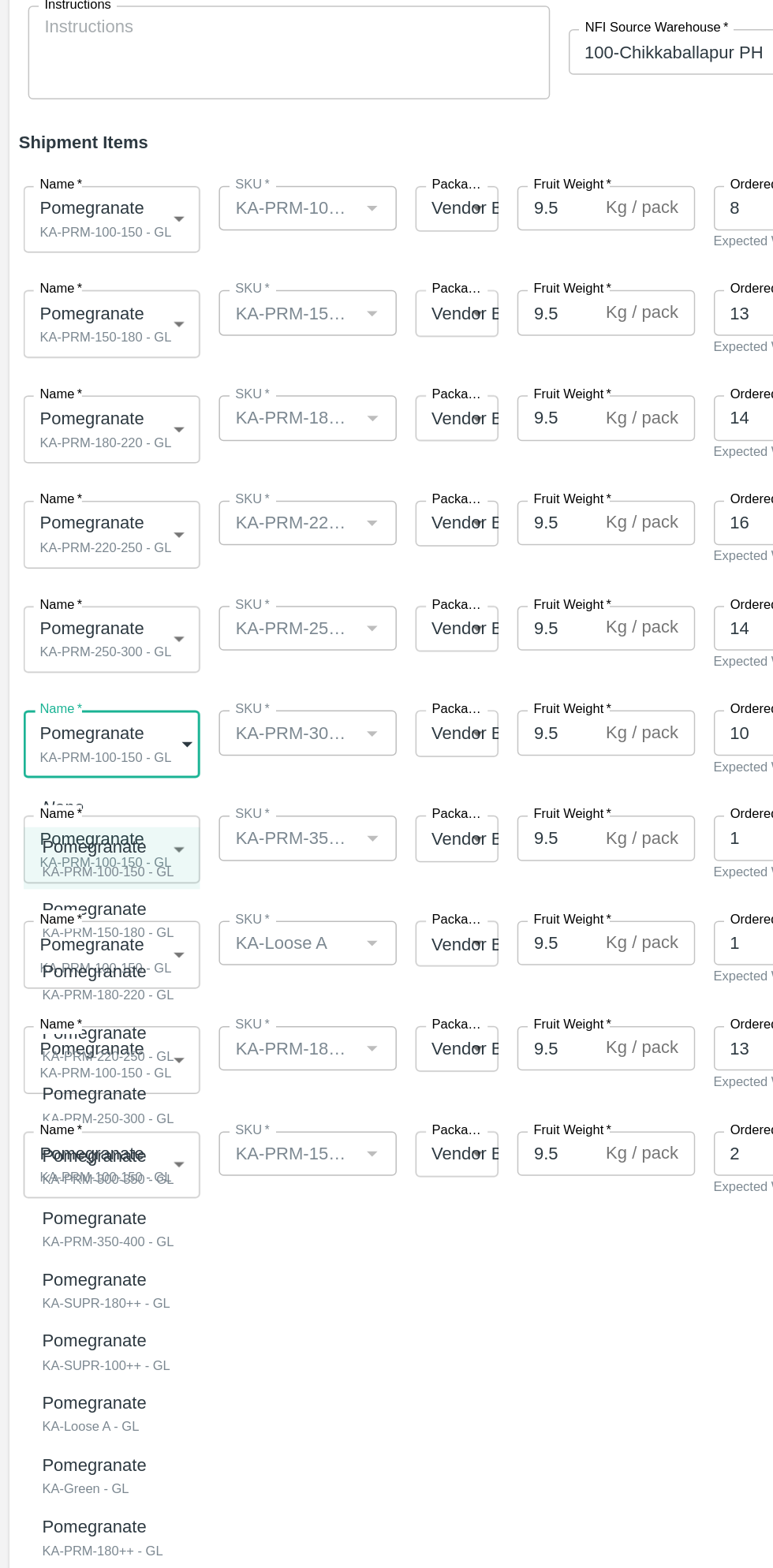
click at [98, 951] on div "KA-PRM-300-350 - GL" at bounding box center [73, 953] width 90 height 14
type input "2080894"
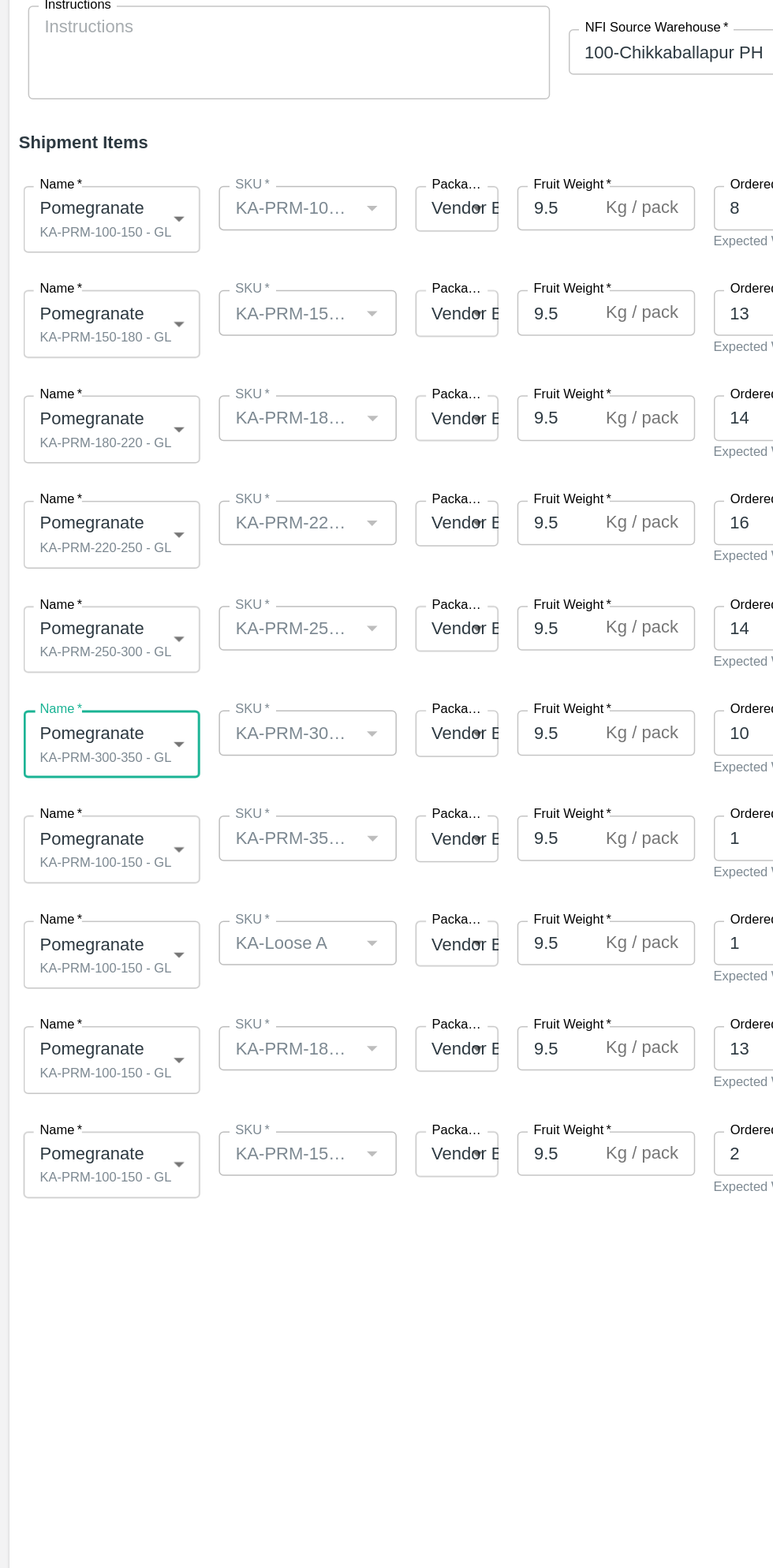
click at [105, 809] on body "Supply Chain Add Shipment for PO-178667 Type DC DC MO's Customer Customer (Mate…" at bounding box center [386, 784] width 773 height 1568
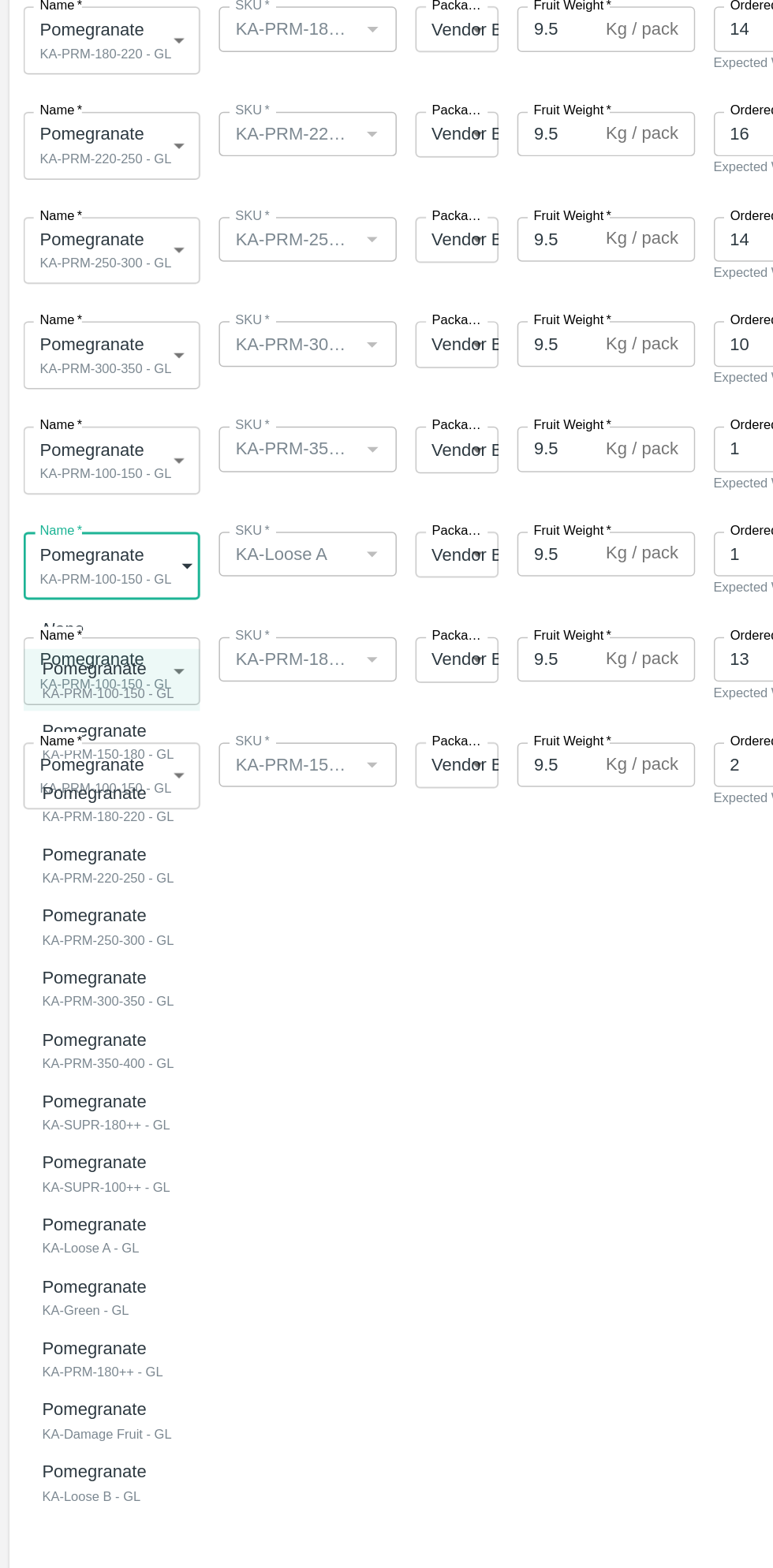
click at [97, 1259] on div "Pomegranate KA-Loose A - GL" at bounding box center [67, 1254] width 78 height 33
type input "2080898"
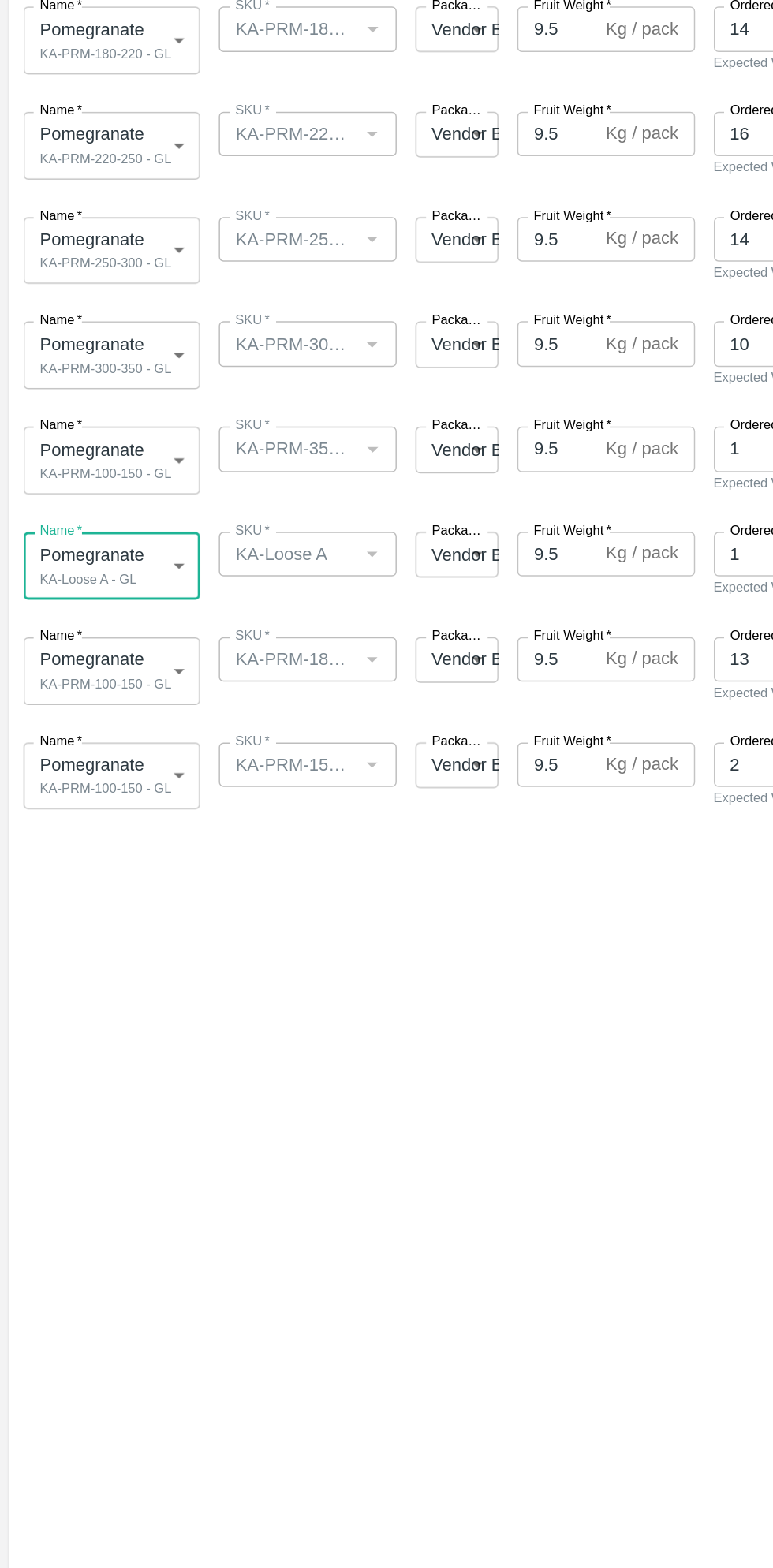
click at [107, 873] on body "Supply Chain Add Shipment for PO-178667 Type DC DC MO's Customer Customer (Mate…" at bounding box center [386, 784] width 773 height 1568
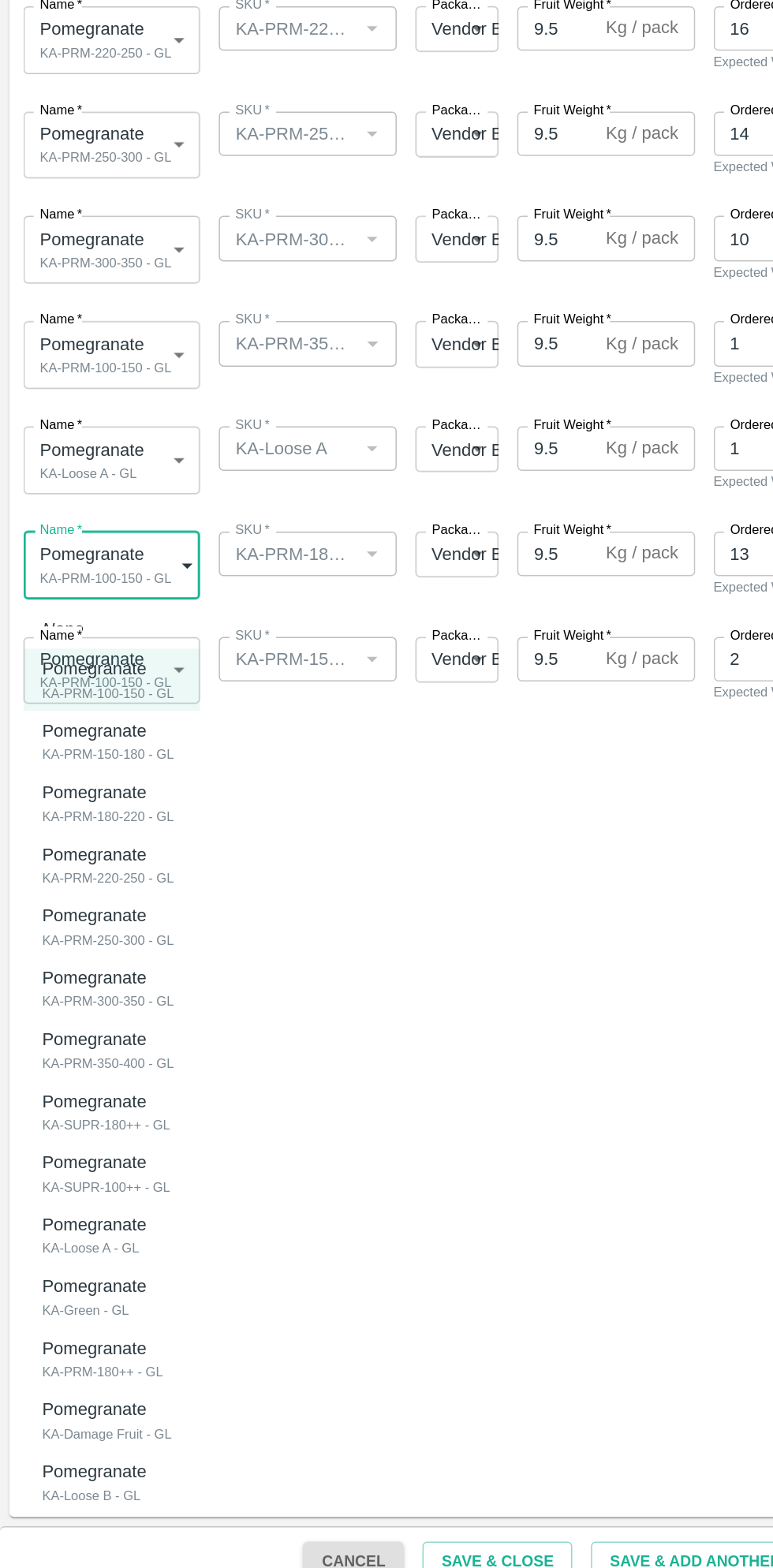
click at [93, 1415] on div "KA-PRM-180++ - GL" at bounding box center [69, 1416] width 81 height 14
type input "2080900"
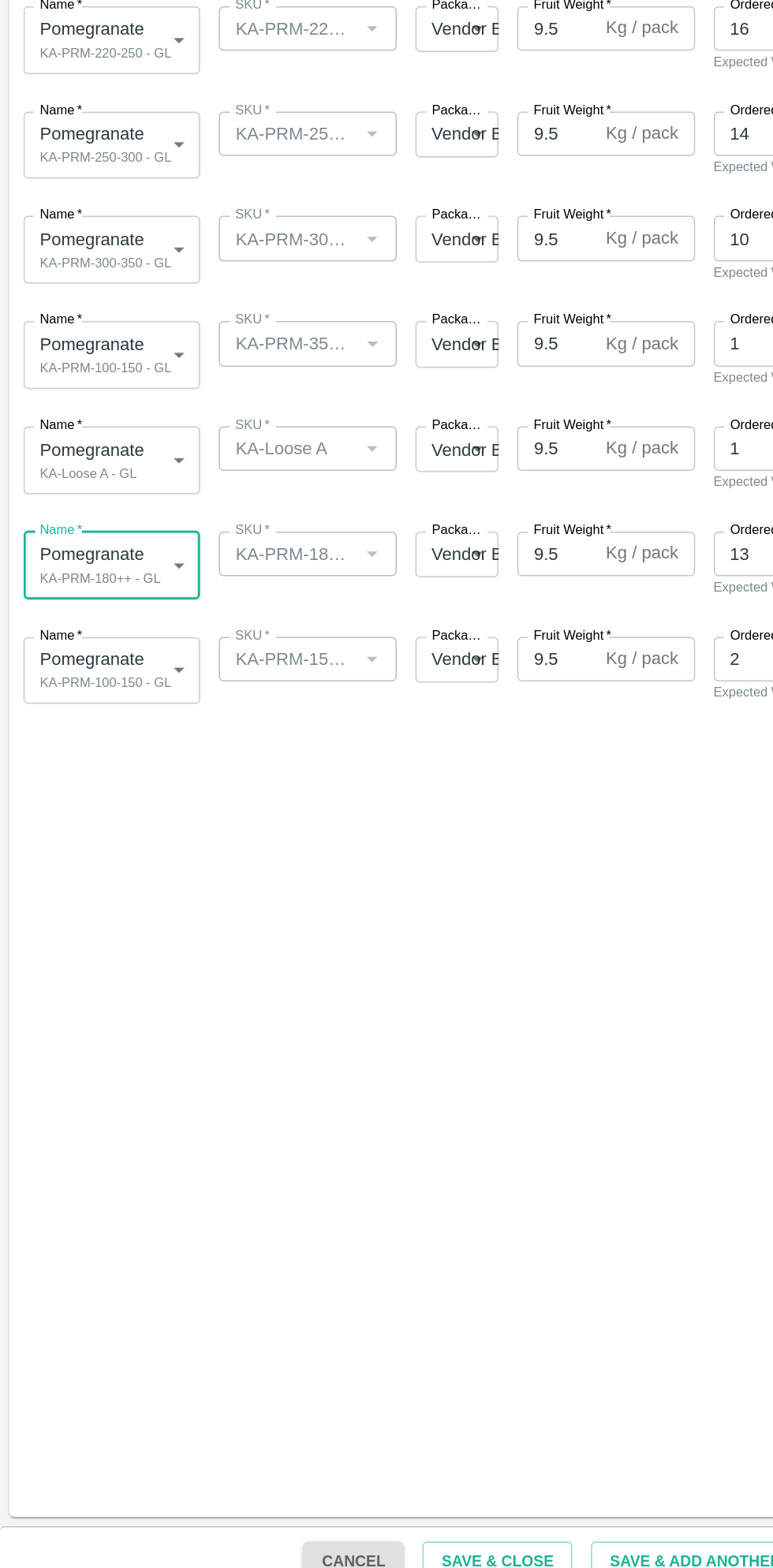
click at [102, 953] on body "Supply Chain Add Shipment for PO-178667 Type DC DC MO's Customer Customer (Mate…" at bounding box center [386, 784] width 773 height 1568
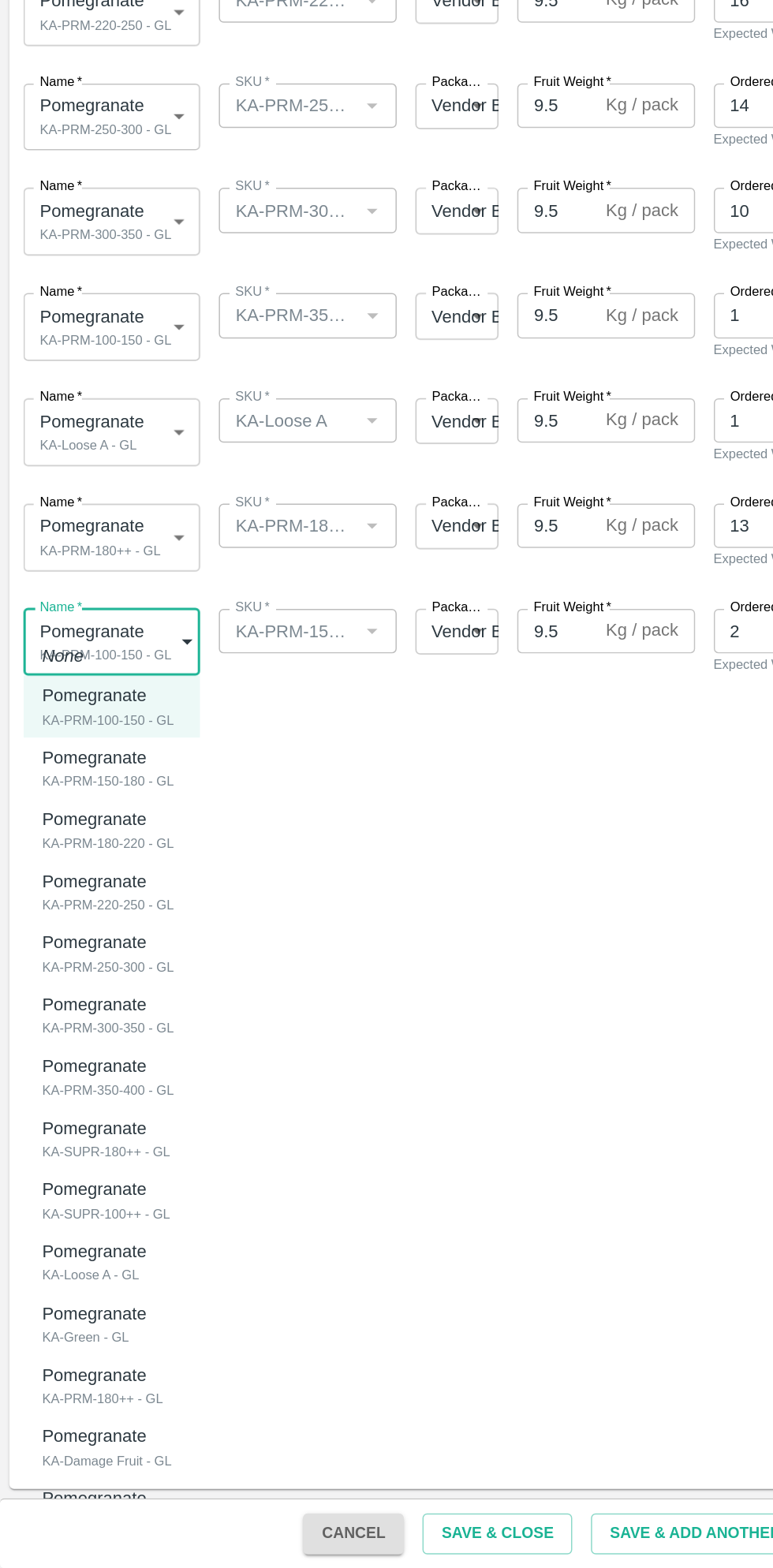
click at [319, 1238] on div at bounding box center [386, 784] width 773 height 1568
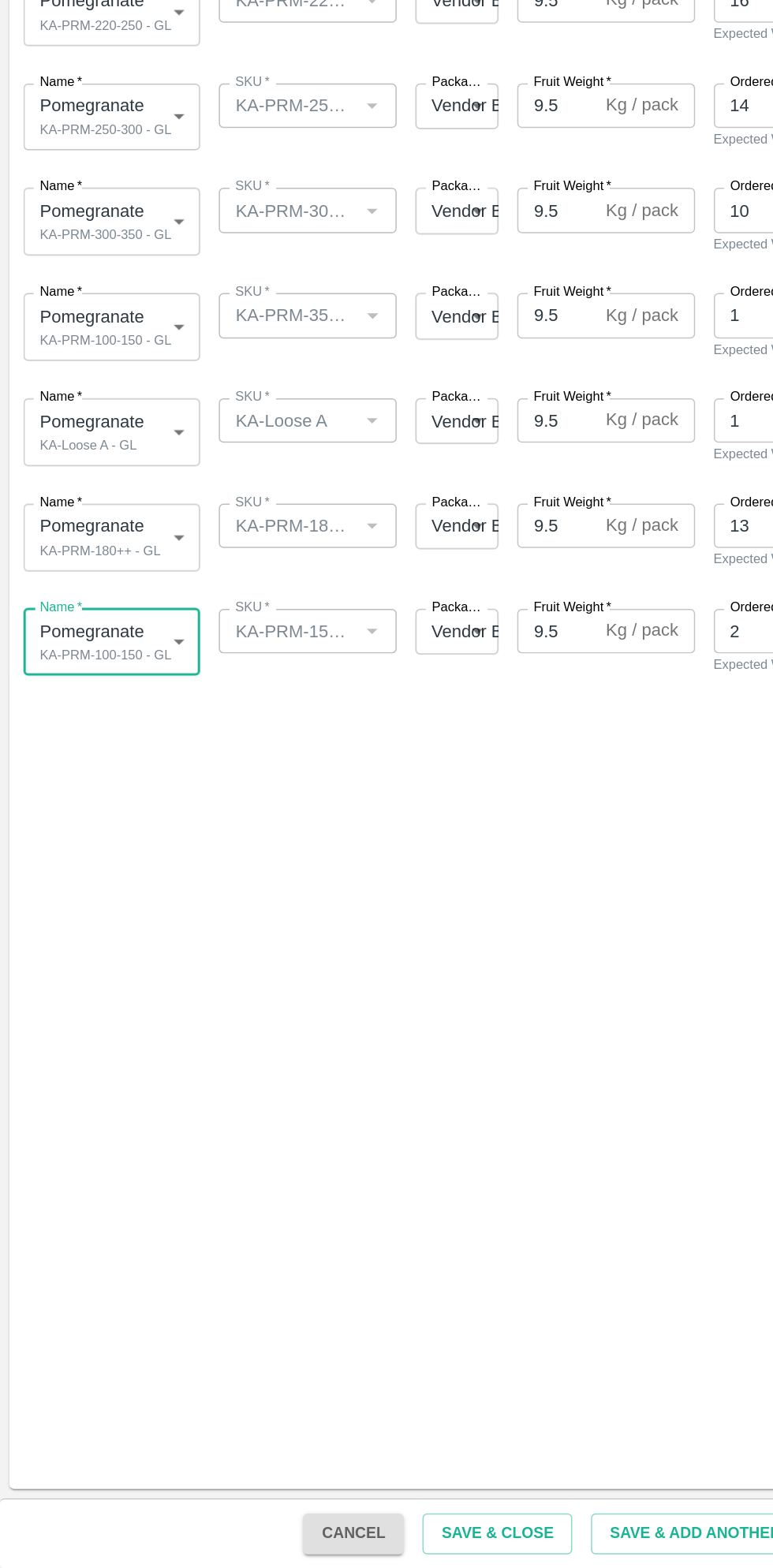
click at [109, 942] on body "Supply Chain Add Shipment for PO-178667 Type DC DC MO's Customer Customer (Mate…" at bounding box center [386, 784] width 773 height 1568
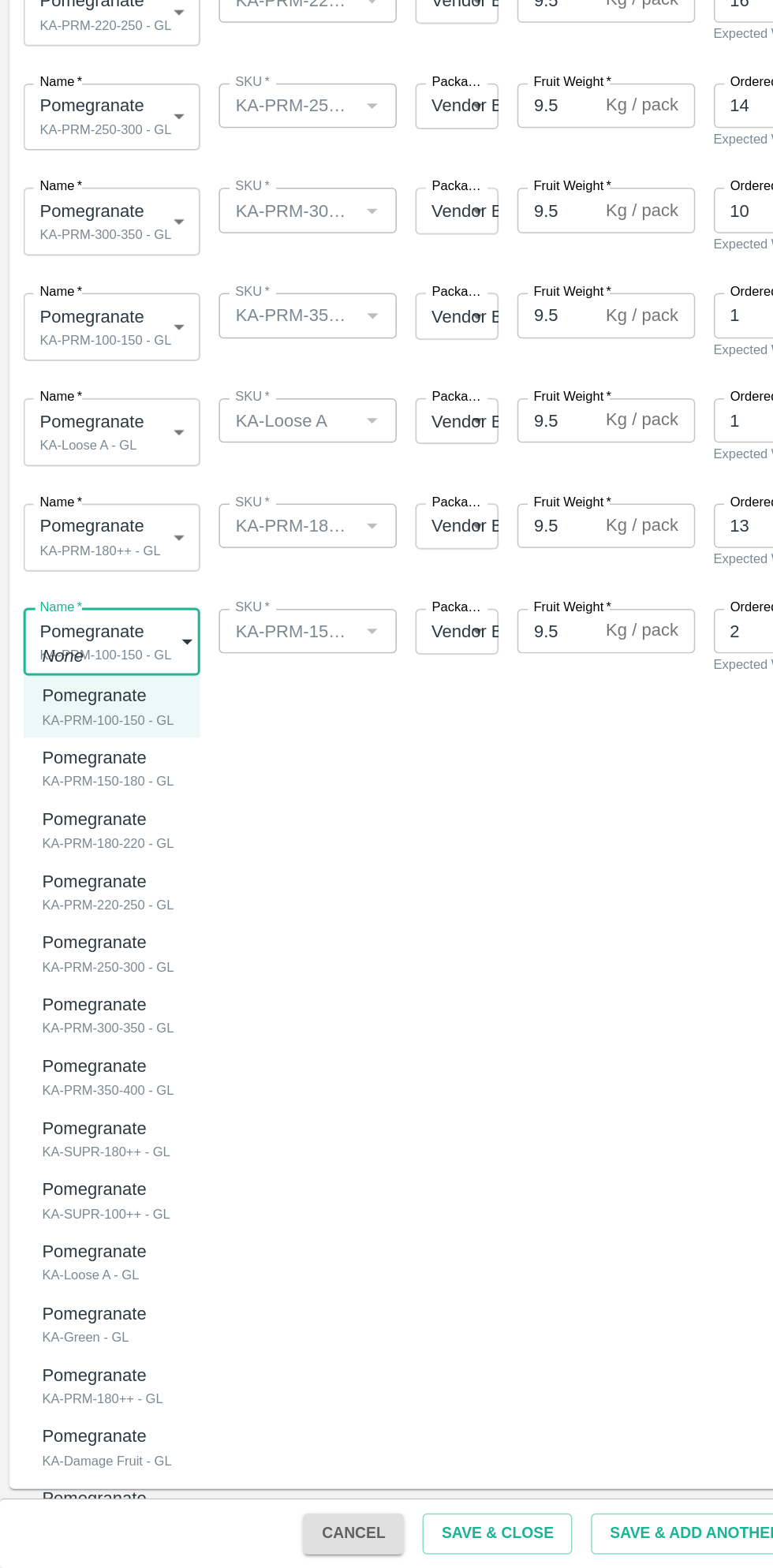
click at [97, 1333] on div "KA-SUPR-100++ - GL" at bounding box center [71, 1329] width 86 height 14
type input "2080897"
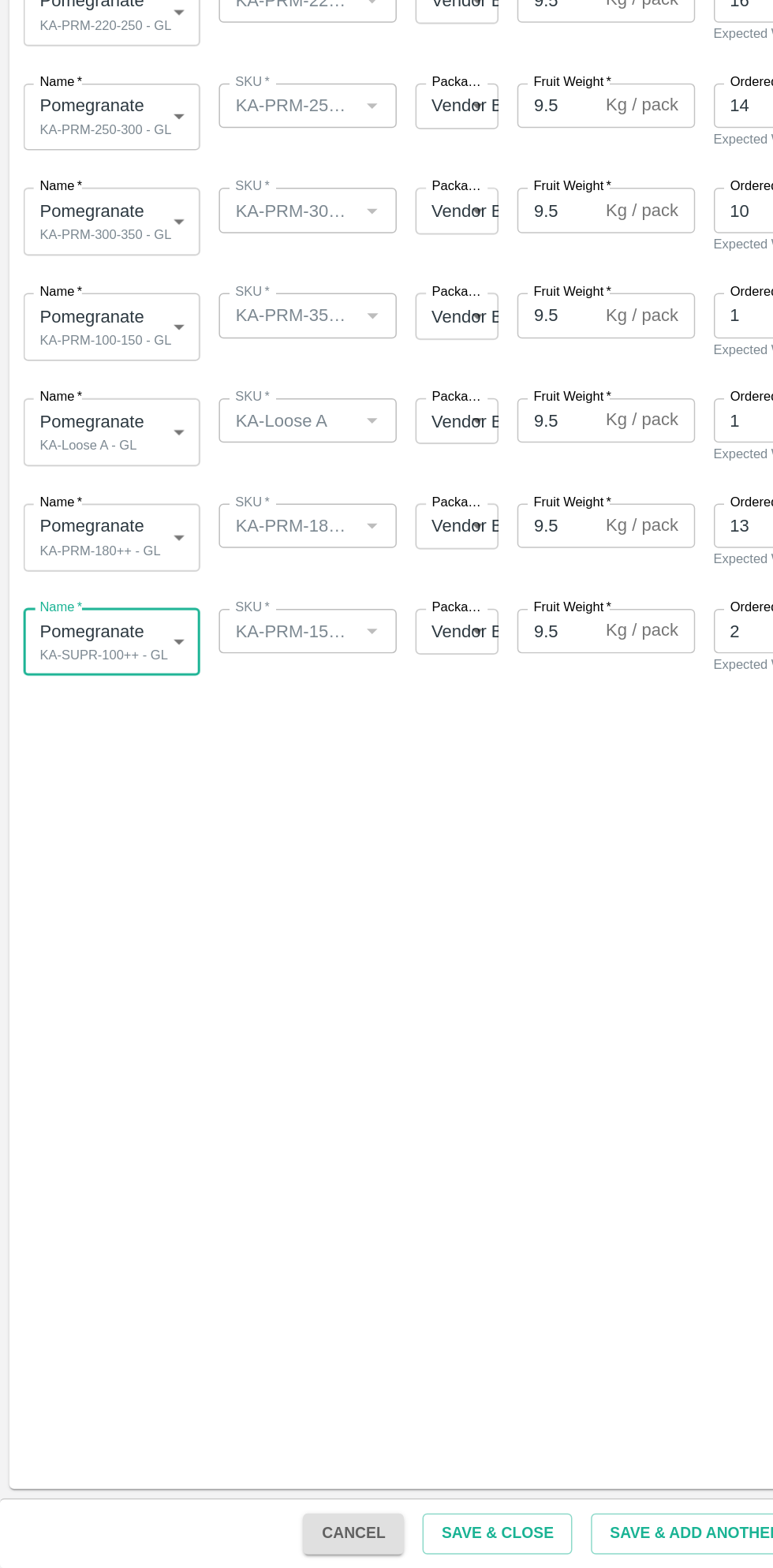
click at [101, 870] on body "Supply Chain Add Shipment for PO-178667 Type DC DC MO's Customer Customer (Mate…" at bounding box center [386, 784] width 773 height 1568
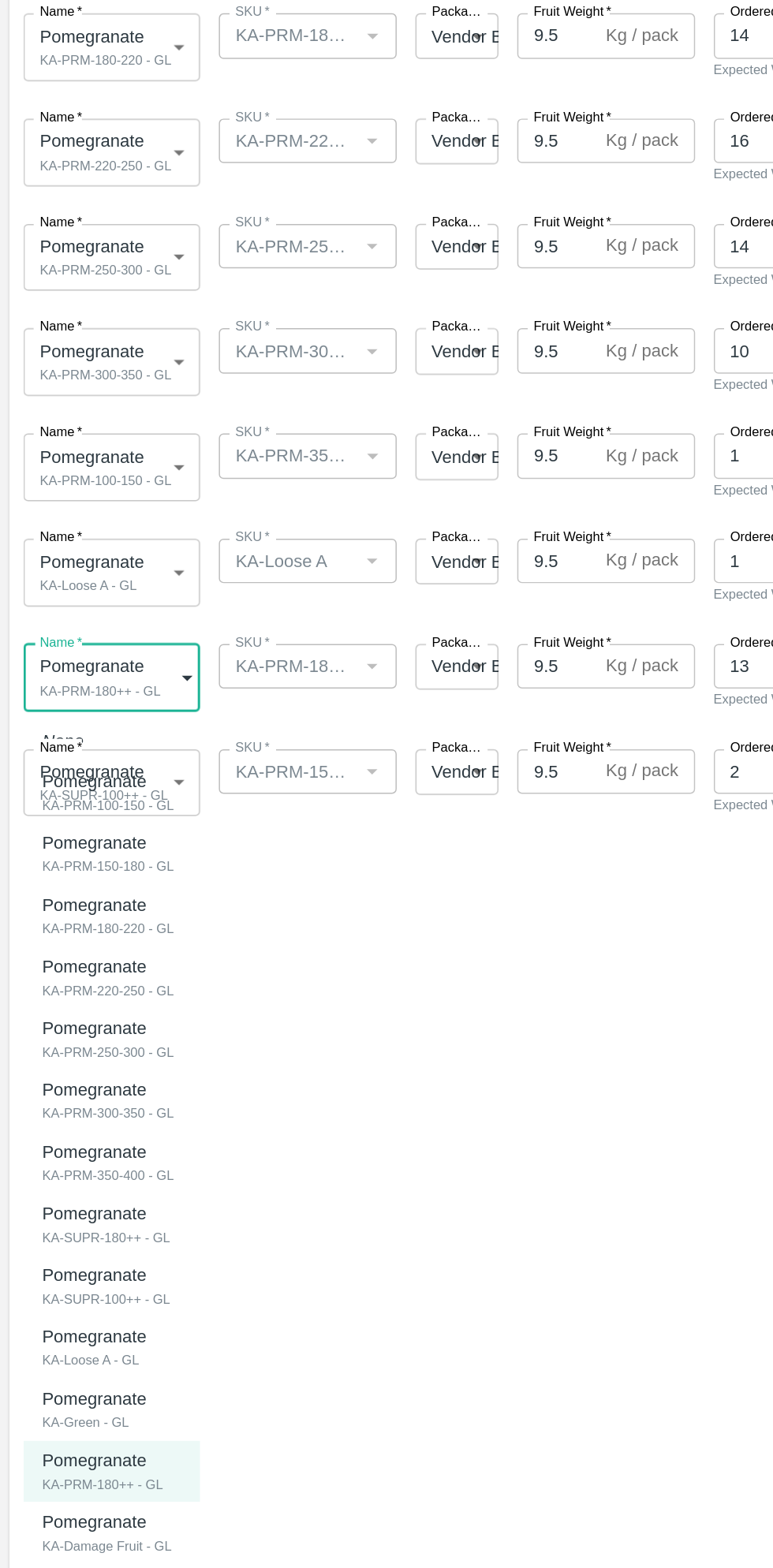
click at [93, 1248] on div "KA-SUPR-180++ - GL" at bounding box center [71, 1250] width 86 height 14
type input "2080896"
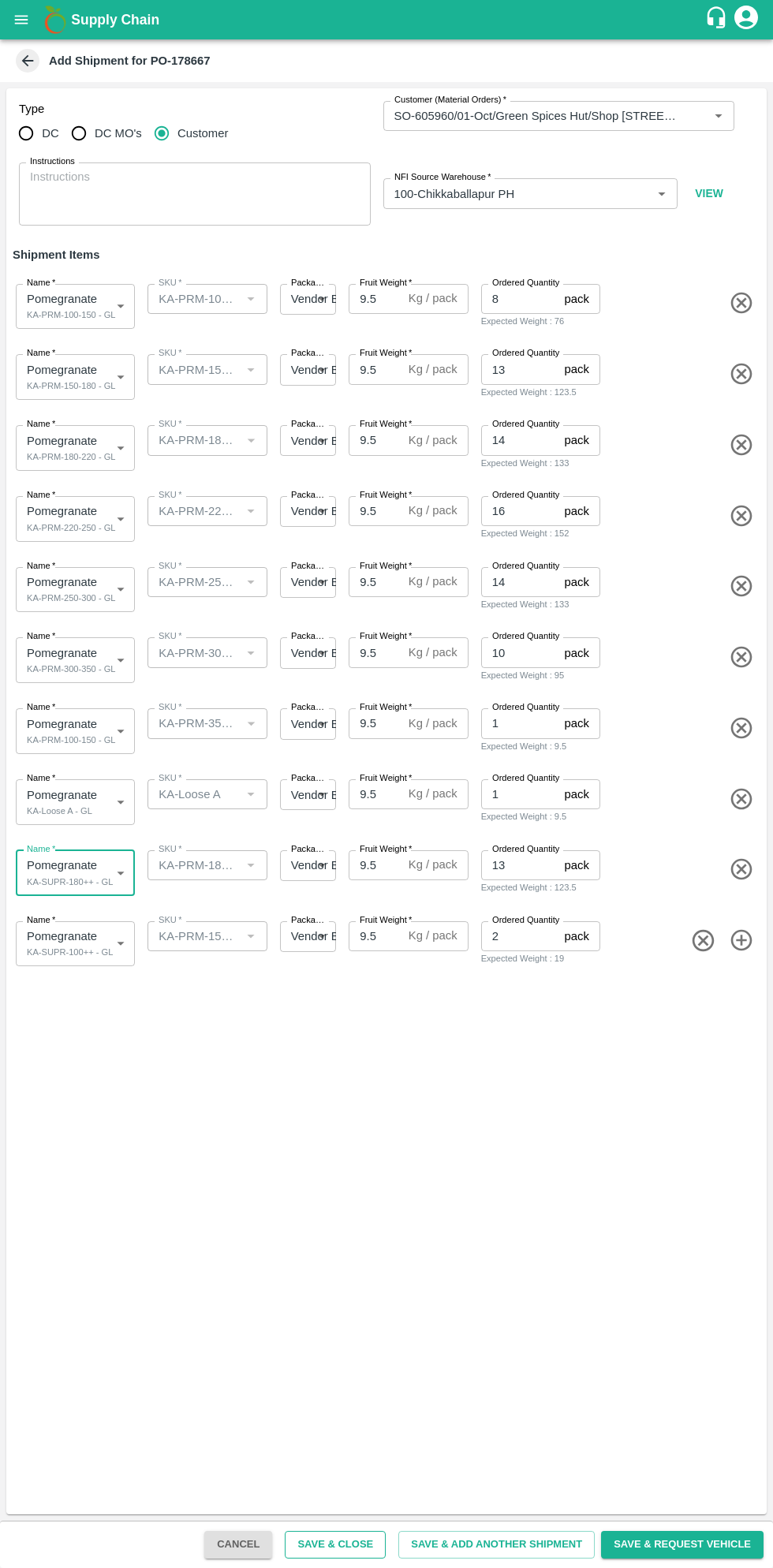
click at [362, 1544] on button "Save & Close" at bounding box center [335, 1545] width 101 height 28
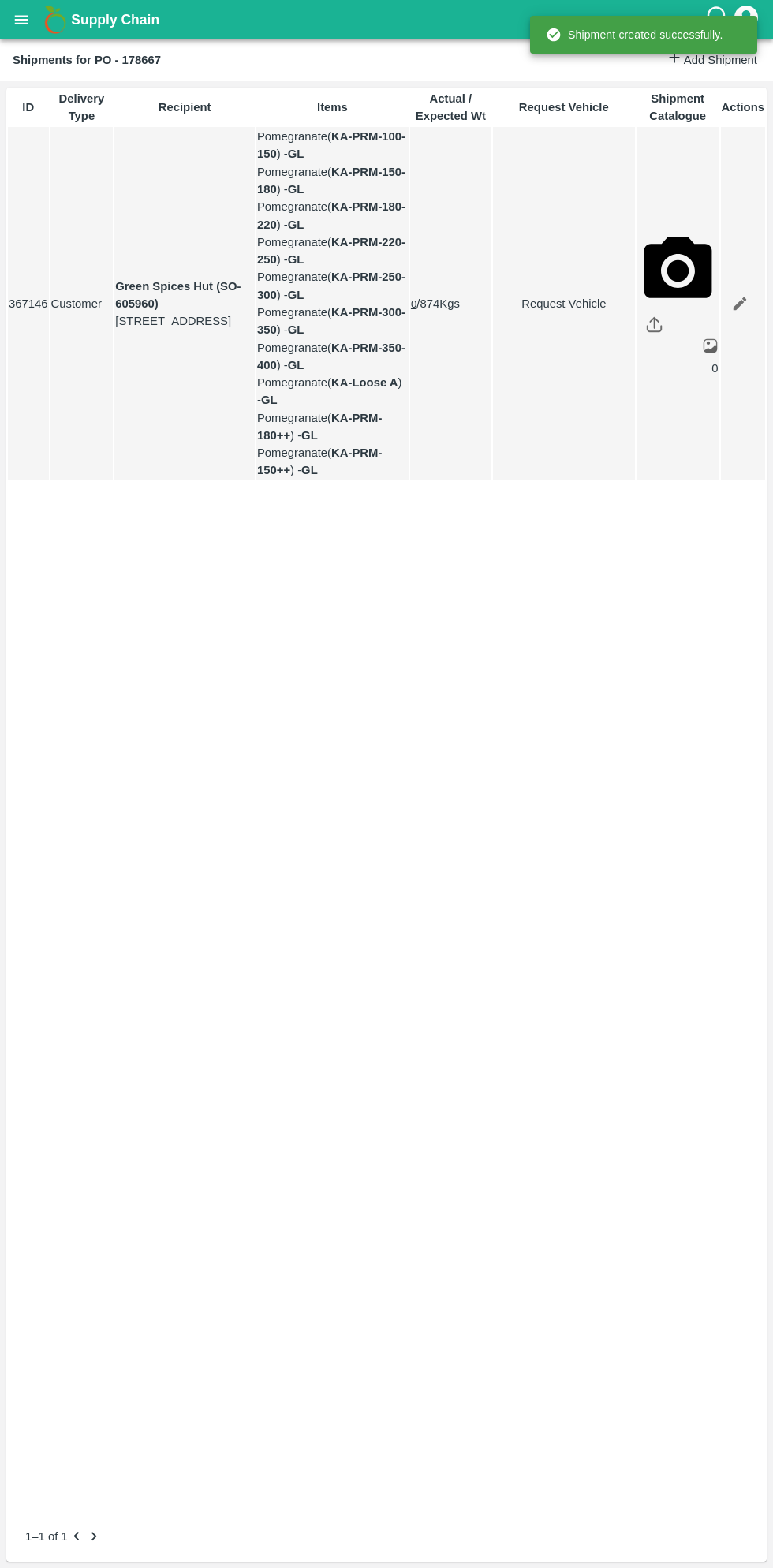
click at [26, 20] on icon "open drawer" at bounding box center [22, 19] width 14 height 9
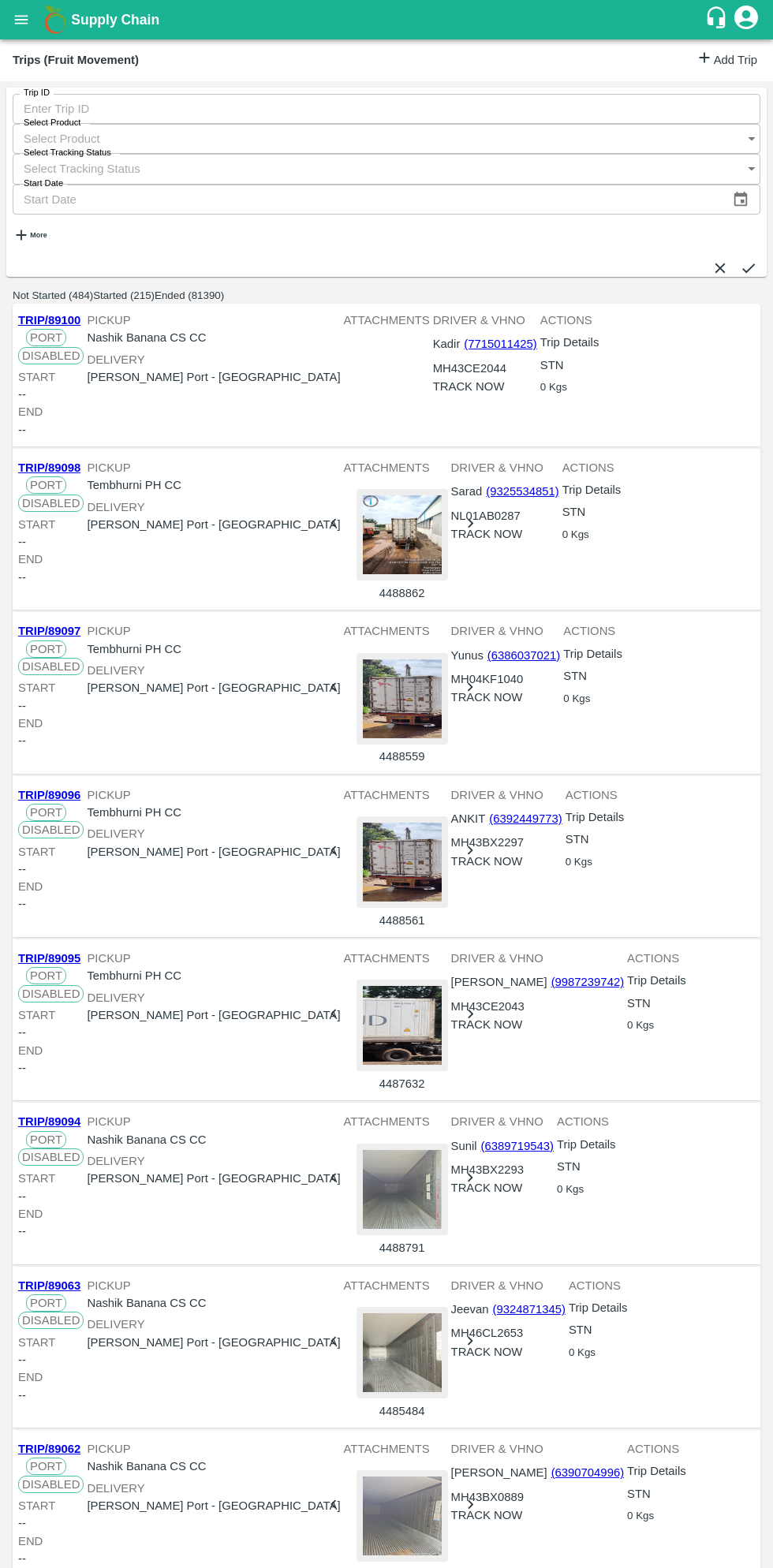
click at [729, 56] on link "Add Trip" at bounding box center [726, 60] width 61 height 23
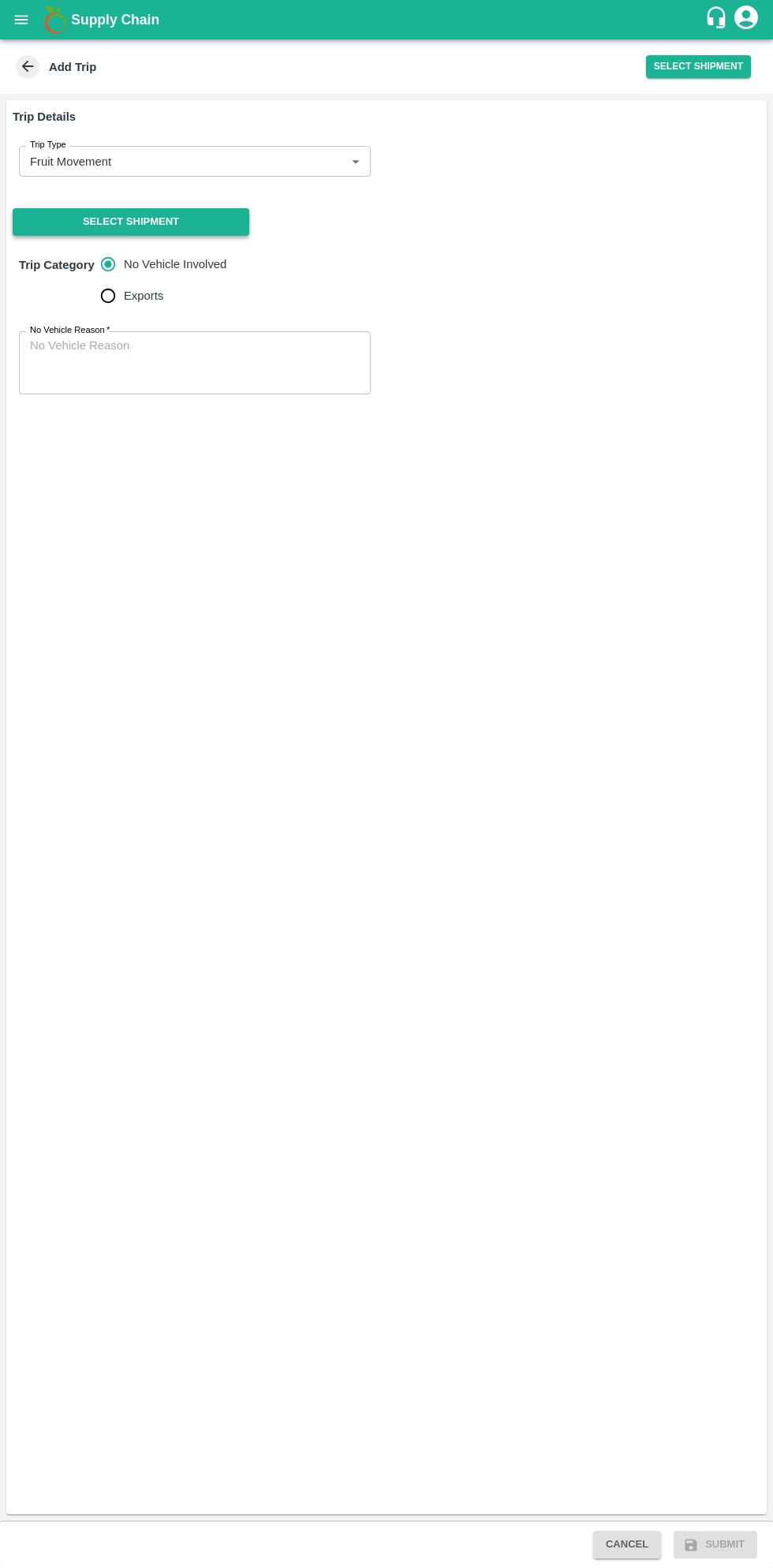
click at [183, 234] on button "Select Shipment" at bounding box center [131, 222] width 236 height 28
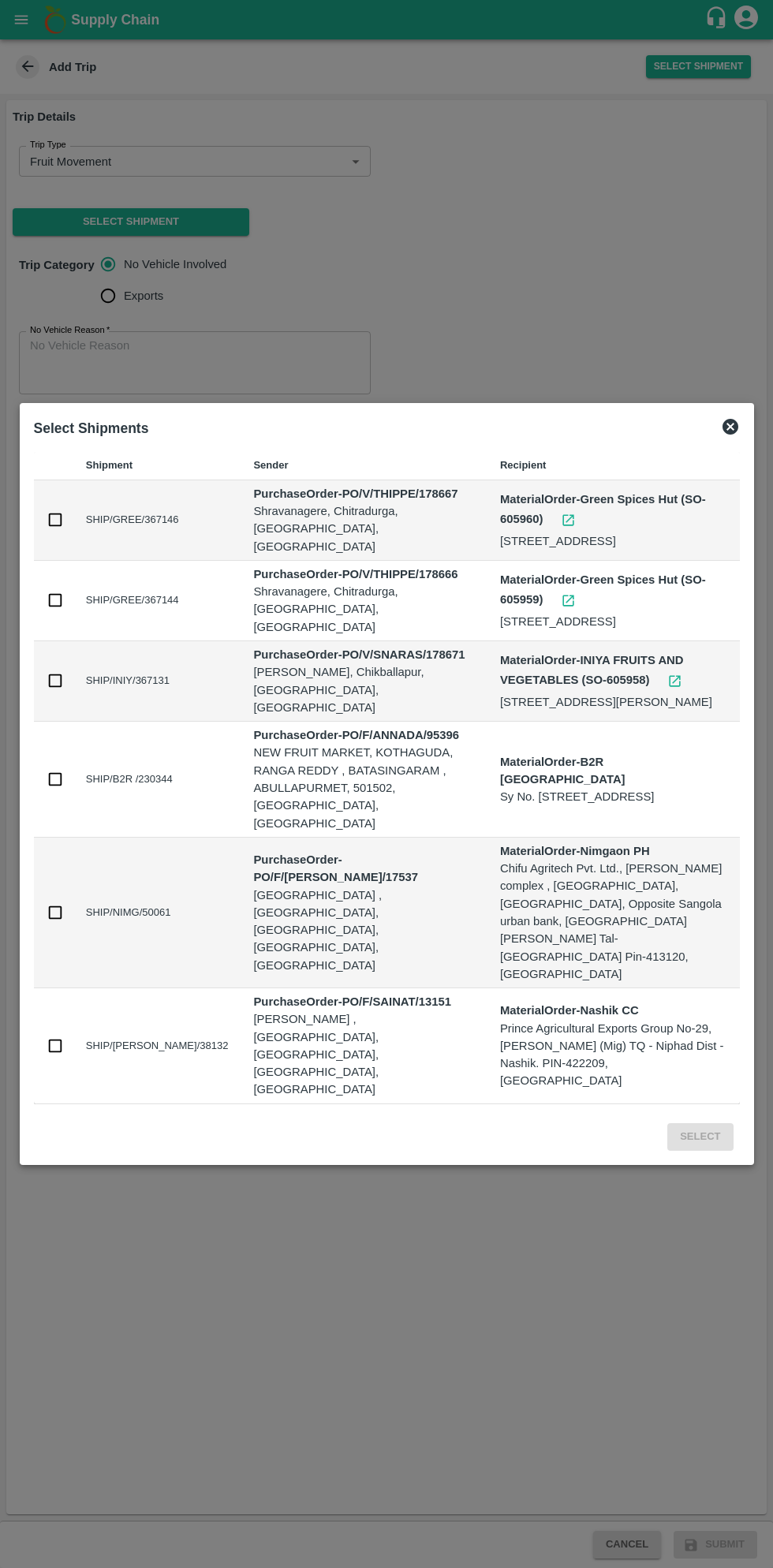
click at [57, 609] on input "checkbox" at bounding box center [55, 601] width 18 height 18
checkbox input "true"
click at [57, 529] on input "checkbox" at bounding box center [55, 520] width 18 height 18
checkbox input "true"
click at [704, 1124] on button "Select" at bounding box center [700, 1138] width 65 height 28
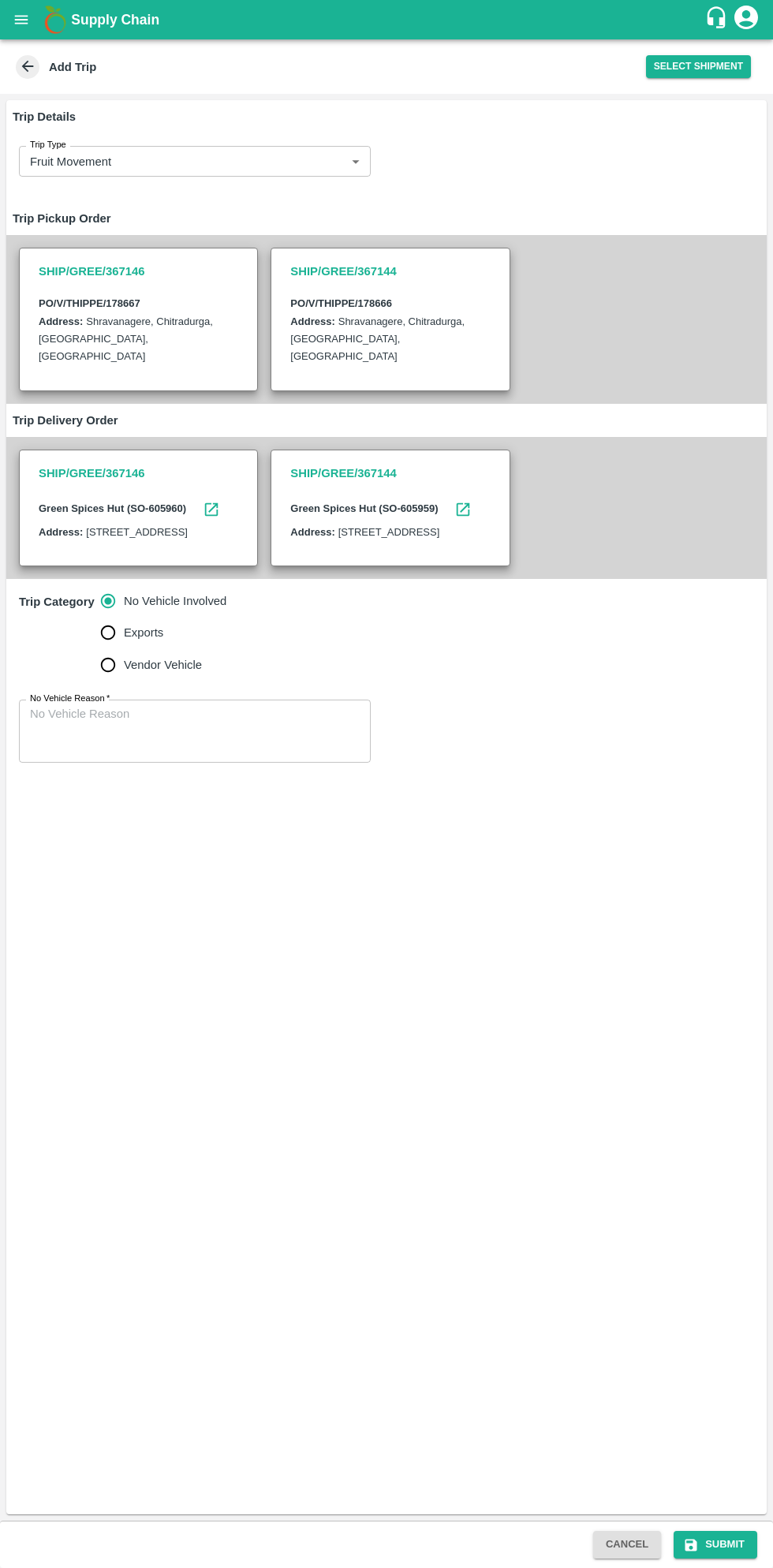
click at [105, 681] on input "Vendor Vehicle" at bounding box center [108, 665] width 32 height 32
radio input "true"
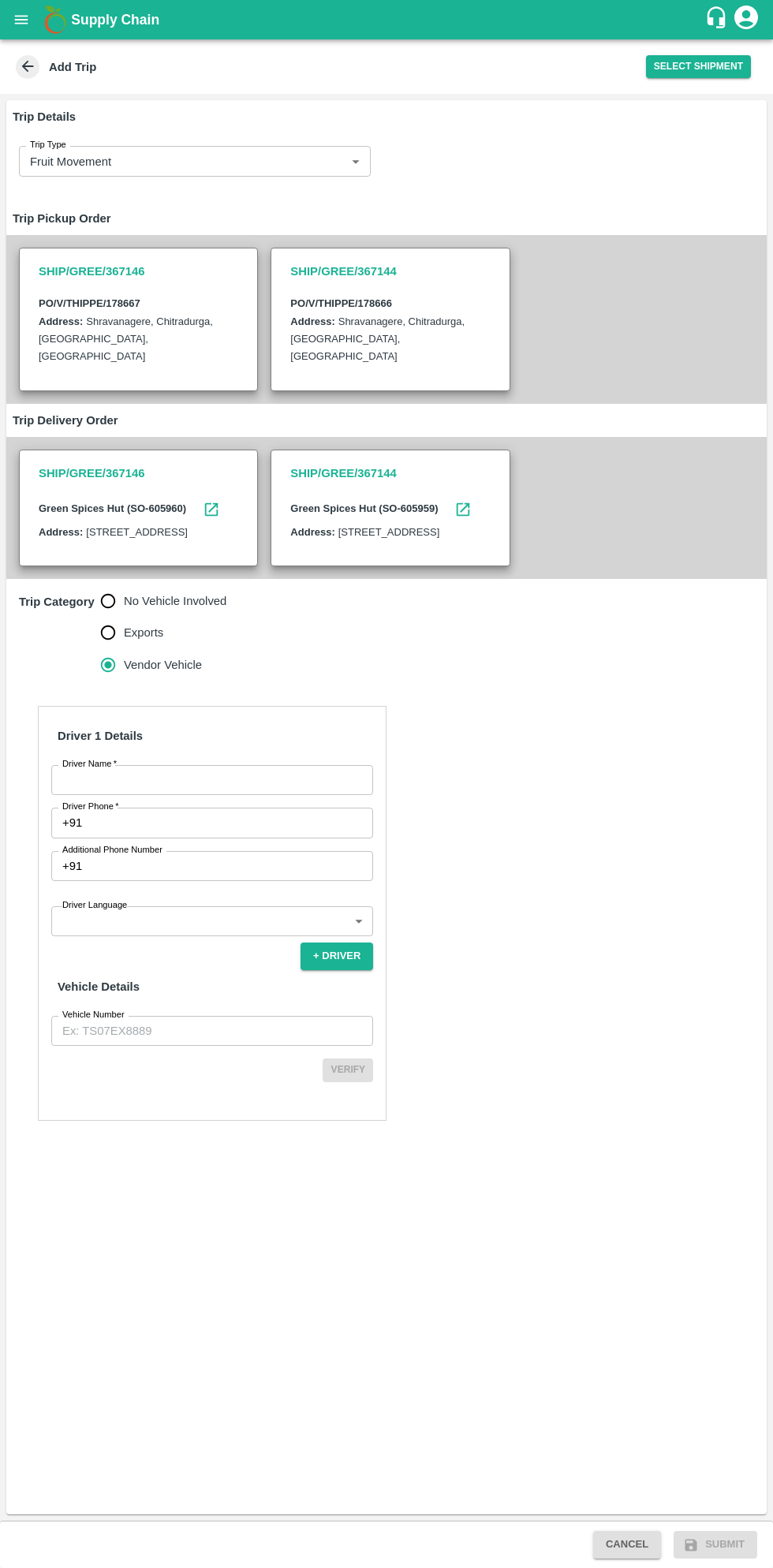
click at [188, 795] on input "Driver Name   *" at bounding box center [212, 780] width 322 height 30
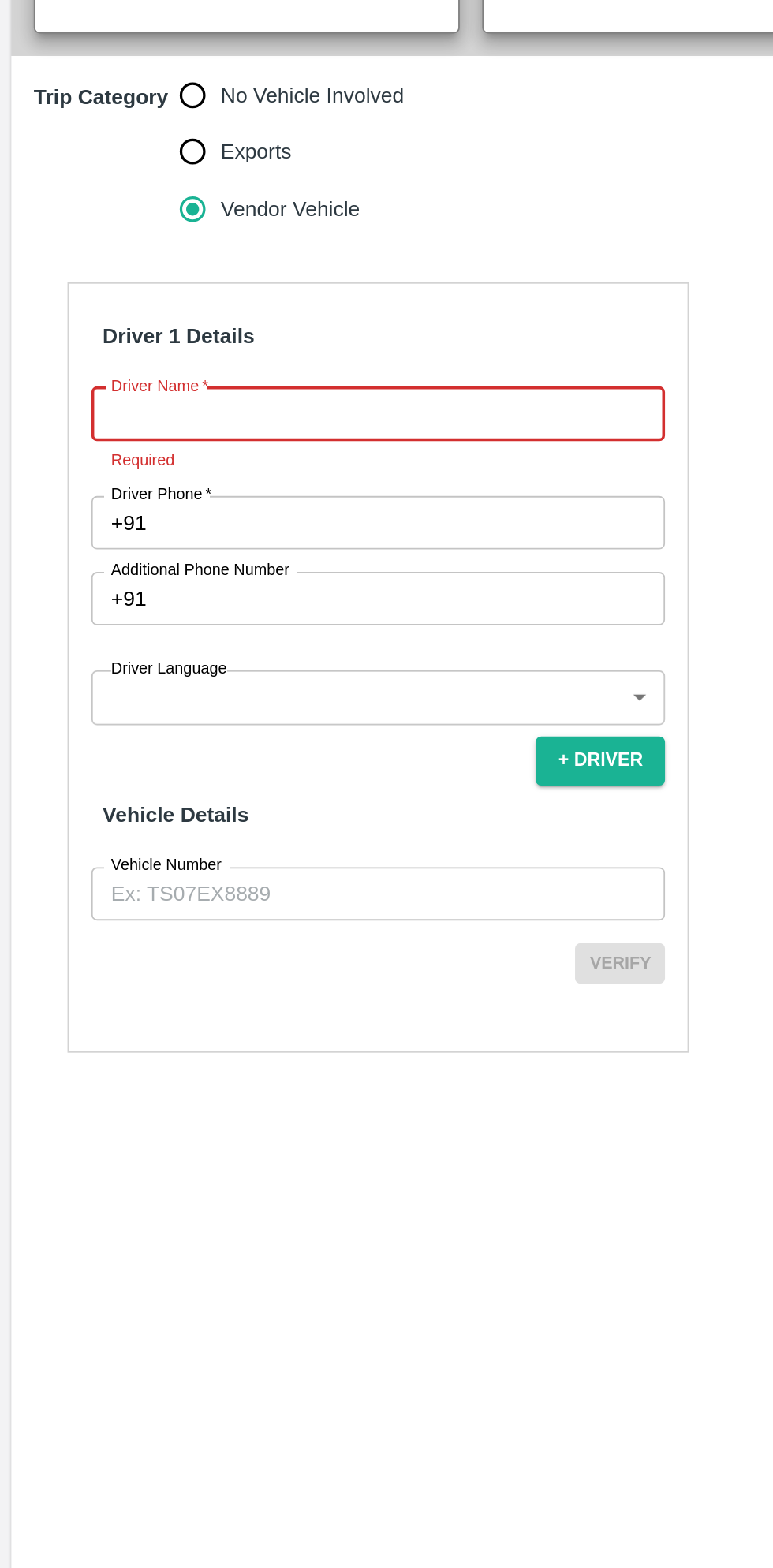
click at [234, 844] on input "Driver Phone   *" at bounding box center [230, 841] width 285 height 30
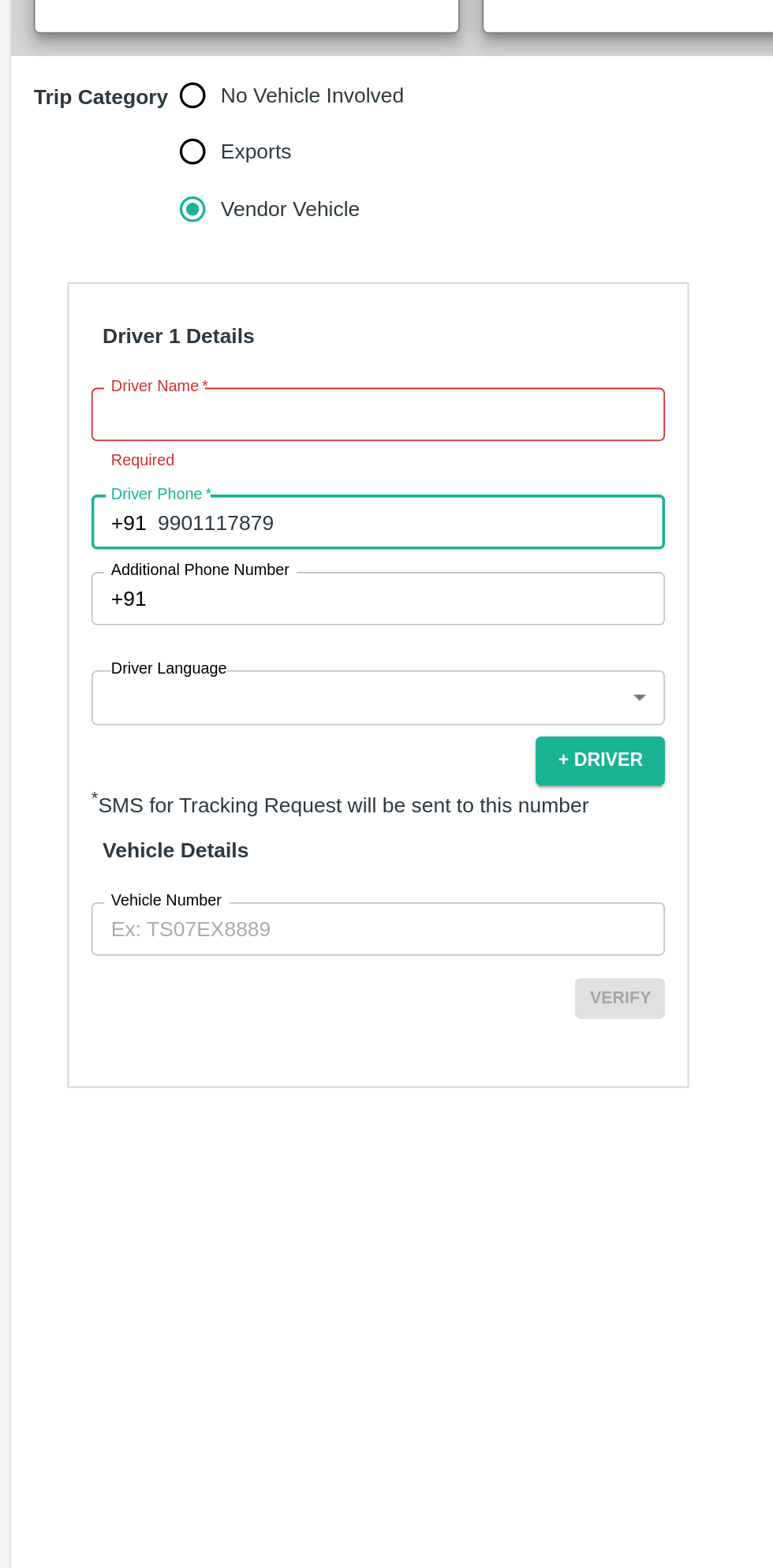
type input "9901117879"
click at [257, 795] on input "Driver Name   *" at bounding box center [212, 780] width 322 height 30
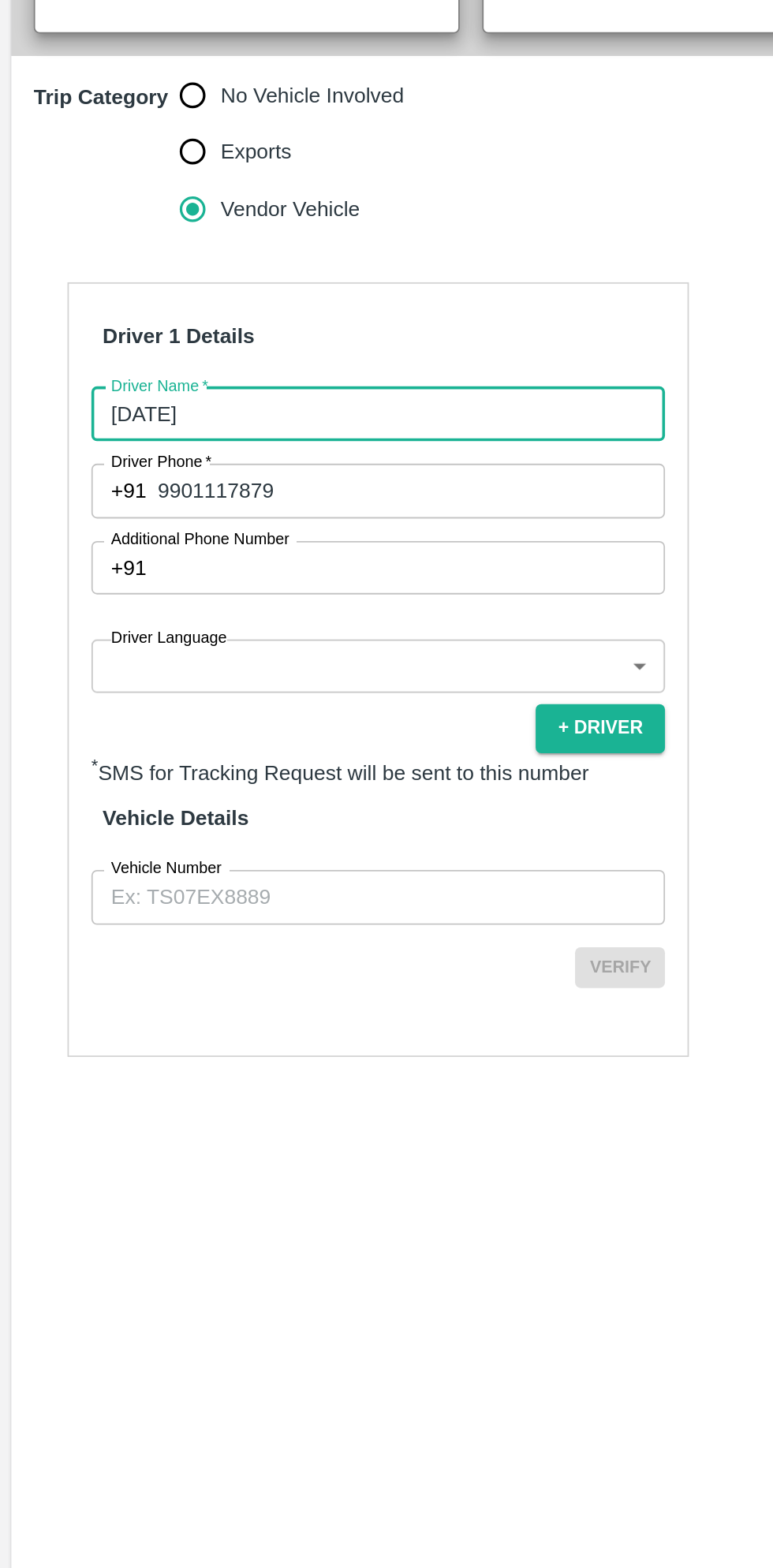
type input "[DATE]"
click at [221, 942] on body "Supply Chain Add Trip Select Shipment Trip Details Trip Type Fruit Movement 1 T…" at bounding box center [386, 784] width 773 height 1568
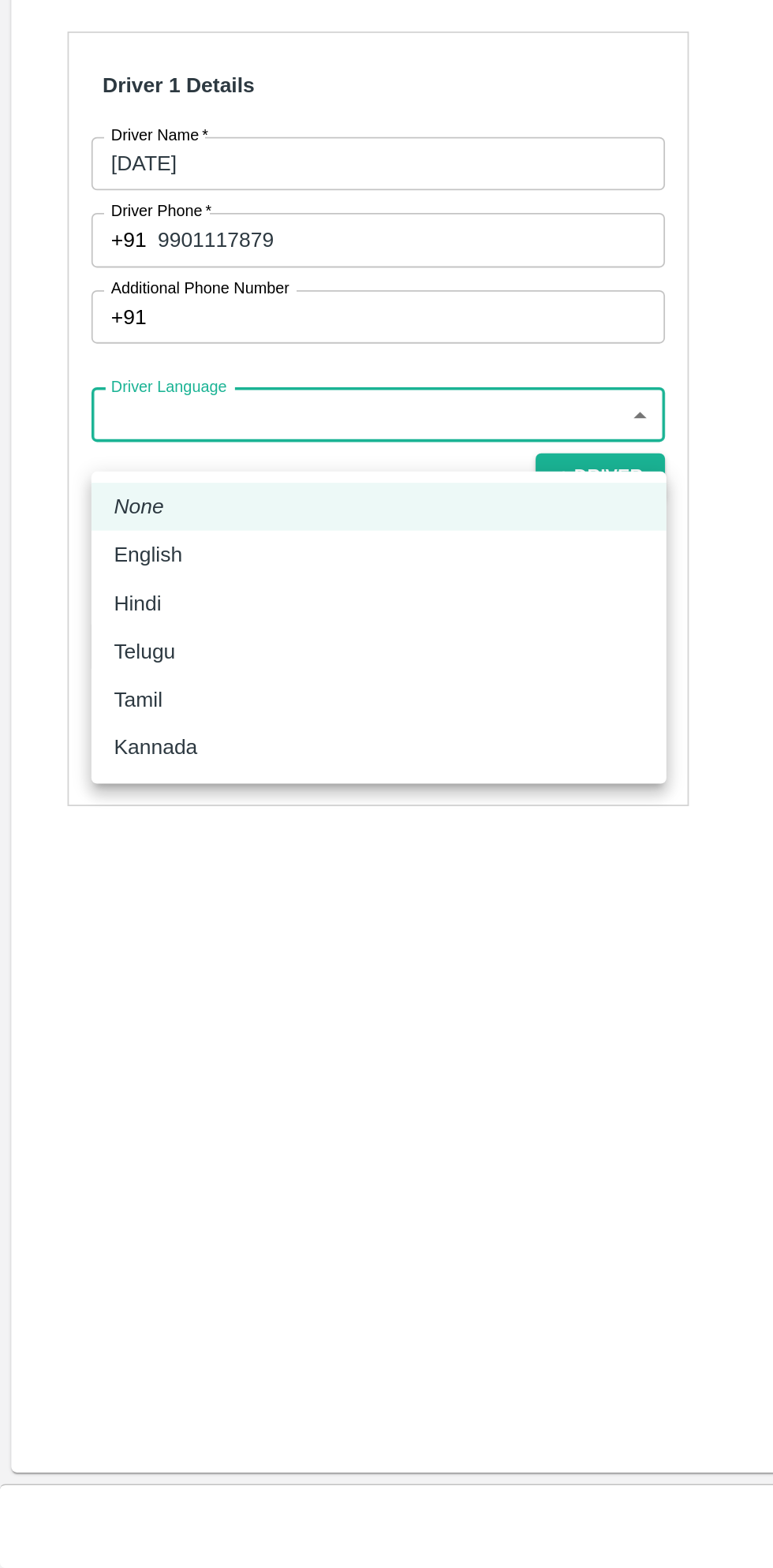
click at [109, 1118] on li "Kannada" at bounding box center [213, 1107] width 323 height 27
type input "ka"
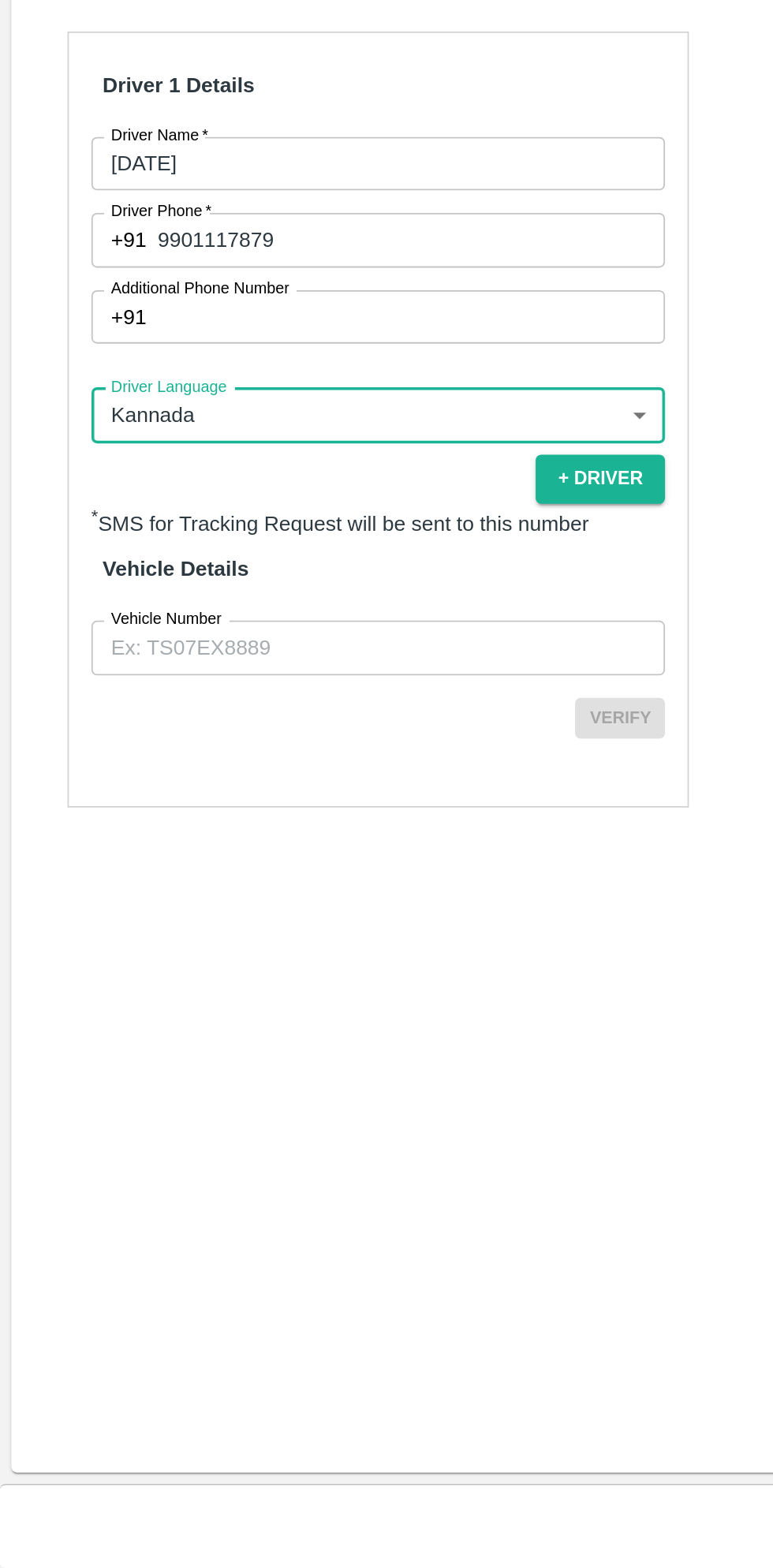
click at [251, 1067] on input "Vehicle Number" at bounding box center [212, 1051] width 322 height 30
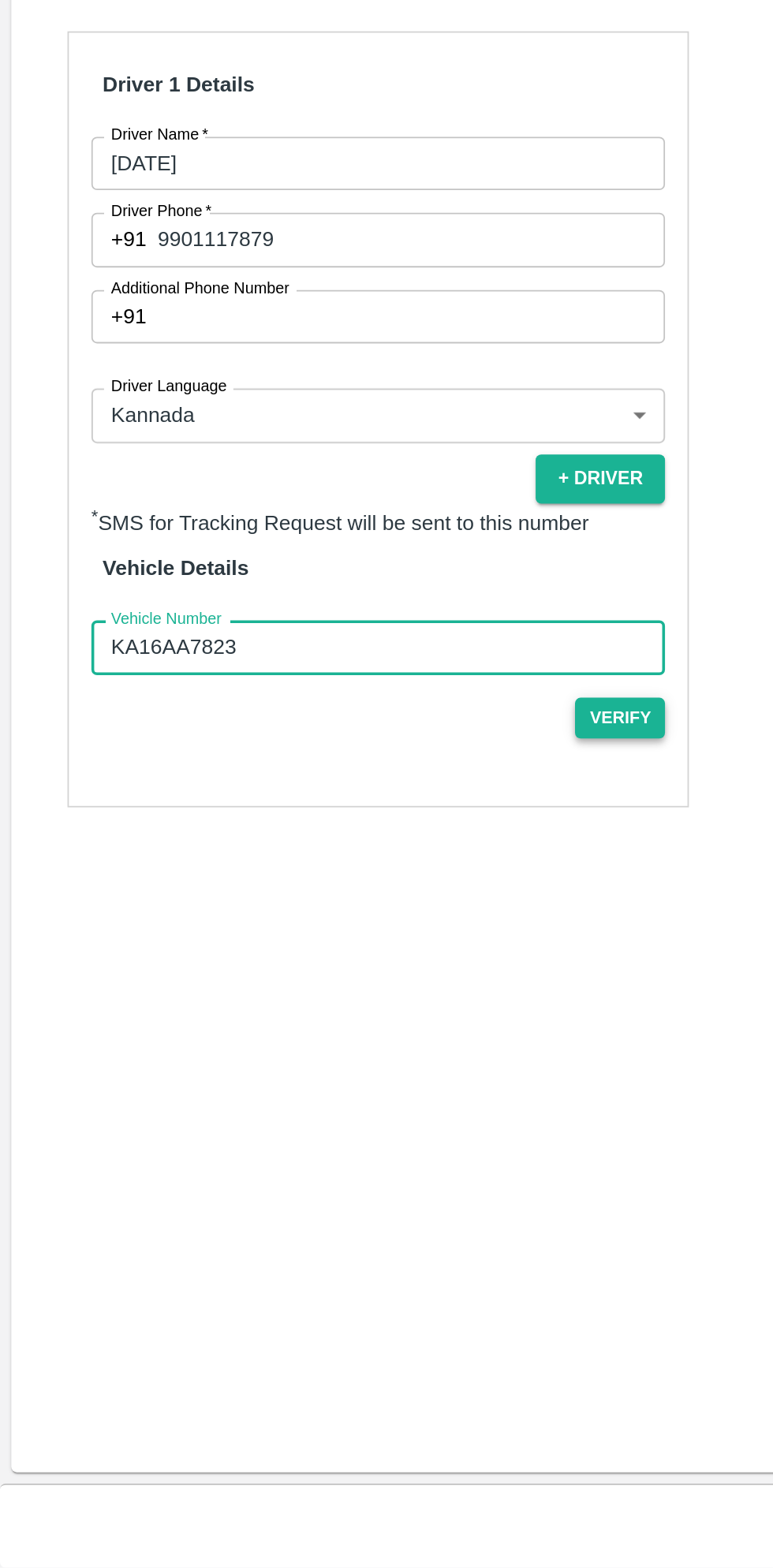
type input "KA16AA7823"
click at [354, 1103] on button "Verify" at bounding box center [348, 1091] width 50 height 23
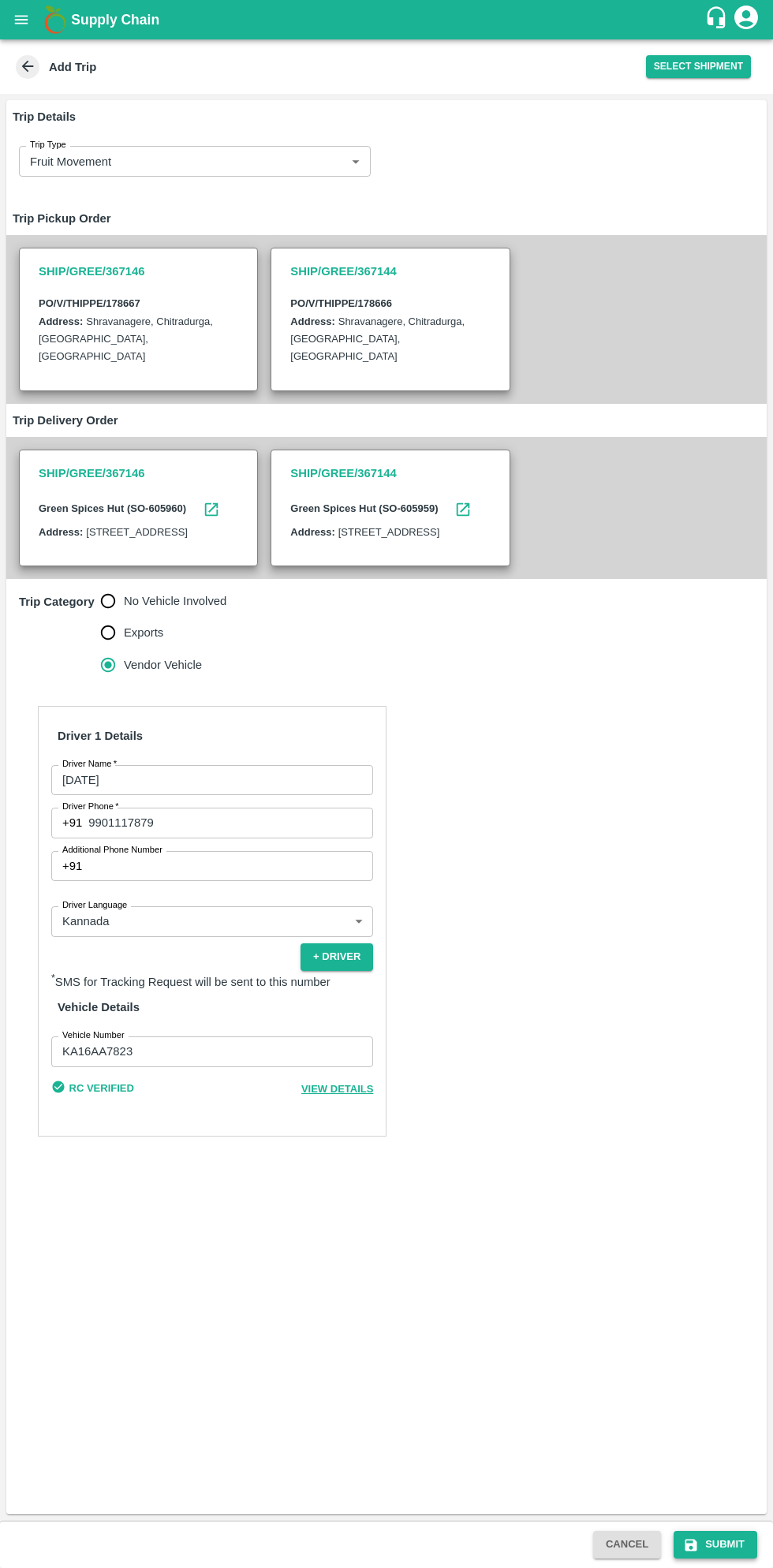
click at [725, 1544] on button "Submit" at bounding box center [715, 1545] width 84 height 28
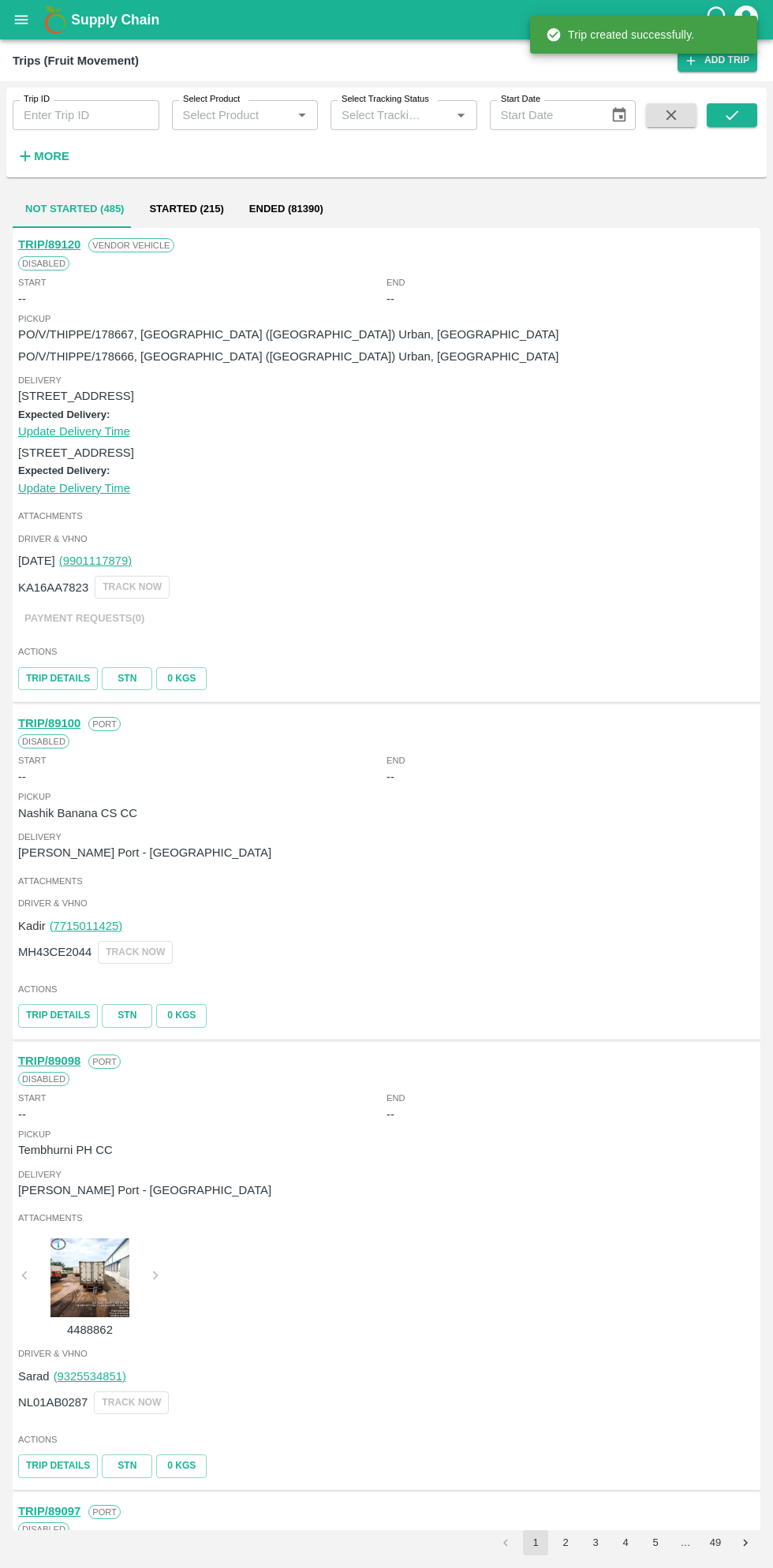
click at [35, 30] on button "open drawer" at bounding box center [21, 20] width 36 height 36
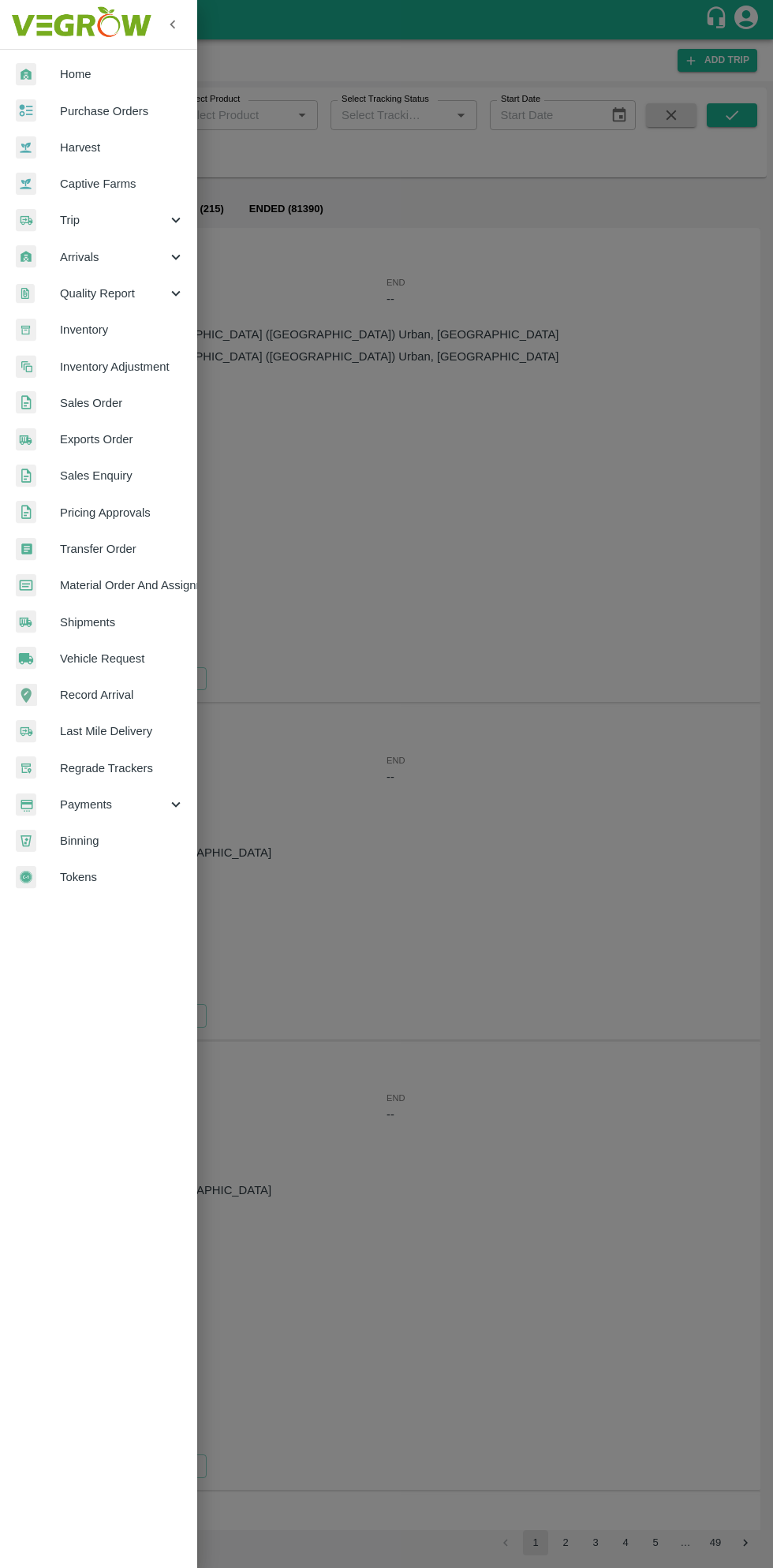
click at [124, 111] on span "Purchase Orders" at bounding box center [122, 111] width 125 height 18
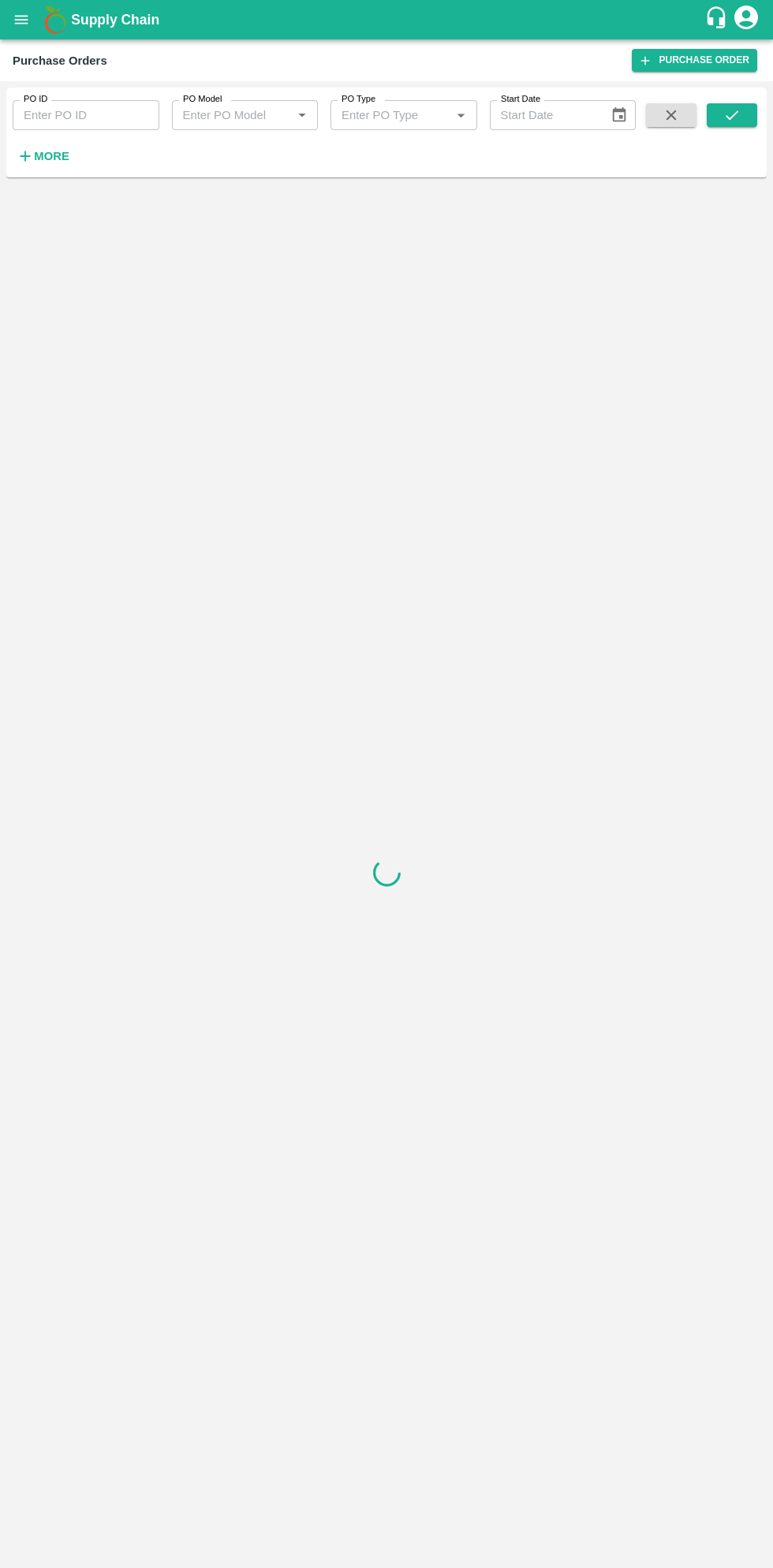
click at [64, 157] on strong "More" at bounding box center [51, 156] width 35 height 13
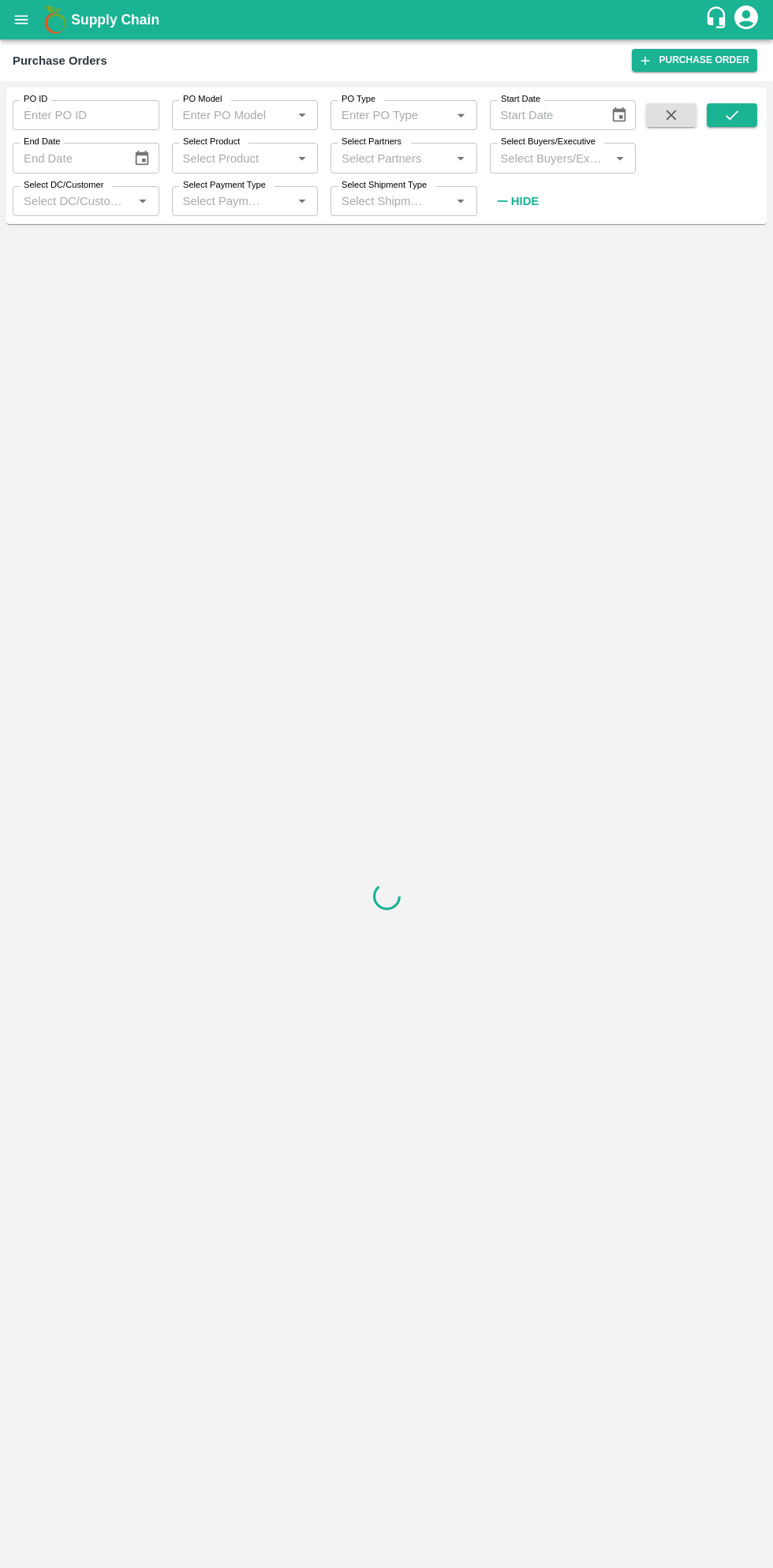
click at [548, 153] on input "Select Buyers/Executive" at bounding box center [549, 158] width 111 height 21
type input "sagar"
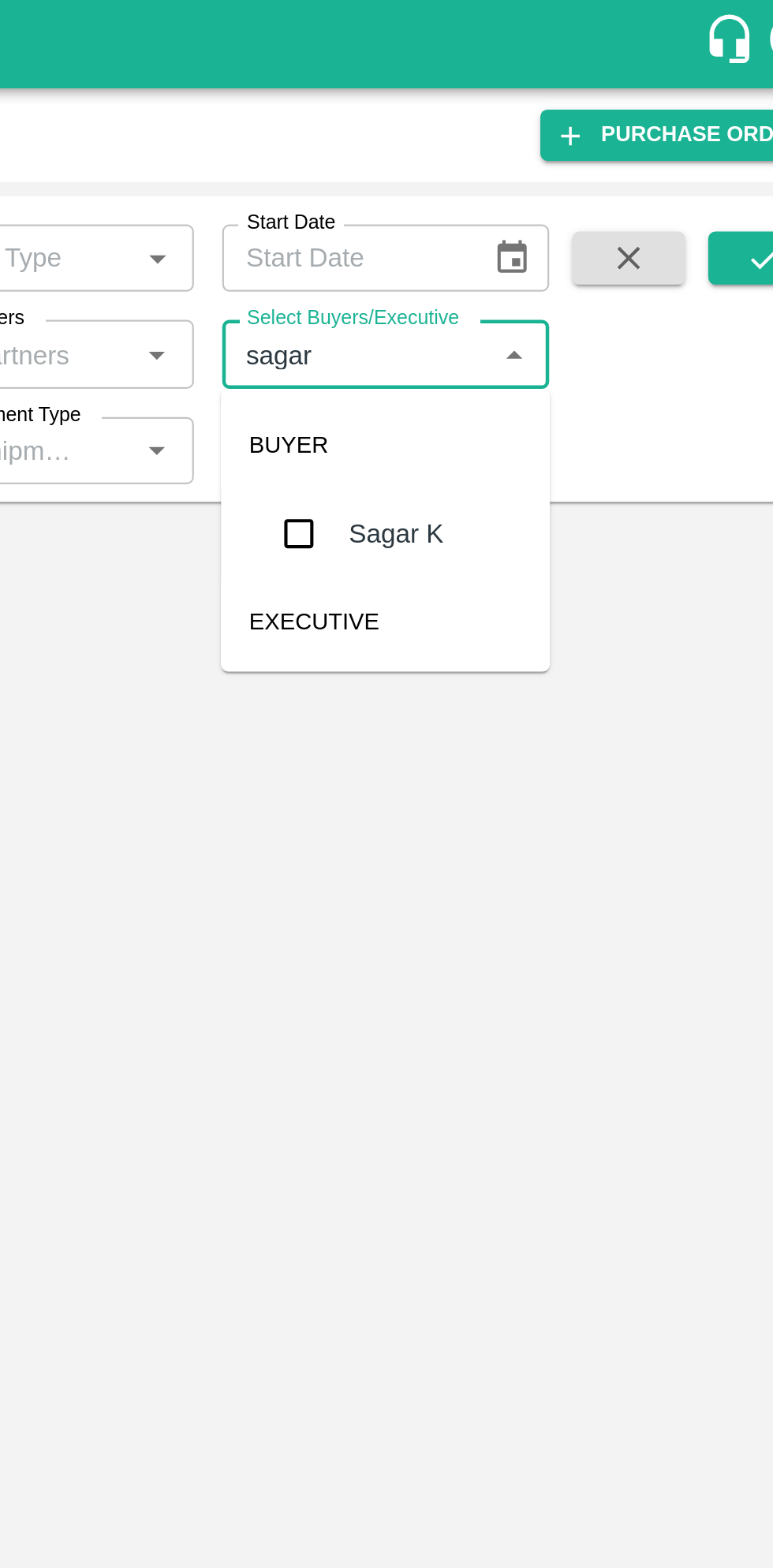
click at [525, 232] on input "checkbox" at bounding box center [524, 238] width 32 height 32
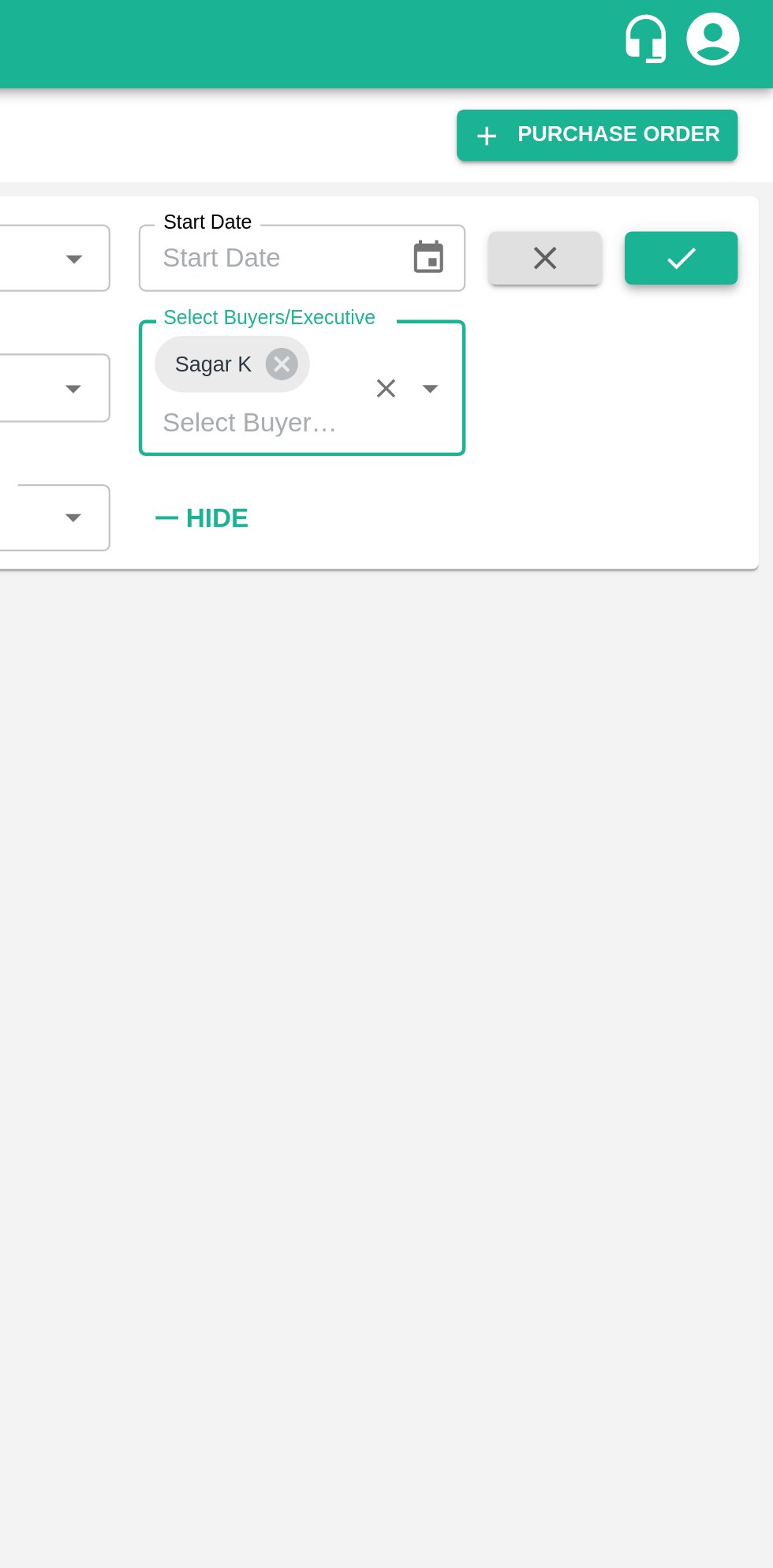
click at [731, 117] on icon "submit" at bounding box center [732, 115] width 13 height 10
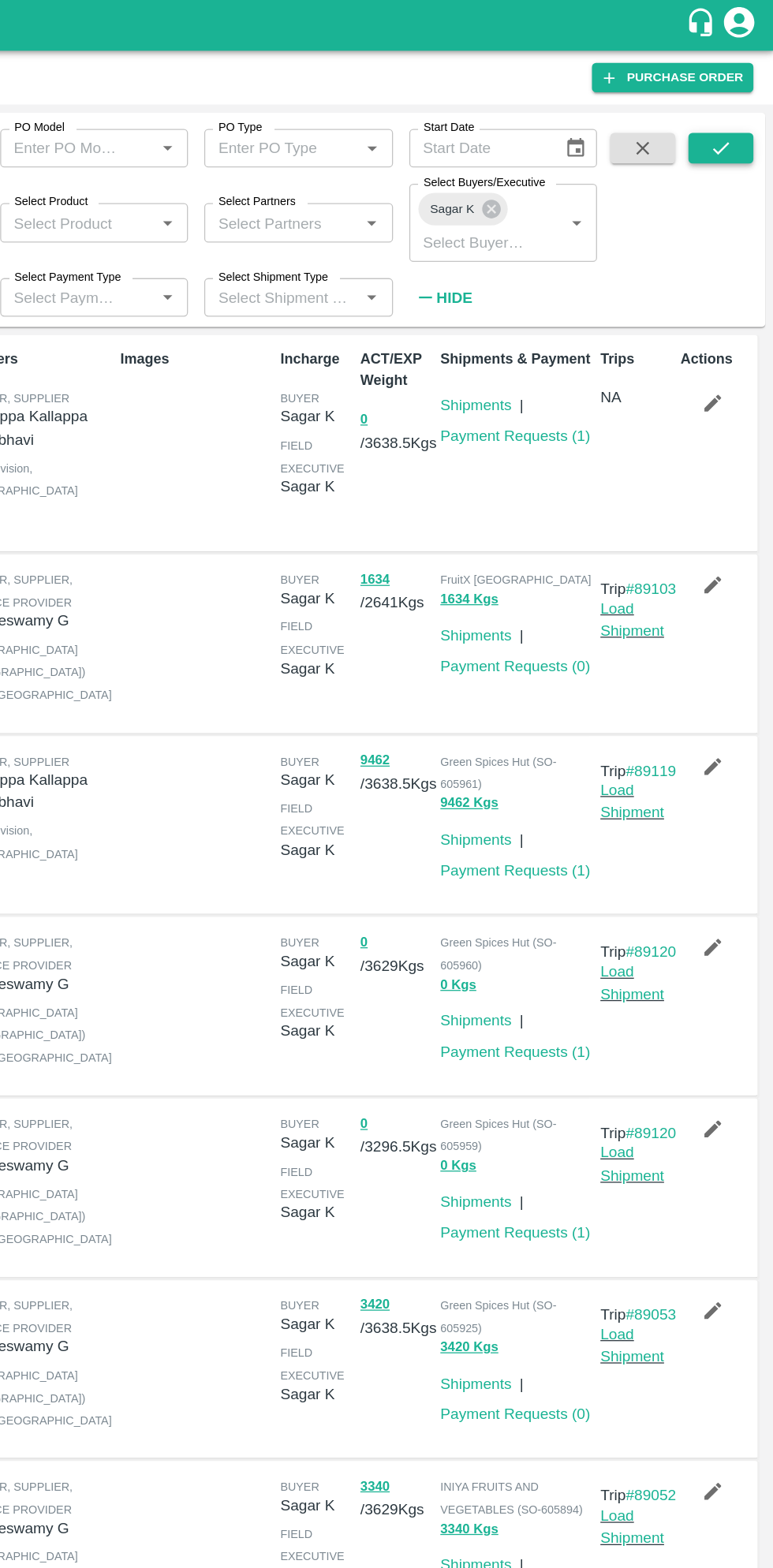
click at [734, 113] on icon "submit" at bounding box center [732, 115] width 18 height 18
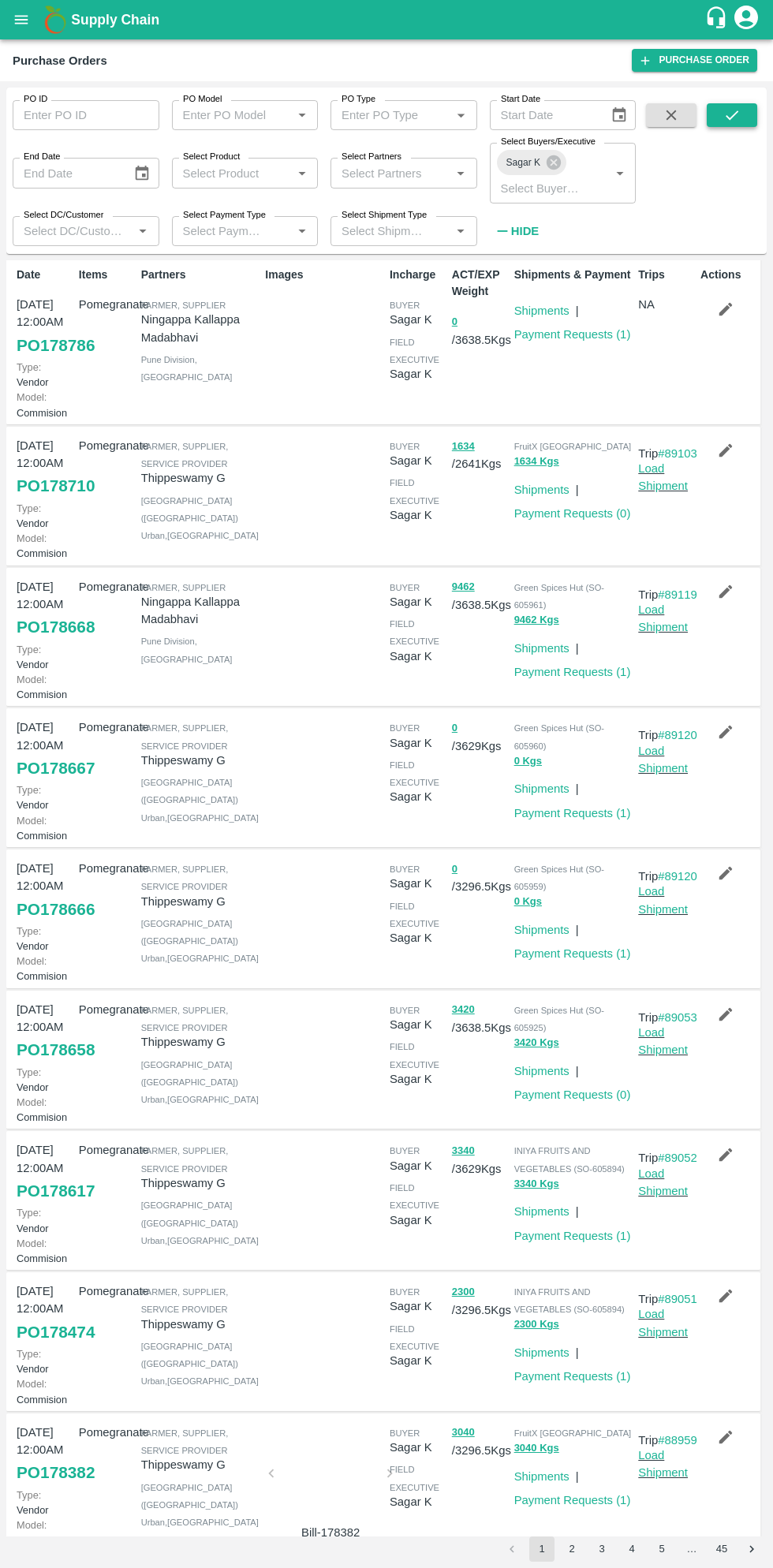
scroll to position [8, 0]
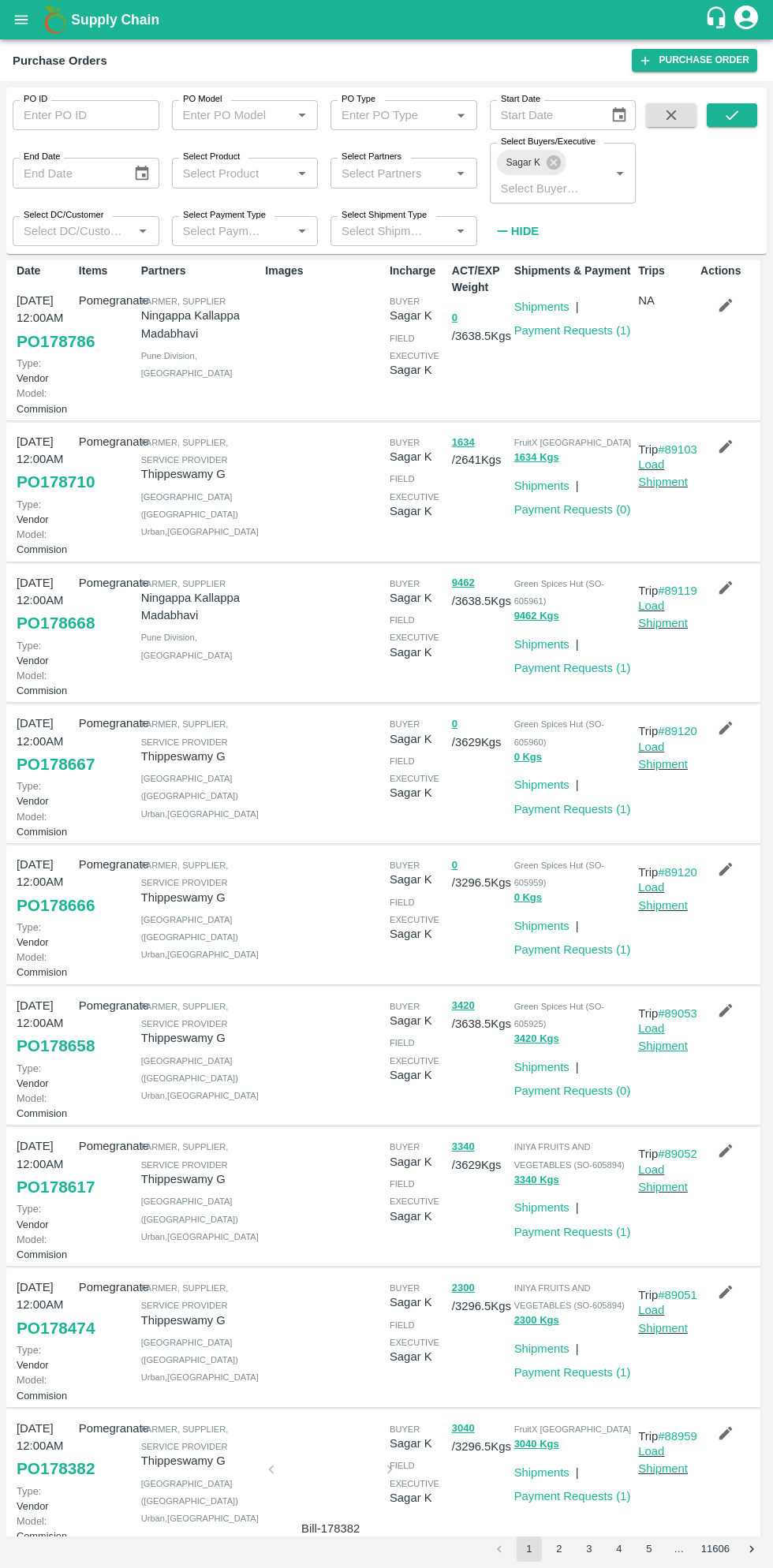
click at [673, 1052] on link "Load Shipment" at bounding box center [663, 1037] width 49 height 30
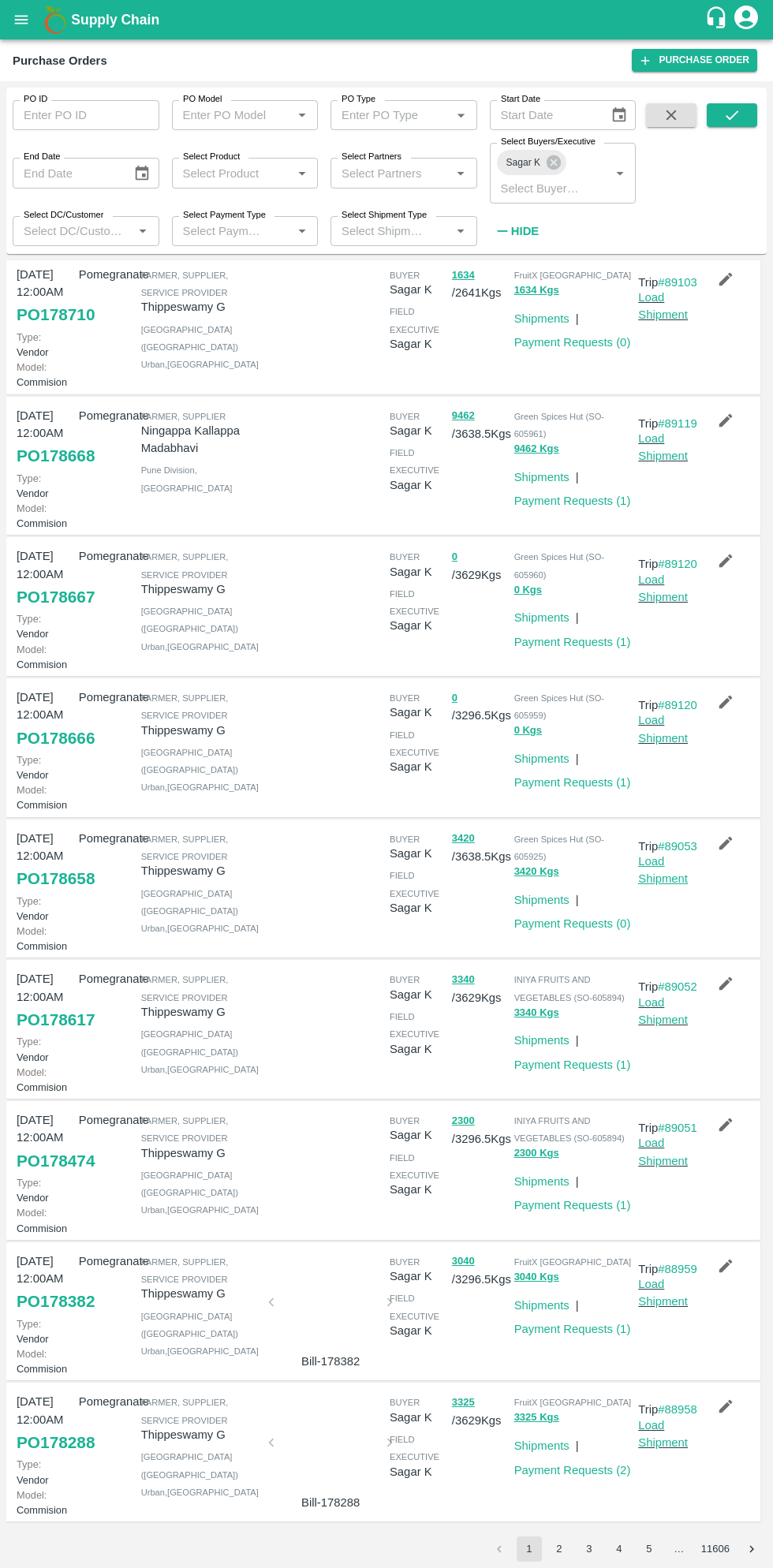
scroll to position [322, 0]
click at [666, 573] on link "Load Shipment" at bounding box center [663, 588] width 49 height 30
click at [669, 716] on link "Load Shipment" at bounding box center [663, 729] width 49 height 30
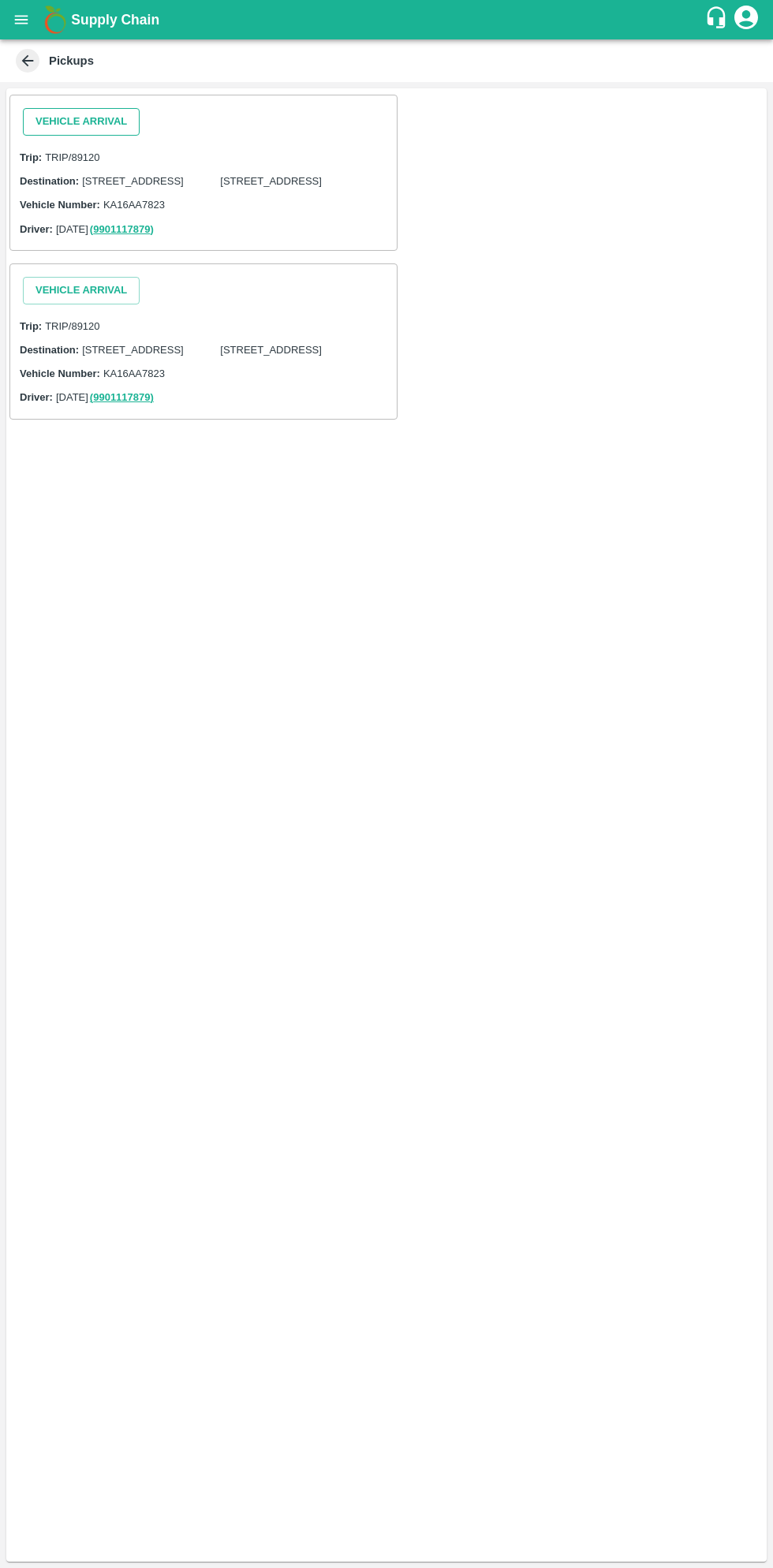
click at [83, 121] on button "Vehicle Arrival" at bounding box center [81, 122] width 117 height 28
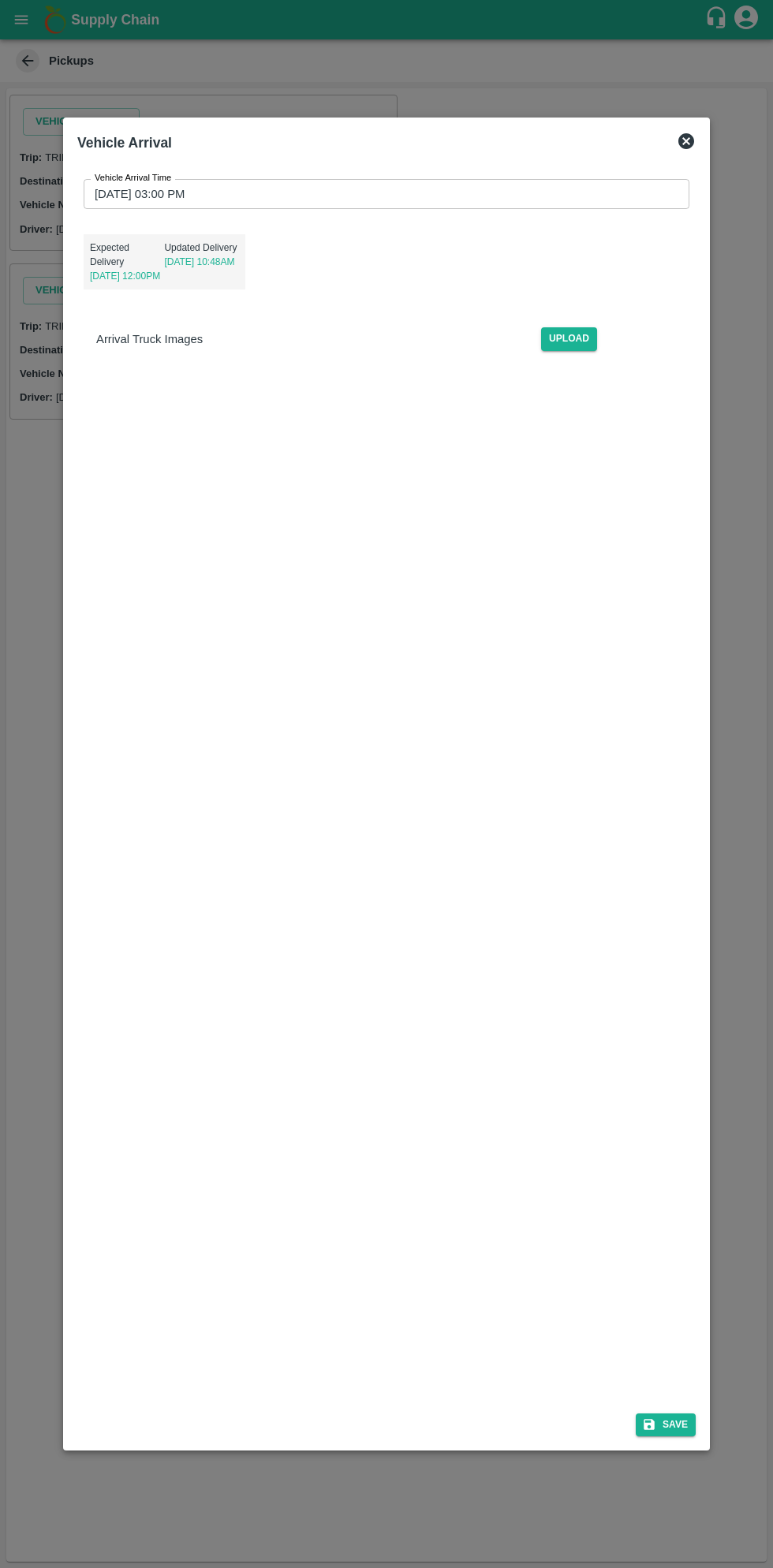
click at [379, 194] on input "[DATE] 03:00 PM" at bounding box center [381, 194] width 595 height 30
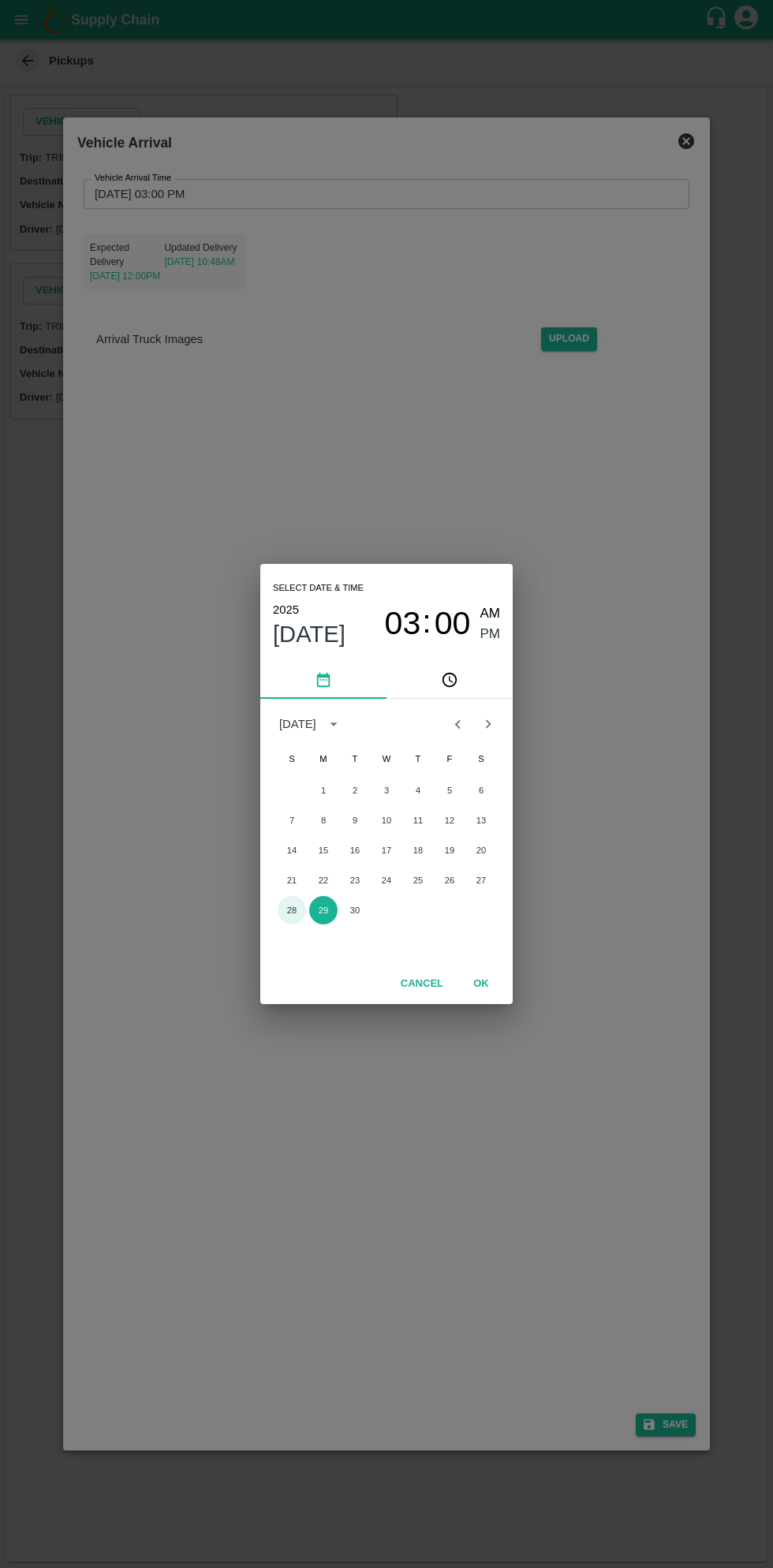
click at [291, 910] on button "28" at bounding box center [291, 910] width 29 height 29
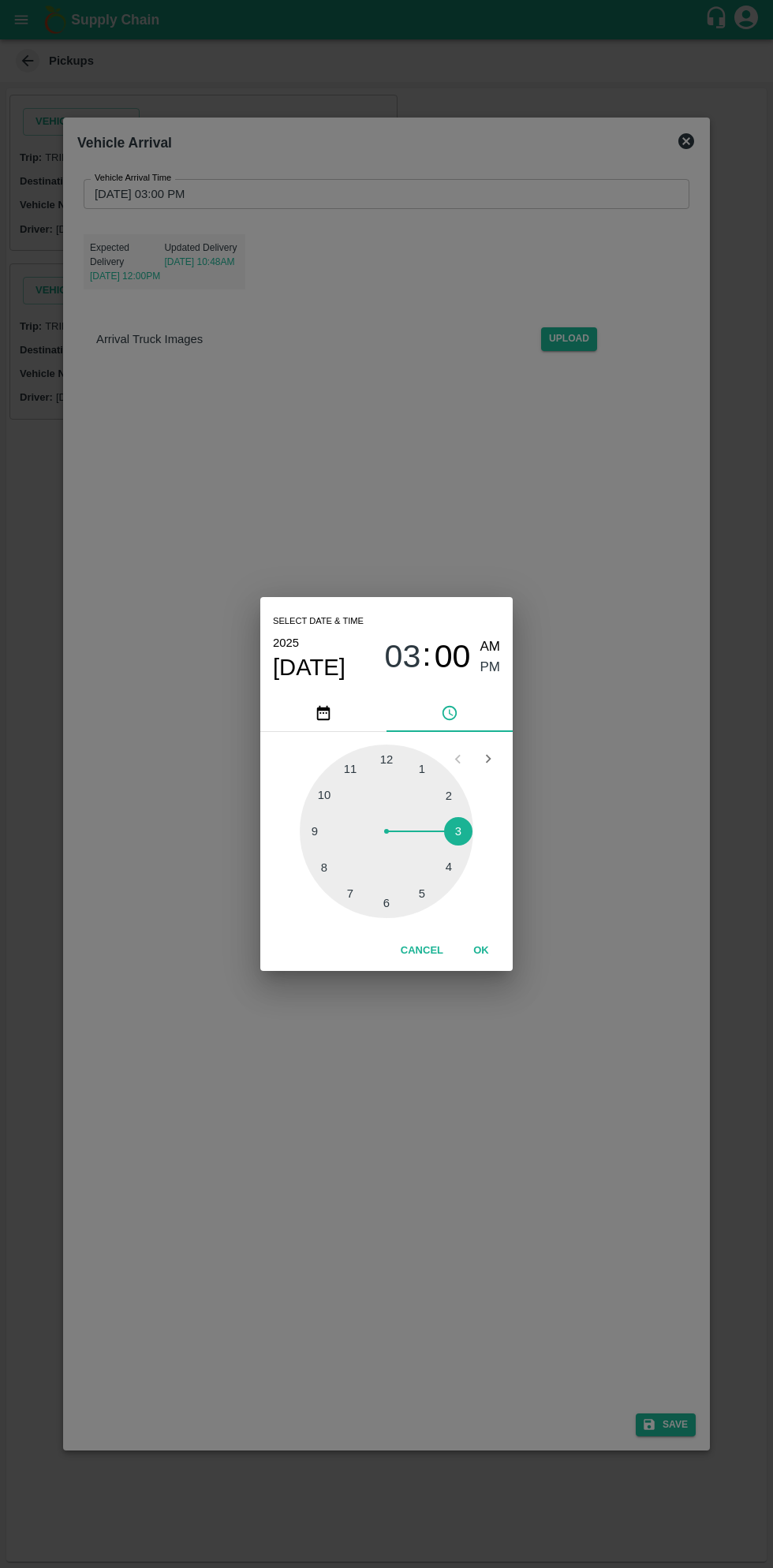
click at [335, 807] on div at bounding box center [386, 831] width 173 height 173
click at [489, 647] on span "AM" at bounding box center [490, 647] width 21 height 22
type input "[DATE] 10:00 AM"
click at [497, 958] on button "OK" at bounding box center [481, 951] width 50 height 28
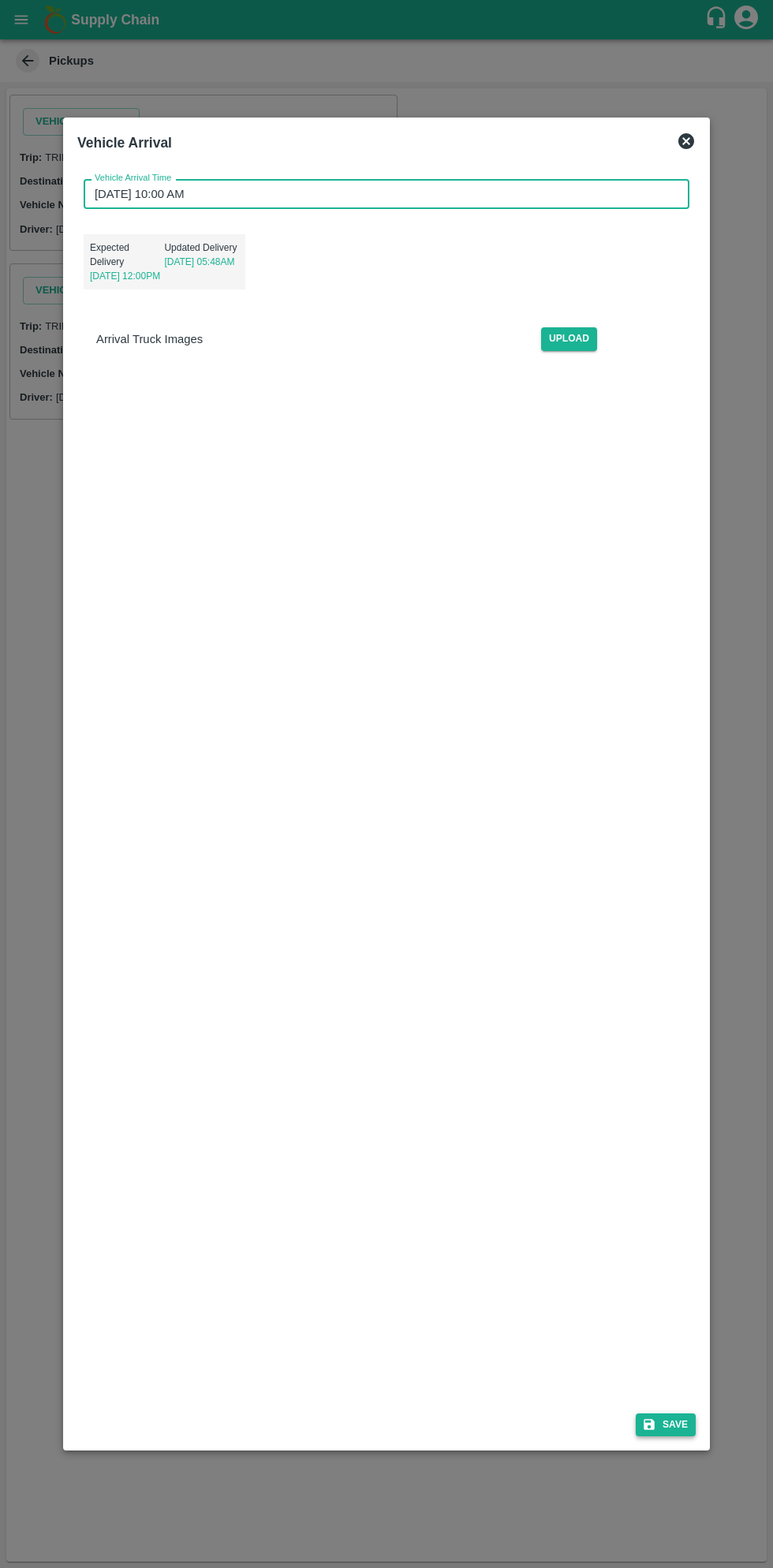
click at [656, 1424] on icon "submit" at bounding box center [649, 1424] width 14 height 14
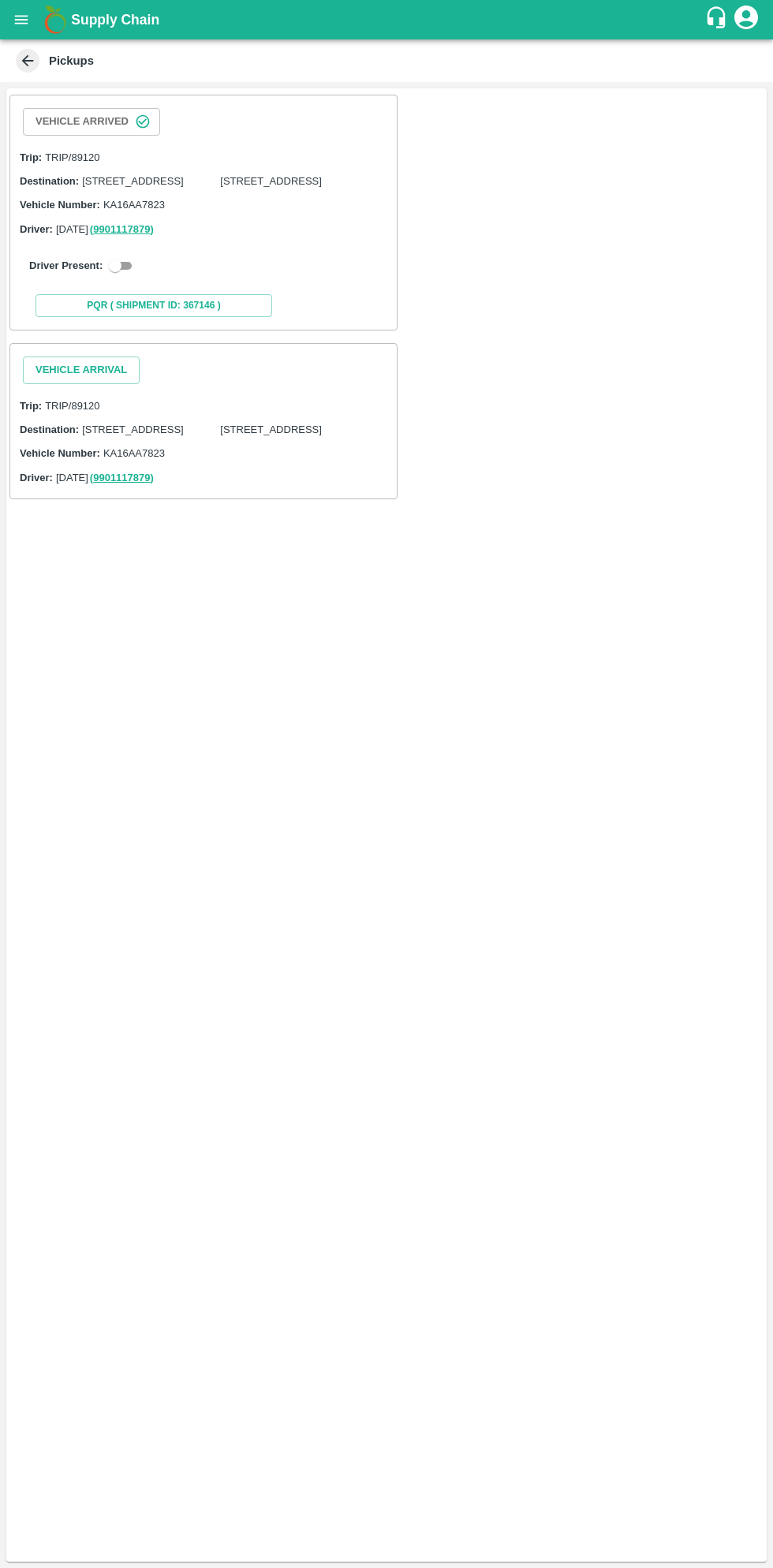
click at [117, 276] on input "checkbox" at bounding box center [115, 265] width 57 height 19
checkbox input "true"
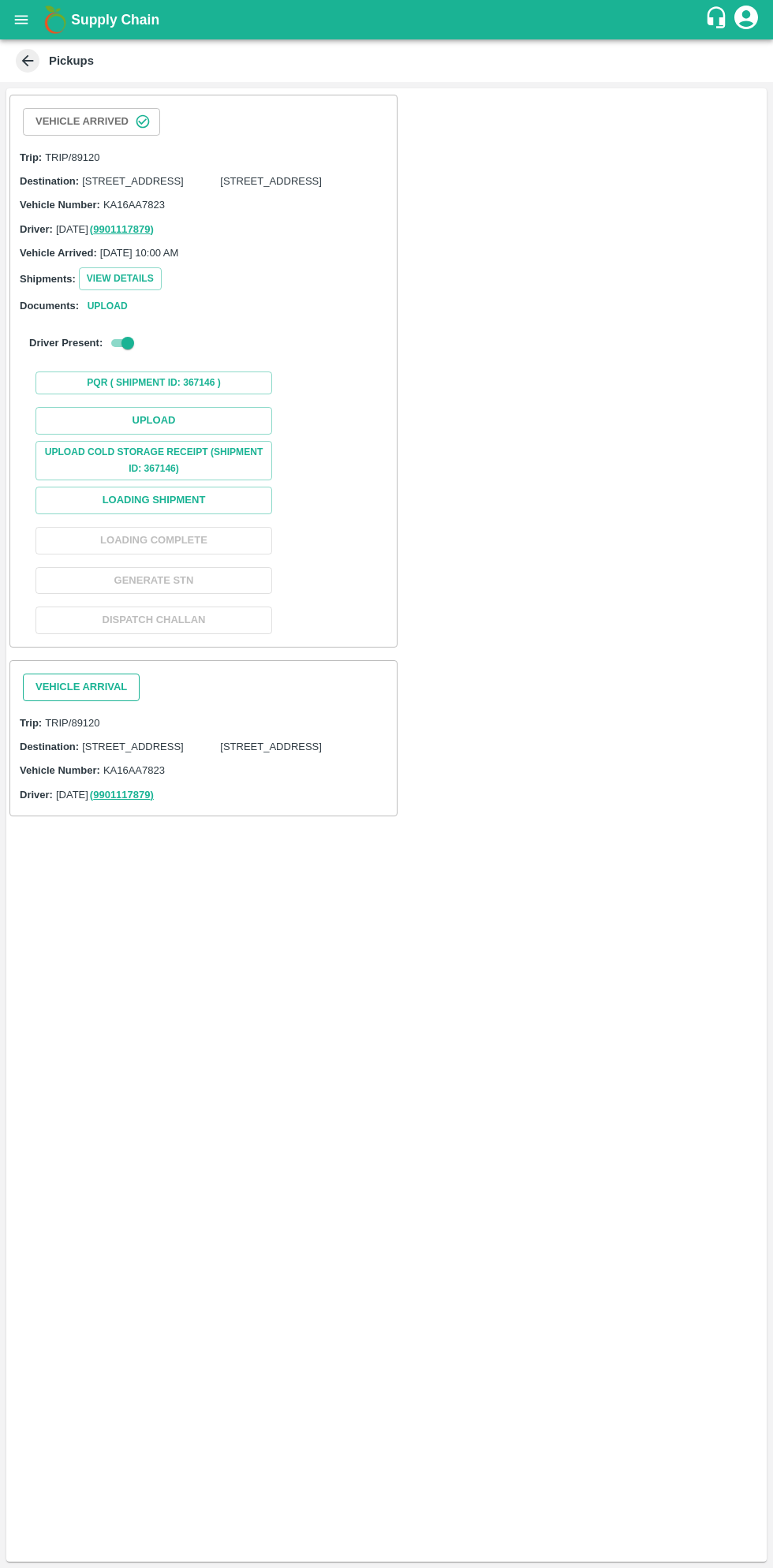
click at [94, 701] on button "Vehicle Arrival" at bounding box center [81, 687] width 117 height 28
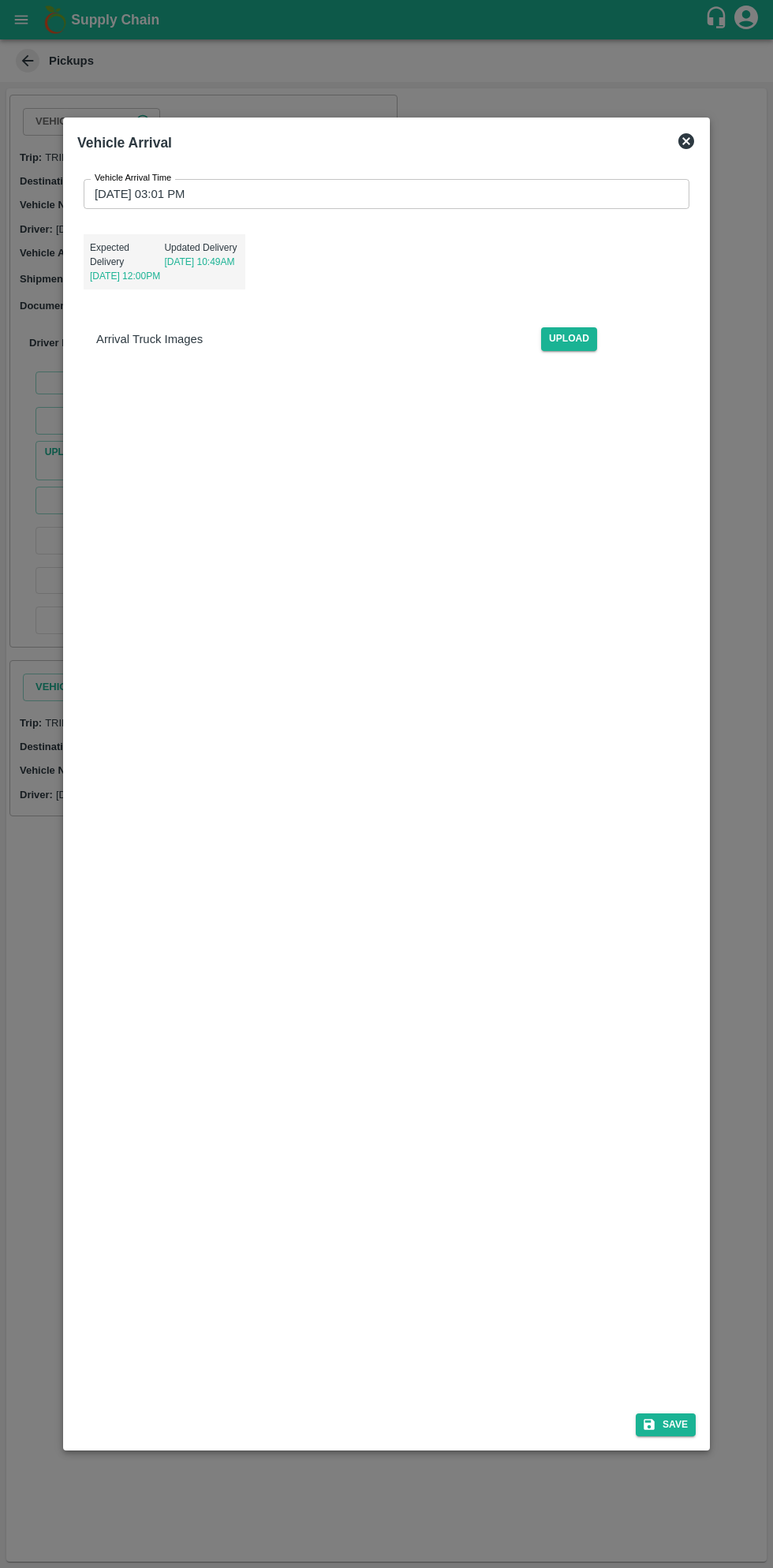
click at [458, 196] on input "29/09/2025 03:01 PM" at bounding box center [381, 194] width 595 height 30
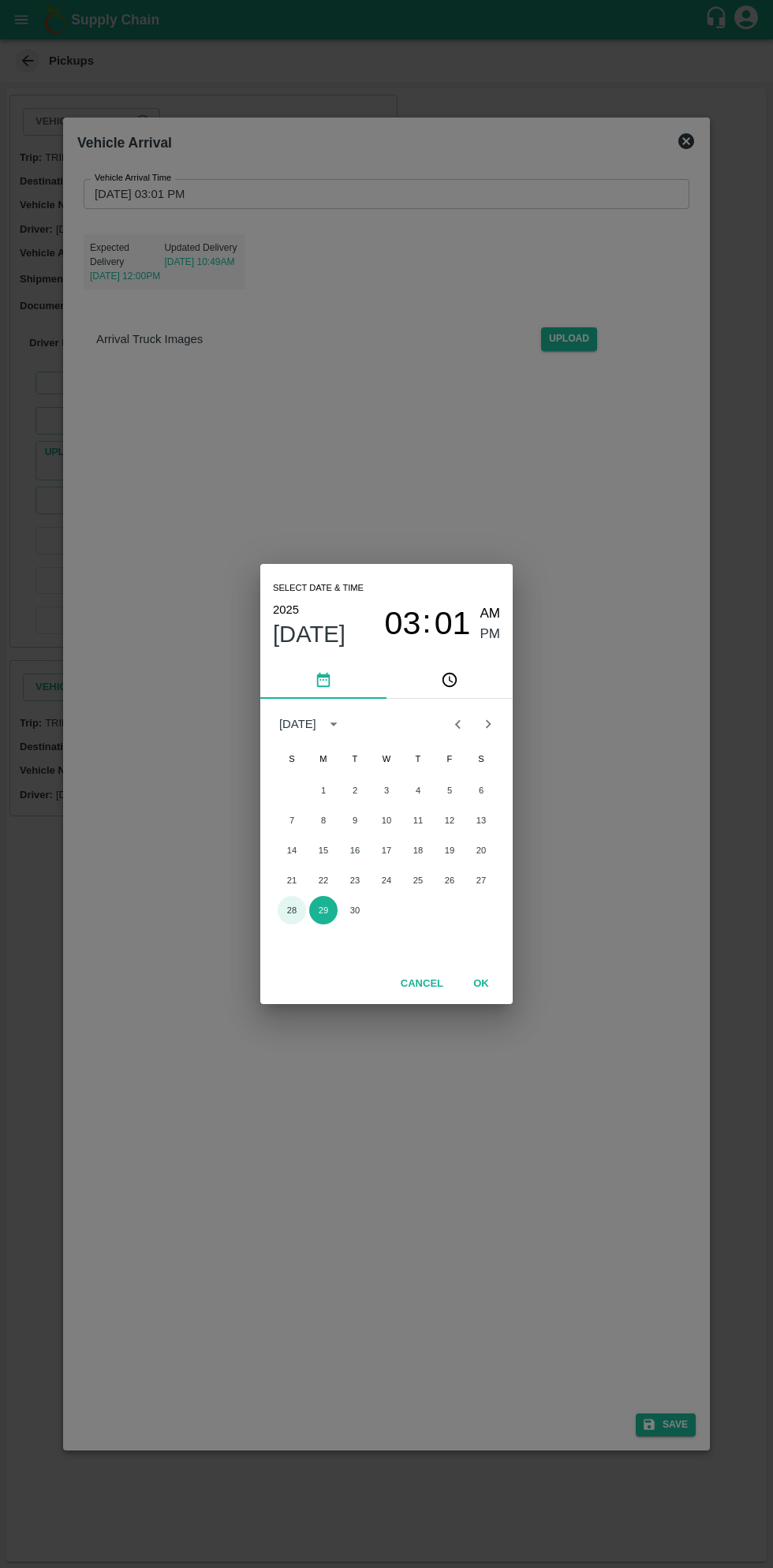
click at [291, 910] on button "28" at bounding box center [291, 910] width 29 height 29
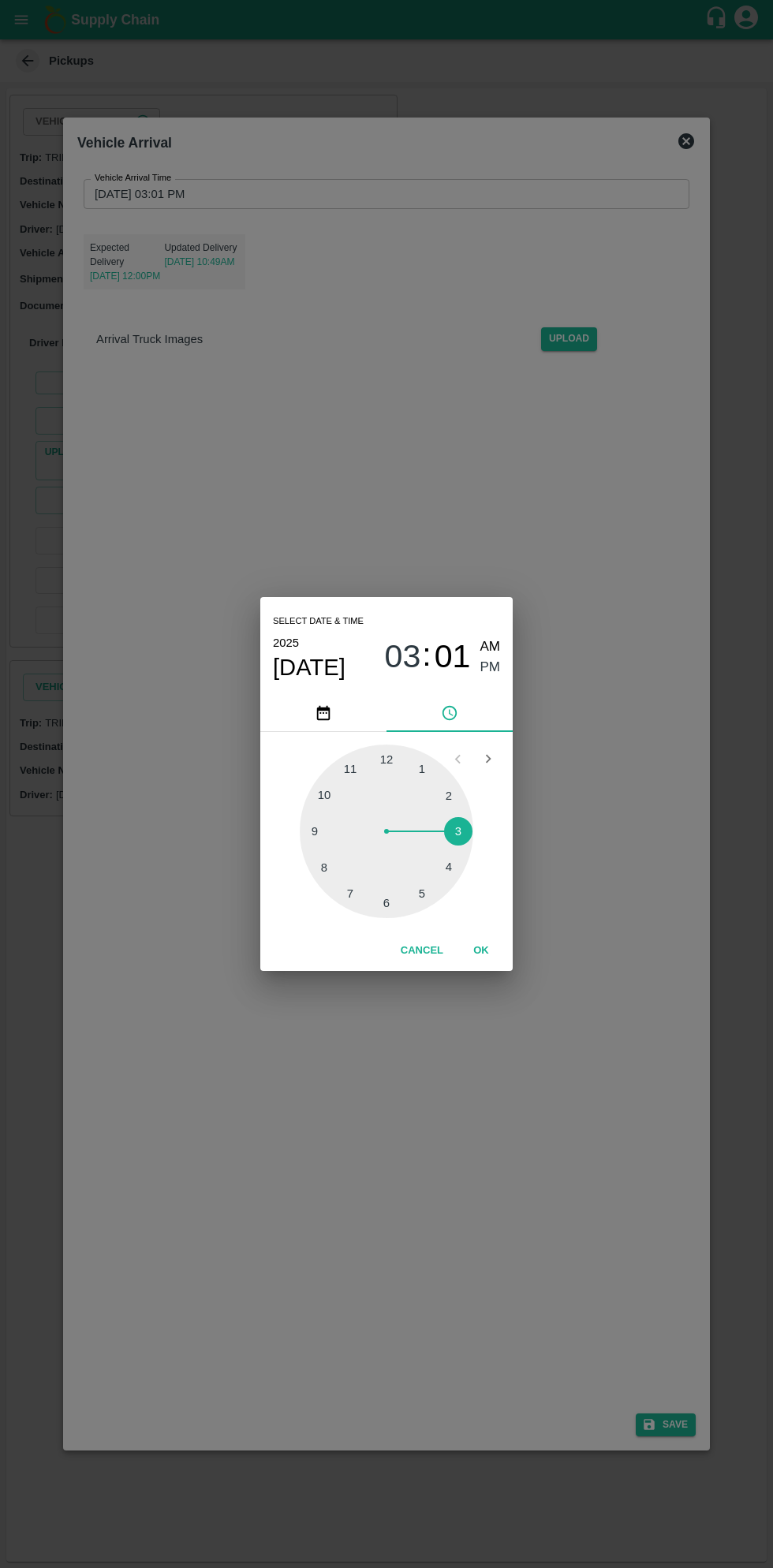
click at [335, 797] on div at bounding box center [386, 831] width 173 height 173
click at [493, 640] on span "AM" at bounding box center [490, 647] width 21 height 22
type input "28/09/2025 10:01 AM"
click at [482, 950] on button "OK" at bounding box center [481, 951] width 50 height 28
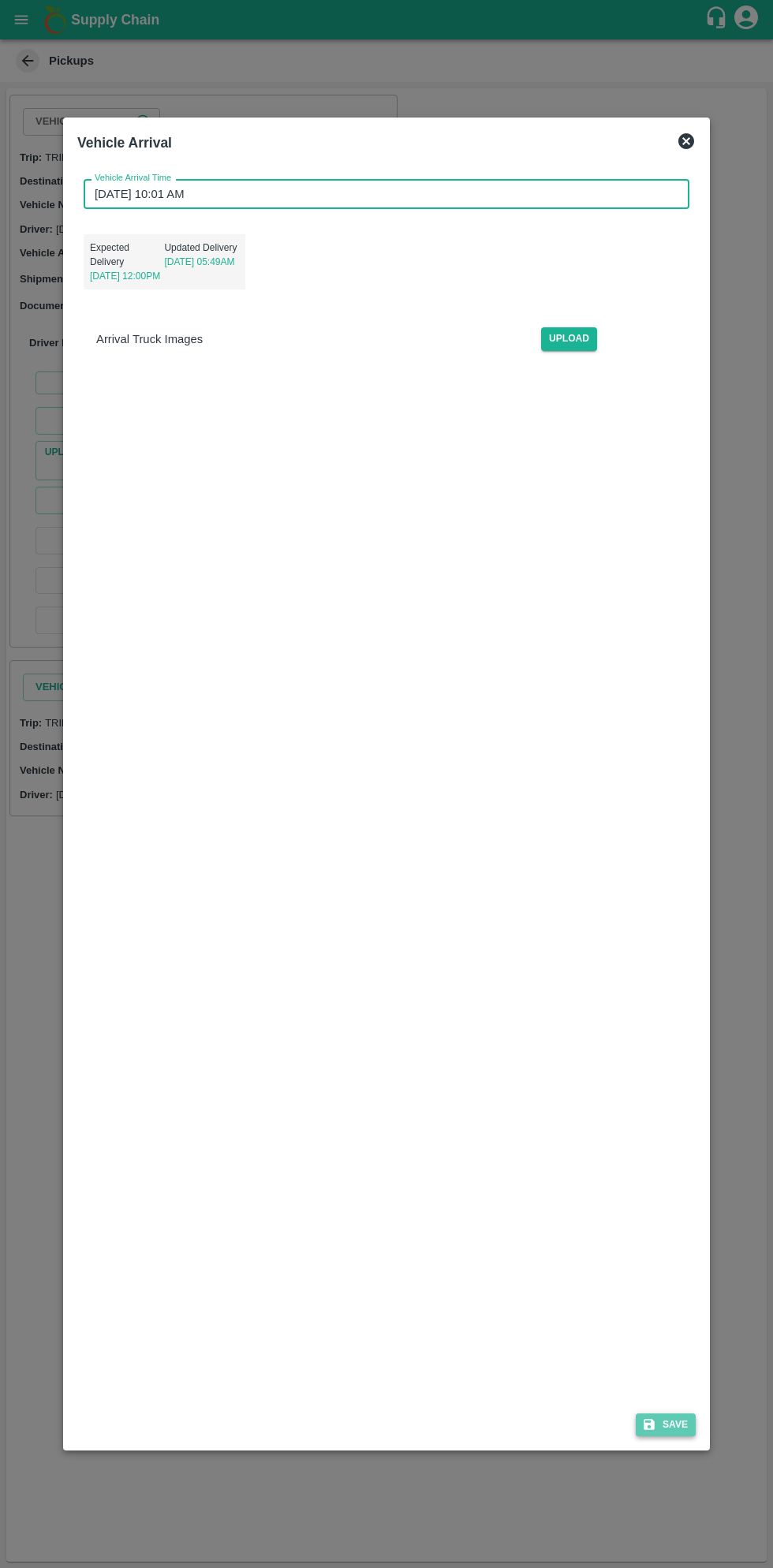
click at [674, 1430] on button "Save" at bounding box center [666, 1424] width 60 height 23
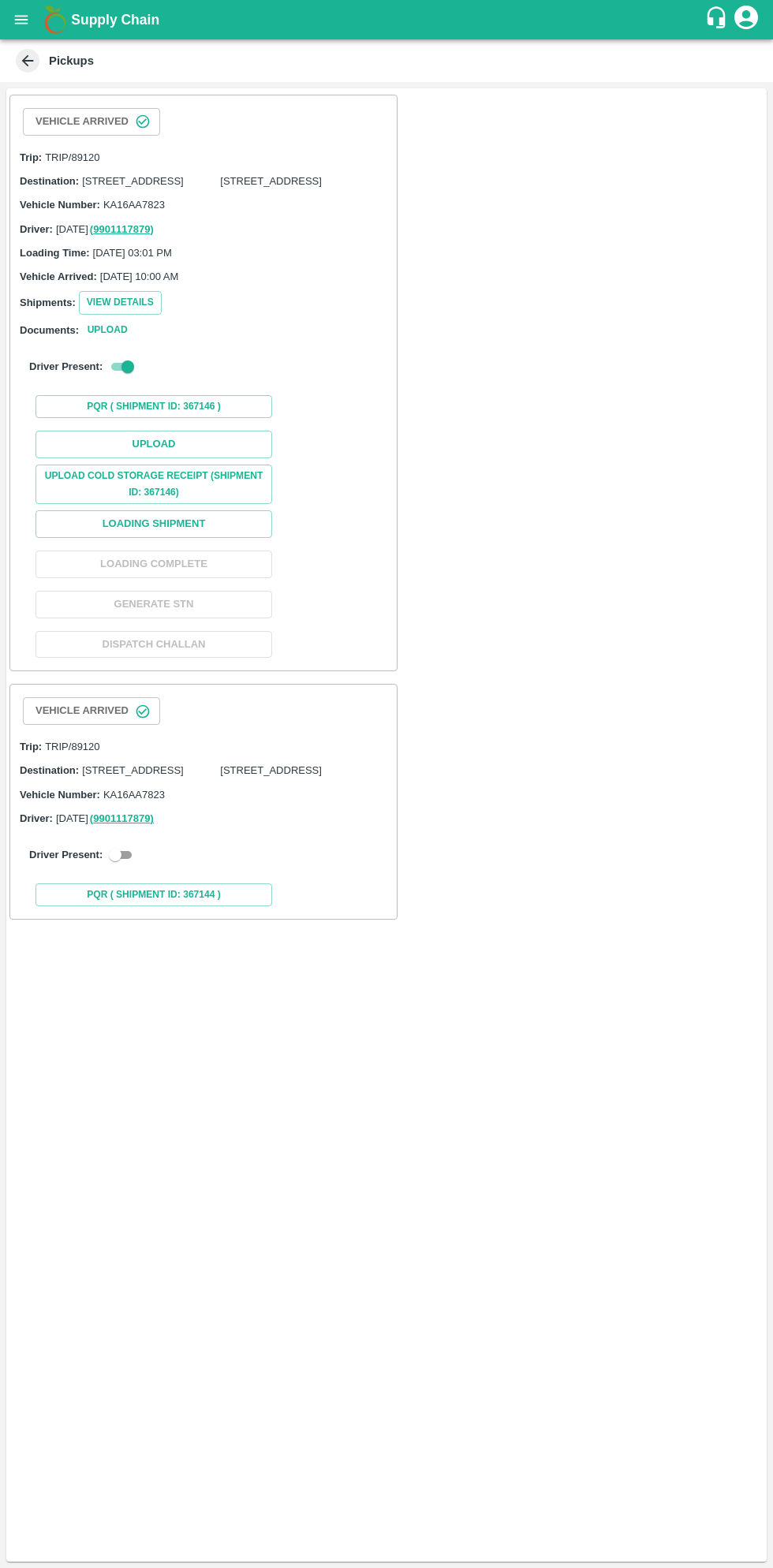
click at [117, 865] on input "checkbox" at bounding box center [115, 855] width 57 height 19
checkbox input "true"
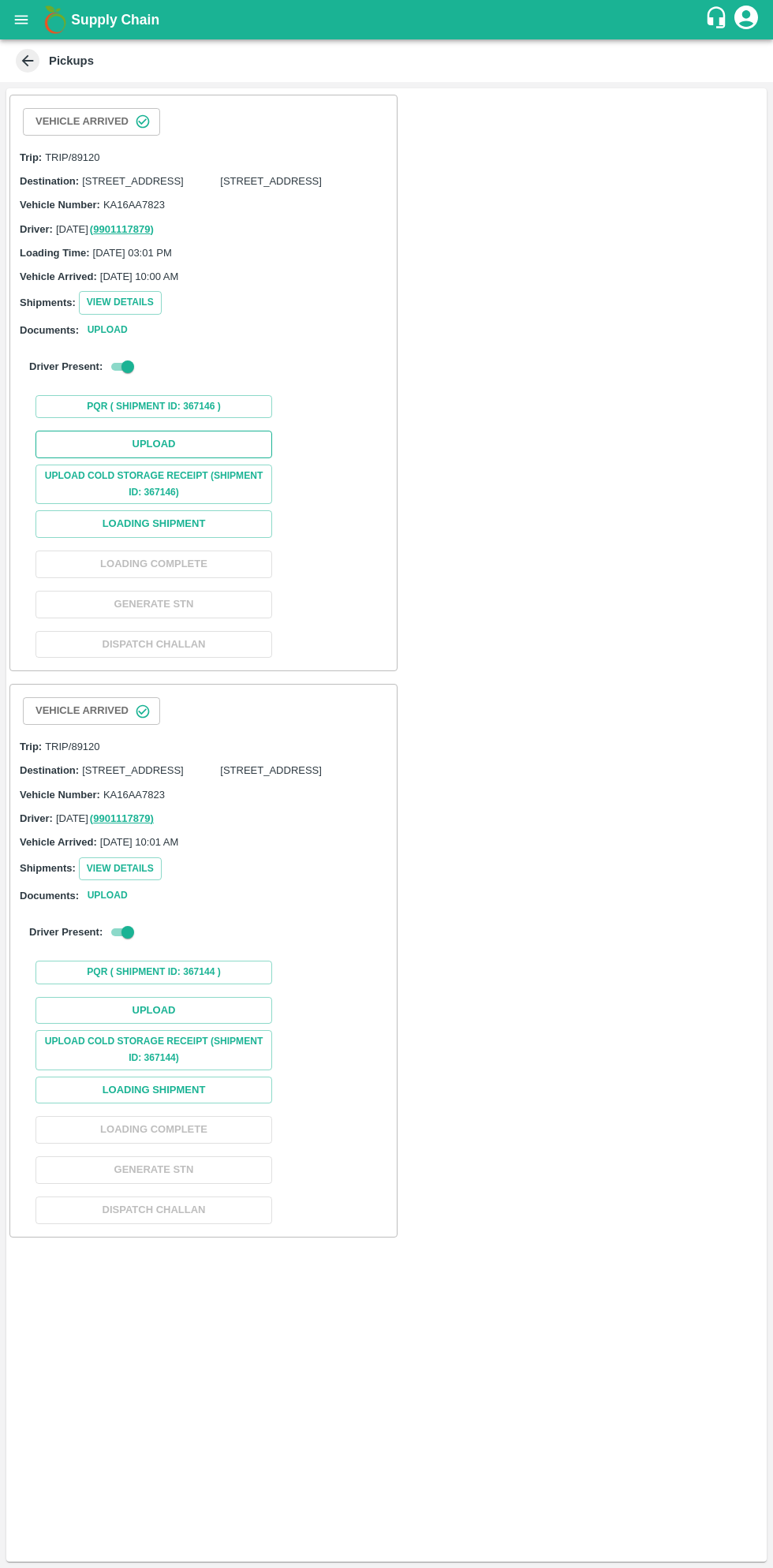
click at [196, 458] on button "Upload" at bounding box center [154, 444] width 236 height 28
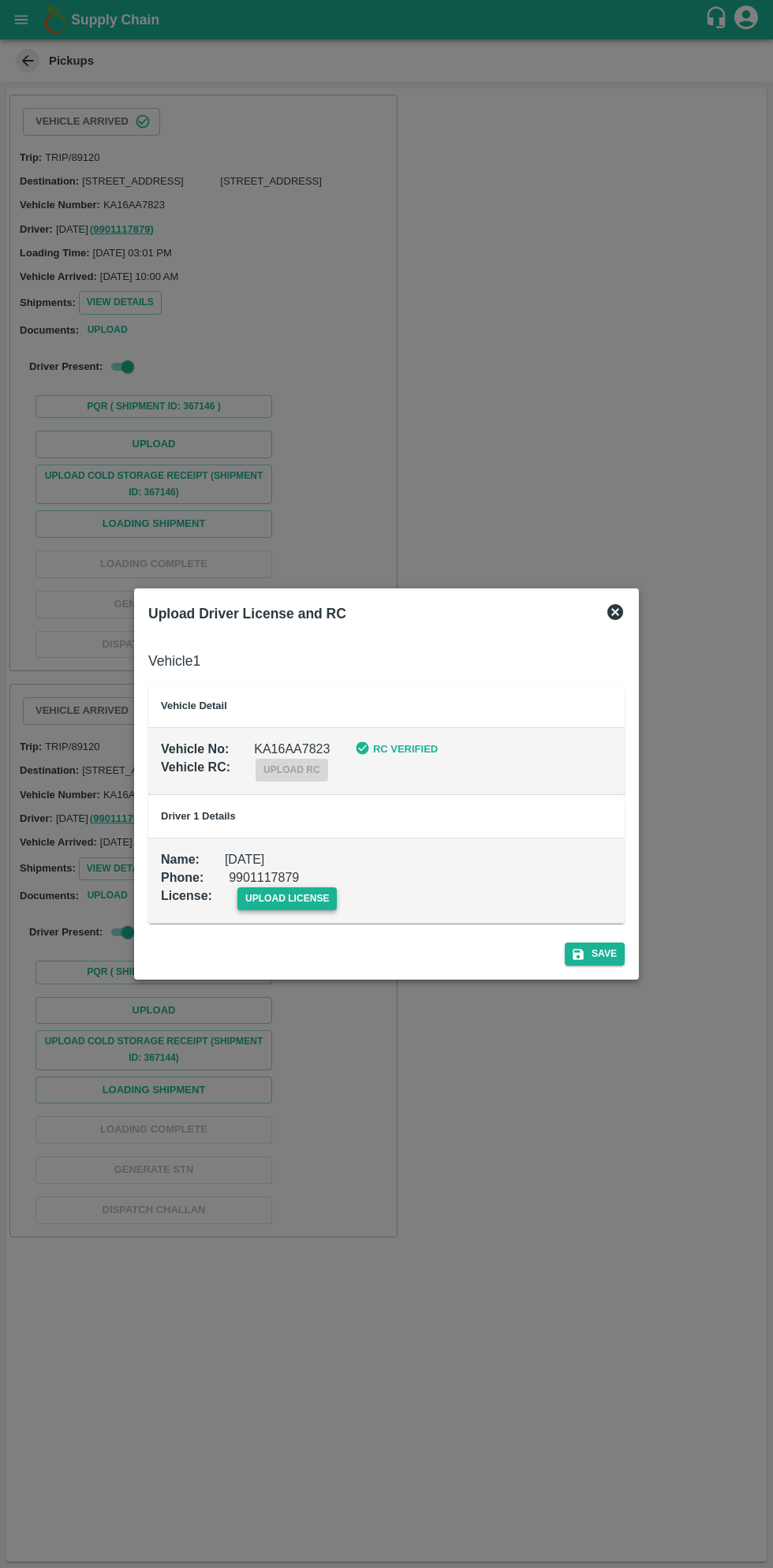
click at [295, 897] on span "upload license" at bounding box center [288, 898] width 100 height 23
click at [0, 0] on input "upload license" at bounding box center [0, 0] width 0 height 0
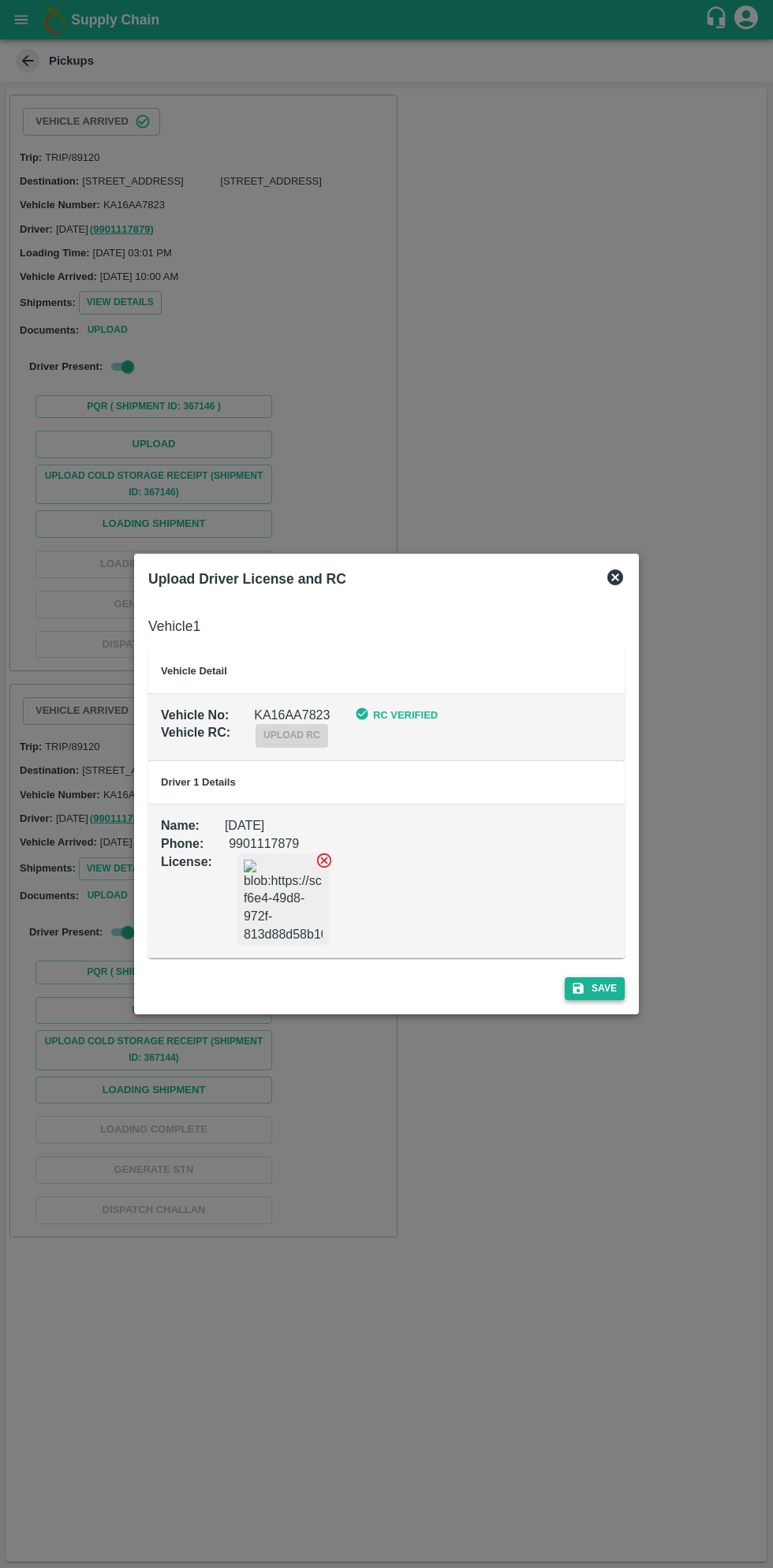
click at [606, 988] on button "Save" at bounding box center [594, 988] width 60 height 23
